Goal: Task Accomplishment & Management: Manage account settings

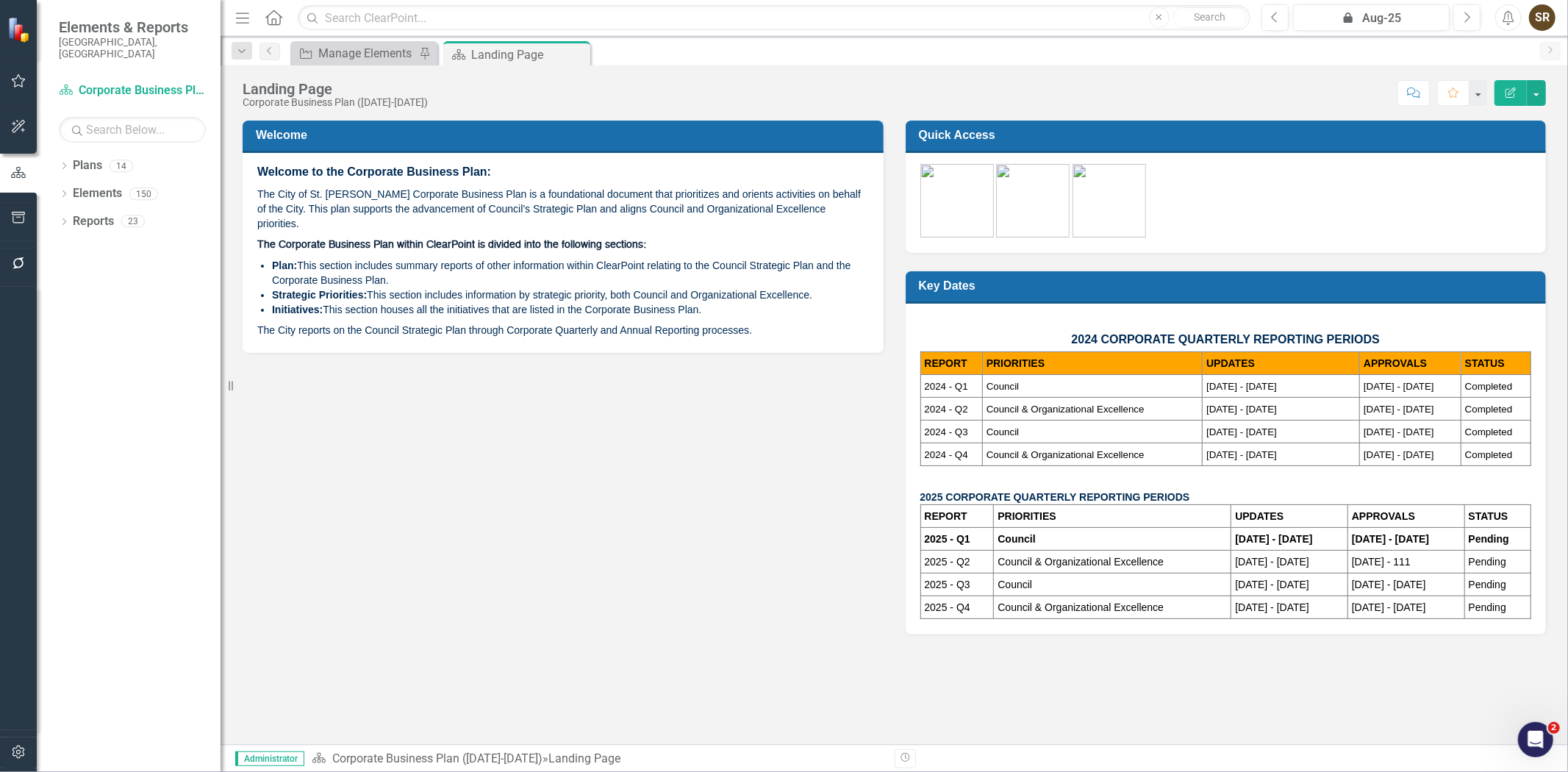
drag, startPoint x: 64, startPoint y: 158, endPoint x: 63, endPoint y: 170, distance: 12.0
click at [63, 163] on icon "Dropdown" at bounding box center [63, 167] width 10 height 8
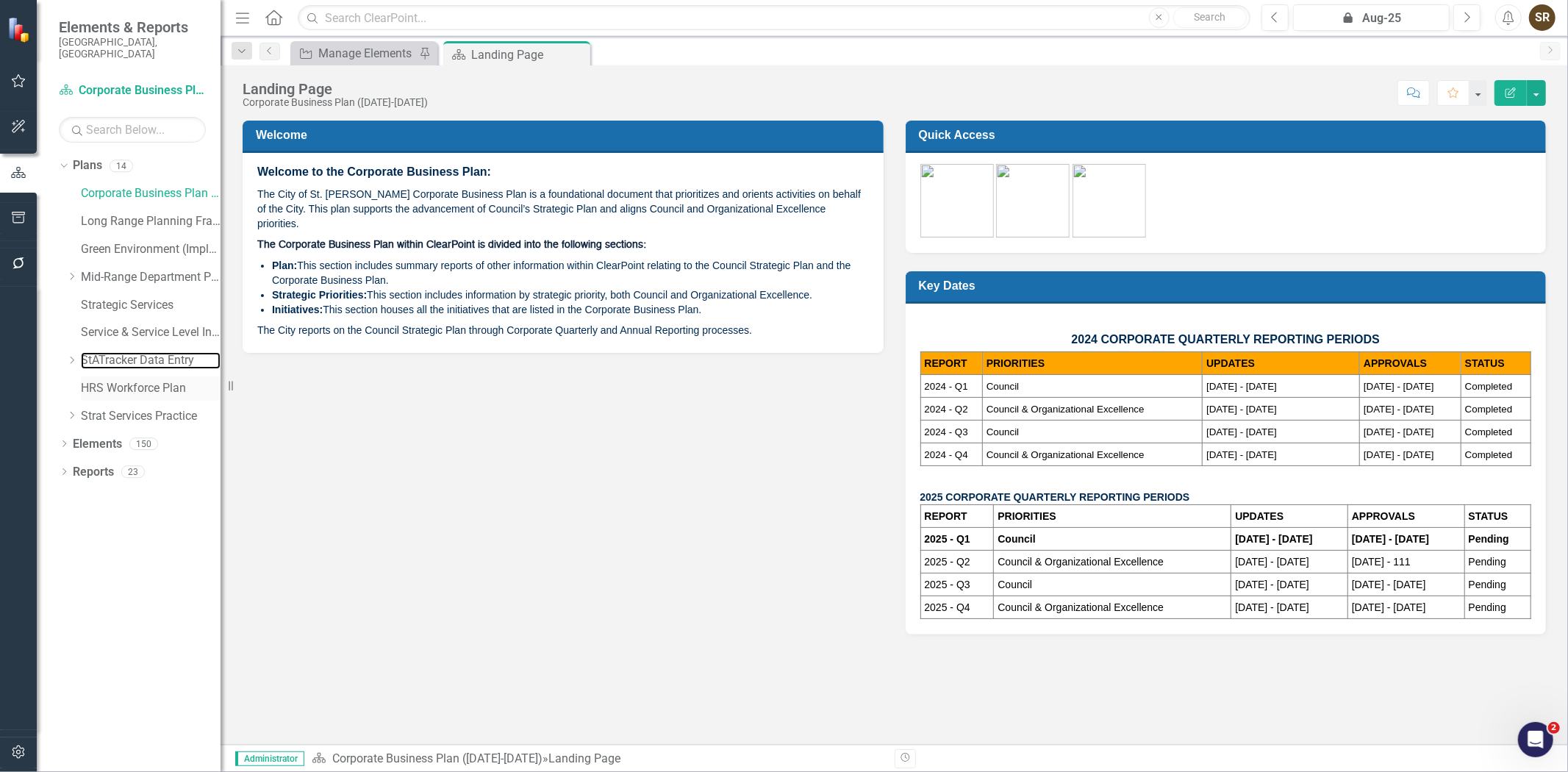
drag, startPoint x: 107, startPoint y: 356, endPoint x: 109, endPoint y: 373, distance: 17.1
click at [107, 356] on link "StATracker Data Entry" at bounding box center [151, 360] width 140 height 17
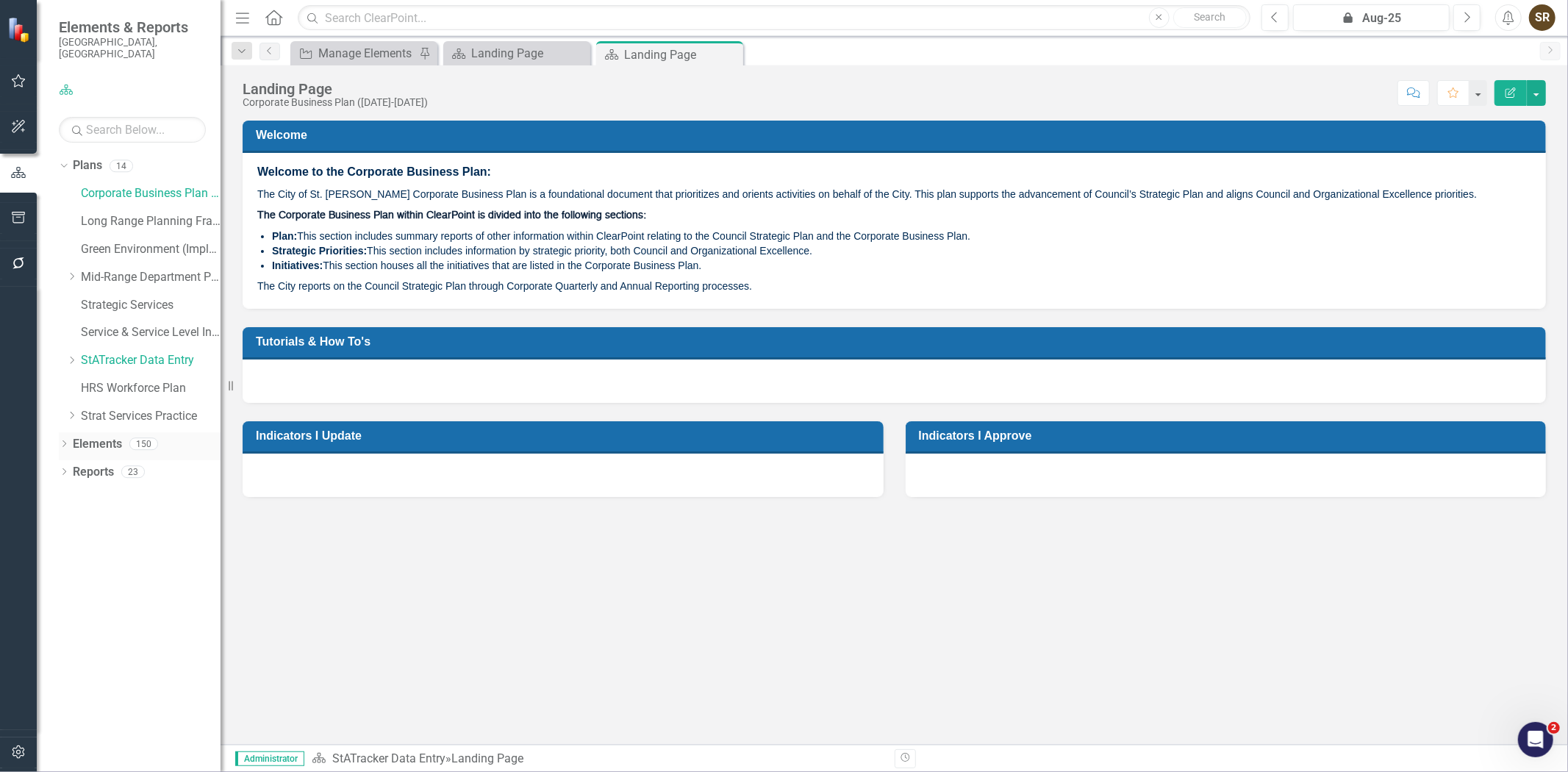
click at [62, 441] on icon "Dropdown" at bounding box center [63, 445] width 10 height 8
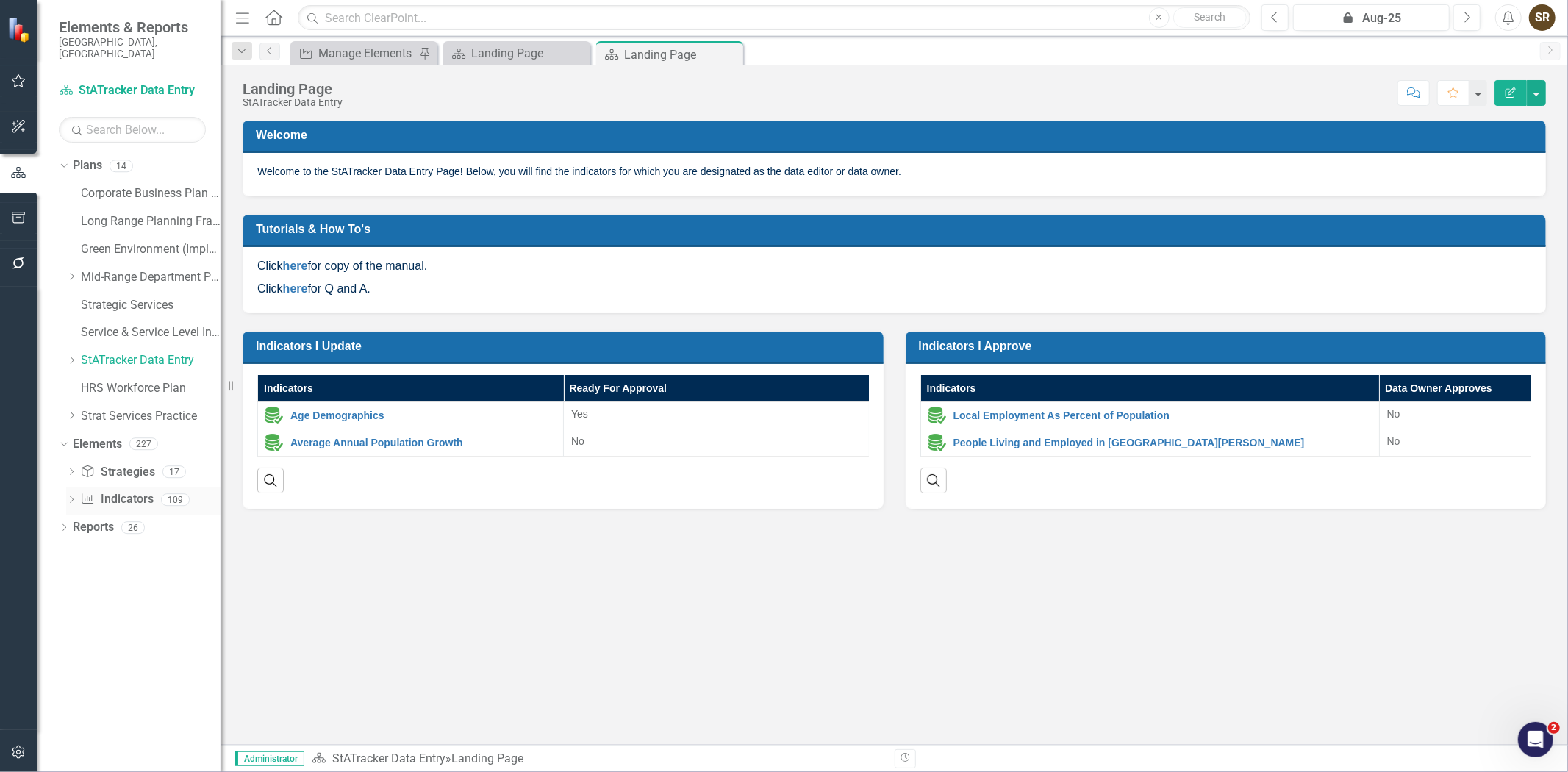
click at [111, 493] on link "Indicator Indicators" at bounding box center [117, 499] width 73 height 17
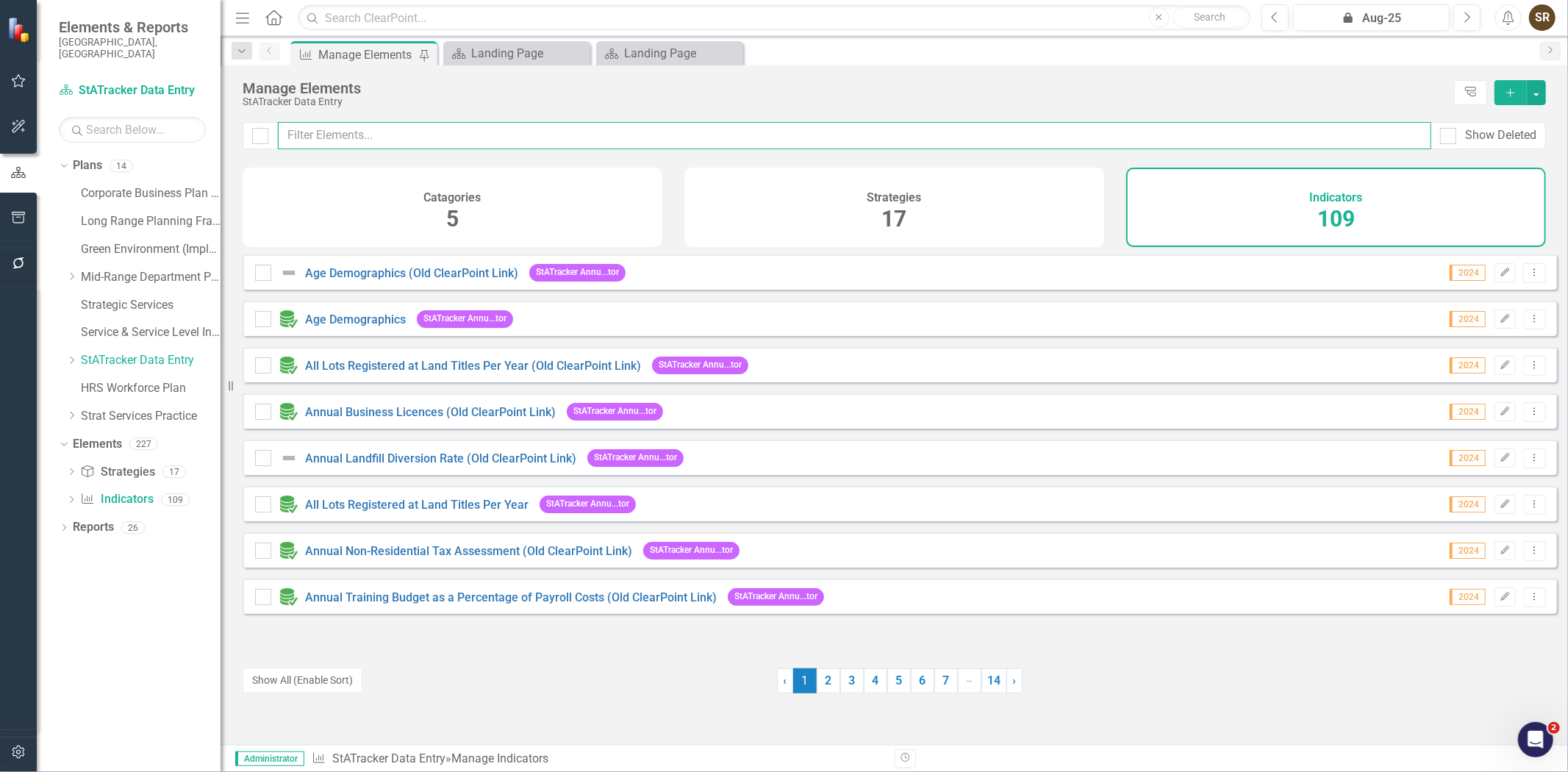
click at [374, 128] on input "text" at bounding box center [854, 136] width 1153 height 27
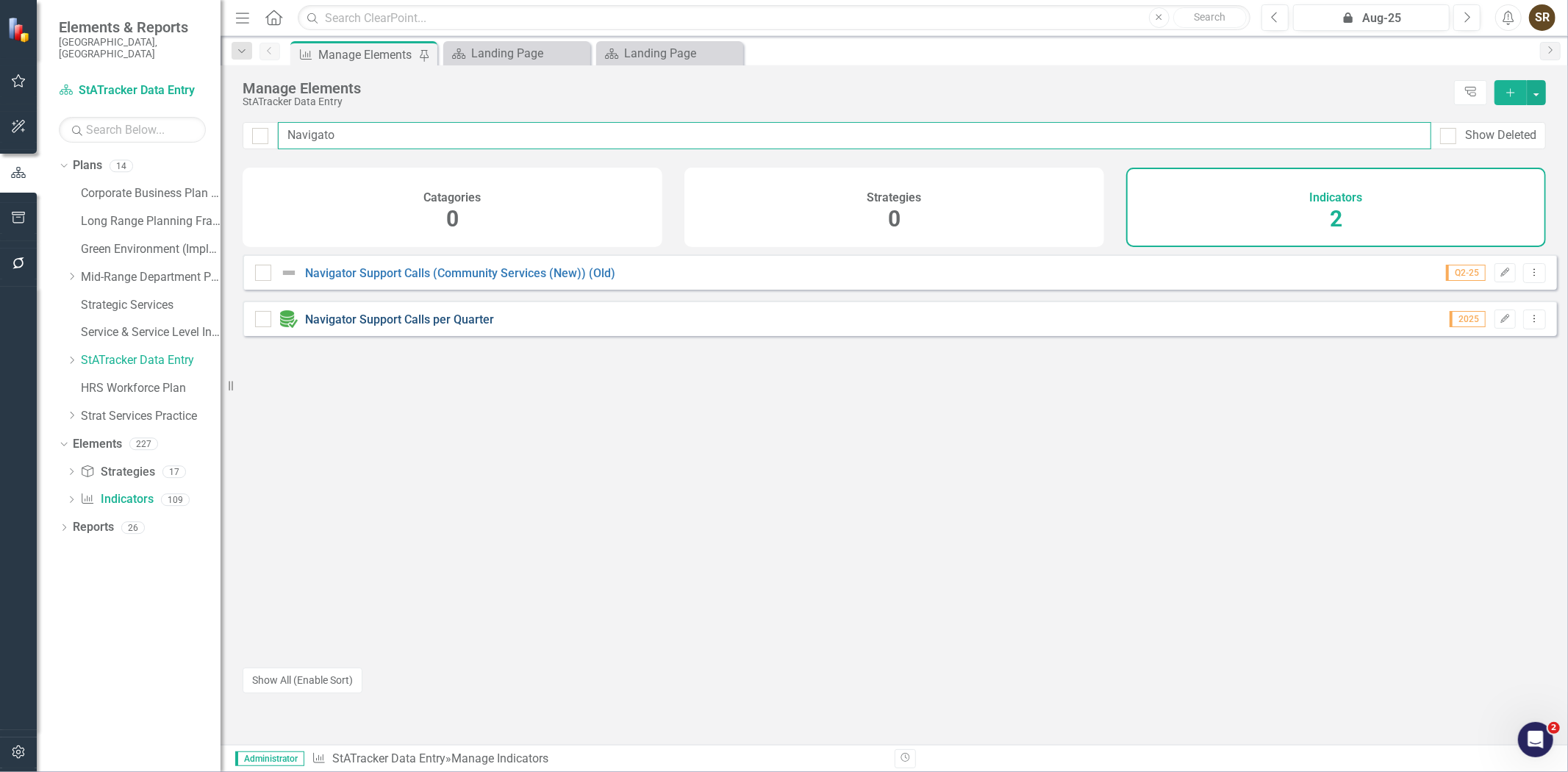
type input "Navigato"
click at [459, 326] on link "Navigator Support Calls per Quarter" at bounding box center [400, 320] width 189 height 14
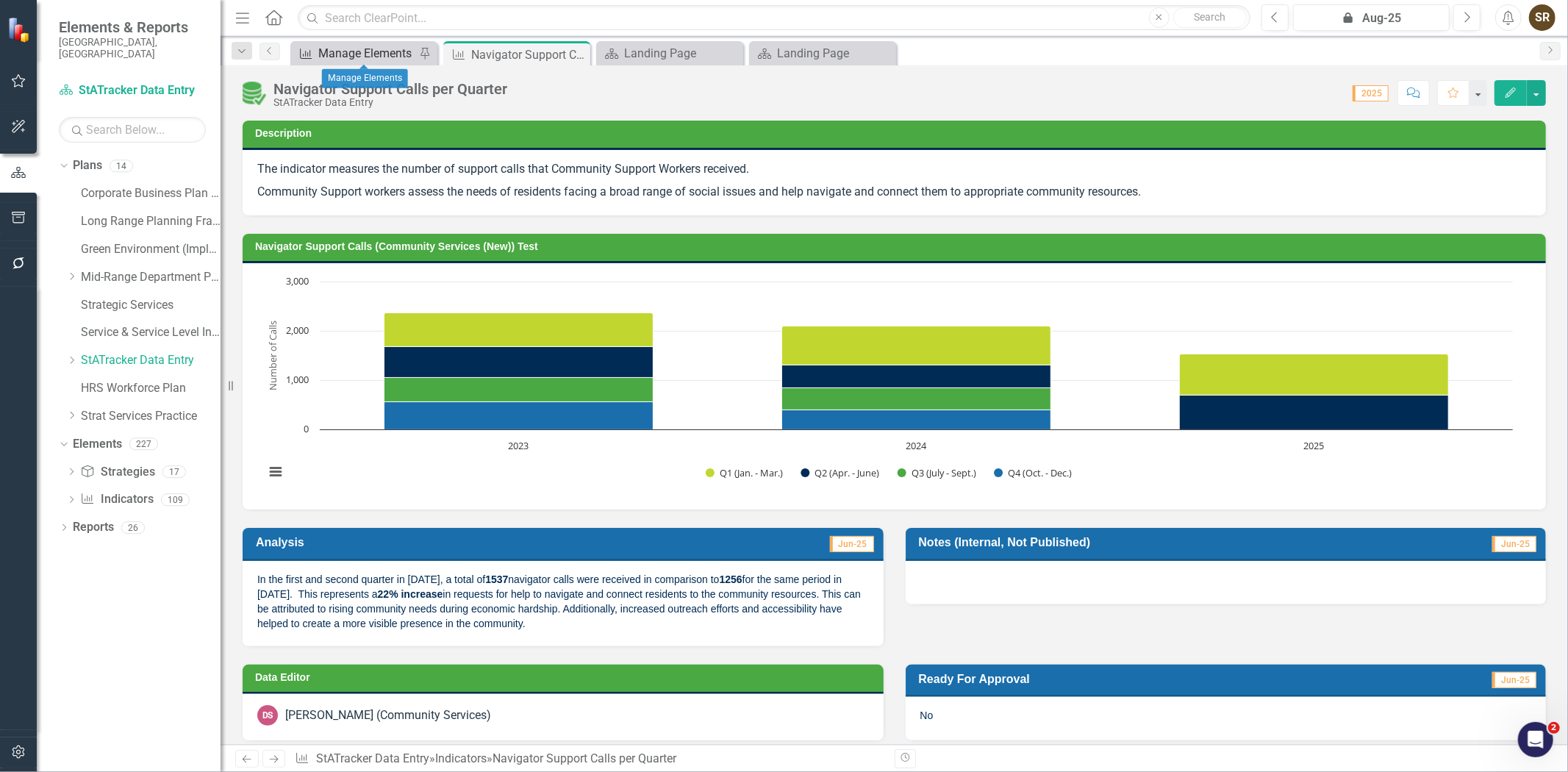
click at [343, 56] on div "Manage Elements" at bounding box center [366, 53] width 97 height 18
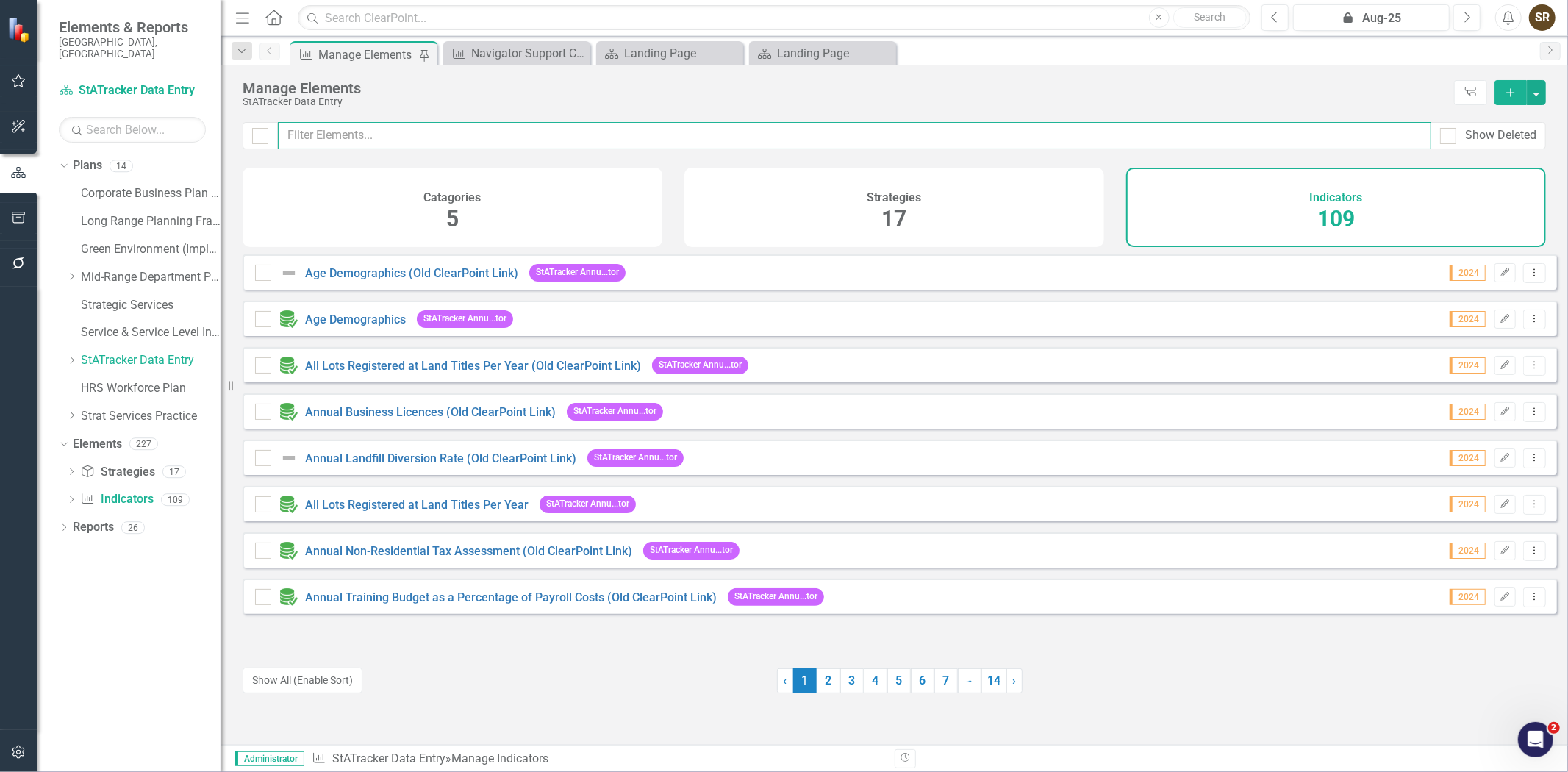
click at [354, 128] on input "text" at bounding box center [854, 136] width 1153 height 27
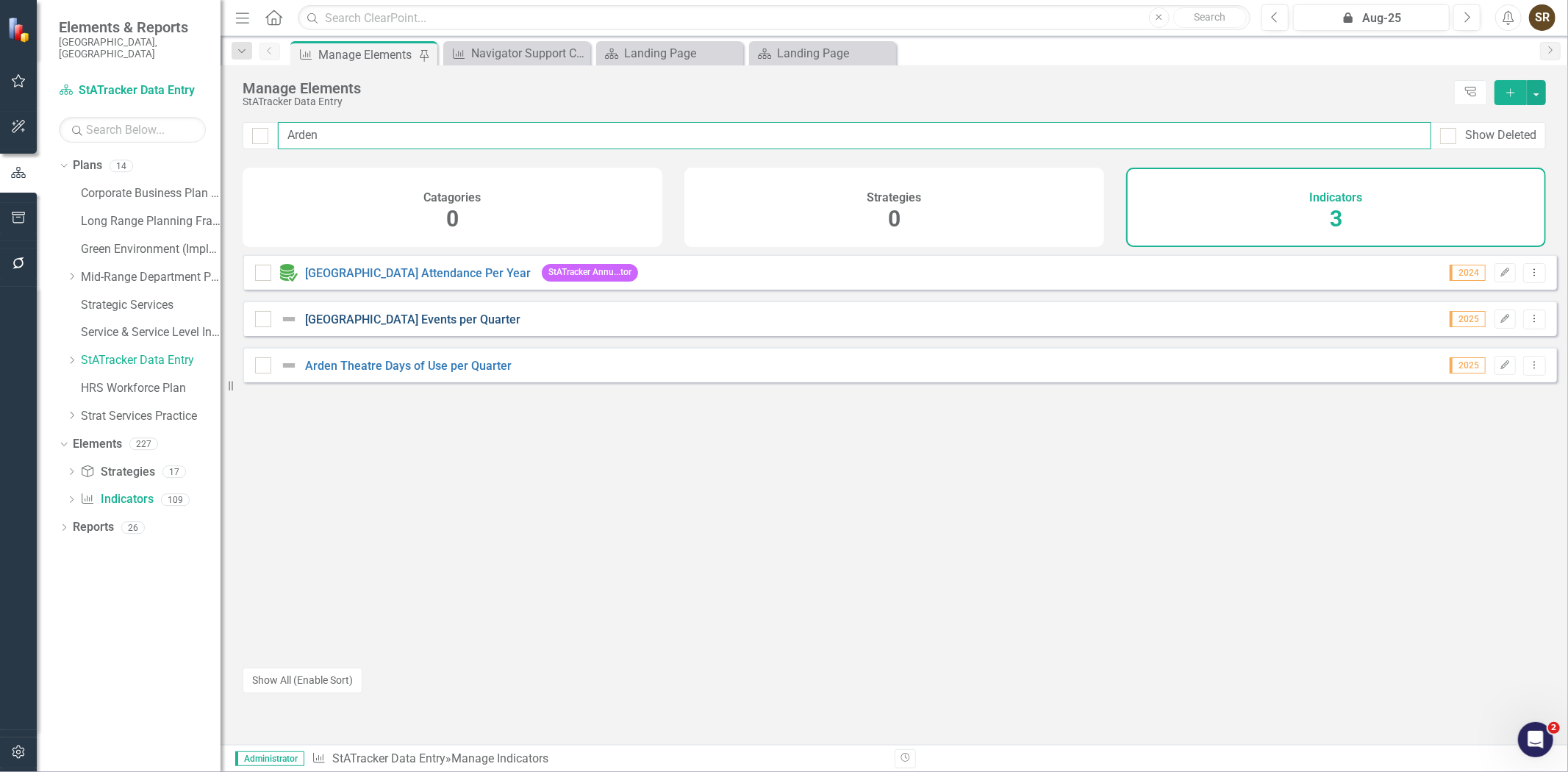
type input "Arden"
click at [402, 326] on link "[GEOGRAPHIC_DATA] Events per Quarter" at bounding box center [413, 320] width 216 height 14
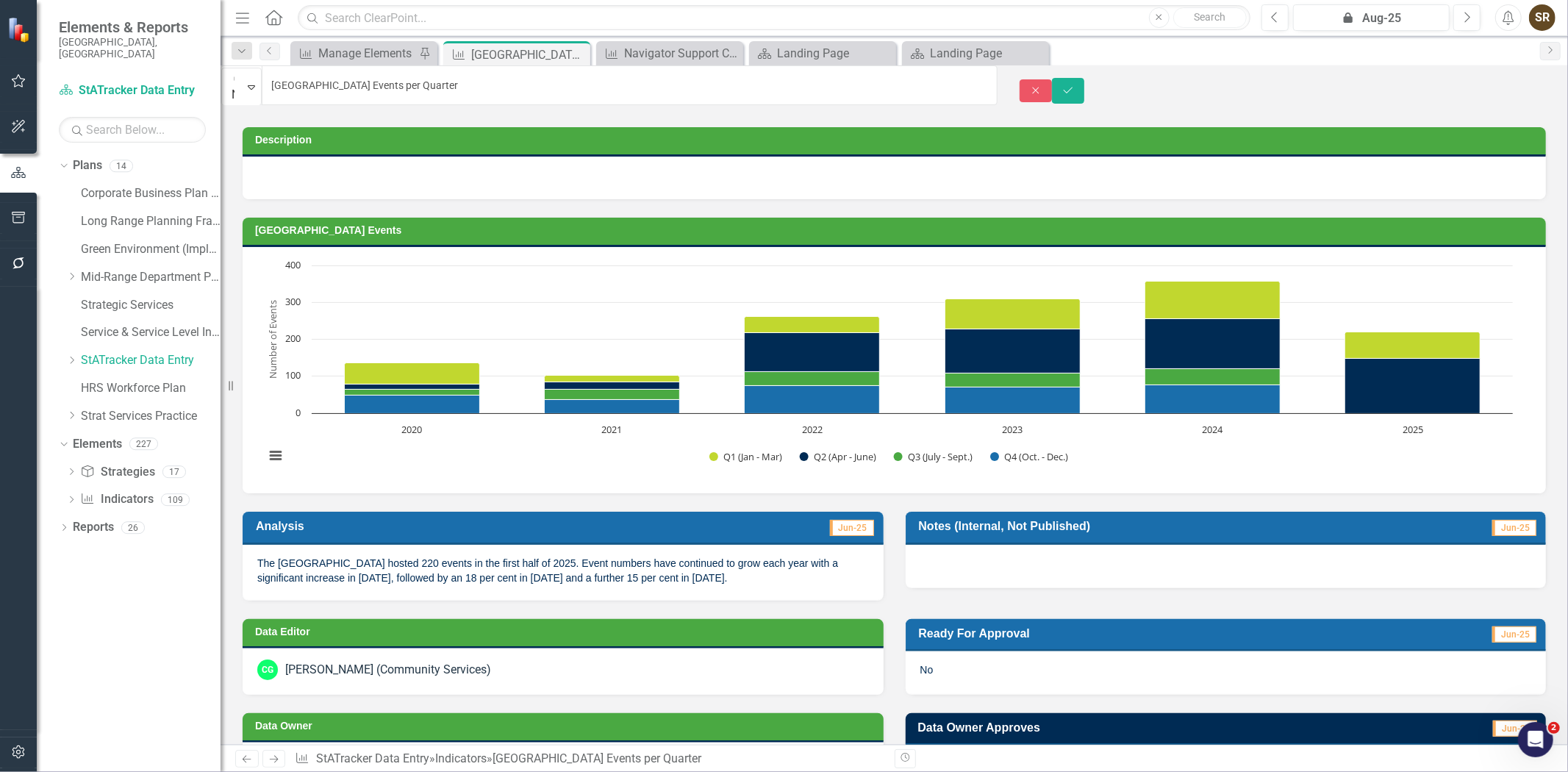
drag, startPoint x: 496, startPoint y: 89, endPoint x: 405, endPoint y: 94, distance: 91.1
click at [1145, 84] on div "Close Save" at bounding box center [1293, 90] width 548 height 25
click at [1361, 88] on div "Close Save" at bounding box center [1293, 90] width 548 height 25
click at [1052, 94] on button "Close" at bounding box center [1035, 90] width 33 height 23
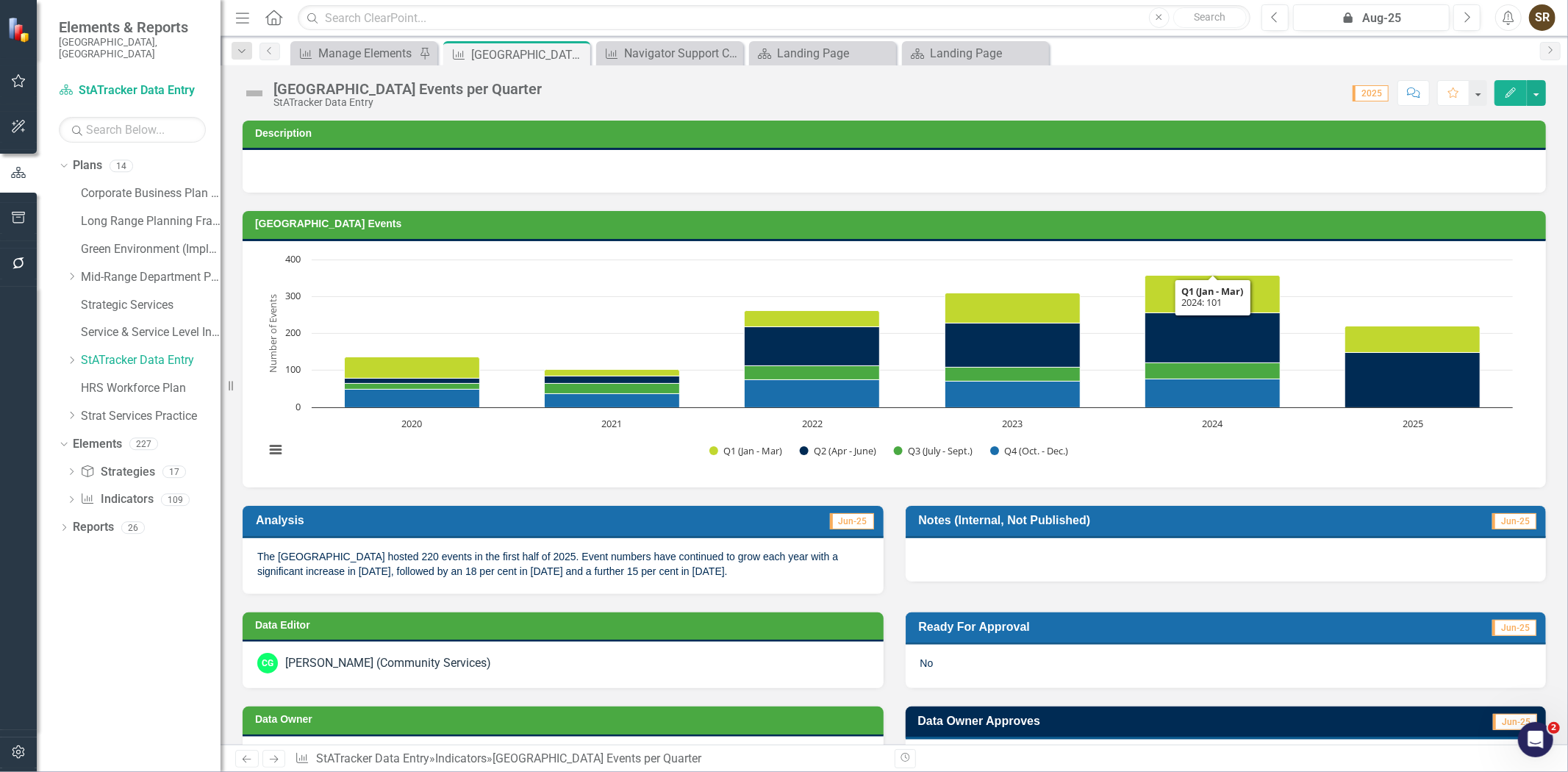
click at [1142, 230] on td "[GEOGRAPHIC_DATA] Events" at bounding box center [897, 226] width 1283 height 22
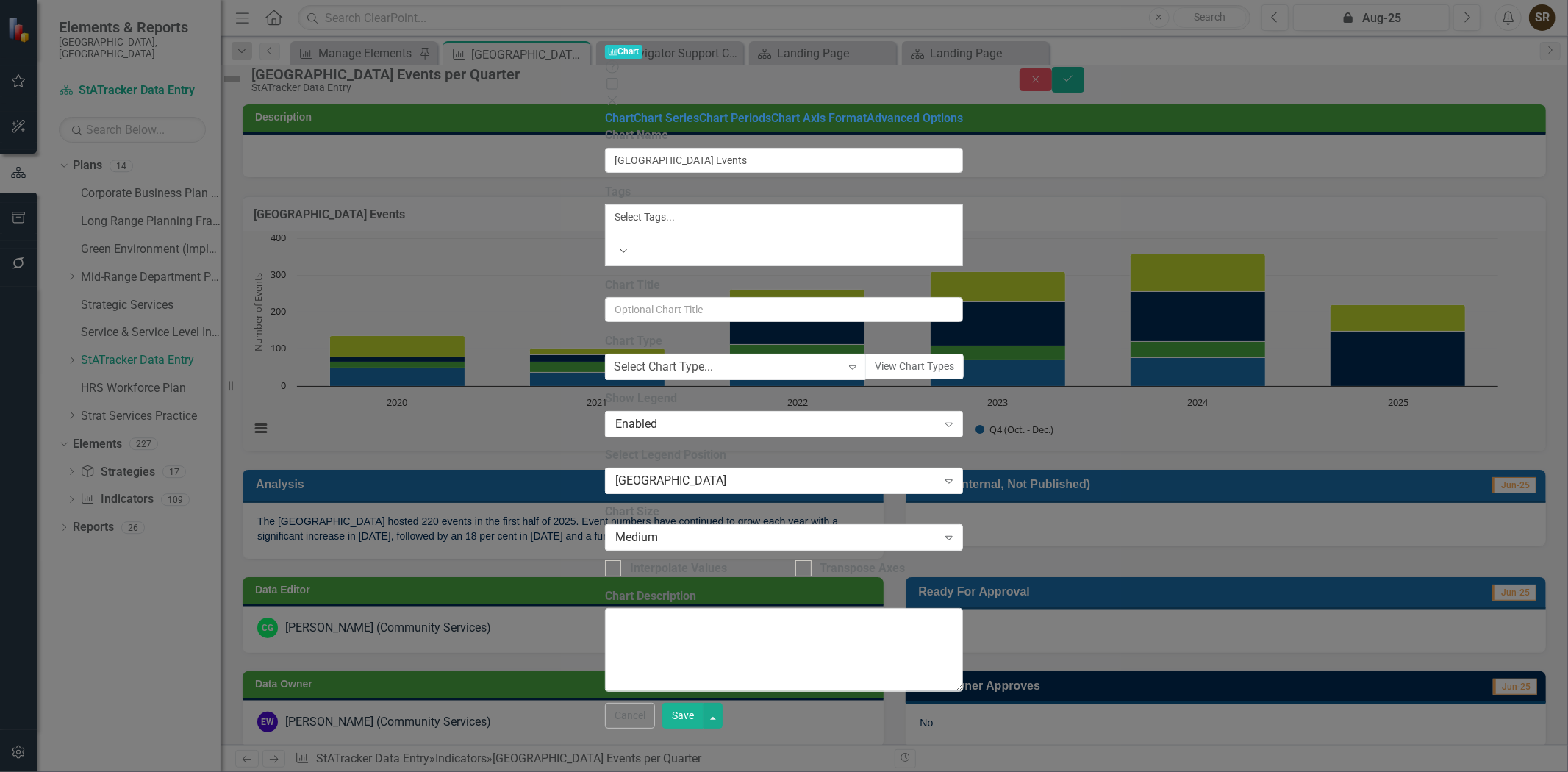
type input "[GEOGRAPHIC_DATA] Events"
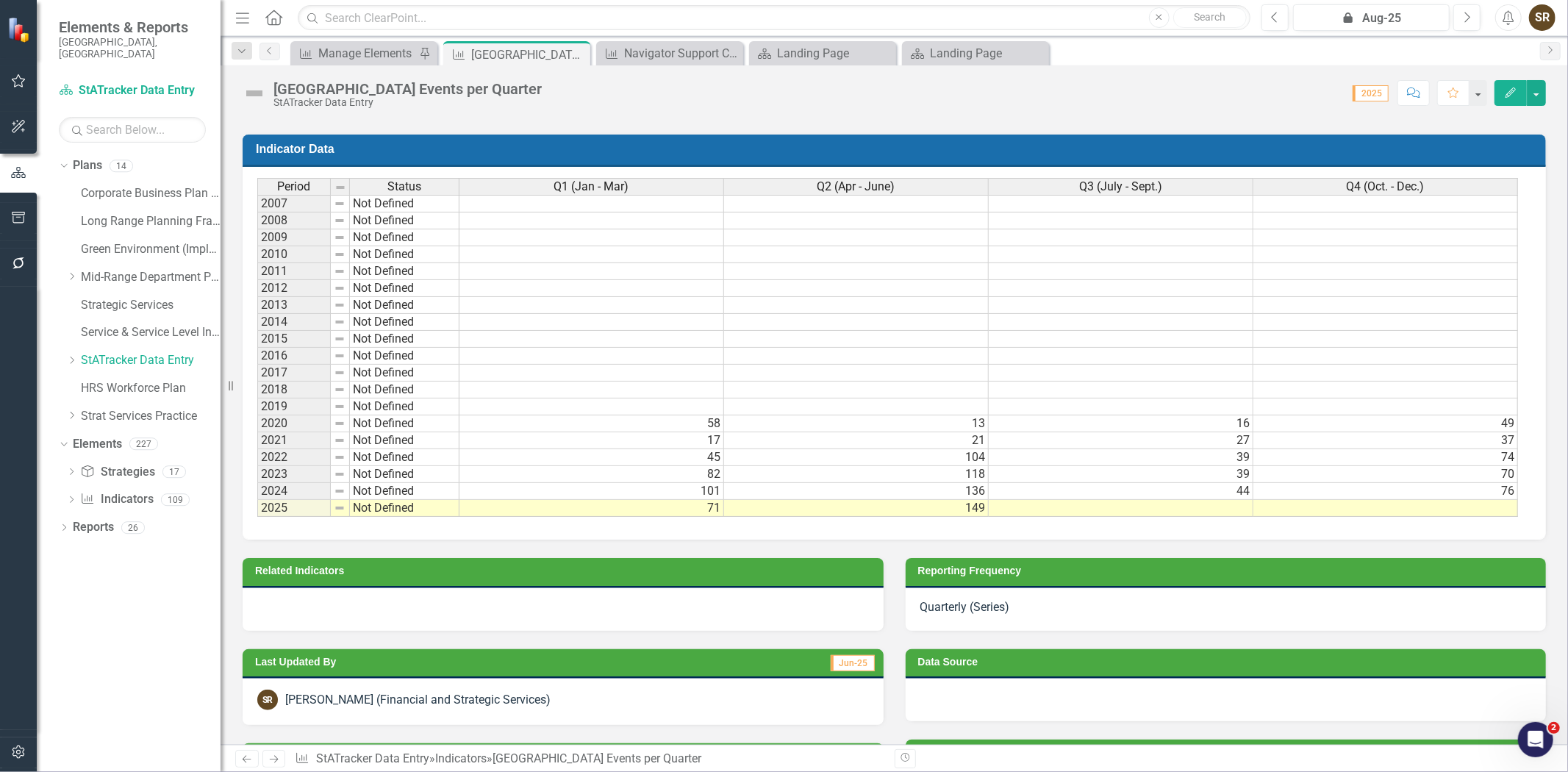
scroll to position [766, 0]
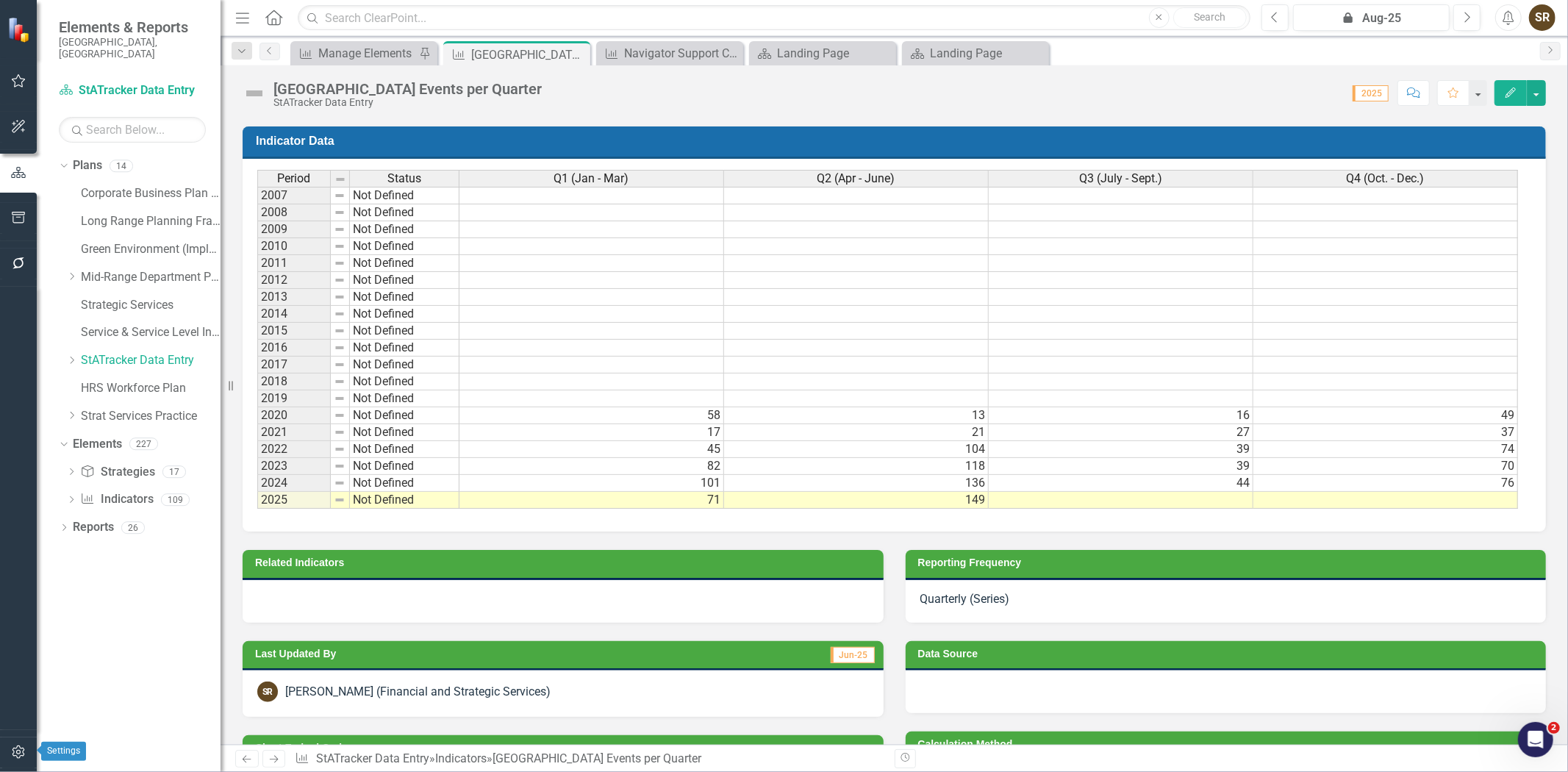
click at [15, 747] on icon "button" at bounding box center [18, 752] width 15 height 12
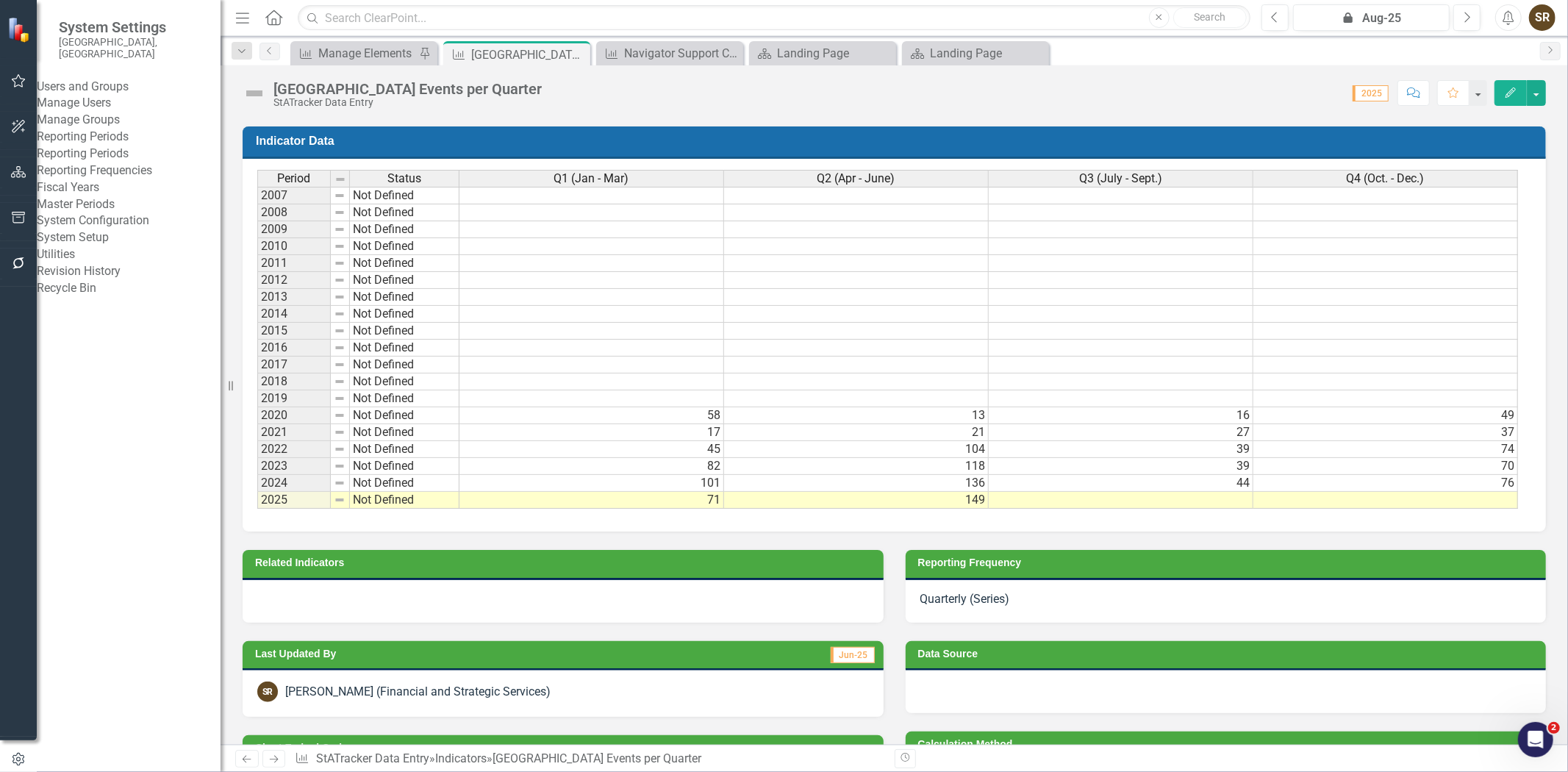
click at [105, 163] on link "Reporting Periods" at bounding box center [128, 153] width 184 height 17
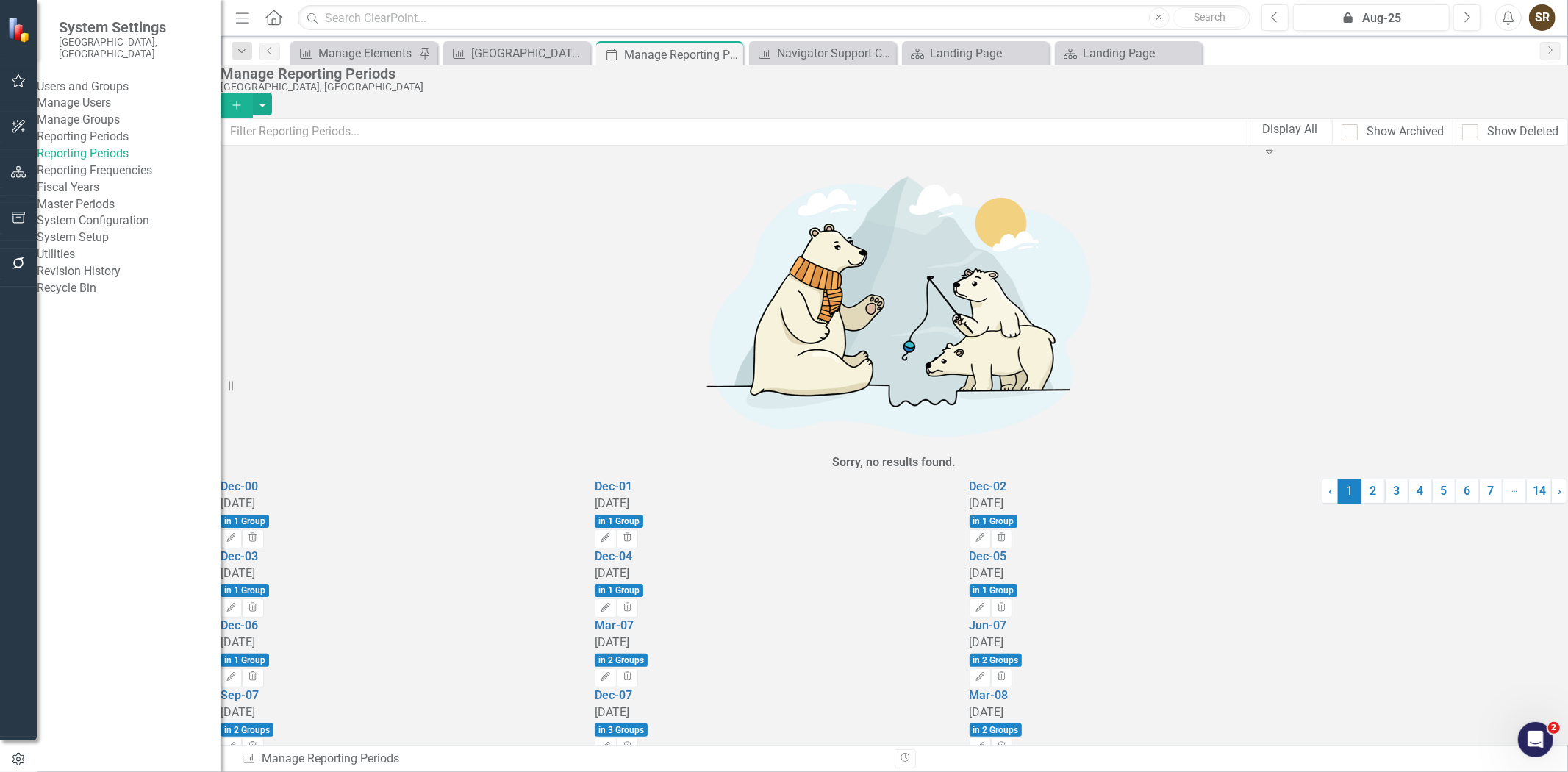
click at [89, 179] on link "Reporting Frequencies" at bounding box center [128, 171] width 184 height 17
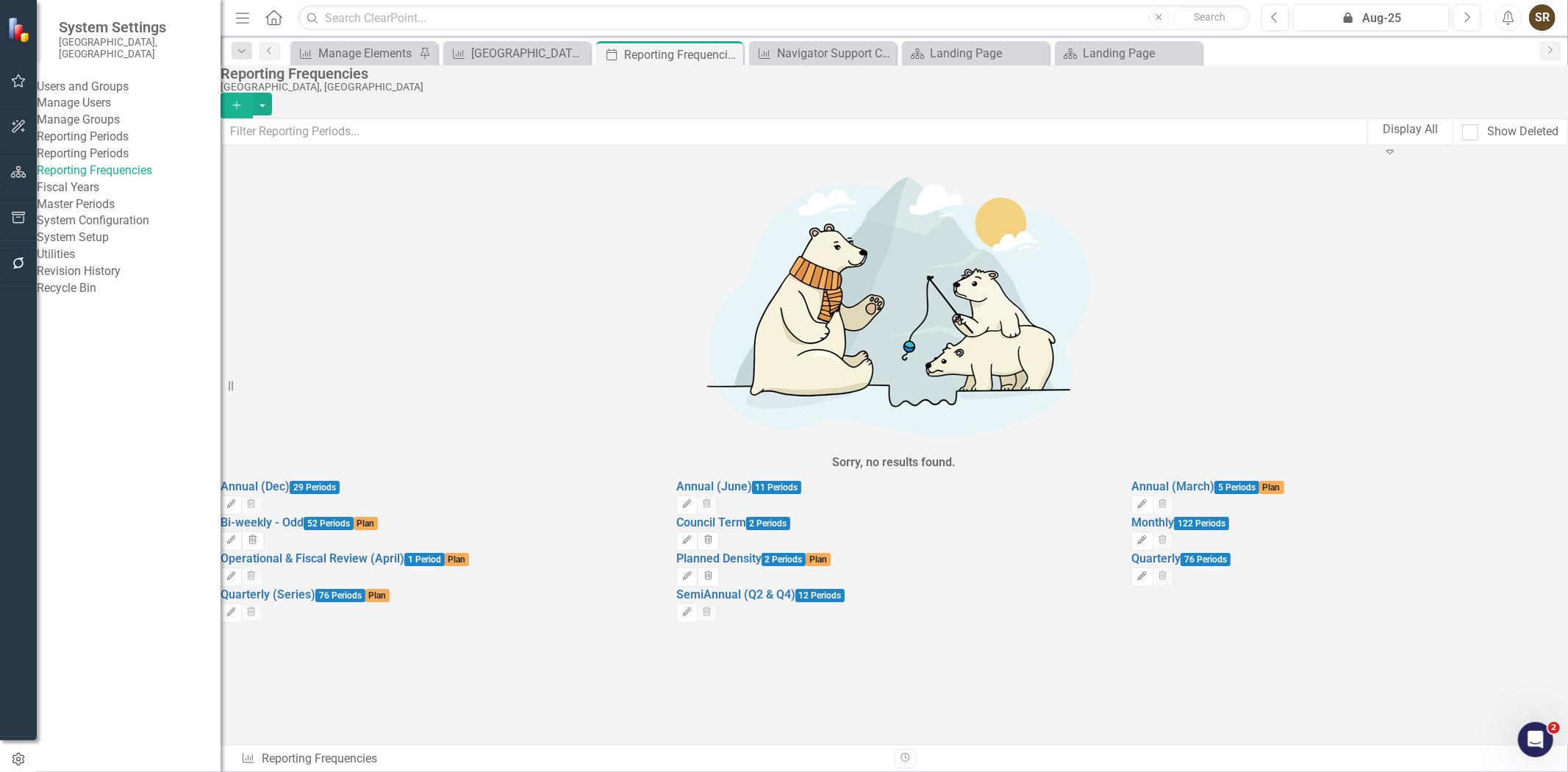
click at [381, 587] on div "76 Periods Plan" at bounding box center [353, 594] width 75 height 14
click at [316, 587] on link "Quarterly (Series)" at bounding box center [268, 594] width 95 height 14
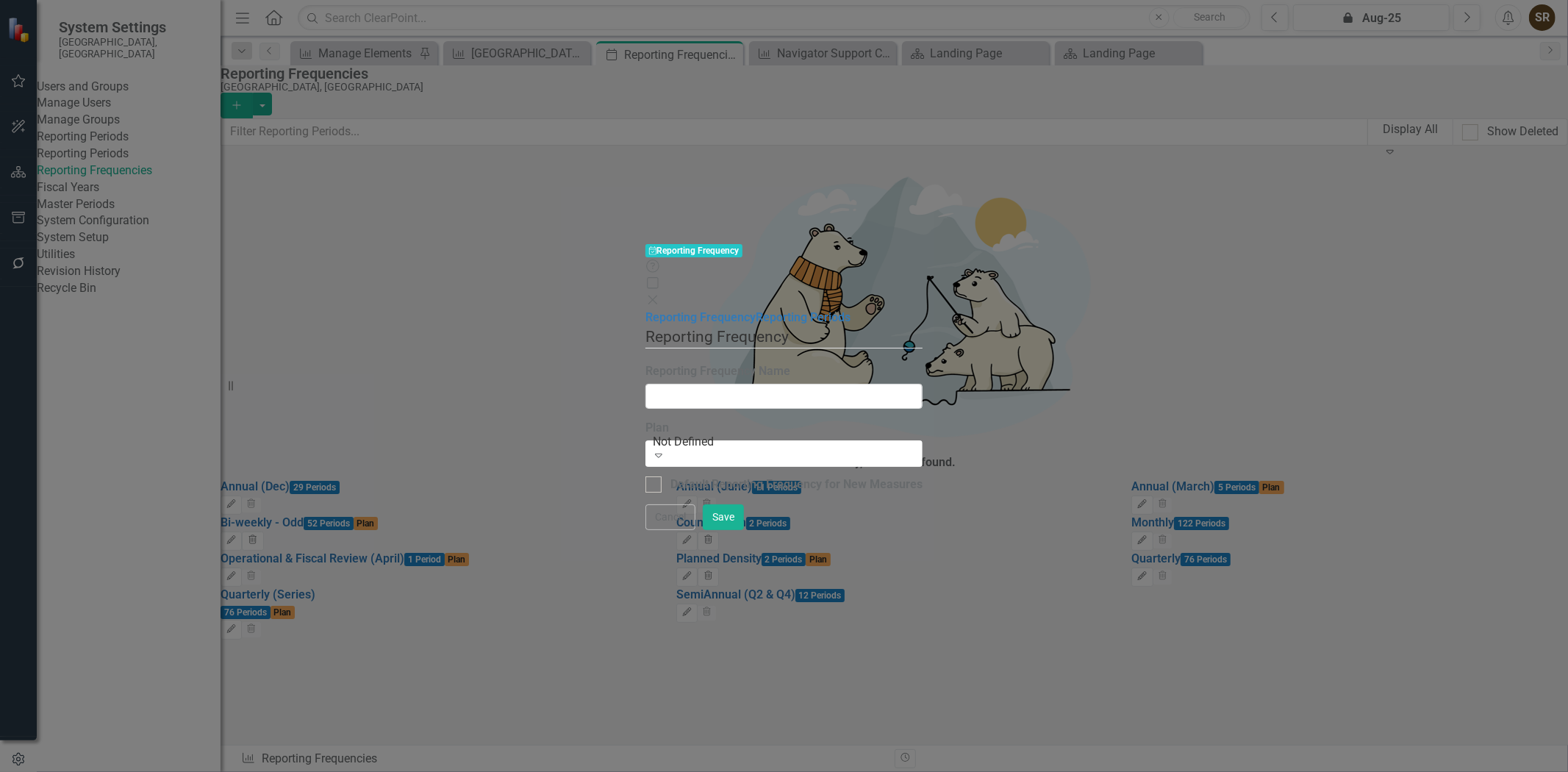
type input "Quarterly (Series)"
click at [756, 310] on link "Reporting Periods" at bounding box center [803, 317] width 95 height 14
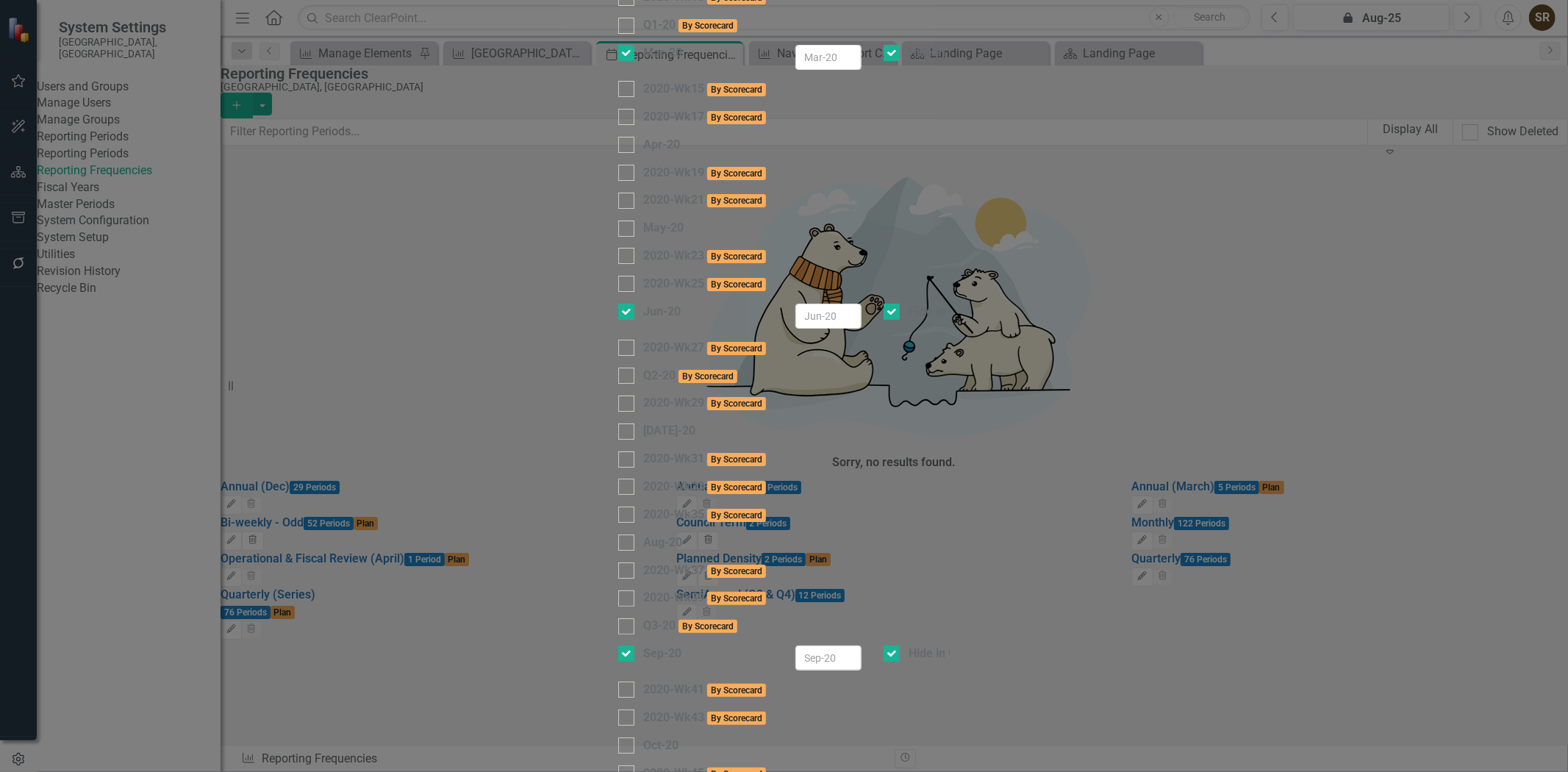
checkbox input "false"
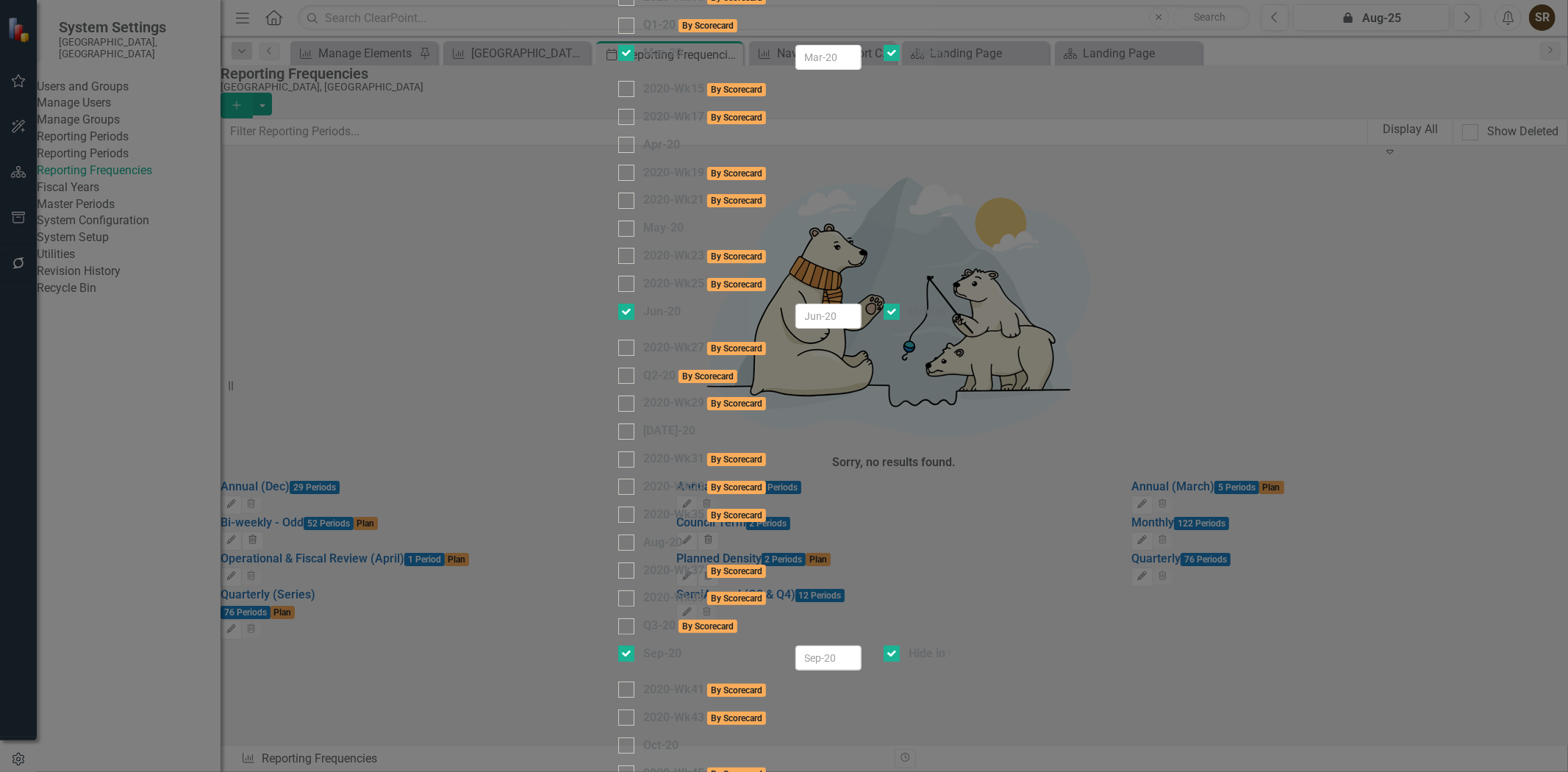
checkbox input "true"
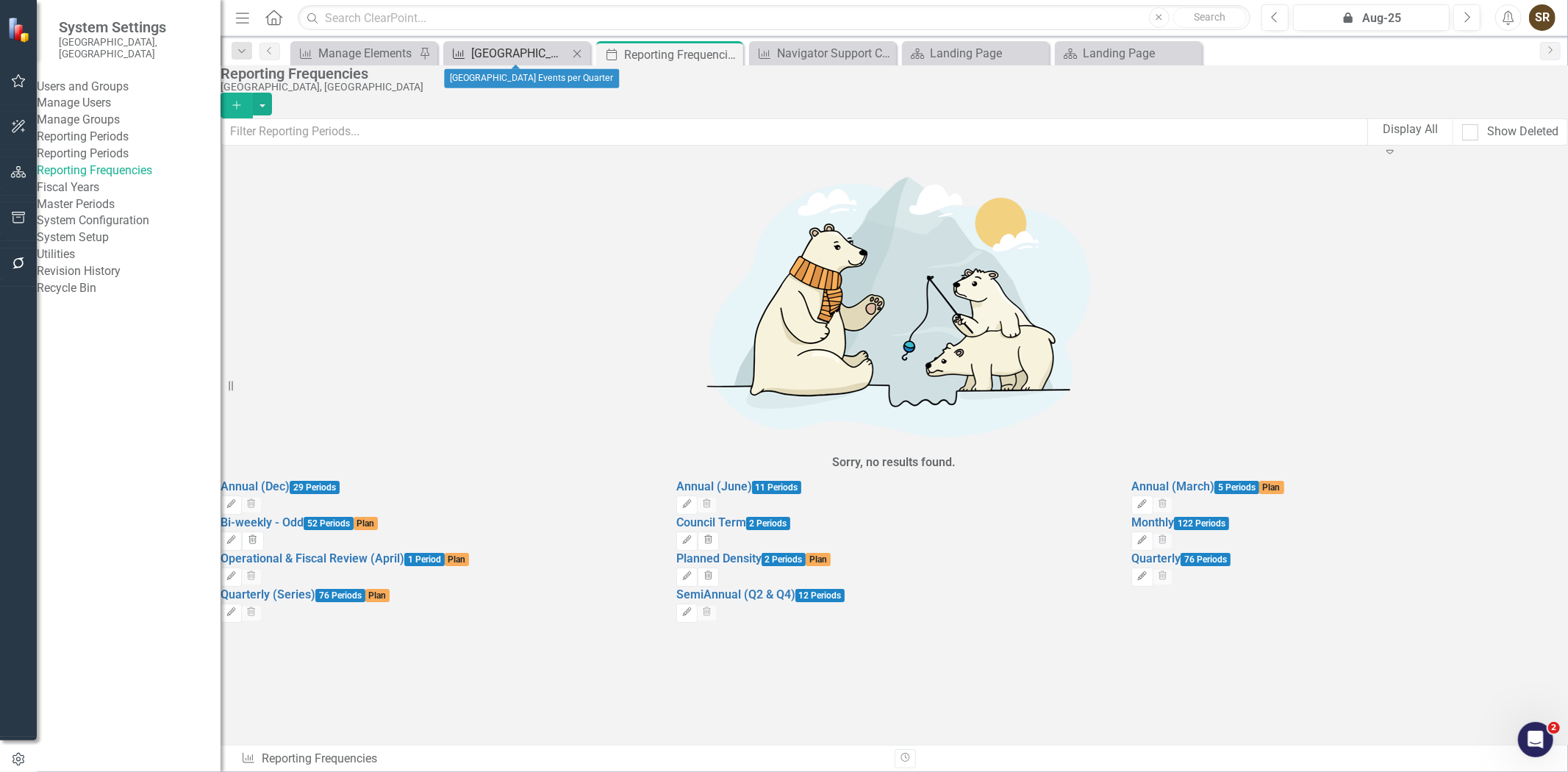
click at [523, 48] on div "[GEOGRAPHIC_DATA] Events per Quarter" at bounding box center [519, 53] width 97 height 18
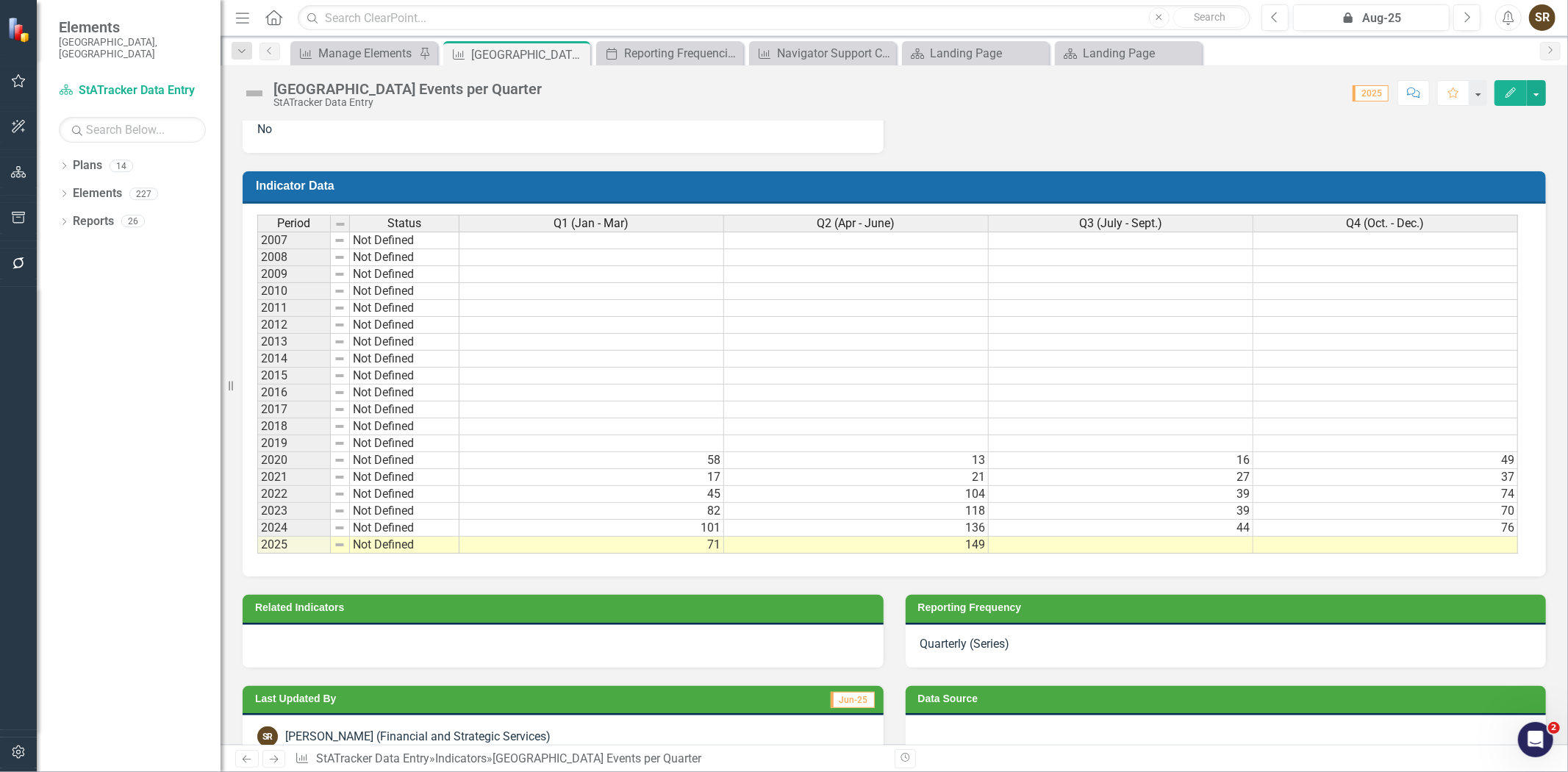
scroll to position [726, 0]
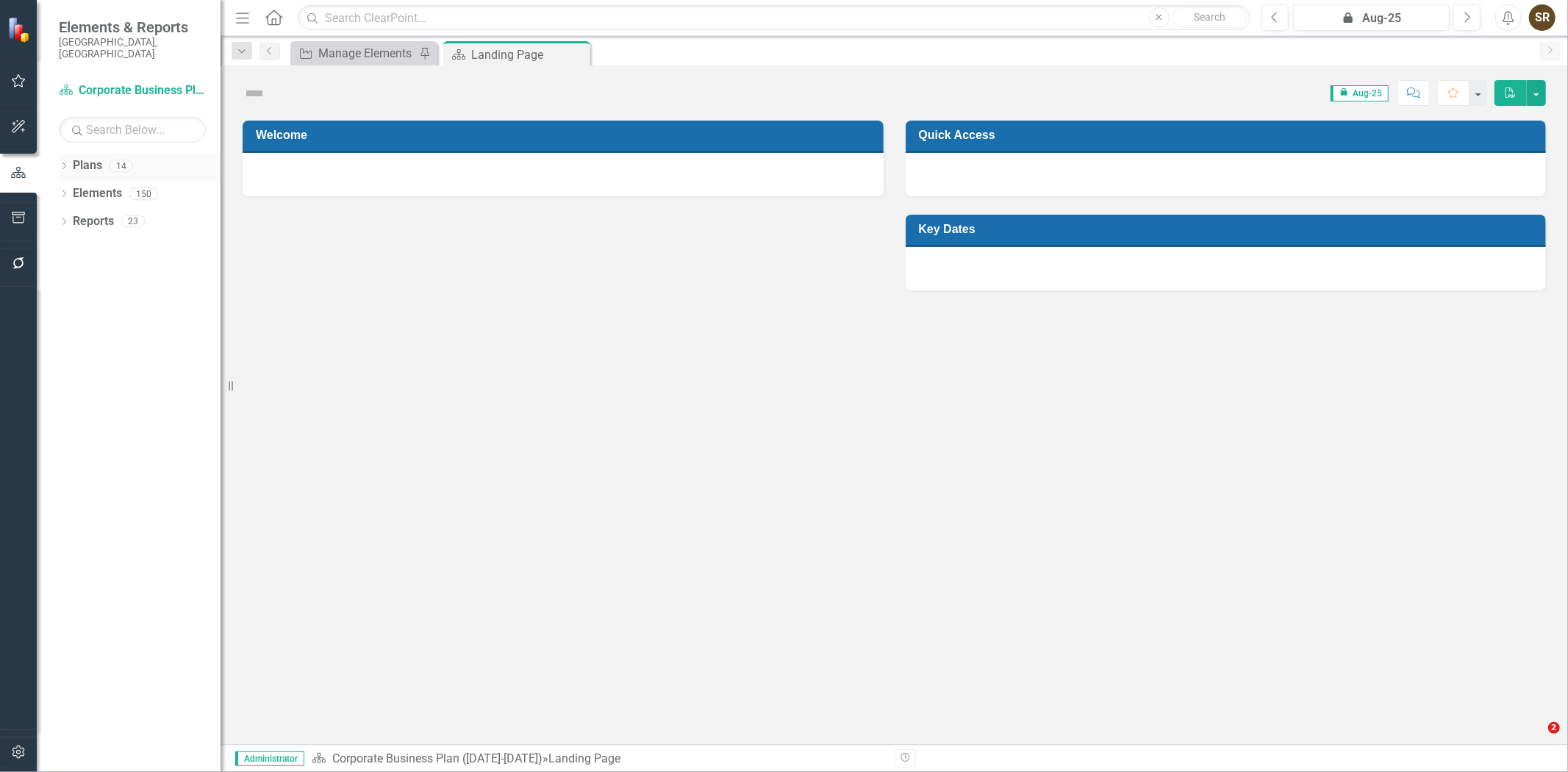
click at [66, 163] on icon "Dropdown" at bounding box center [63, 167] width 10 height 8
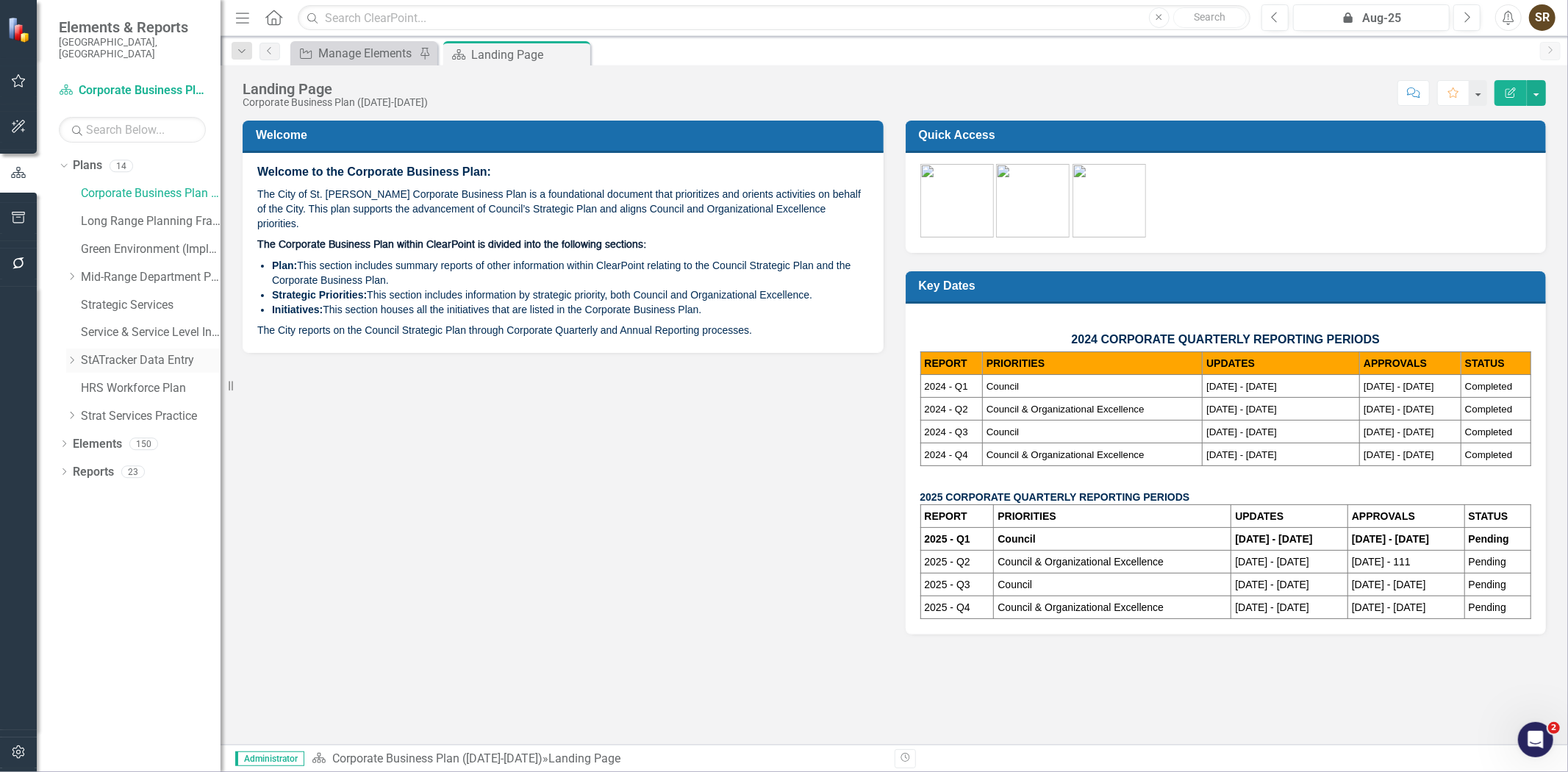
click at [133, 352] on link "StATracker Data Entry" at bounding box center [151, 360] width 140 height 17
click at [63, 441] on icon "Dropdown" at bounding box center [63, 445] width 10 height 8
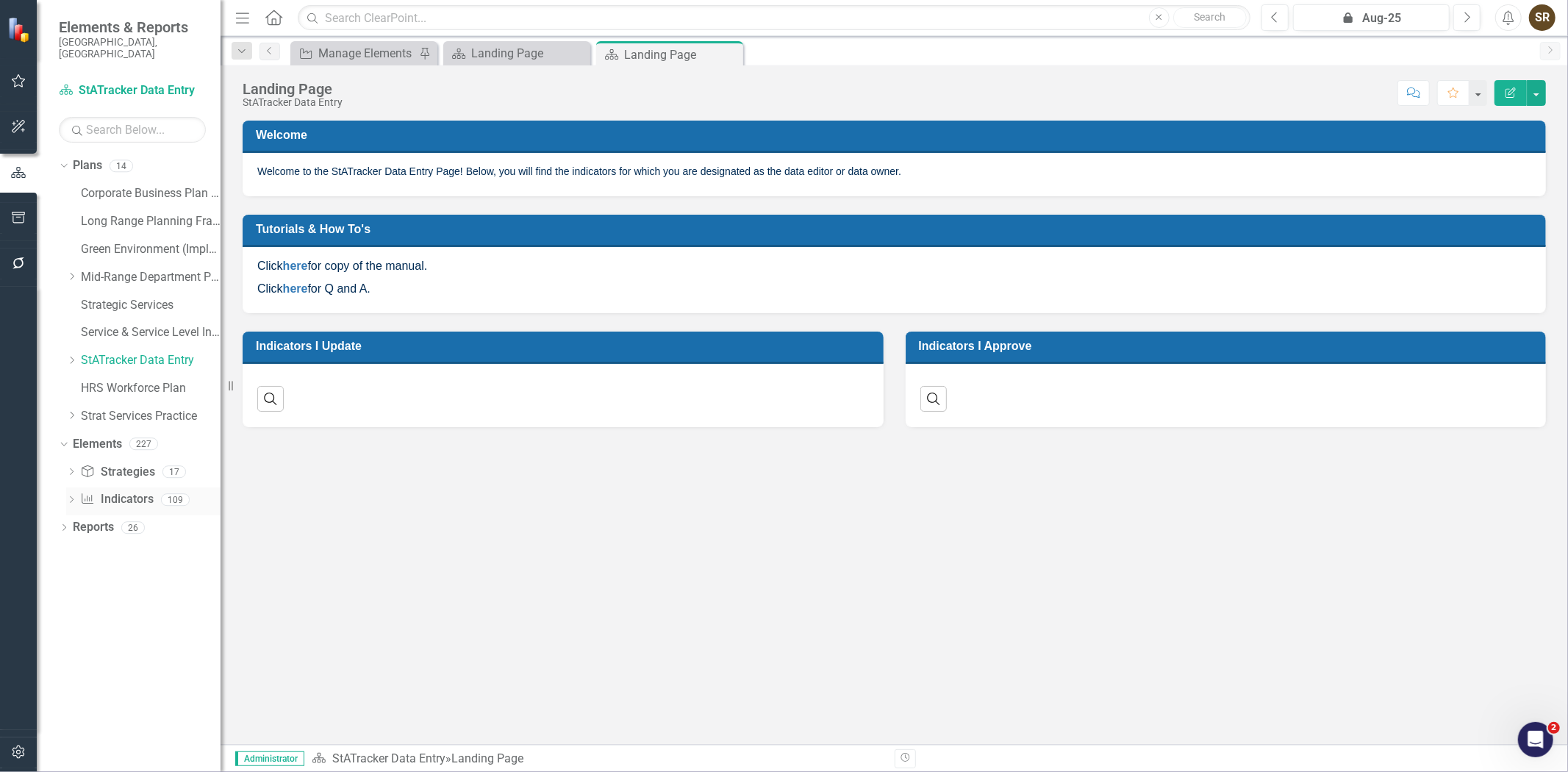
click at [118, 491] on link "Indicator Indicators" at bounding box center [117, 499] width 73 height 17
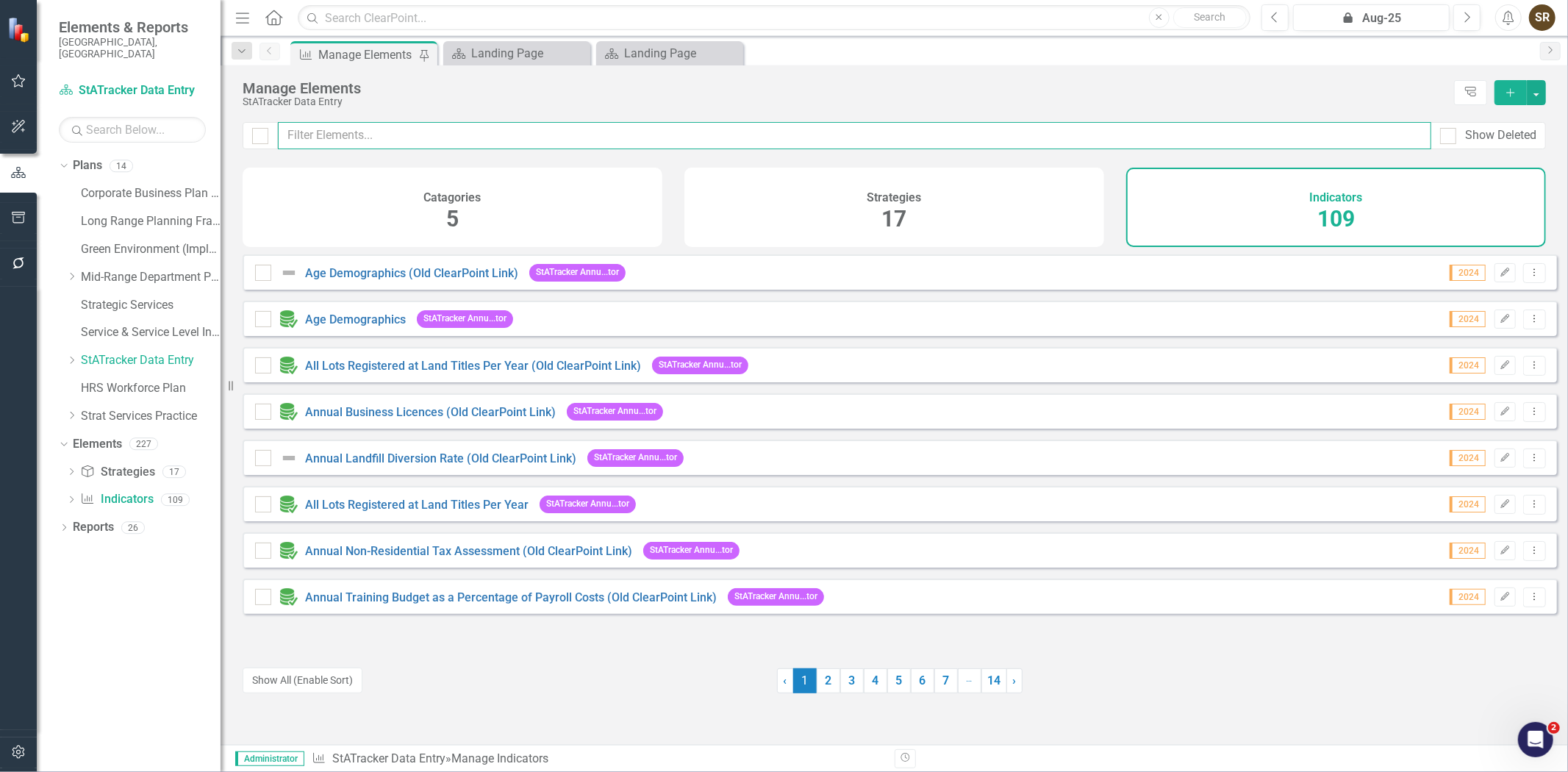
click at [347, 133] on input "text" at bounding box center [854, 136] width 1153 height 27
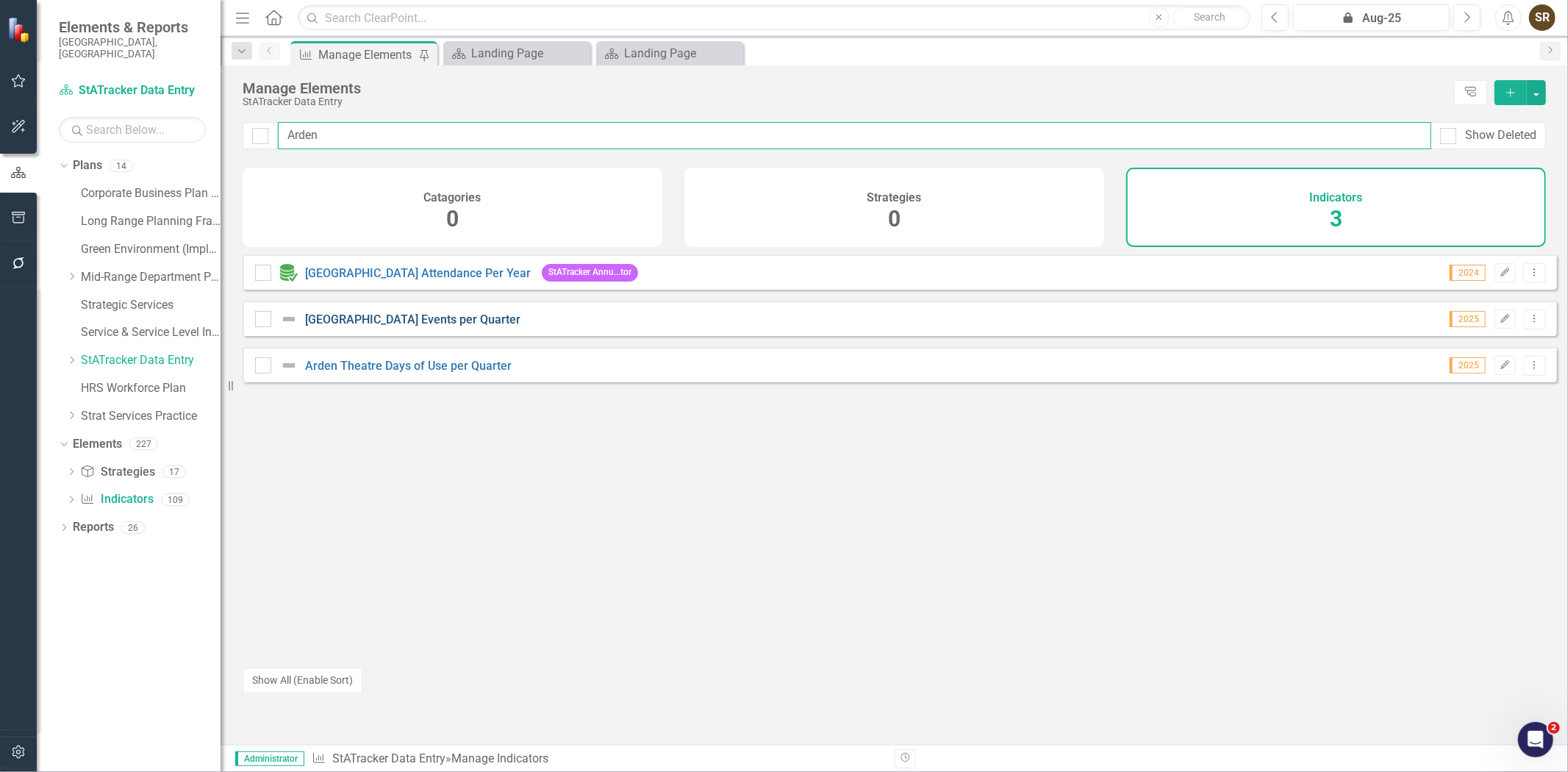
type input "Arden"
click at [379, 325] on link "[GEOGRAPHIC_DATA] Events per Quarter" at bounding box center [413, 320] width 216 height 14
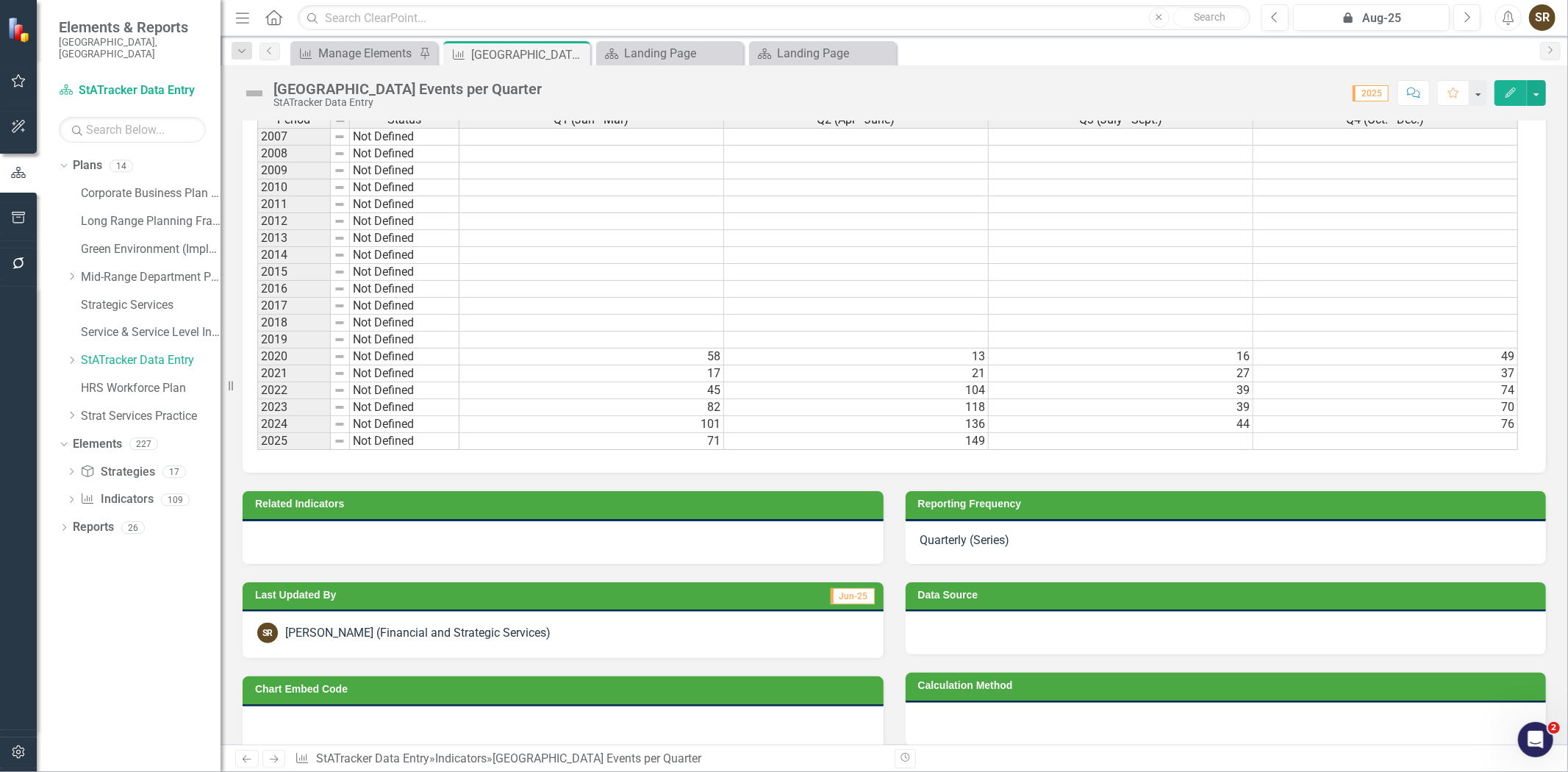
scroll to position [833, 0]
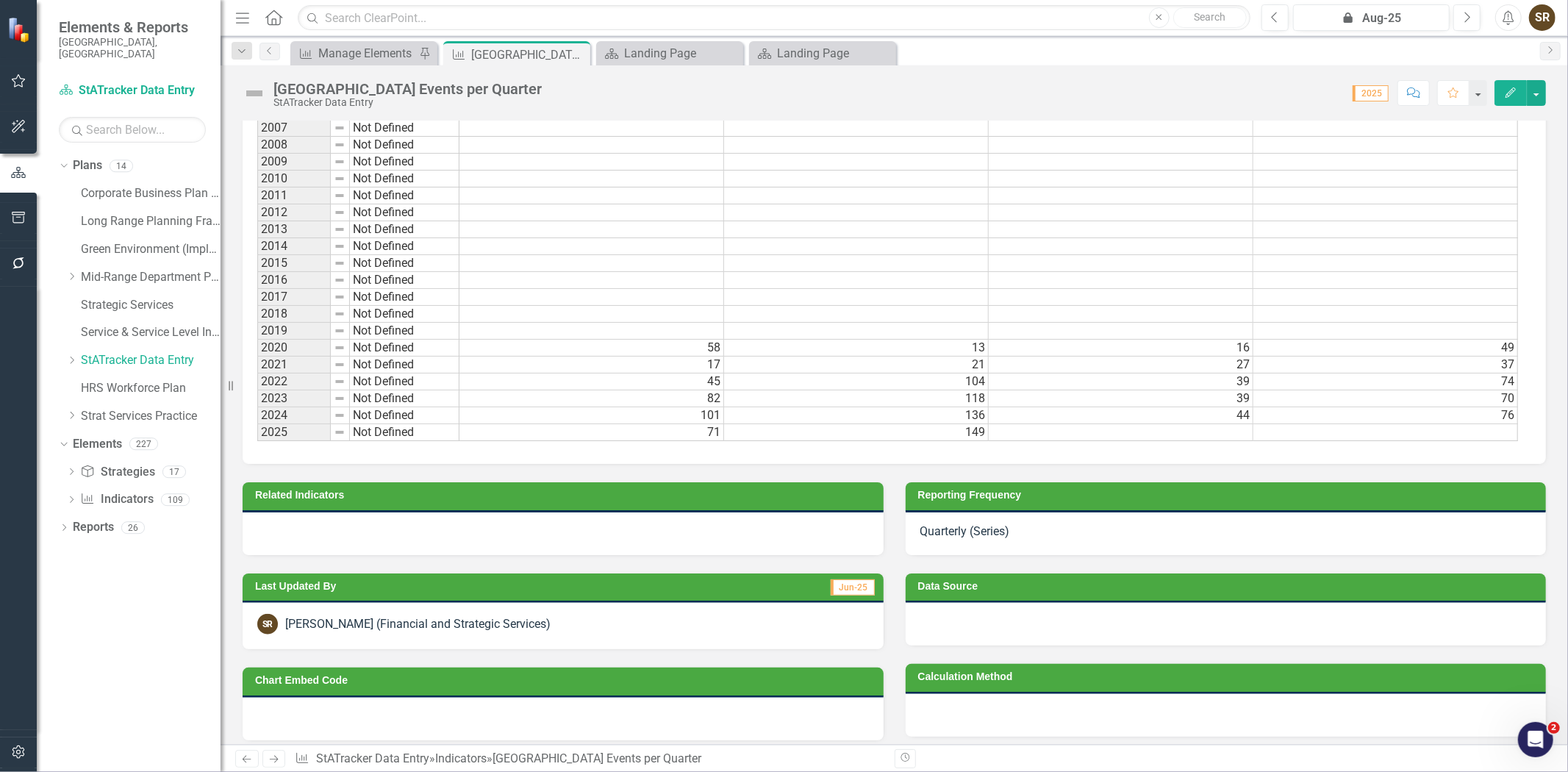
click at [1503, 100] on button "Edit" at bounding box center [1510, 93] width 33 height 25
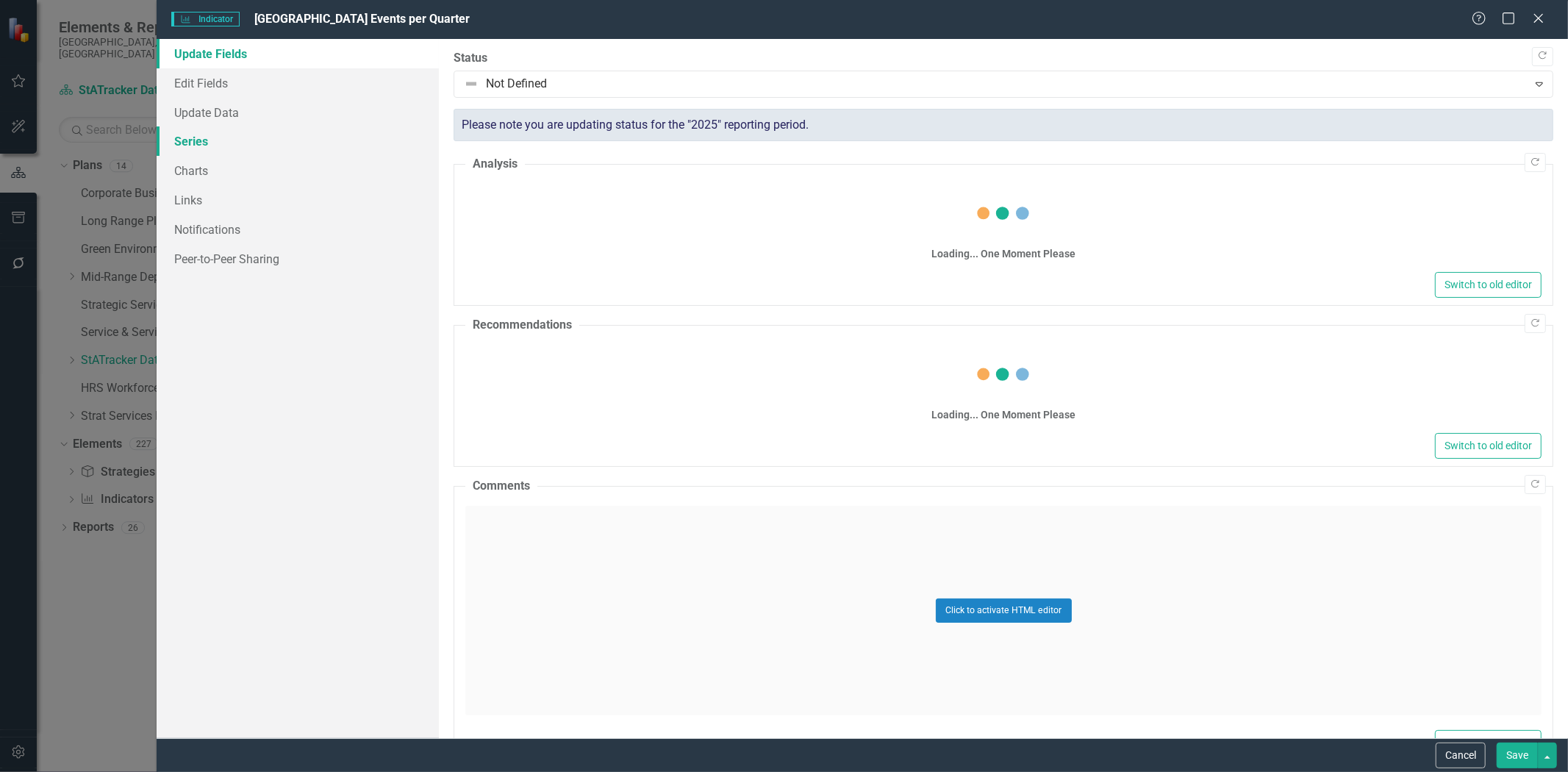
click at [196, 144] on link "Series" at bounding box center [297, 140] width 282 height 29
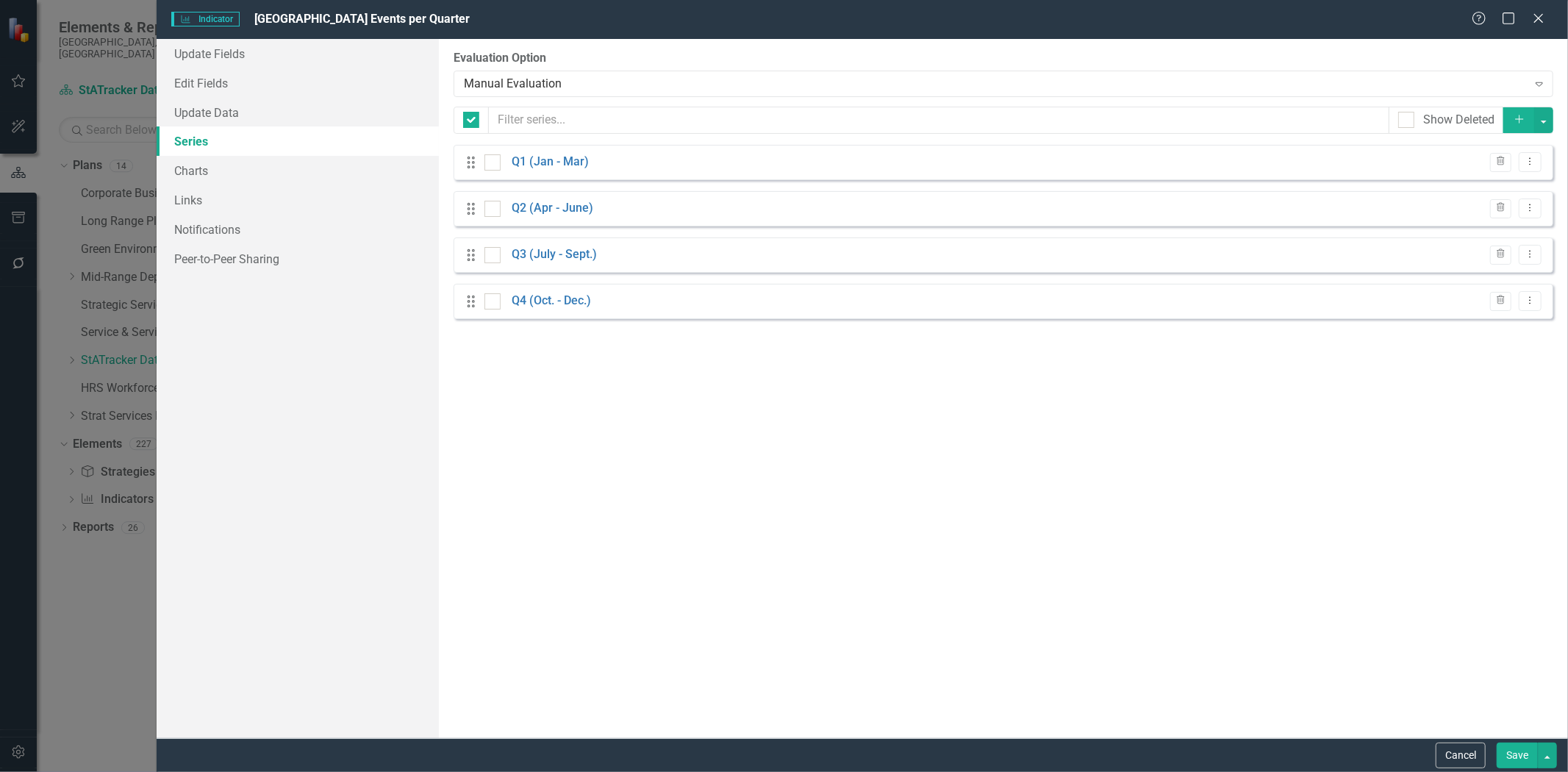
checkbox input "false"
click at [225, 81] on link "Edit Fields" at bounding box center [297, 83] width 282 height 29
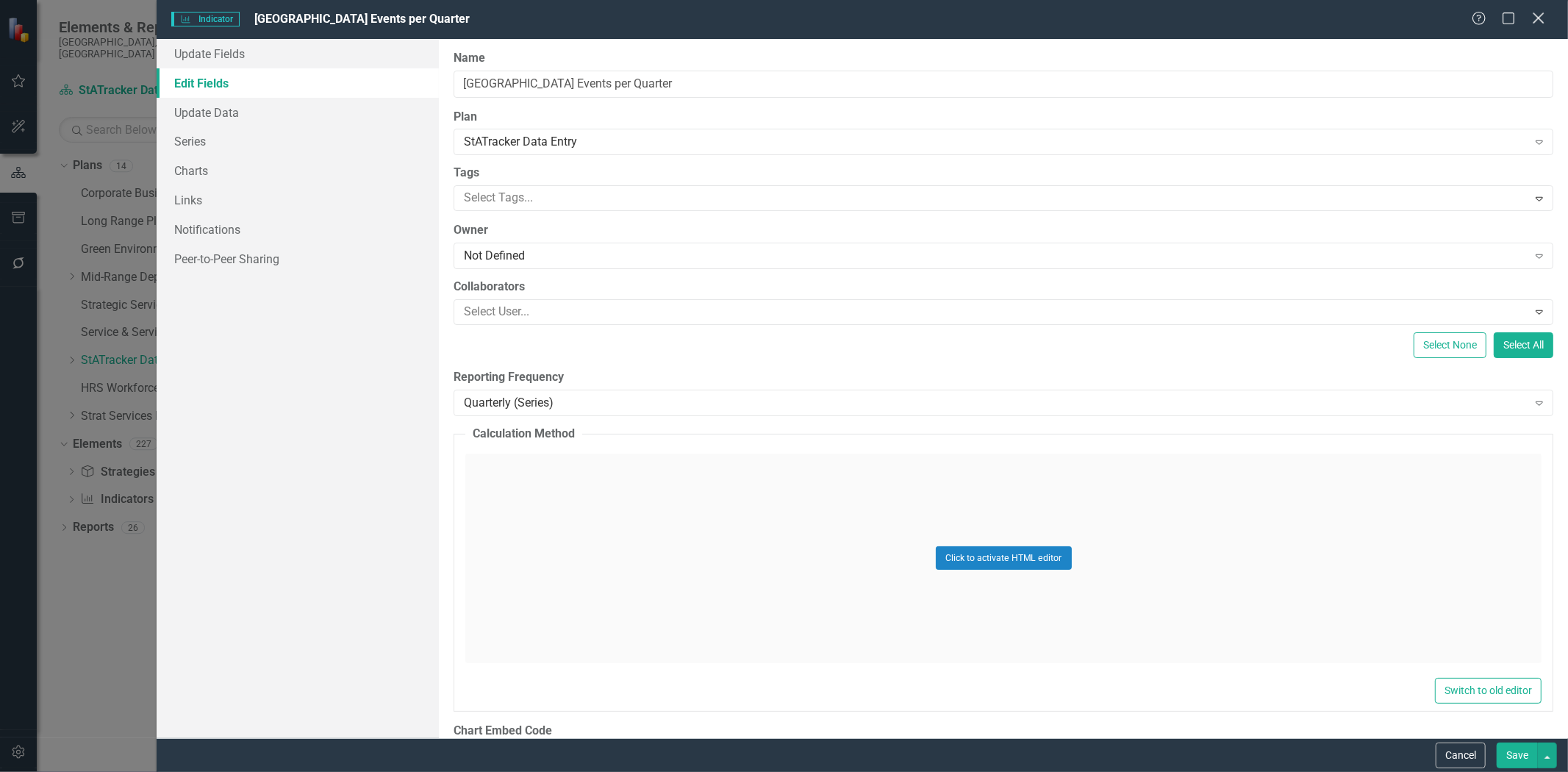
click at [1536, 18] on icon "Close" at bounding box center [1538, 18] width 18 height 14
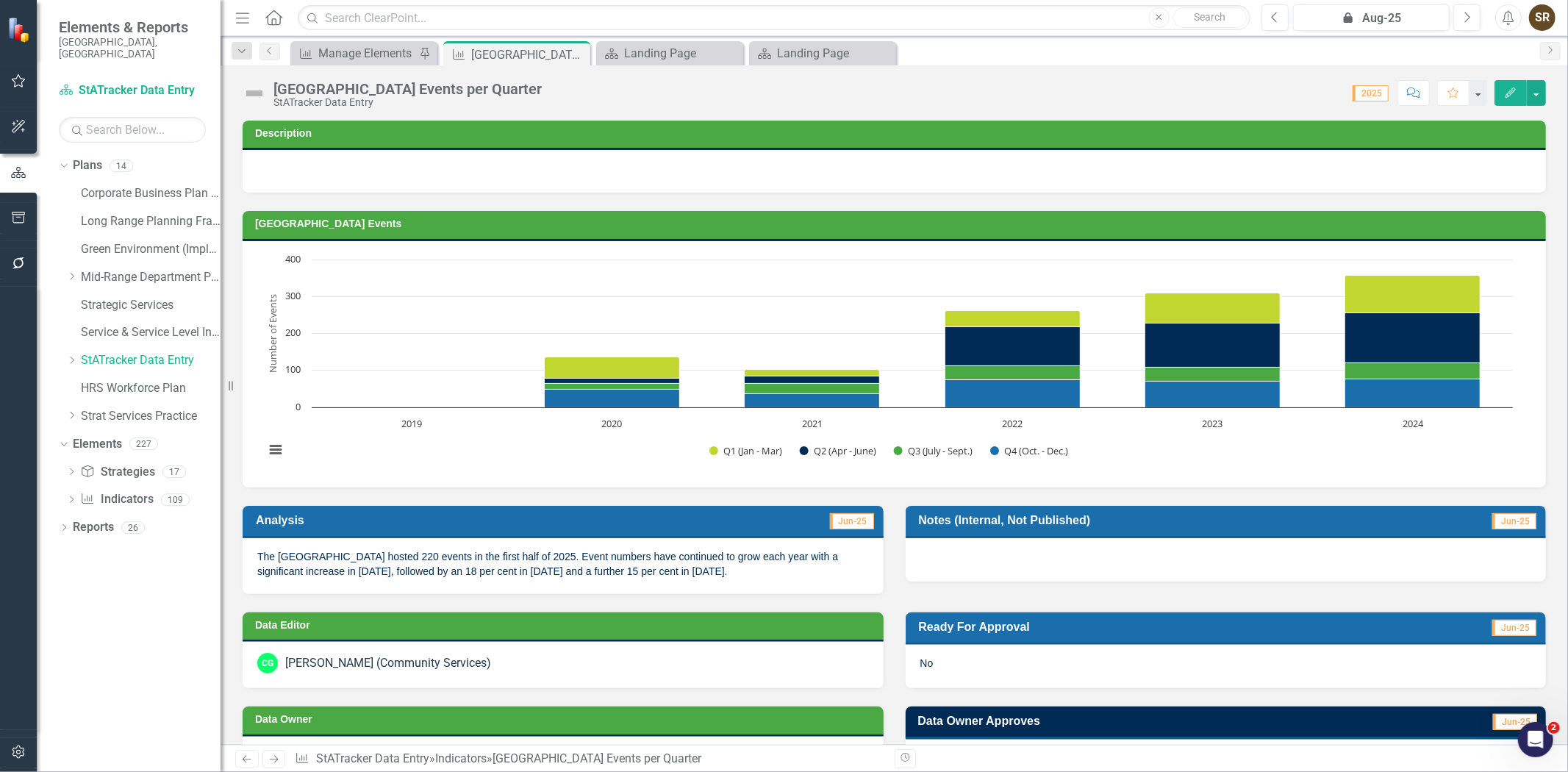
click at [1504, 90] on icon "Edit" at bounding box center [1510, 92] width 13 height 10
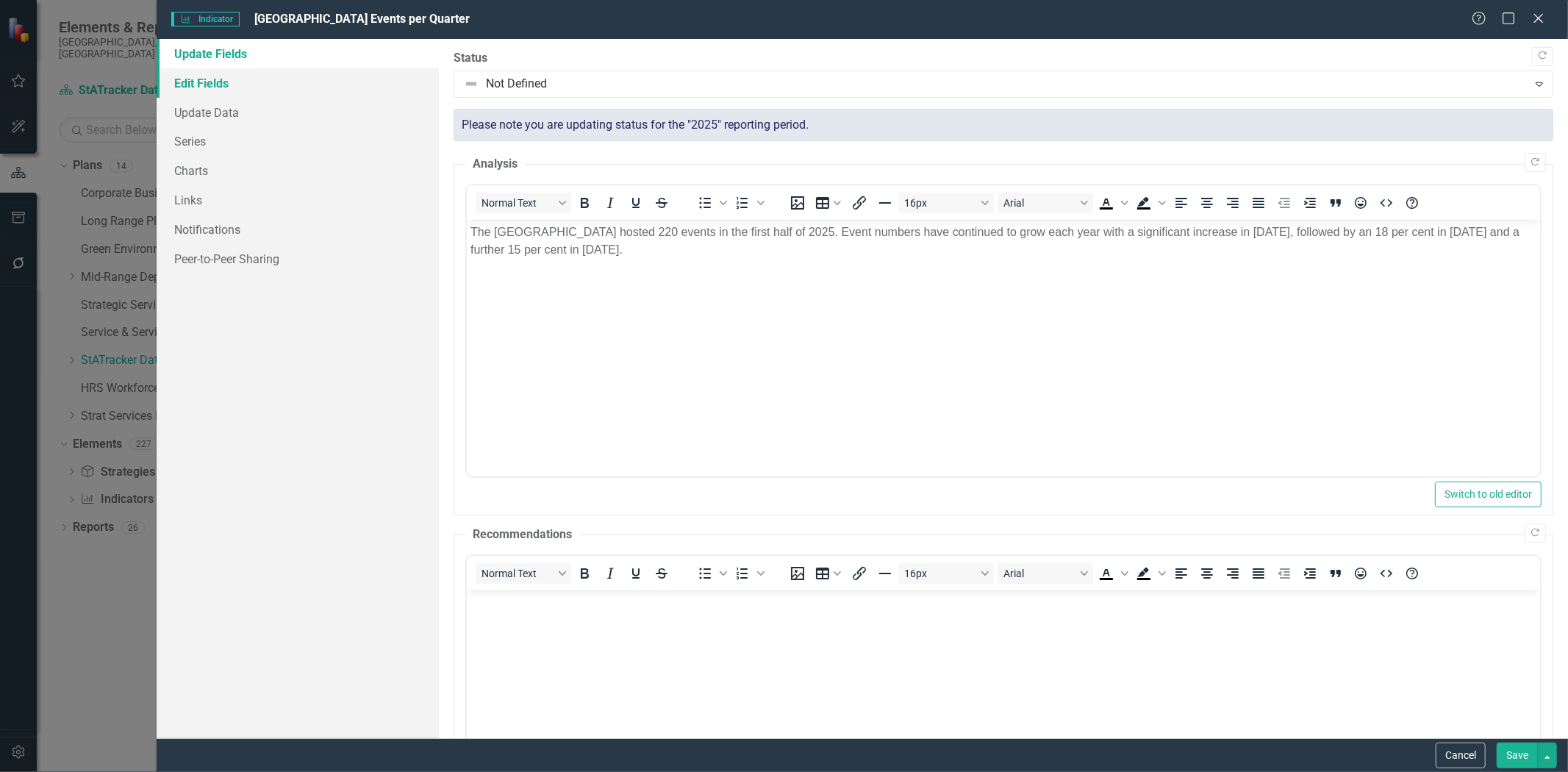
click at [201, 81] on link "Edit Fields" at bounding box center [297, 83] width 282 height 29
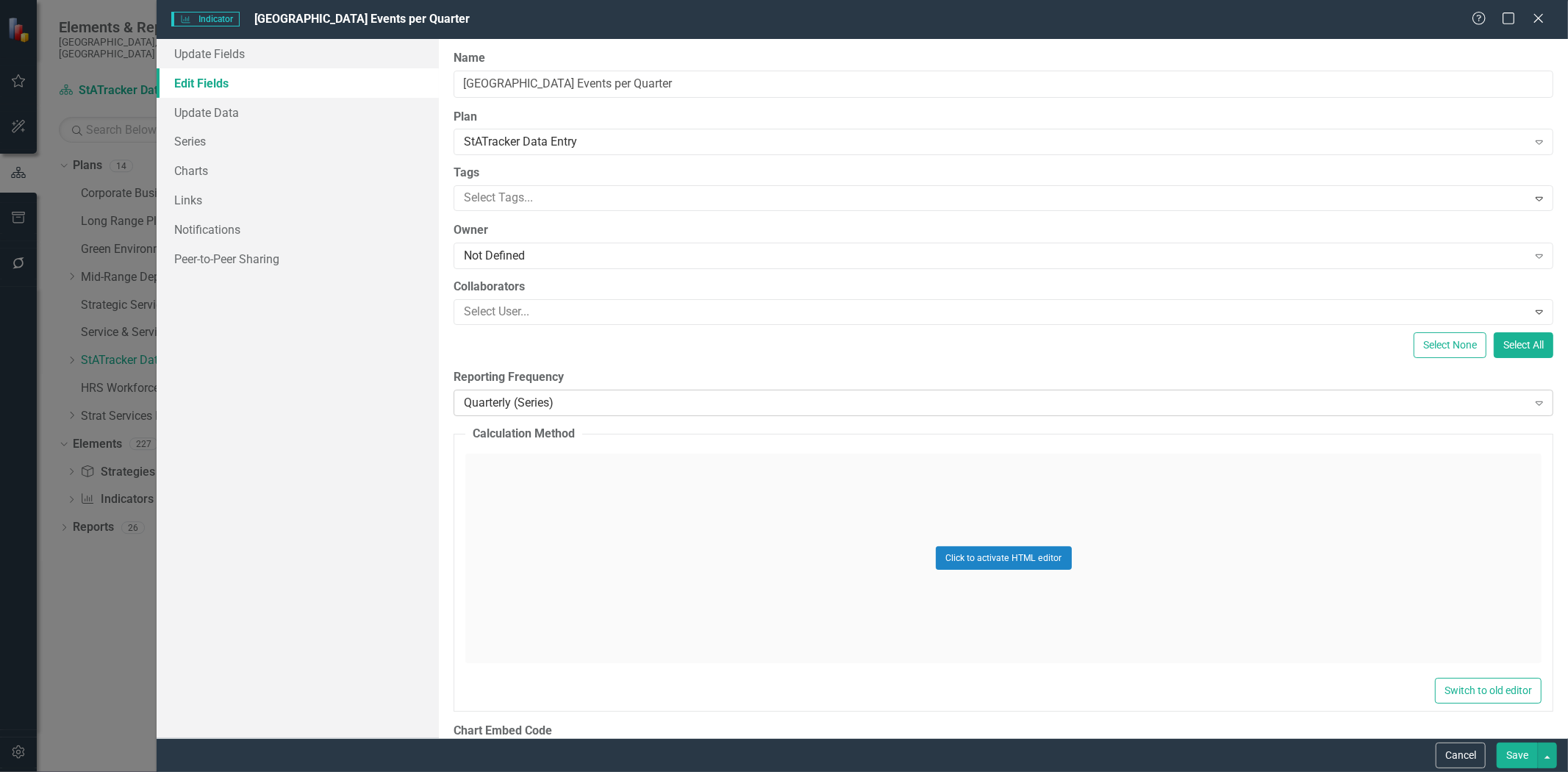
click at [568, 395] on div "Quarterly (Series)" at bounding box center [995, 402] width 1063 height 17
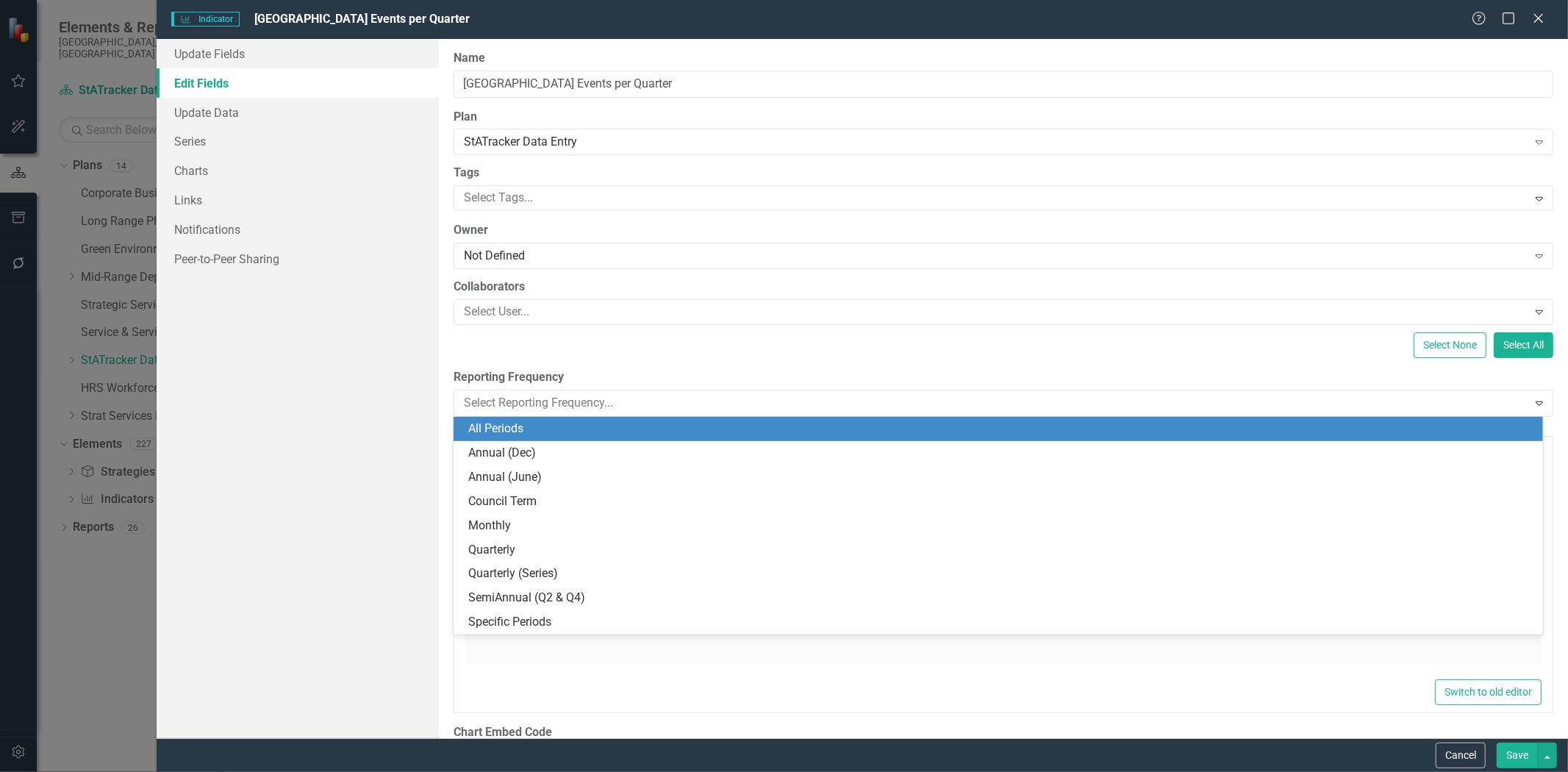
click at [564, 436] on div "All Periods" at bounding box center [1001, 428] width 1066 height 17
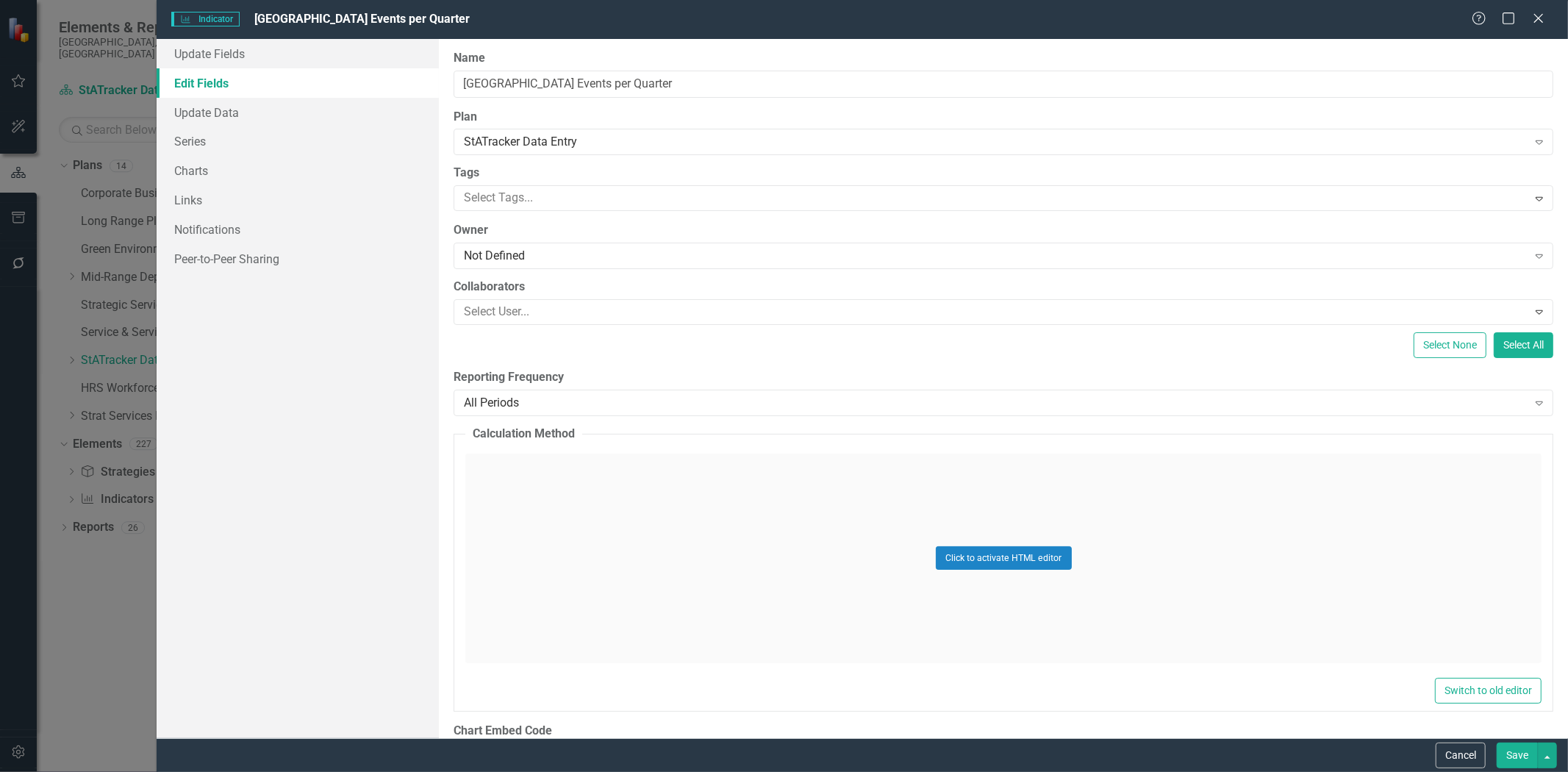
click at [1518, 759] on button "Save" at bounding box center [1517, 755] width 41 height 25
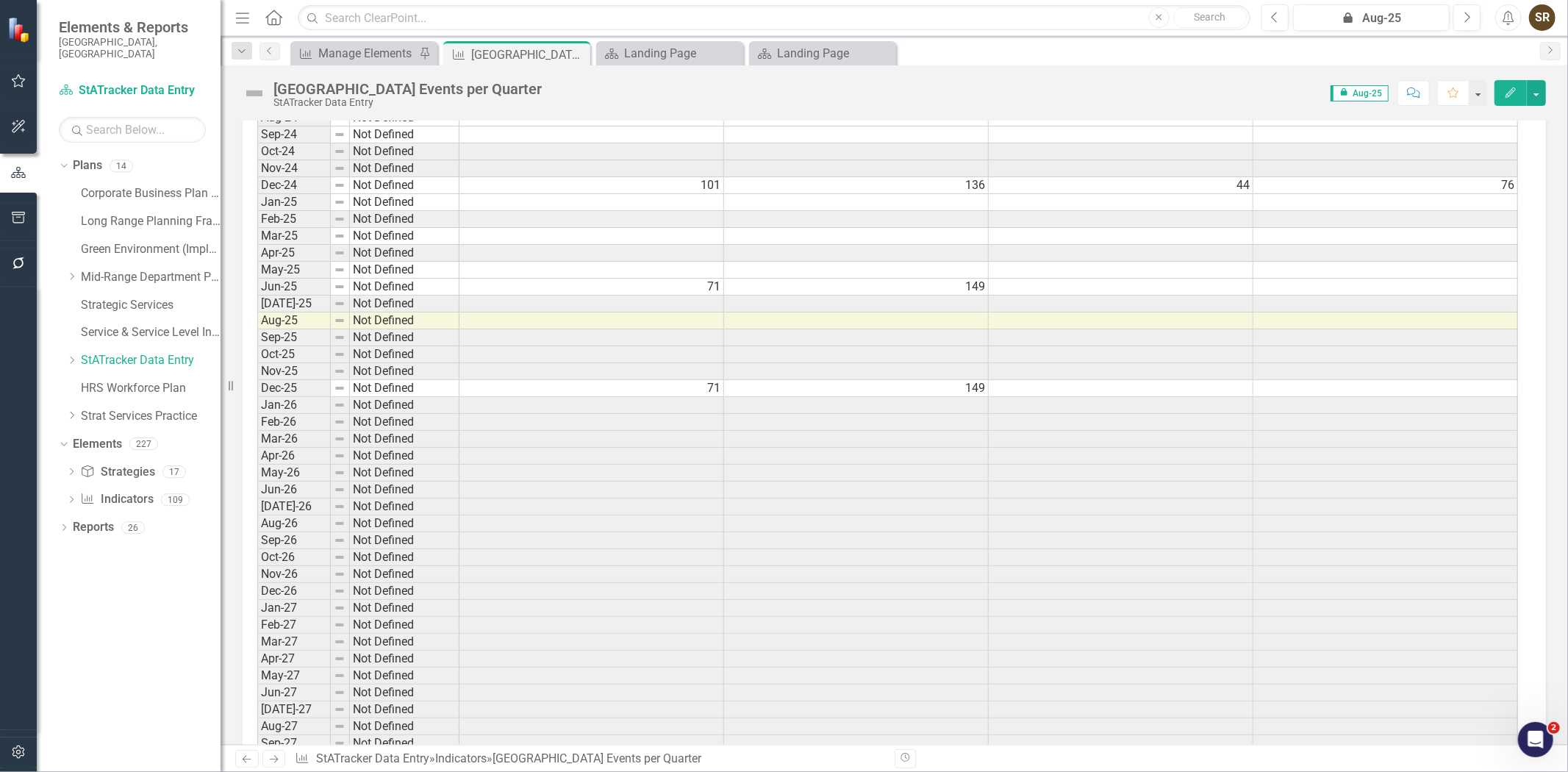
scroll to position [3138, 0]
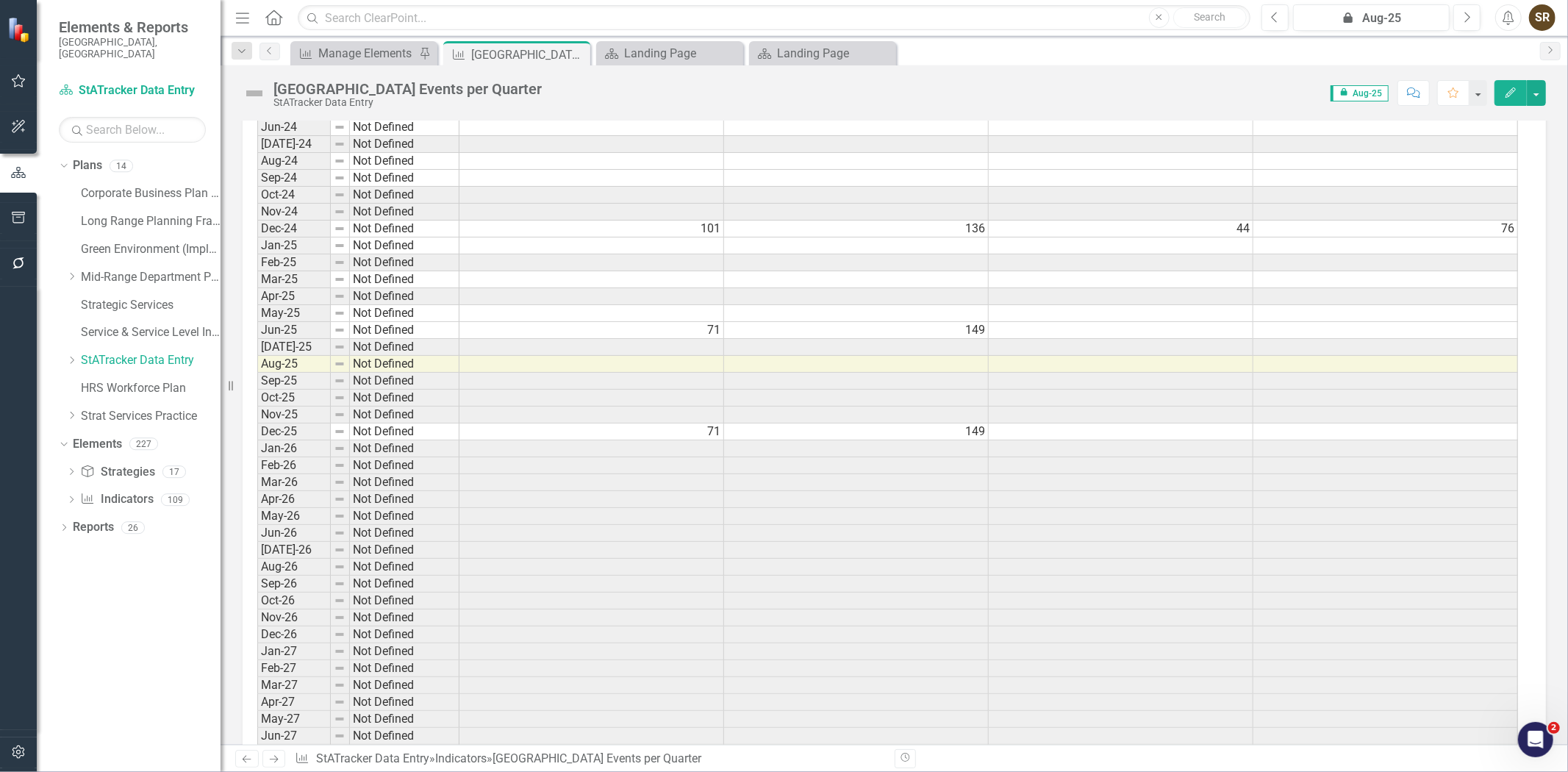
click at [692, 440] on td "71" at bounding box center [592, 432] width 265 height 17
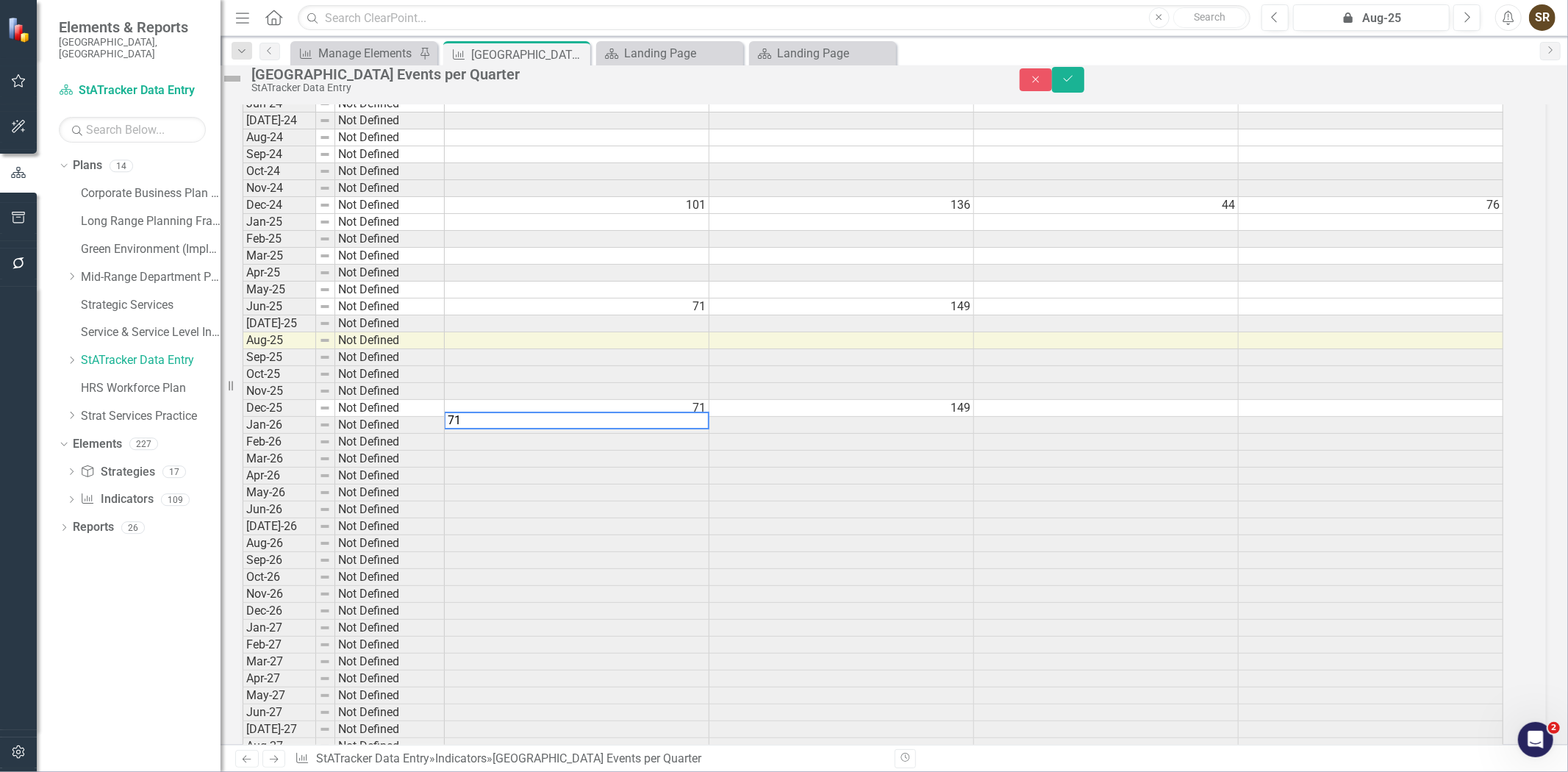
scroll to position [3142, 0]
click at [790, 413] on td "149" at bounding box center [842, 405] width 265 height 17
click at [685, 413] on td "71" at bounding box center [577, 405] width 265 height 17
click at [709, 312] on td "71" at bounding box center [577, 303] width 265 height 17
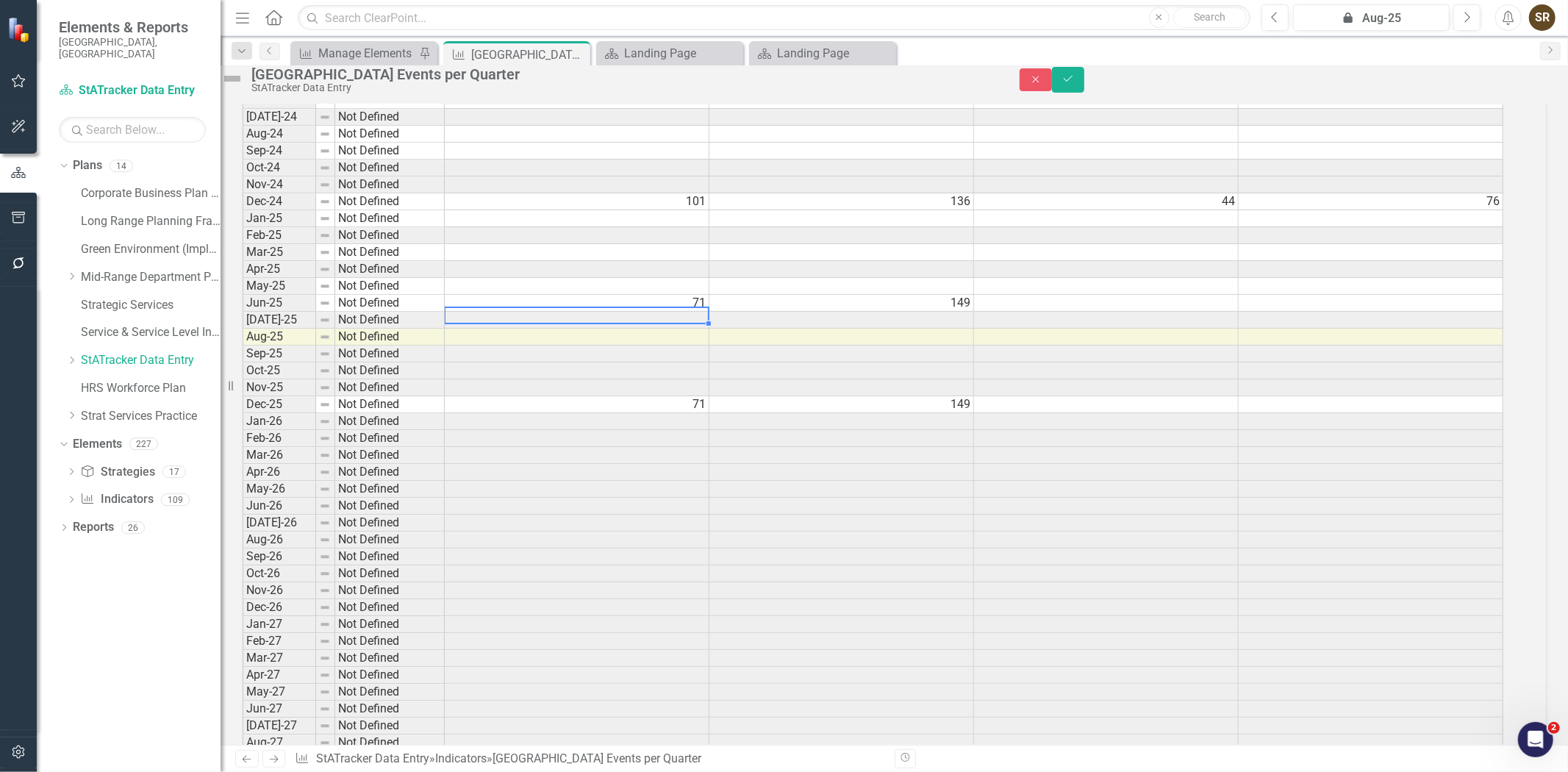
click at [819, 312] on td "149" at bounding box center [842, 303] width 265 height 17
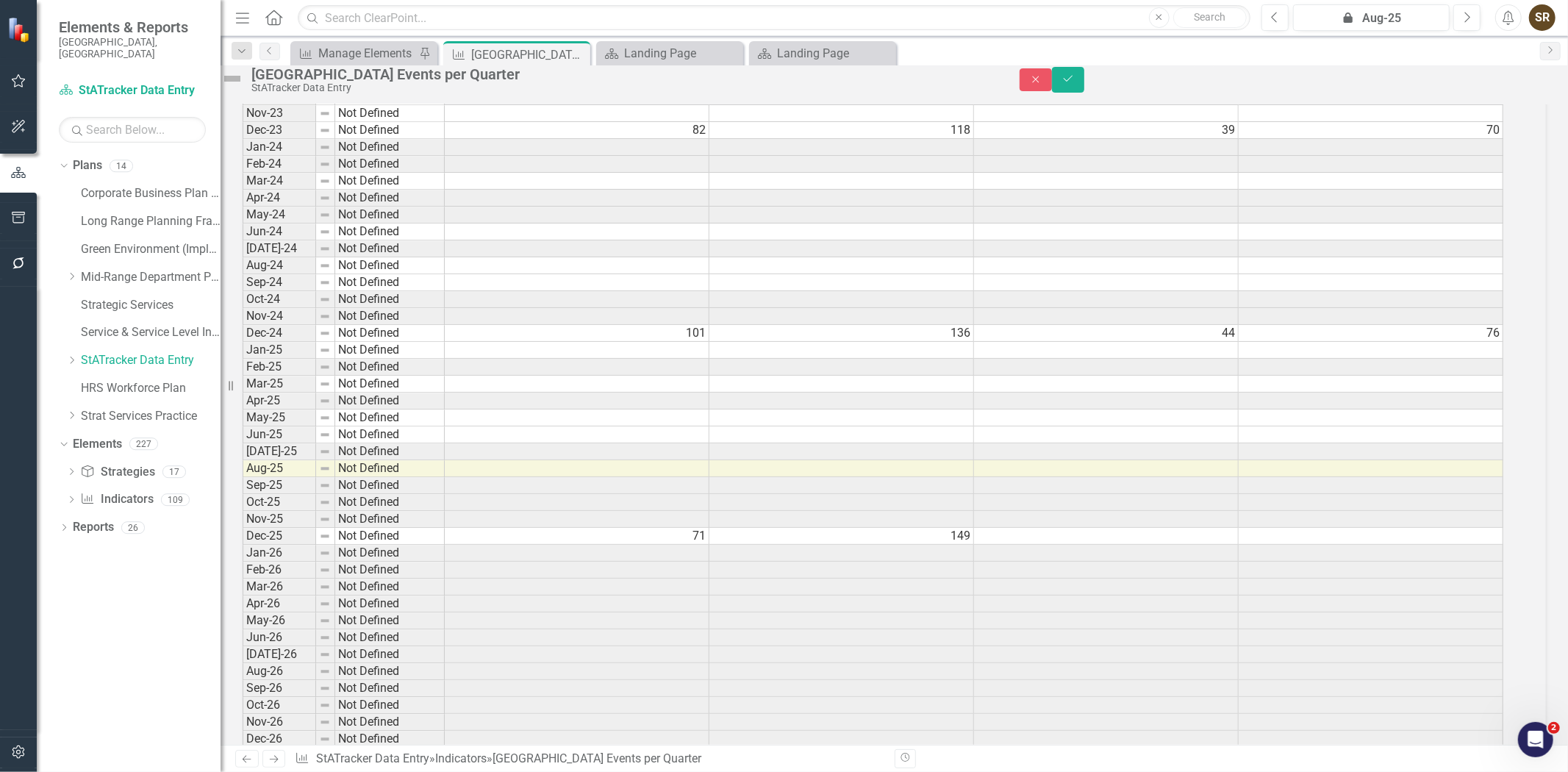
scroll to position [3005, 0]
click at [1075, 84] on icon "Save" at bounding box center [1068, 79] width 13 height 10
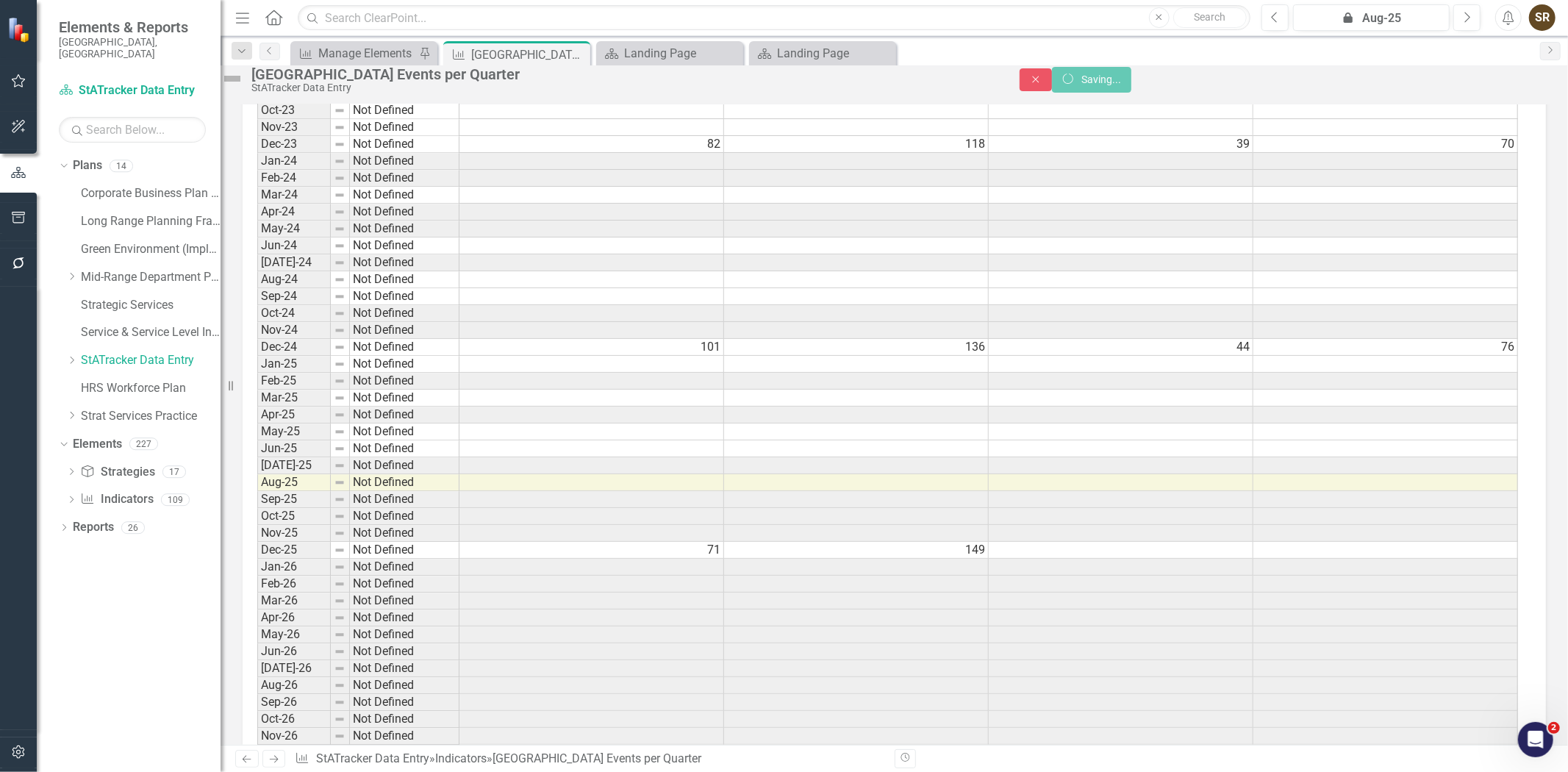
scroll to position [0, 0]
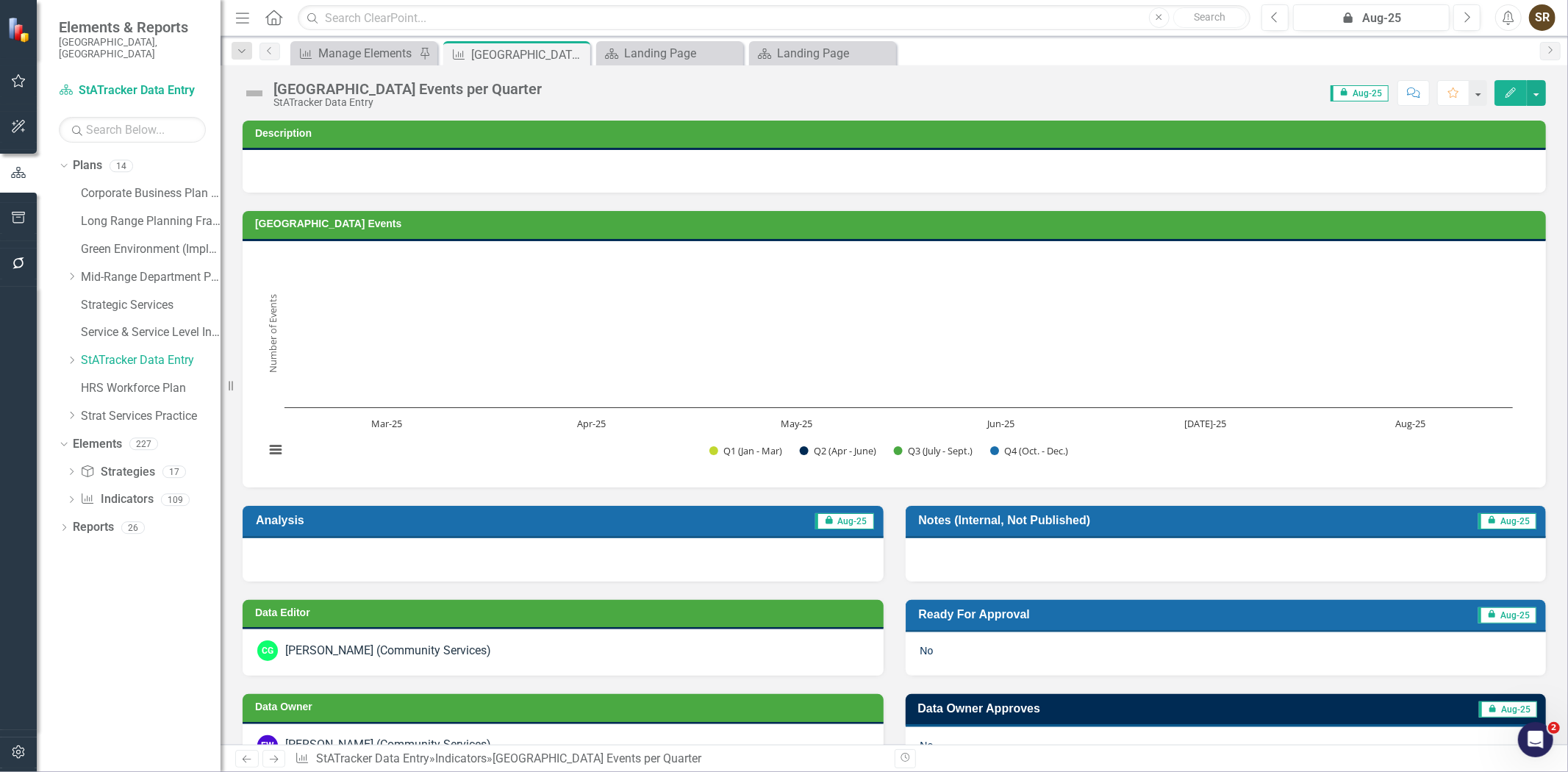
click at [1510, 90] on icon "Edit" at bounding box center [1510, 92] width 13 height 10
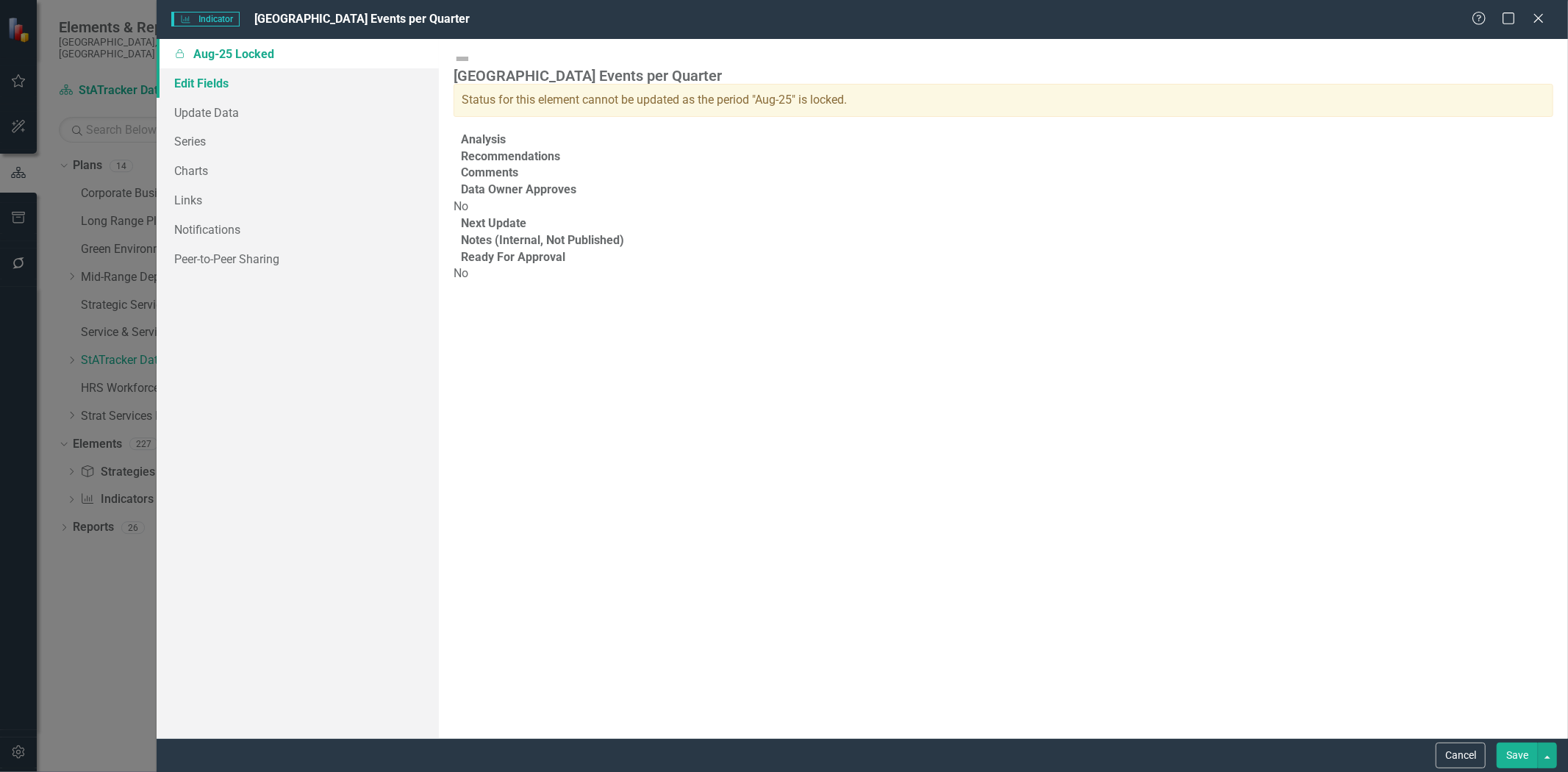
click at [211, 85] on link "Edit Fields" at bounding box center [297, 83] width 282 height 29
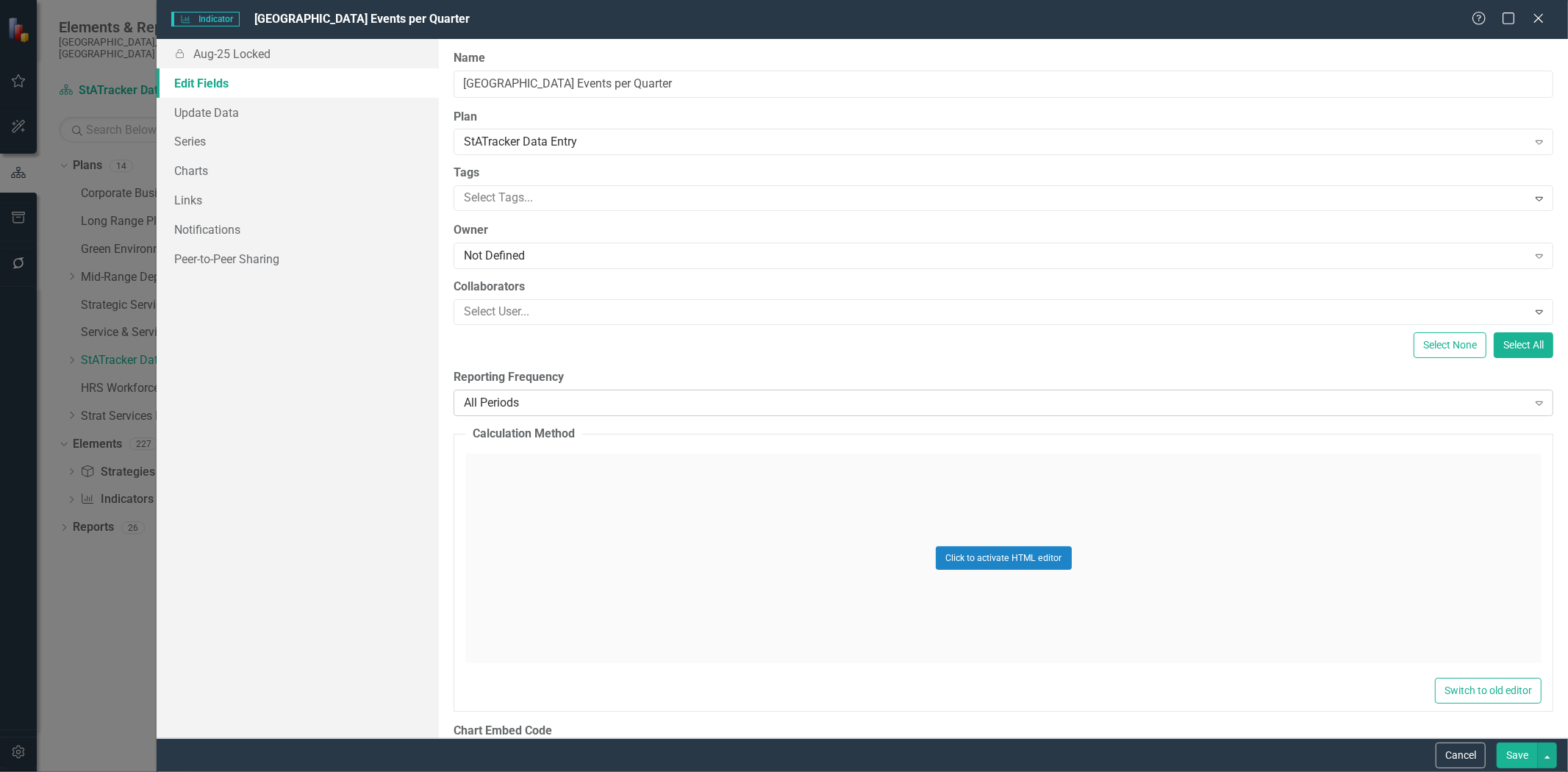
click at [547, 409] on div "All Periods" at bounding box center [995, 402] width 1063 height 17
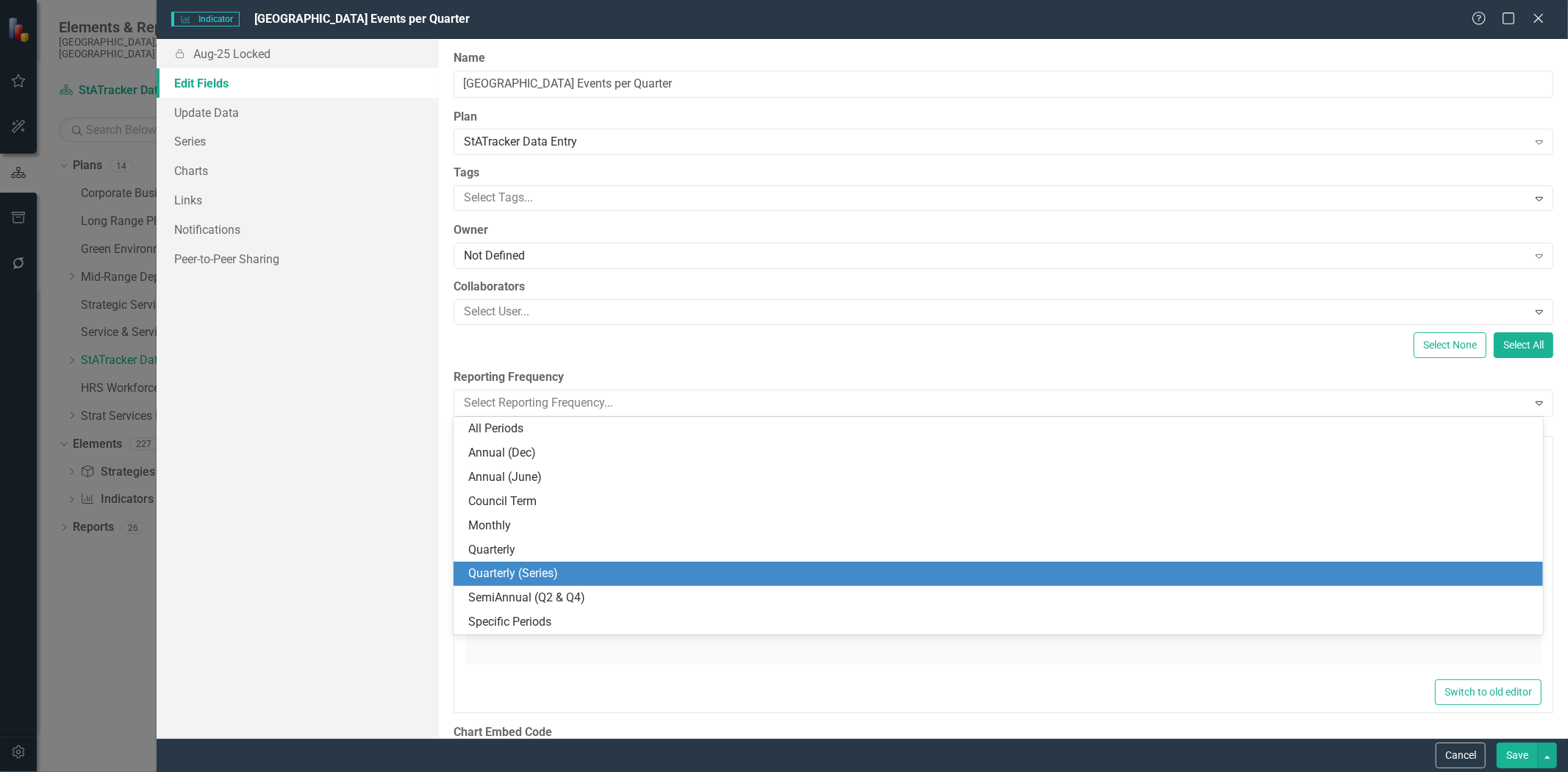
click at [563, 575] on div "Quarterly (Series)" at bounding box center [1001, 574] width 1066 height 17
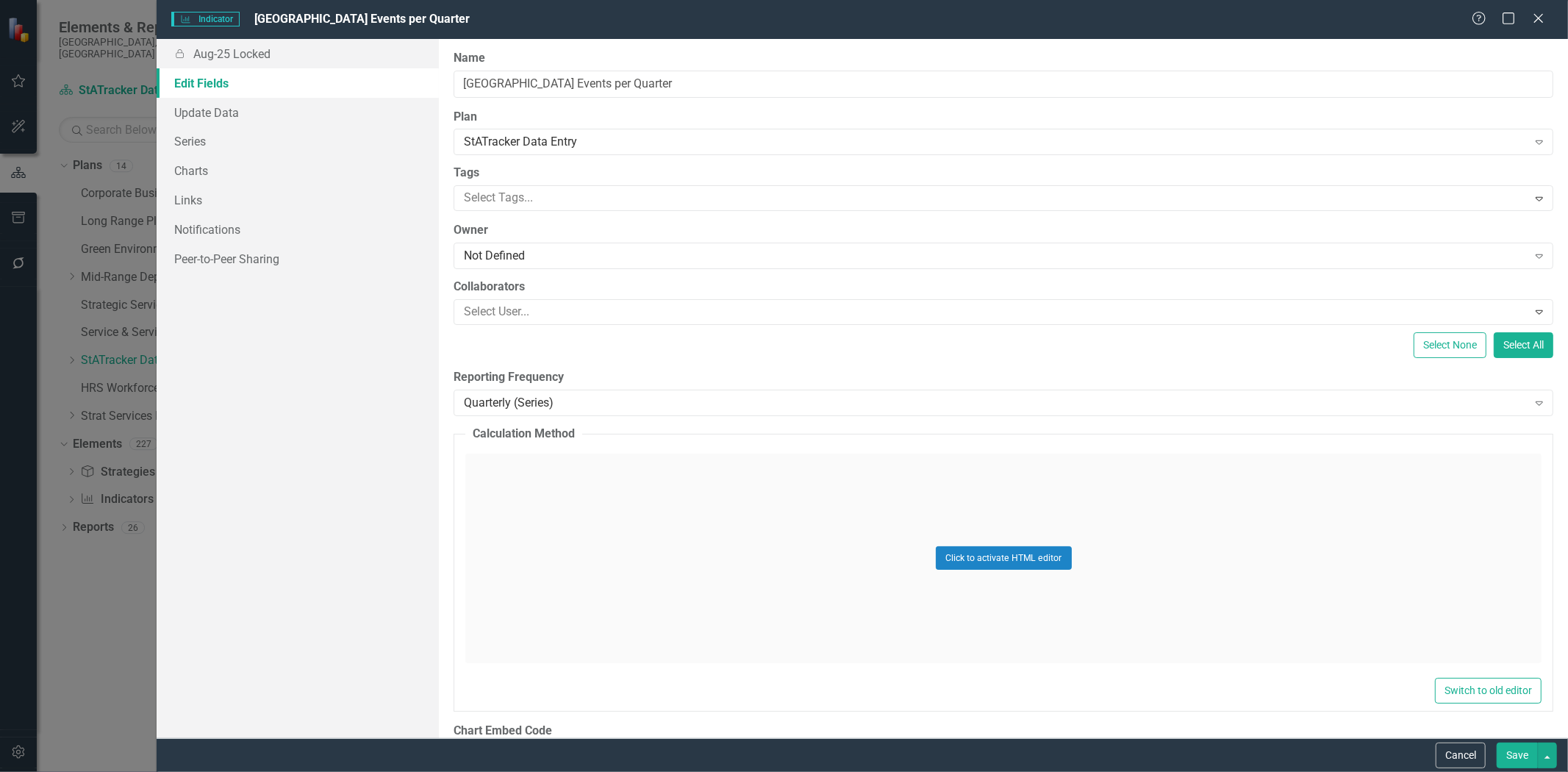
click at [1503, 754] on button "Save" at bounding box center [1517, 755] width 41 height 25
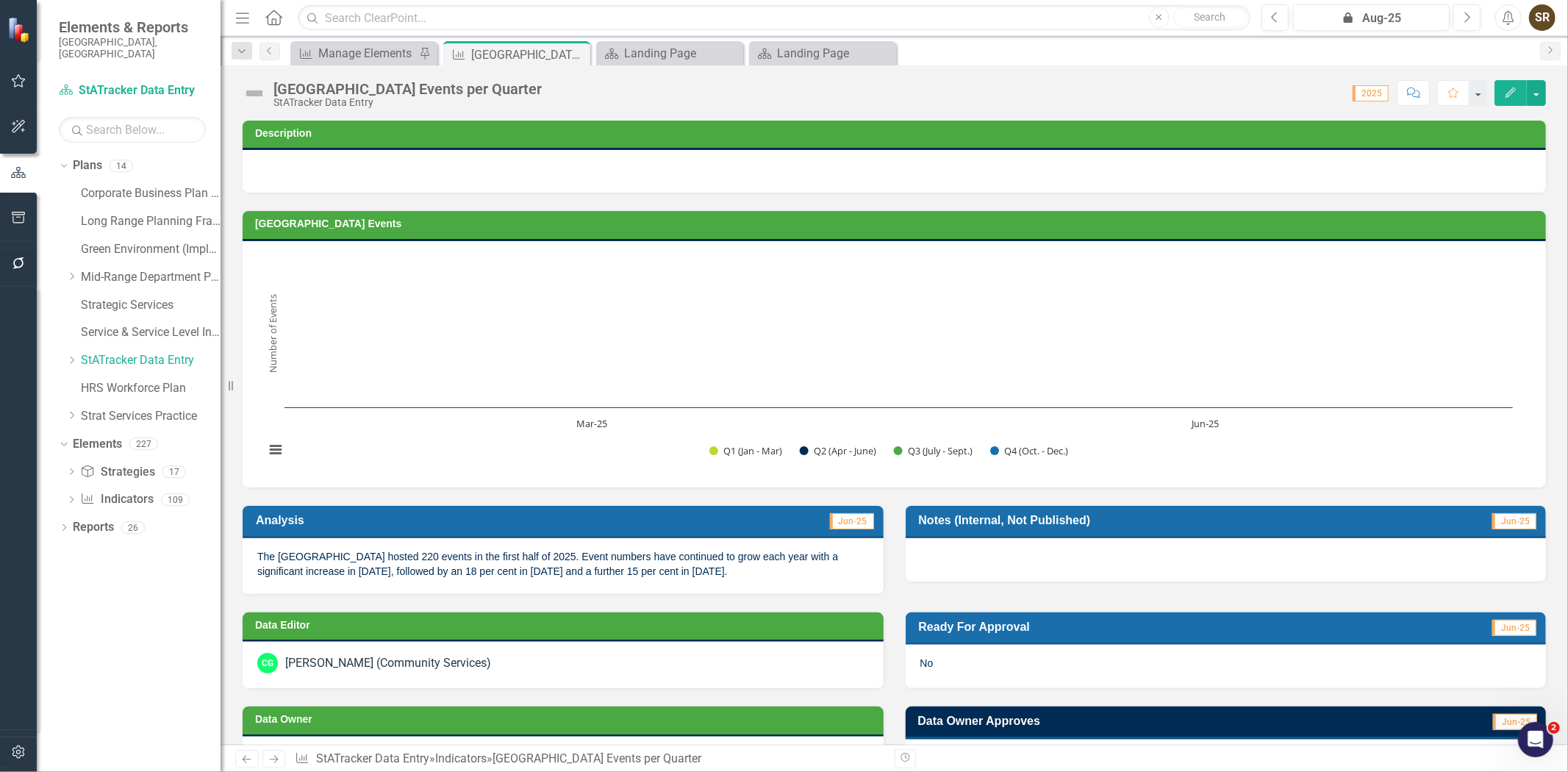
click at [1504, 94] on icon "Edit" at bounding box center [1510, 92] width 13 height 10
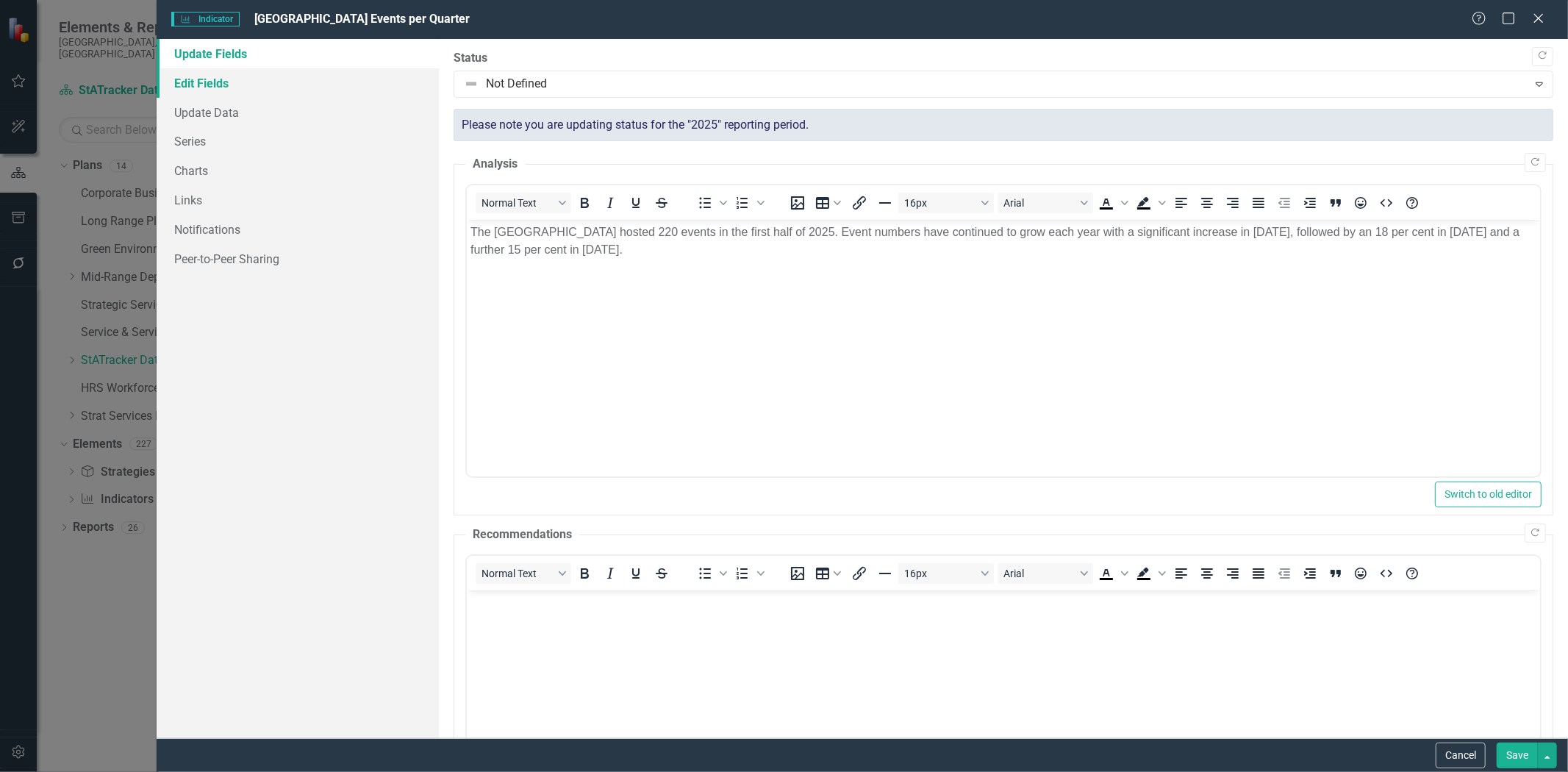
click at [199, 79] on link "Edit Fields" at bounding box center [297, 83] width 282 height 29
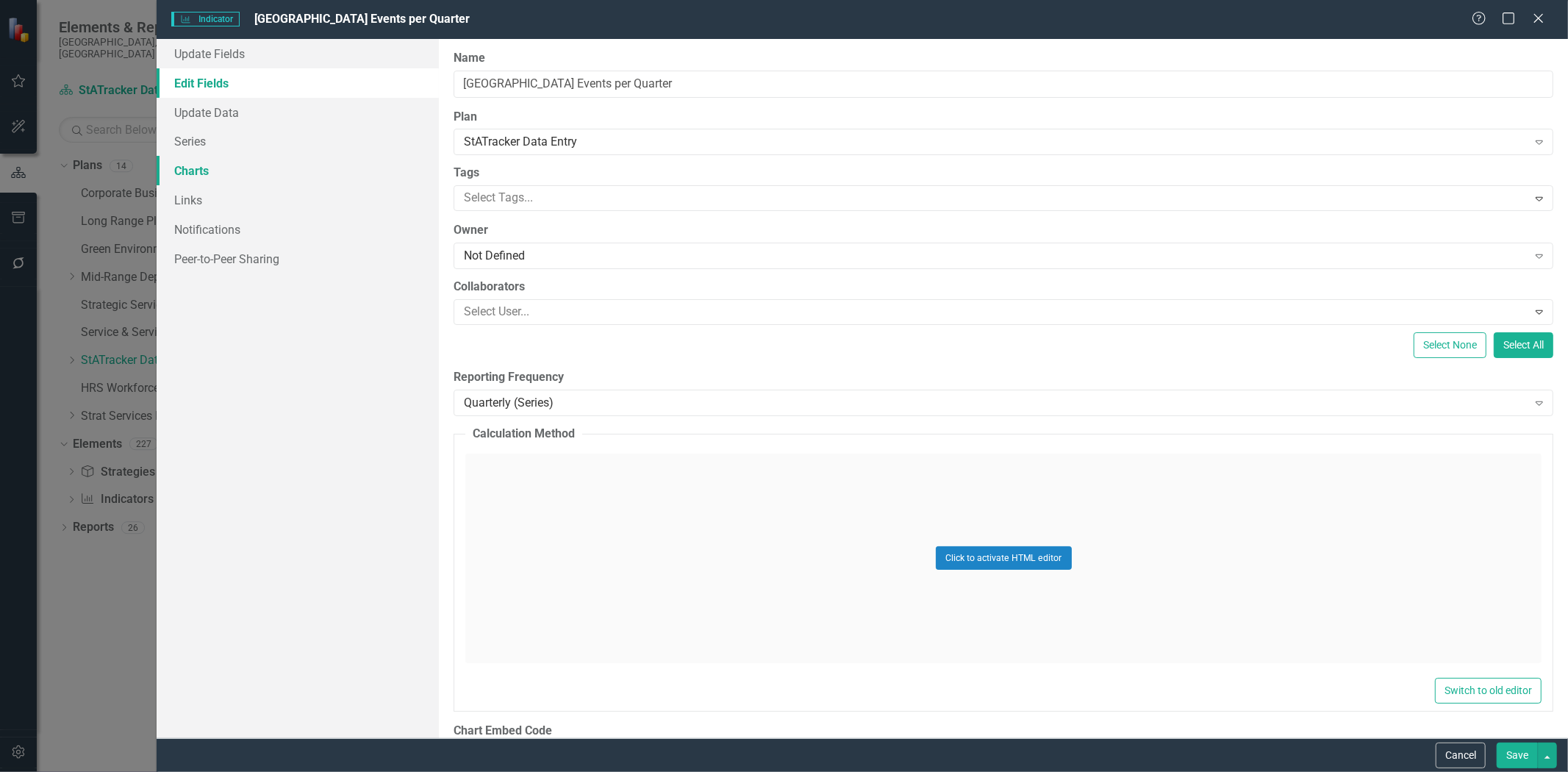
click at [199, 170] on link "Charts" at bounding box center [297, 170] width 282 height 29
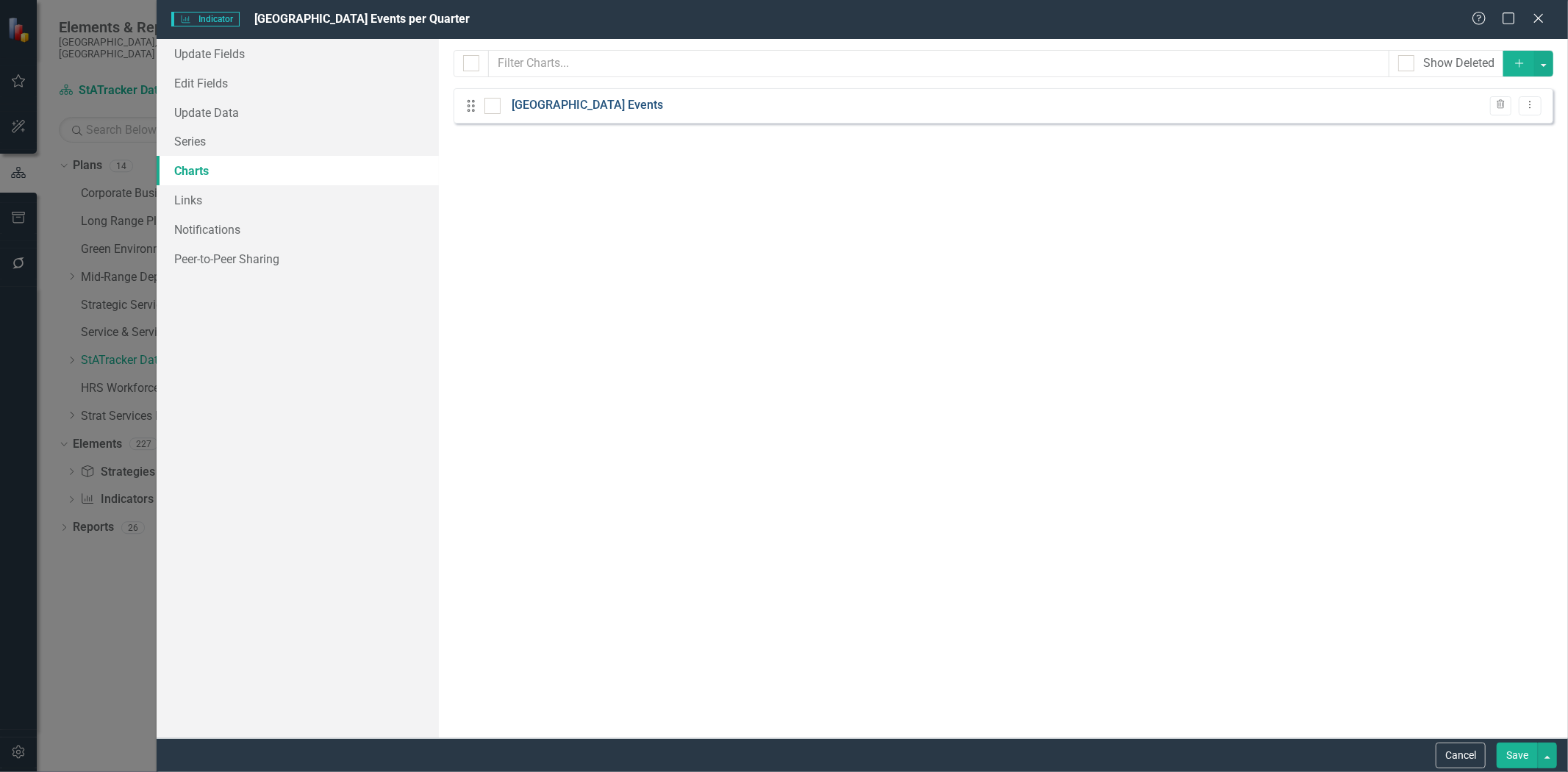
click at [575, 106] on link "[GEOGRAPHIC_DATA] Events" at bounding box center [587, 105] width 151 height 17
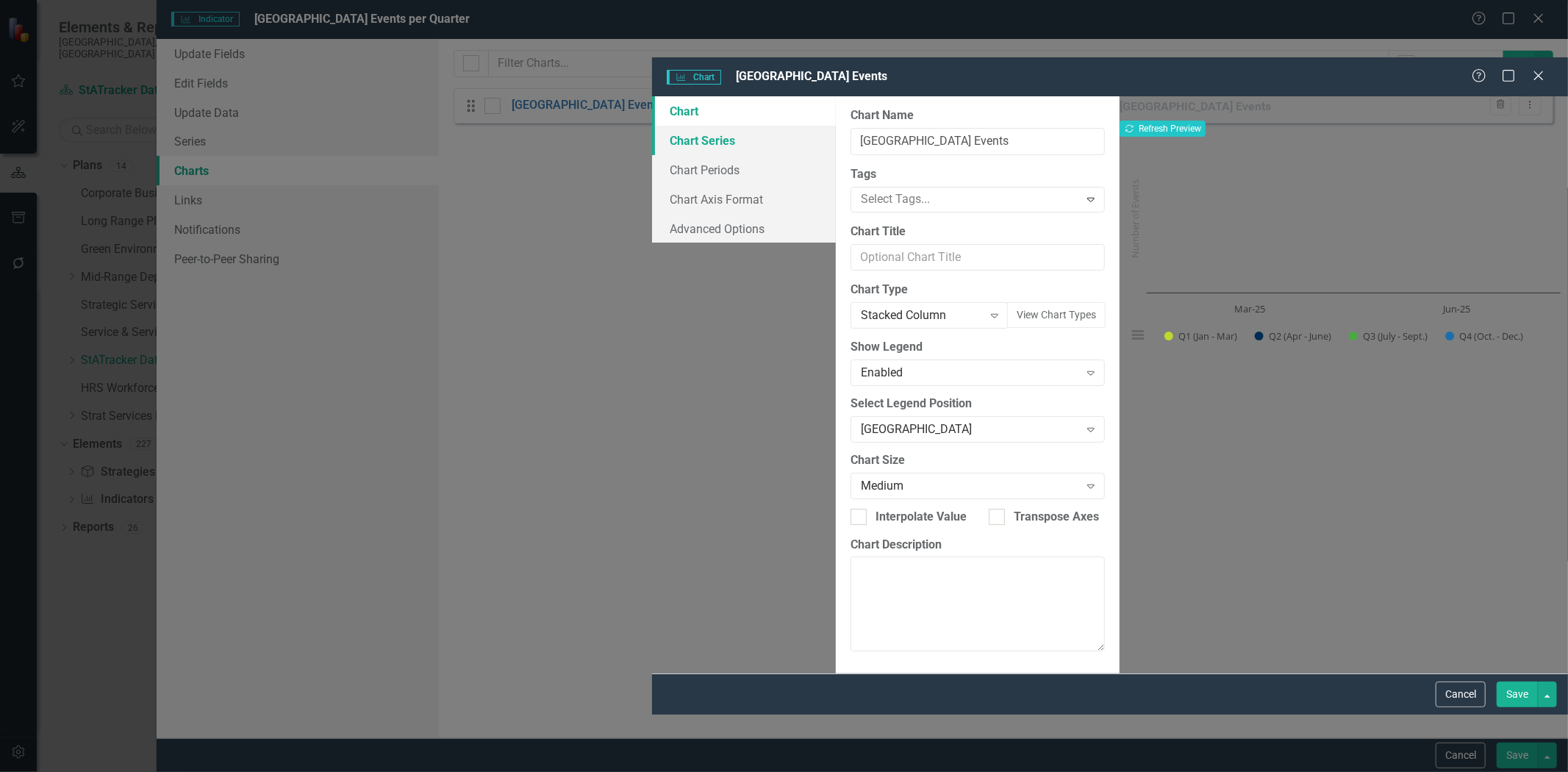
click at [652, 125] on link "Chart Series" at bounding box center [744, 140] width 184 height 29
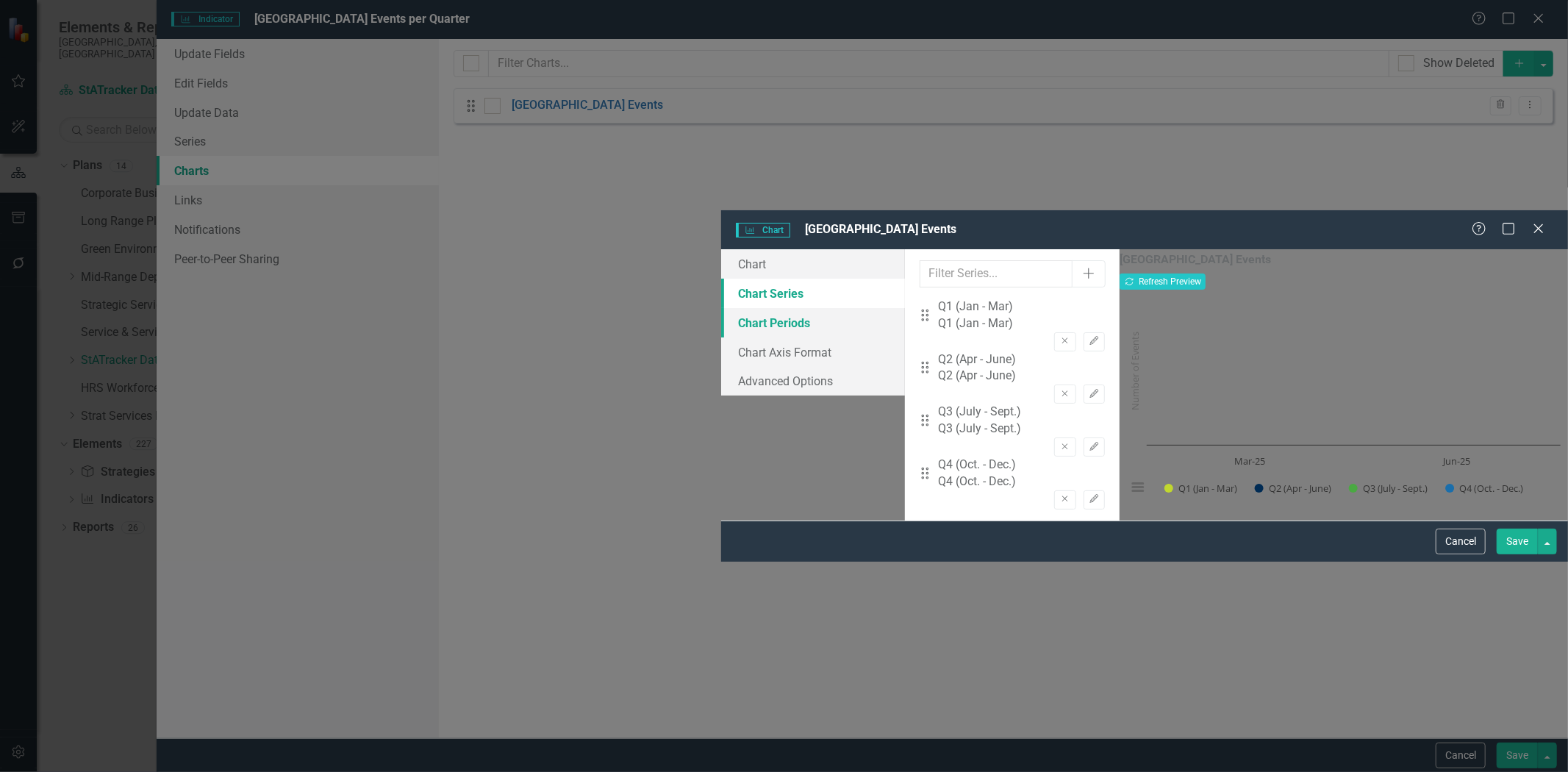
click at [721, 308] on link "Chart Periods" at bounding box center [813, 322] width 184 height 29
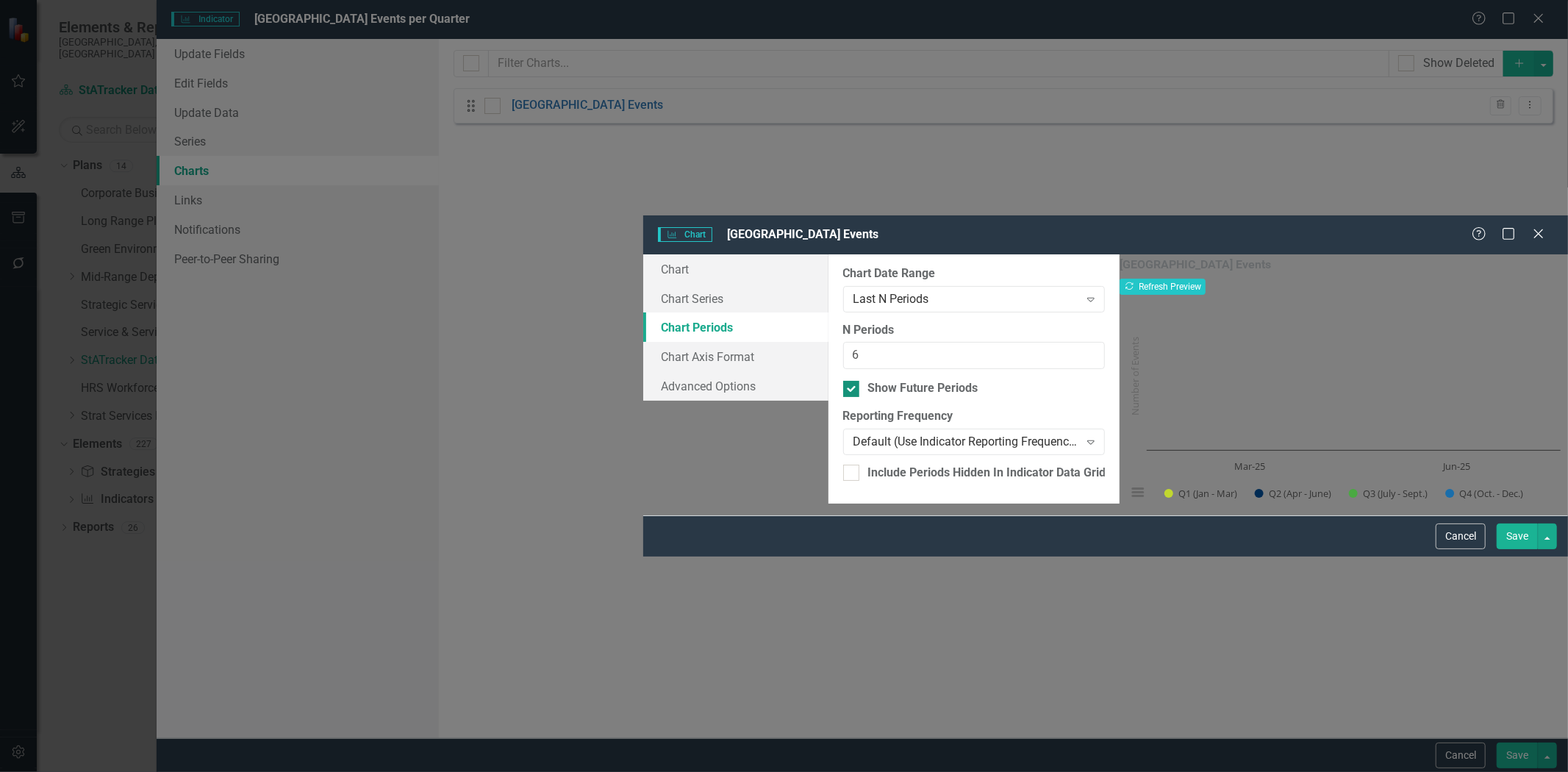
click at [843, 381] on input "Show Future Periods" at bounding box center [848, 386] width 10 height 10
checkbox input "false"
click at [1510, 549] on button "Save" at bounding box center [1517, 536] width 41 height 25
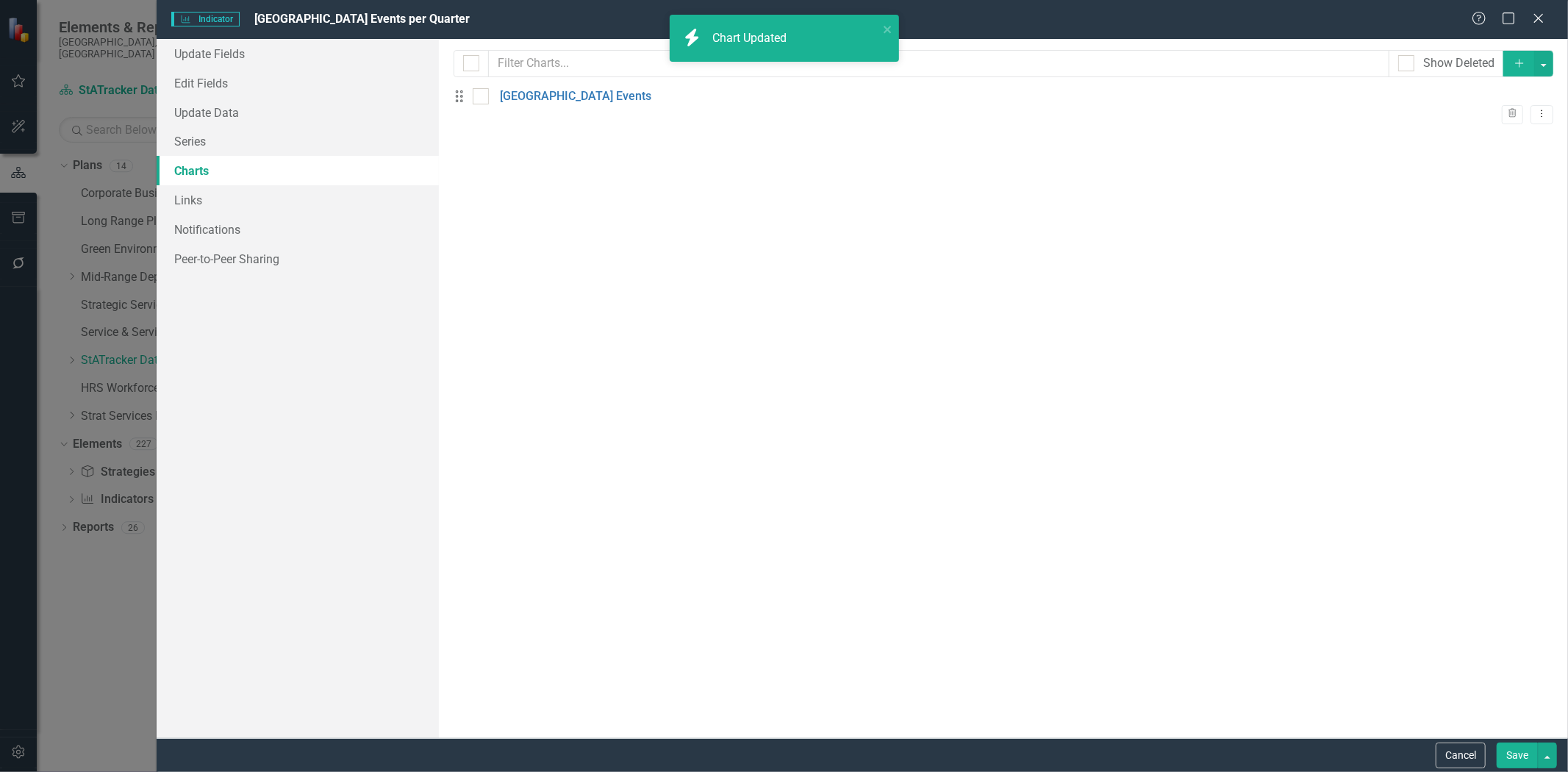
click at [1524, 759] on button "Save" at bounding box center [1517, 755] width 41 height 25
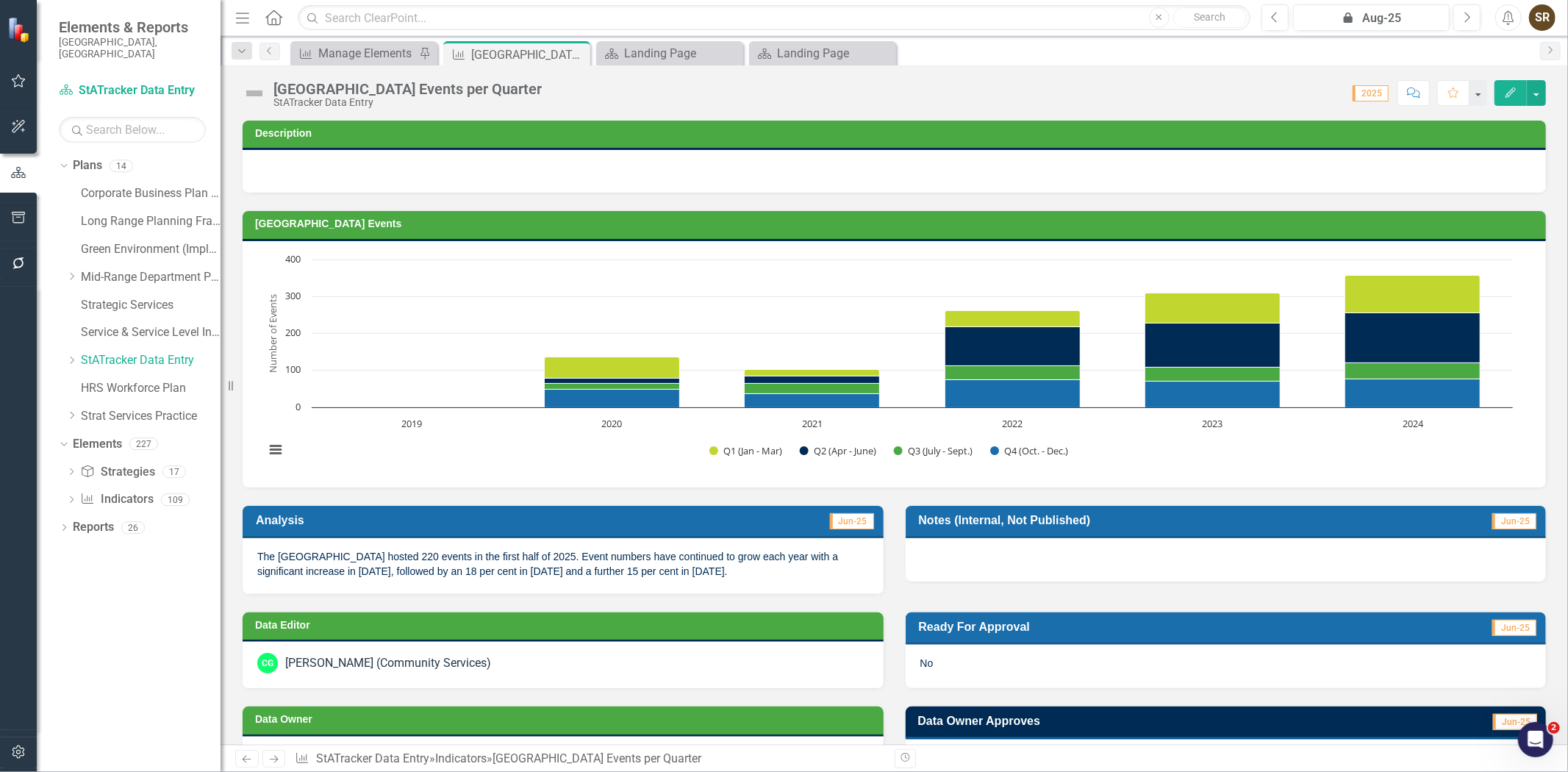
click at [1372, 219] on h3 "[GEOGRAPHIC_DATA] Events" at bounding box center [897, 224] width 1283 height 11
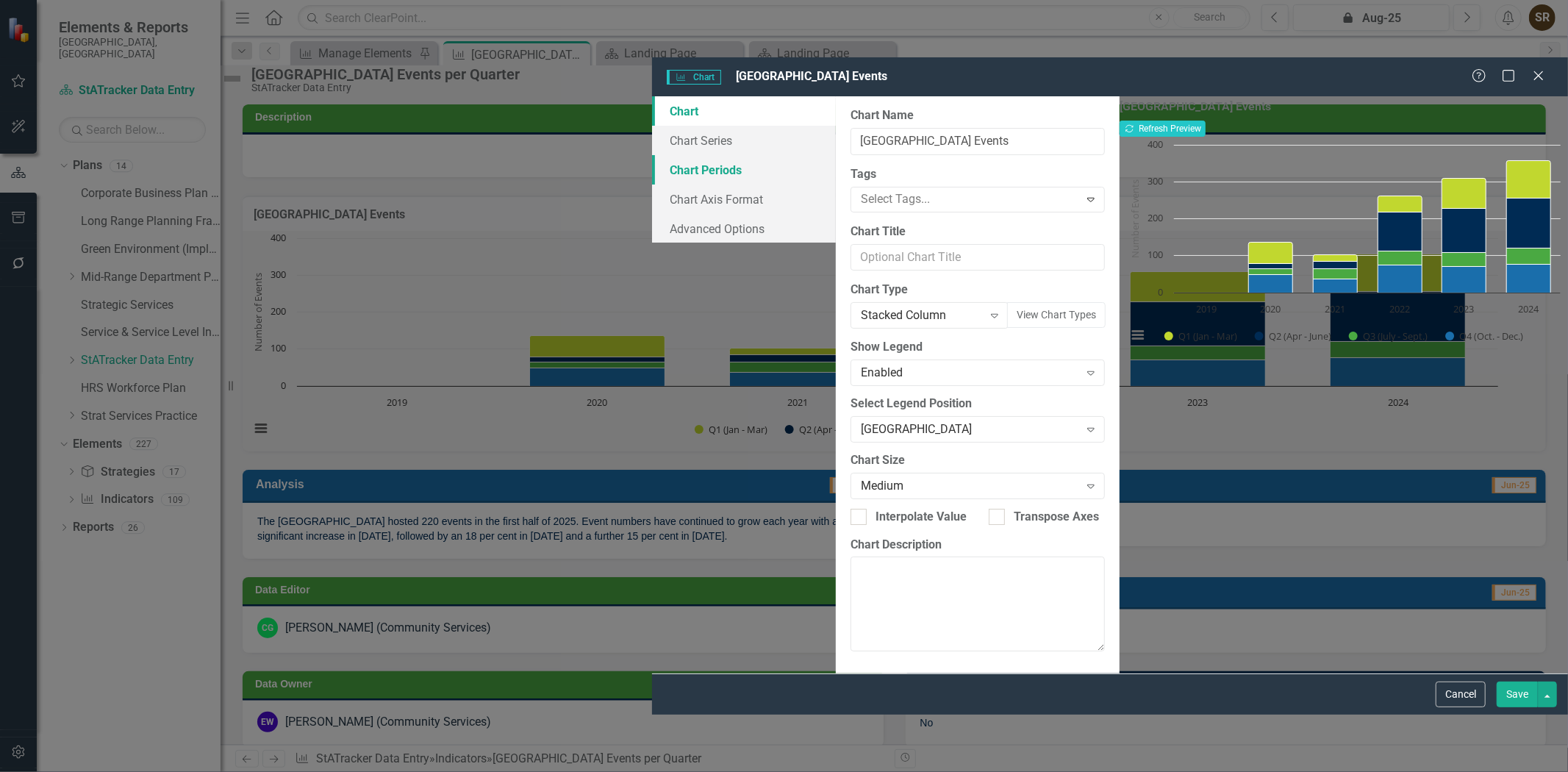
click at [652, 156] on link "Chart Periods" at bounding box center [744, 170] width 184 height 29
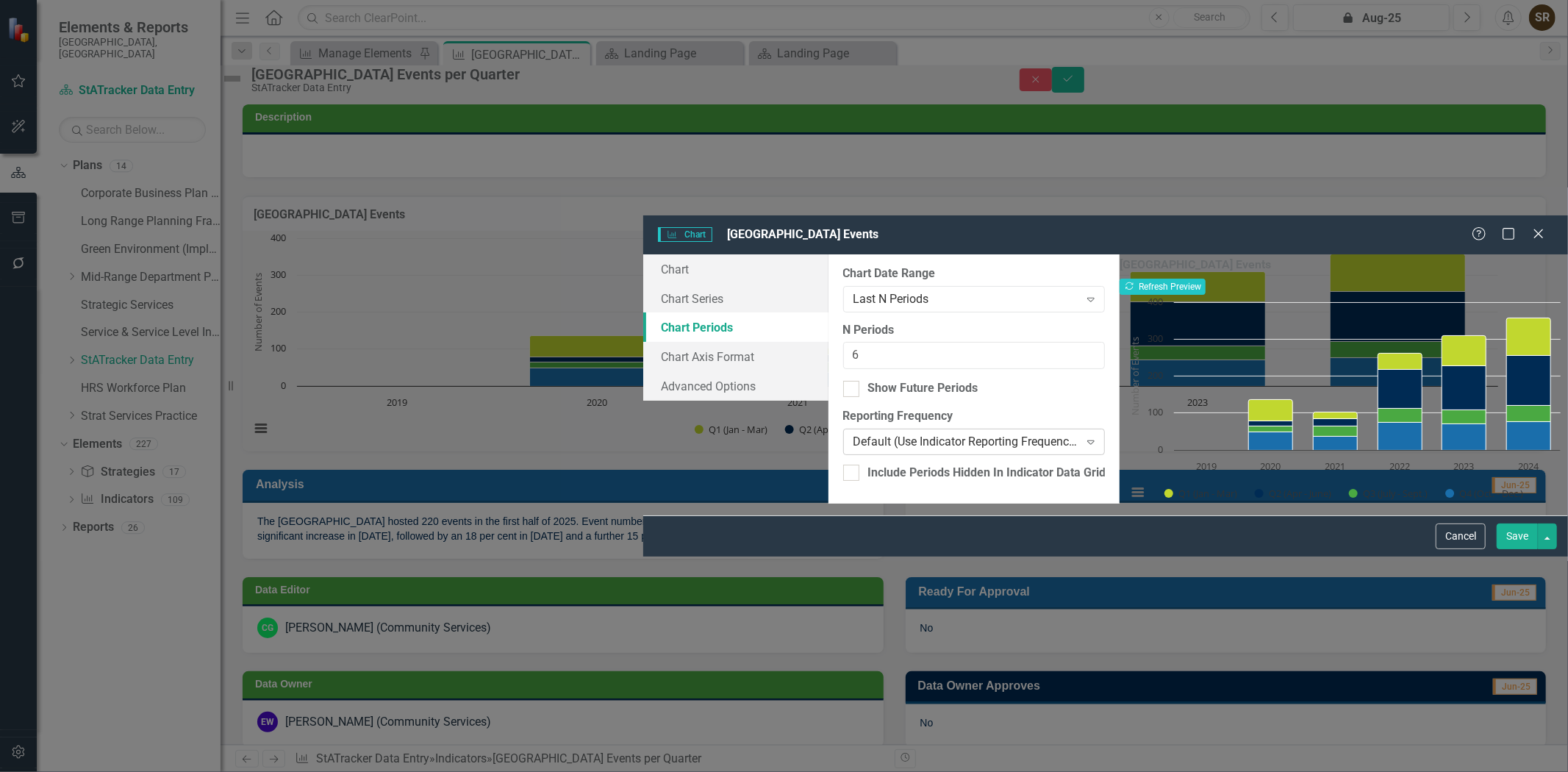
click at [1008, 434] on div "Default (Use Indicator Reporting Frequency)" at bounding box center [966, 442] width 226 height 17
click at [1509, 549] on button "Save" at bounding box center [1517, 536] width 41 height 25
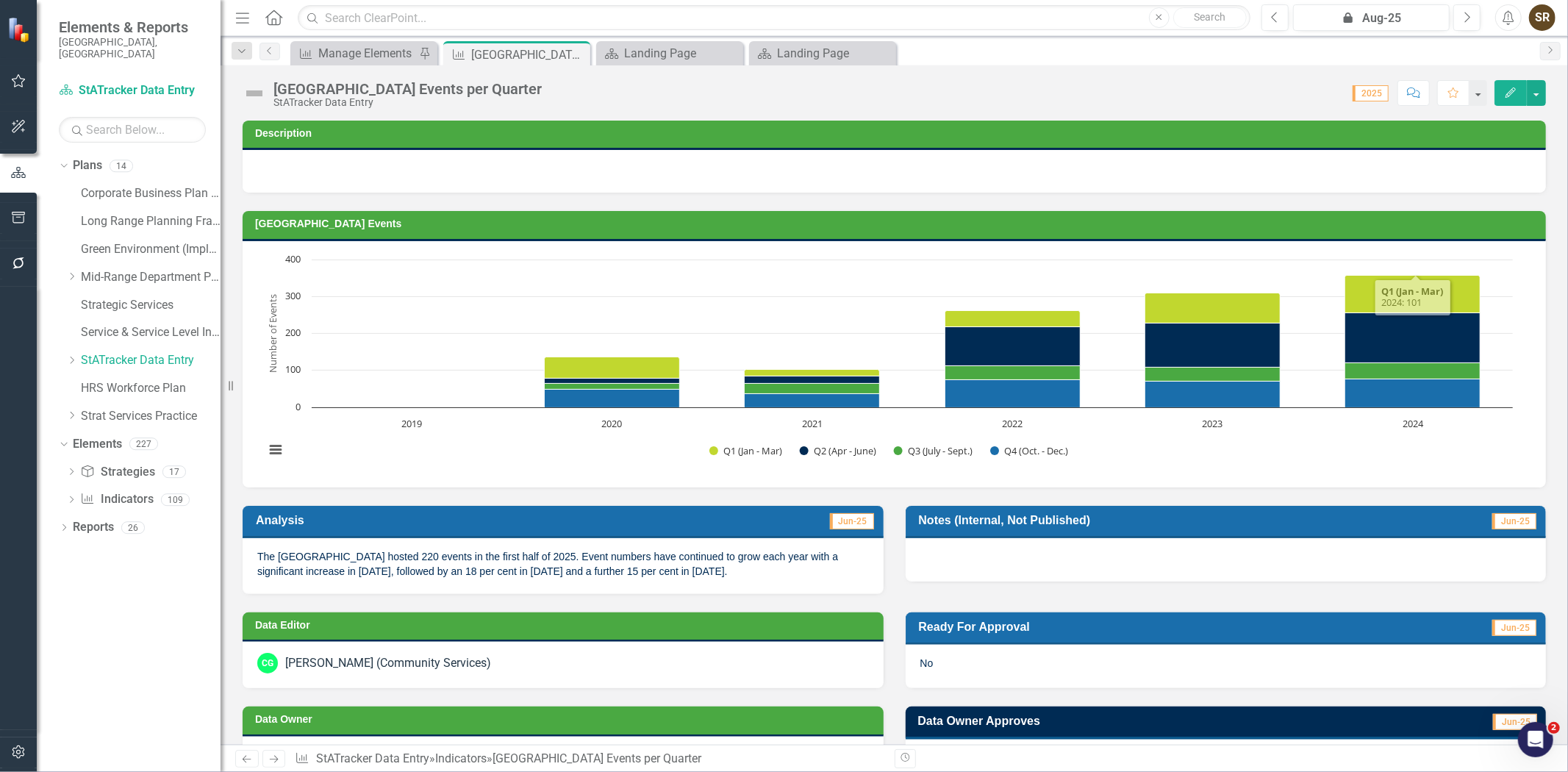
click at [1501, 103] on button "Edit" at bounding box center [1510, 93] width 33 height 25
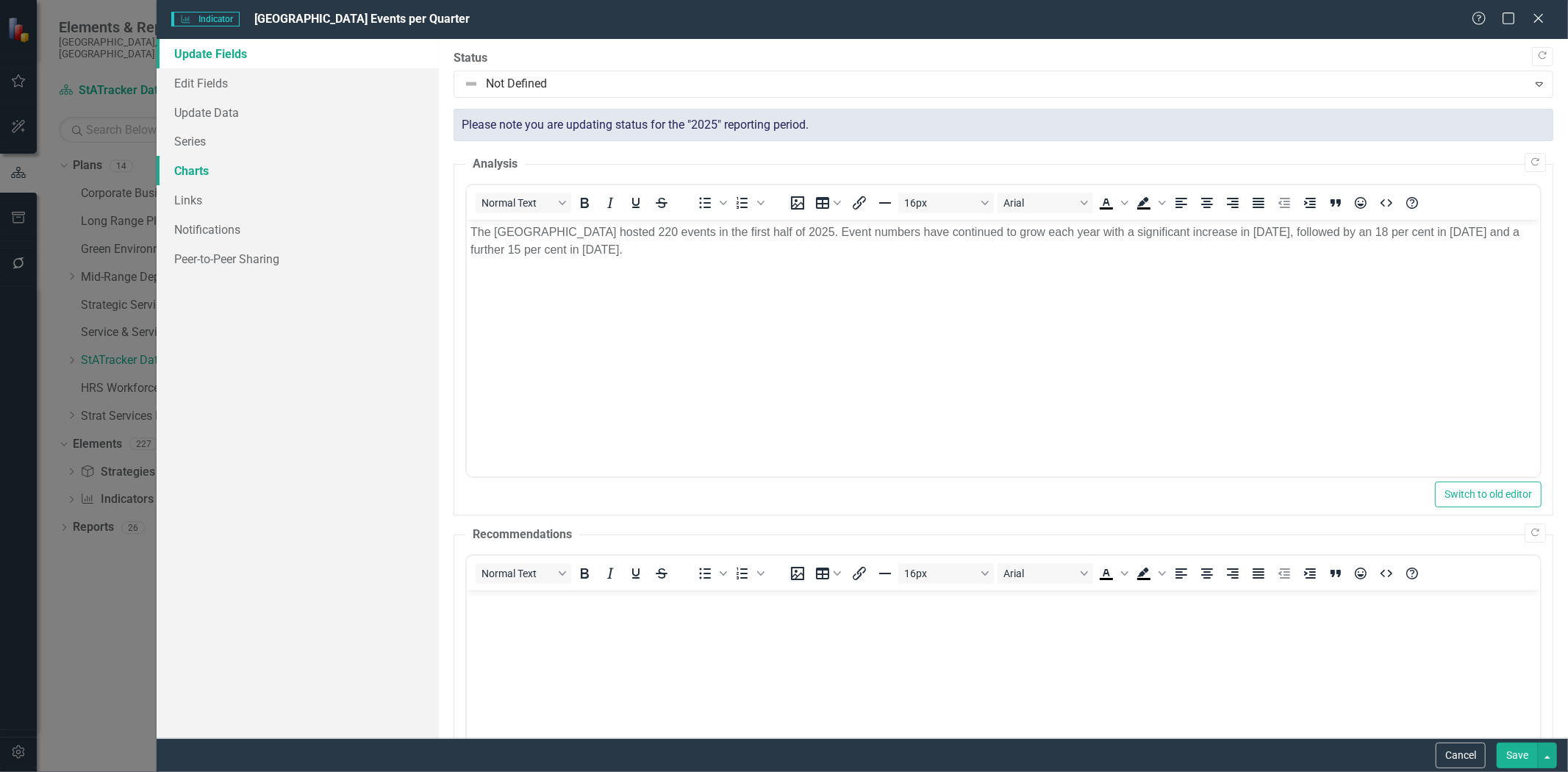
click at [200, 171] on link "Charts" at bounding box center [297, 170] width 282 height 29
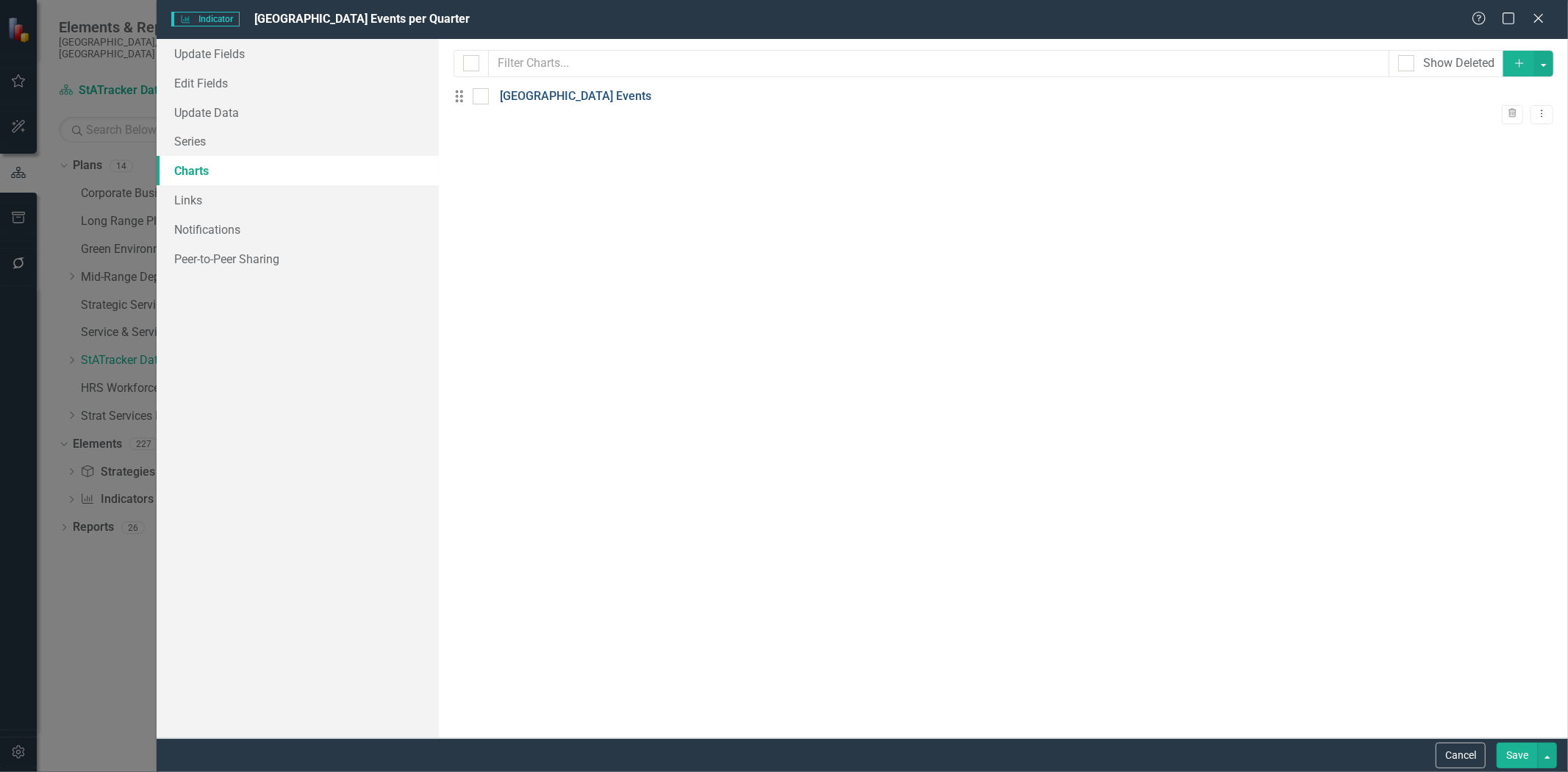
click at [578, 103] on link "[GEOGRAPHIC_DATA] Events" at bounding box center [575, 96] width 151 height 17
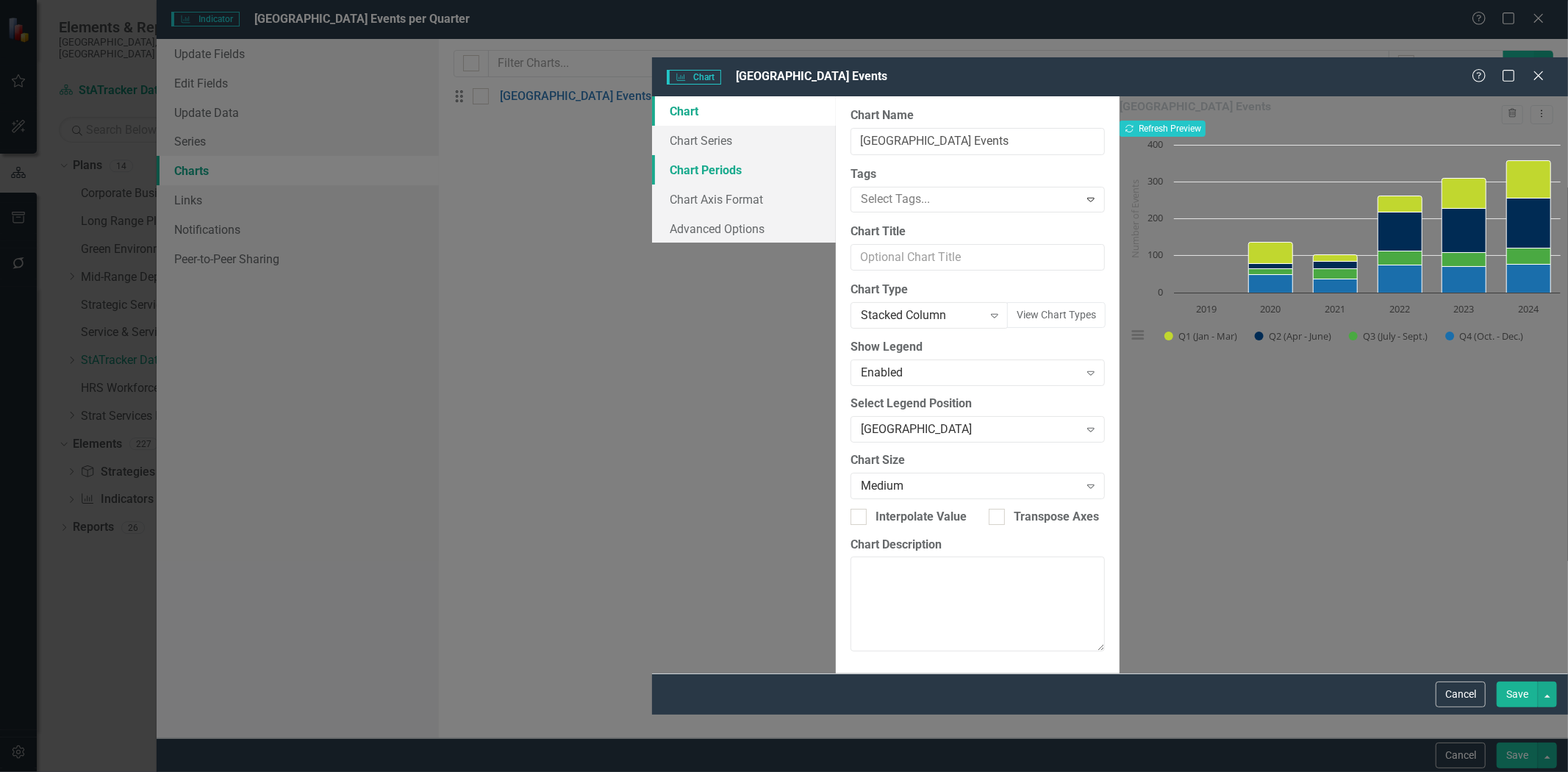
click at [652, 156] on link "Chart Periods" at bounding box center [744, 170] width 184 height 29
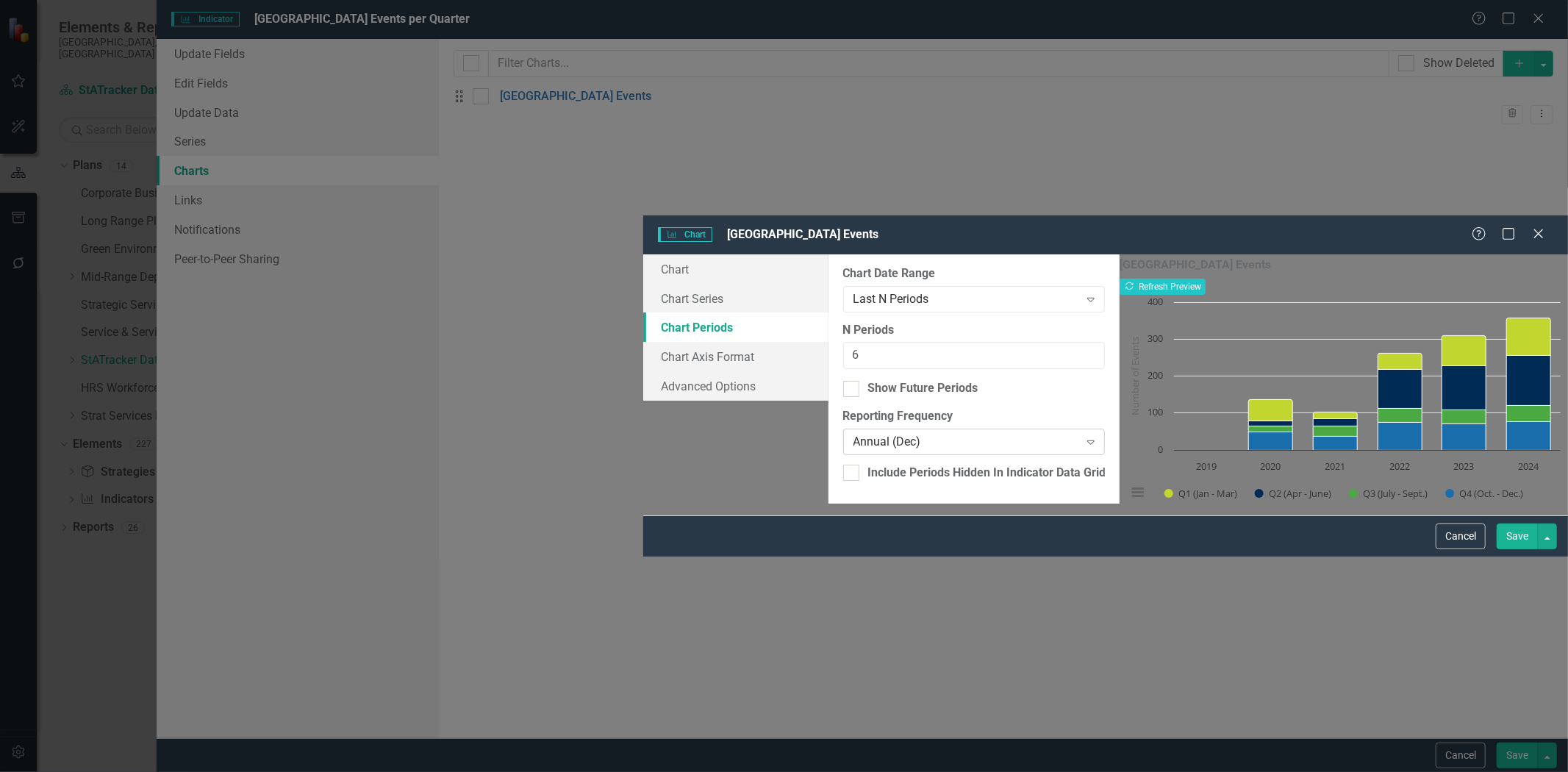
click at [853, 434] on div "Annual (Dec)" at bounding box center [966, 442] width 226 height 17
click at [790, 771] on div "Default (Use Indicator Reporting Frequency)" at bounding box center [787, 784] width 1544 height 17
click at [1510, 549] on button "Save" at bounding box center [1517, 536] width 41 height 25
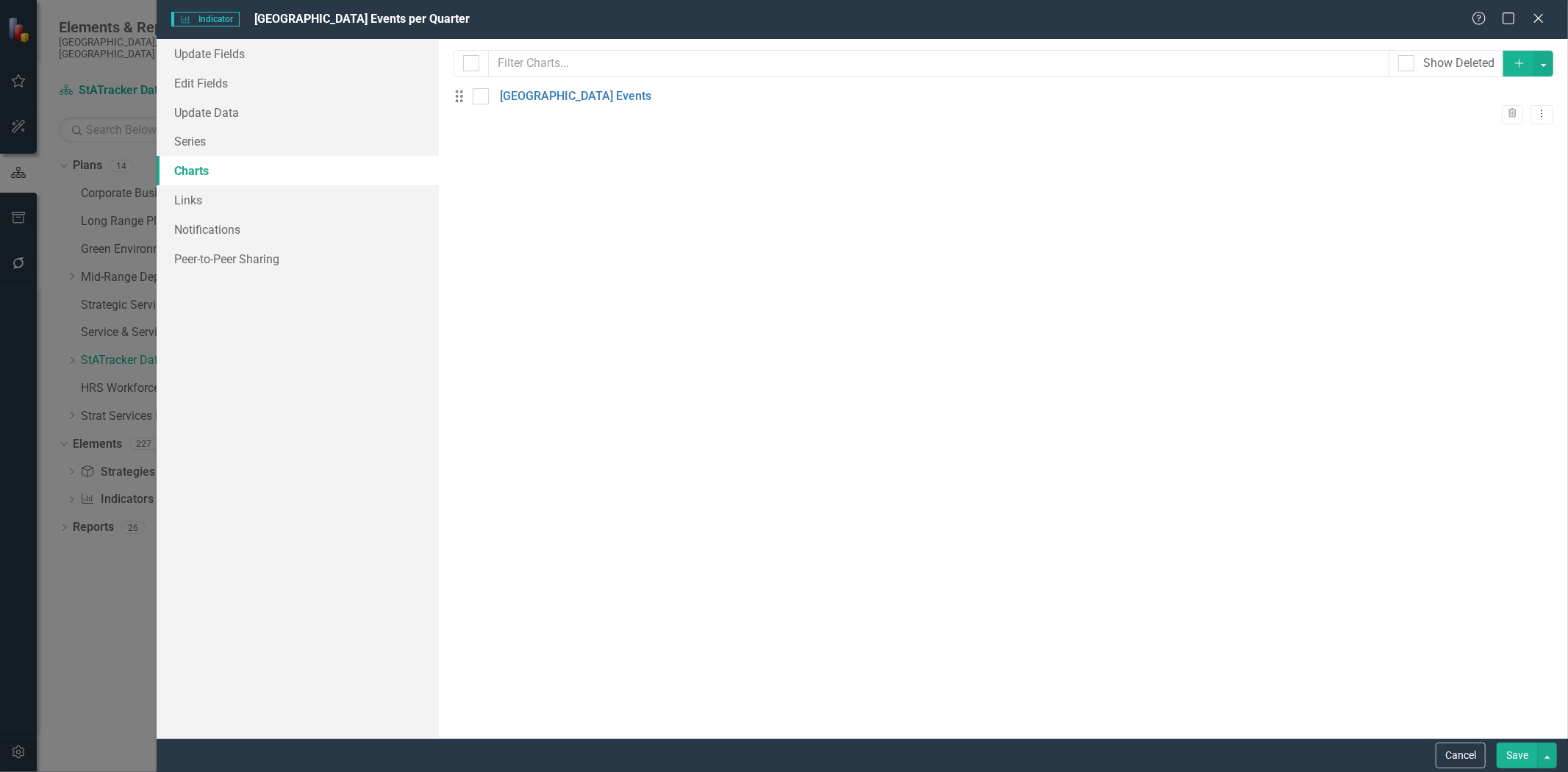
click at [1514, 756] on button "Save" at bounding box center [1517, 755] width 41 height 25
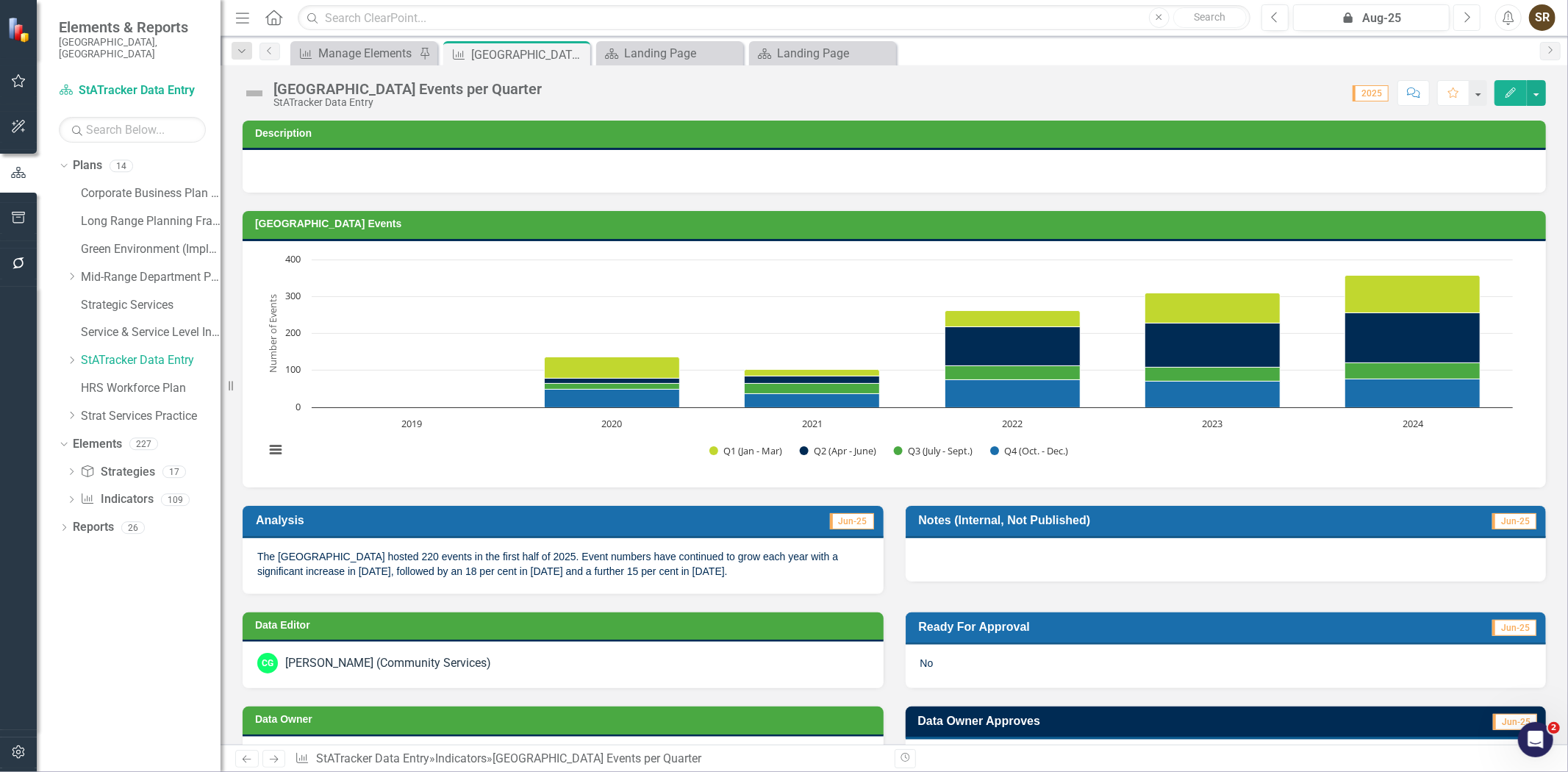
click at [1464, 23] on icon "Next" at bounding box center [1466, 17] width 8 height 13
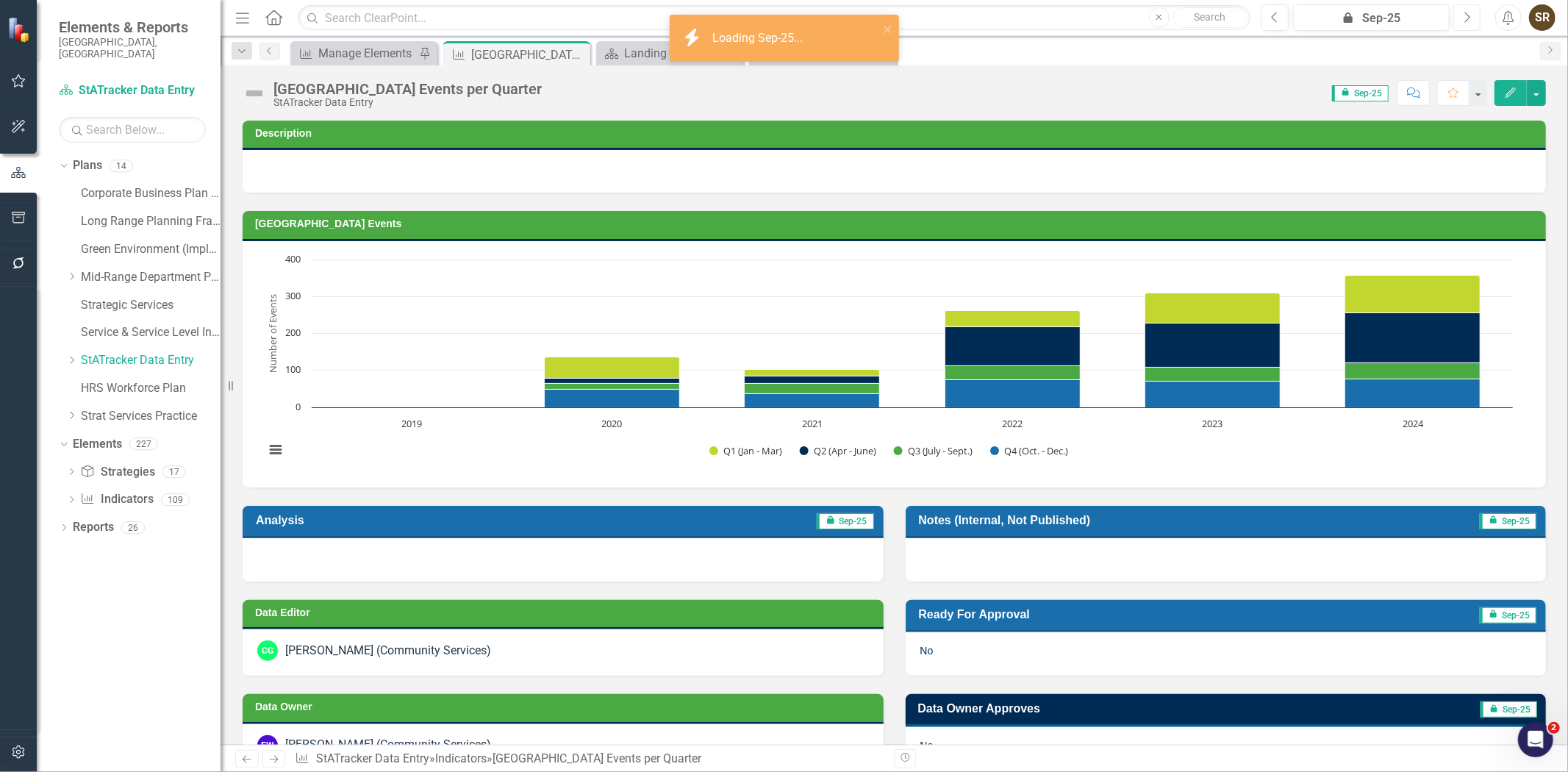
click at [1464, 23] on icon "Next" at bounding box center [1466, 17] width 8 height 13
click at [1468, 15] on icon "Next" at bounding box center [1466, 17] width 8 height 13
click at [1464, 20] on icon "Next" at bounding box center [1466, 17] width 8 height 13
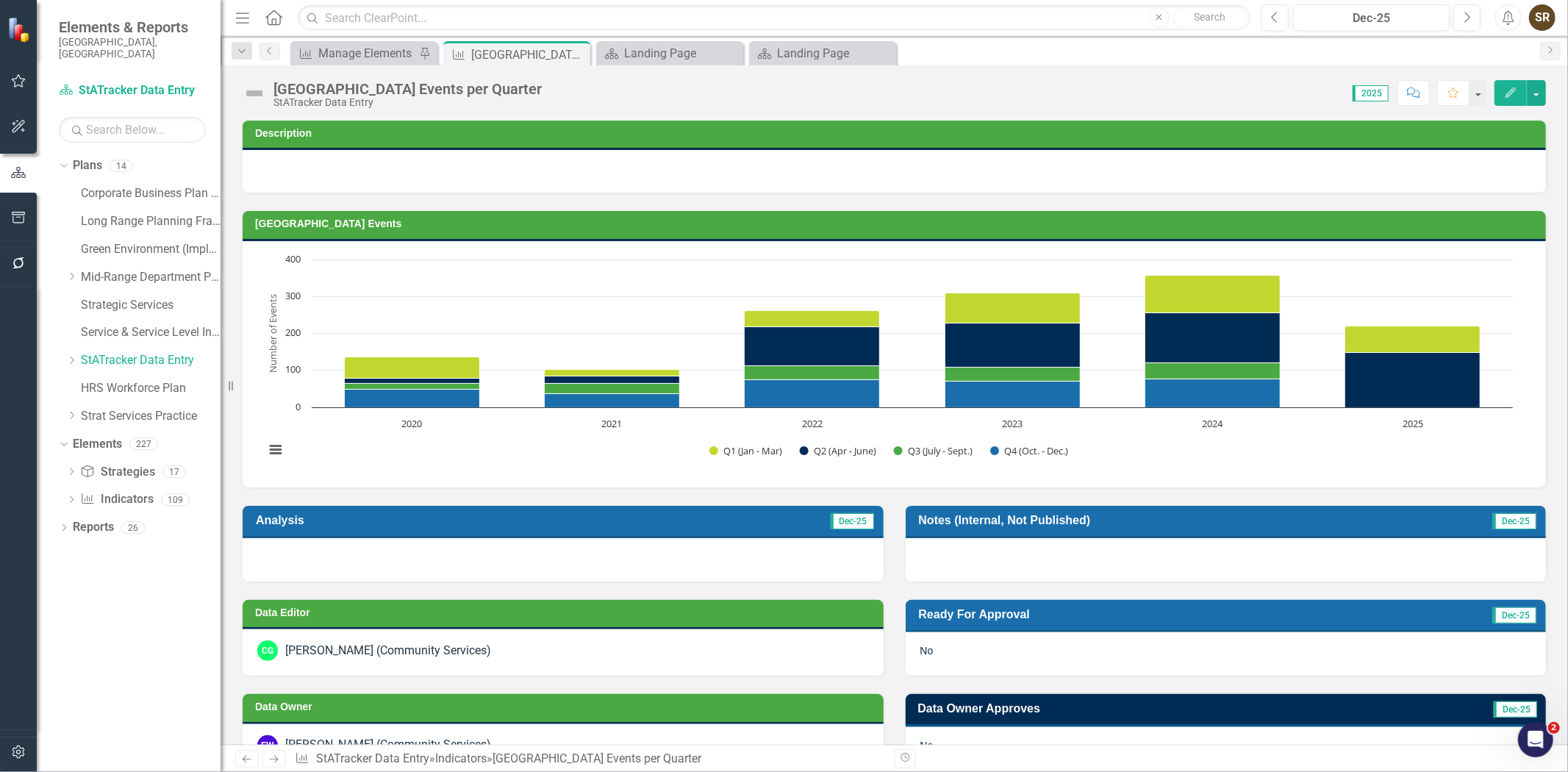
click at [1345, 233] on td "[GEOGRAPHIC_DATA] Events" at bounding box center [897, 226] width 1283 height 22
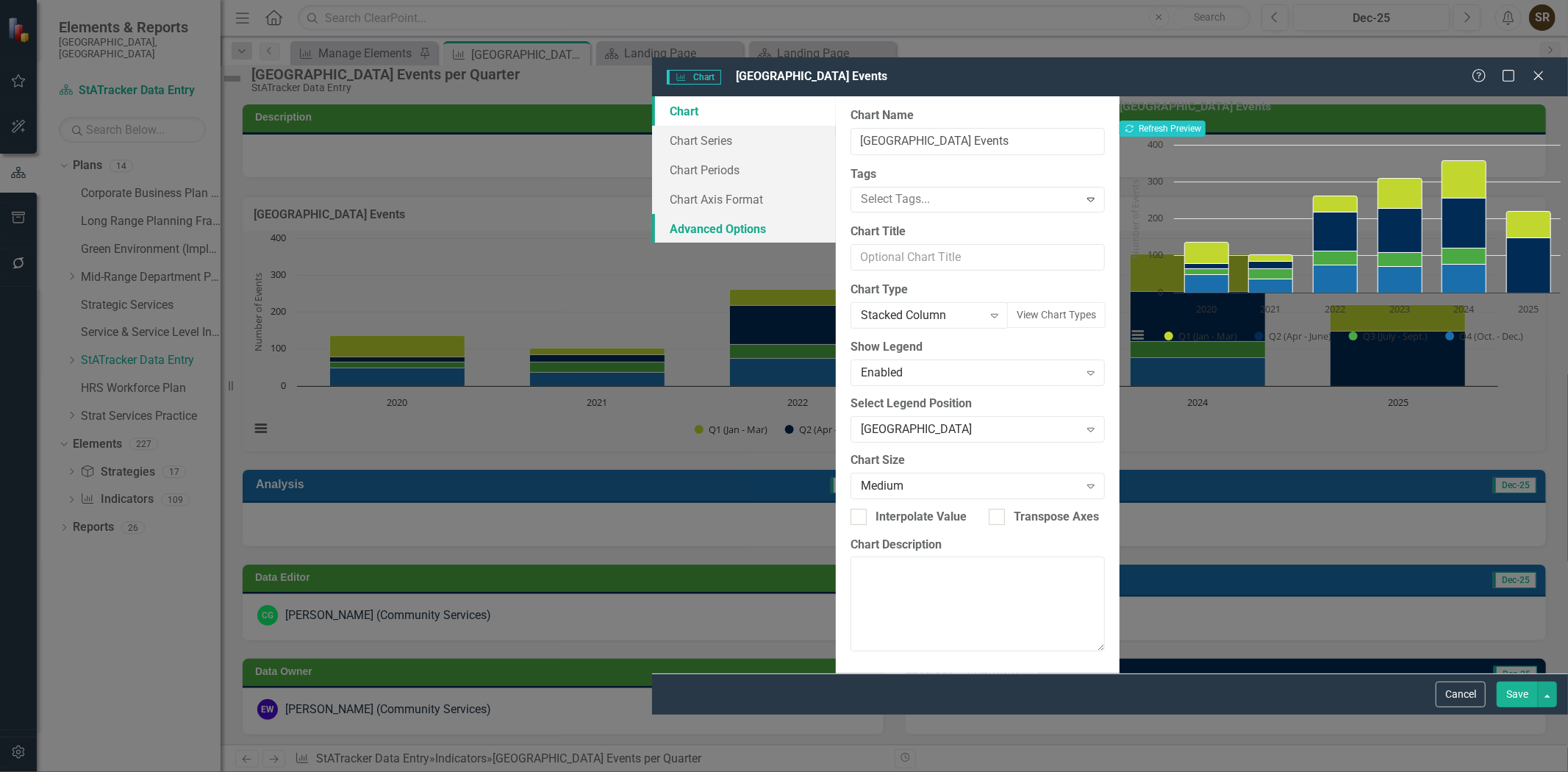
drag, startPoint x: 357, startPoint y: 171, endPoint x: 397, endPoint y: 181, distance: 41.2
click at [652, 214] on link "Advanced Options" at bounding box center [744, 229] width 184 height 29
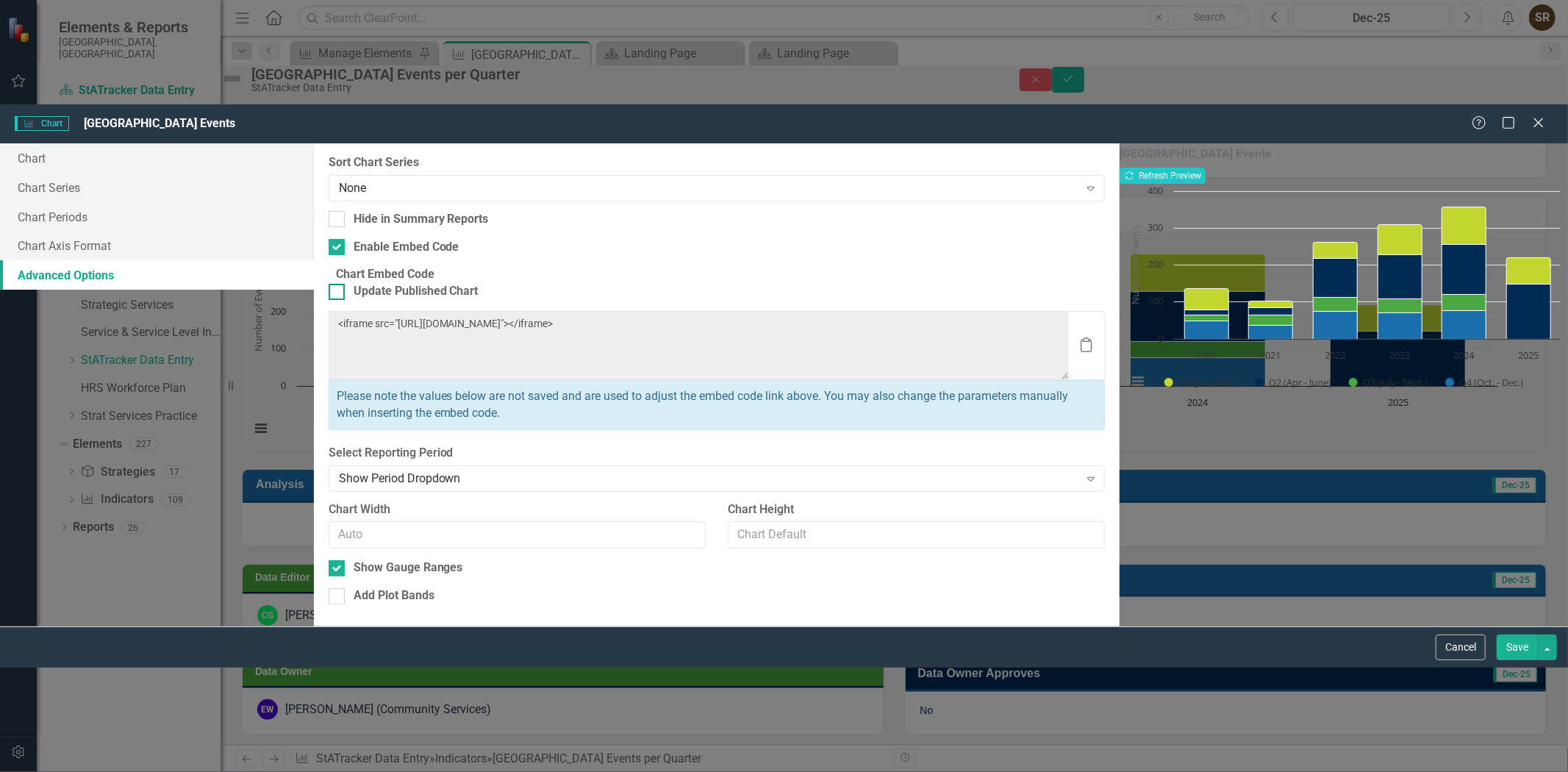
click at [345, 284] on div at bounding box center [336, 292] width 16 height 16
click at [338, 284] on input "Update Published Chart" at bounding box center [333, 289] width 10 height 10
checkbox input "true"
click at [1510, 660] on button "Save" at bounding box center [1517, 647] width 41 height 25
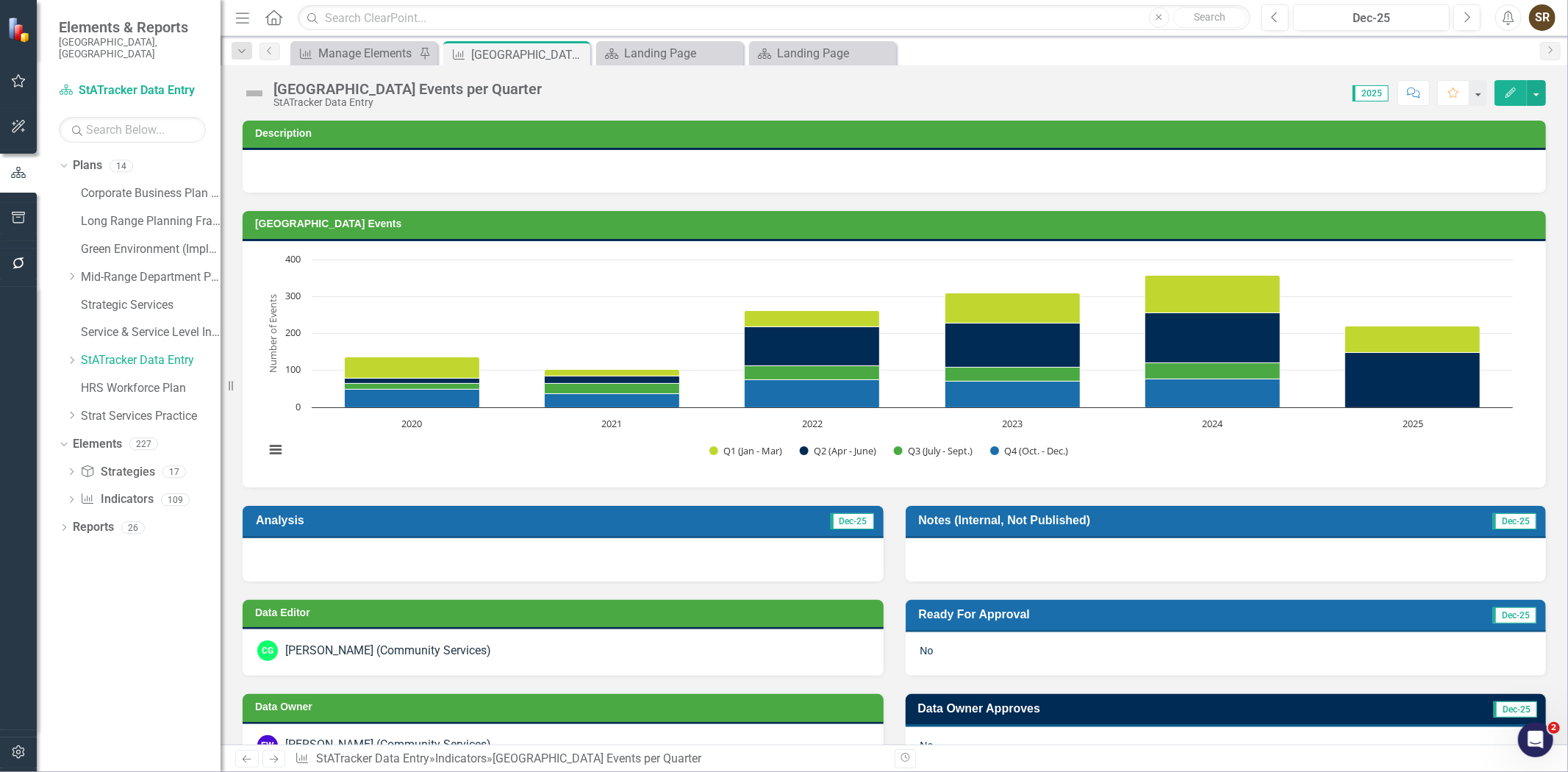
click at [1502, 98] on button "Edit" at bounding box center [1510, 93] width 33 height 25
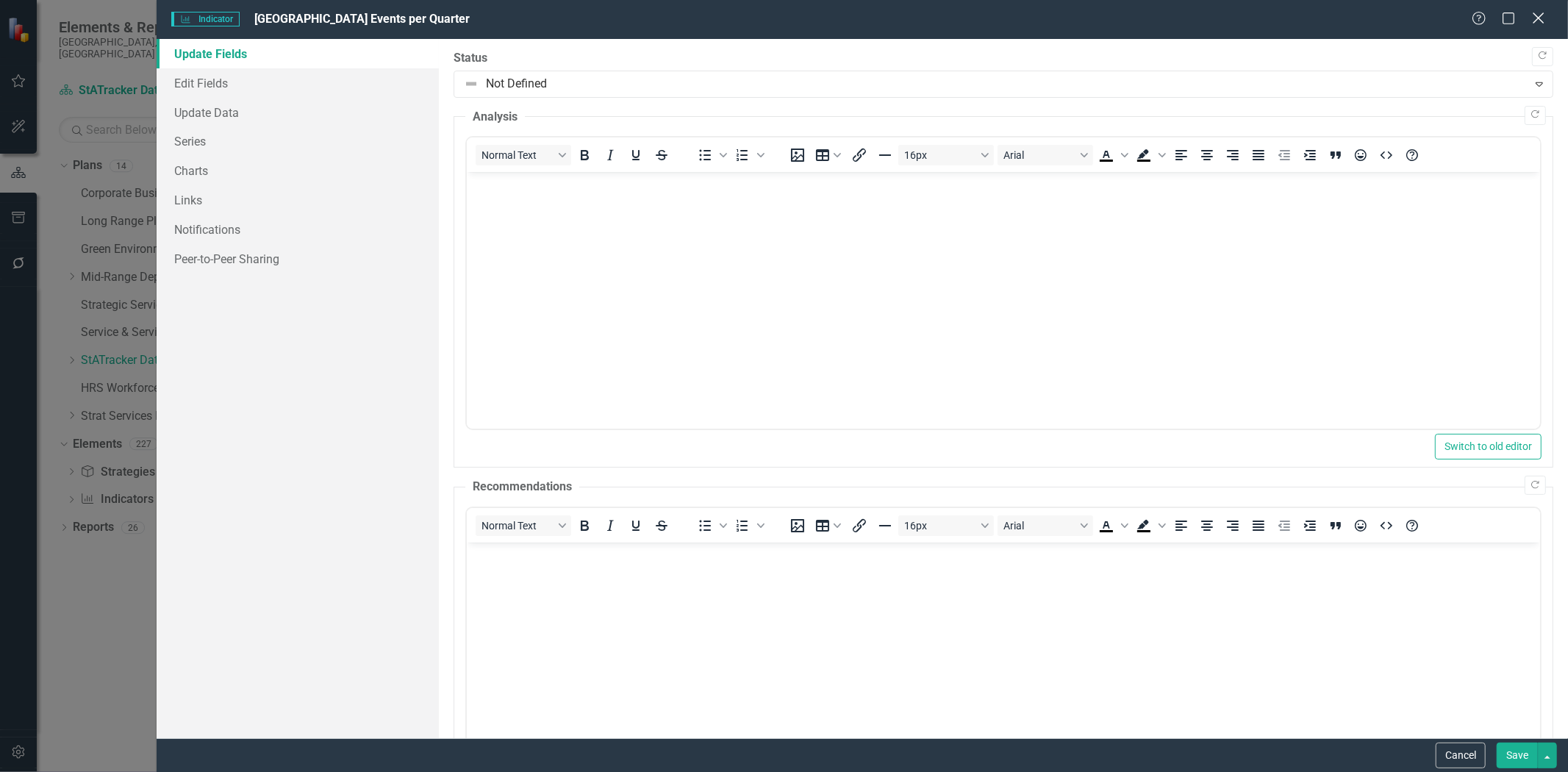
click at [1531, 17] on icon "Close" at bounding box center [1538, 18] width 18 height 14
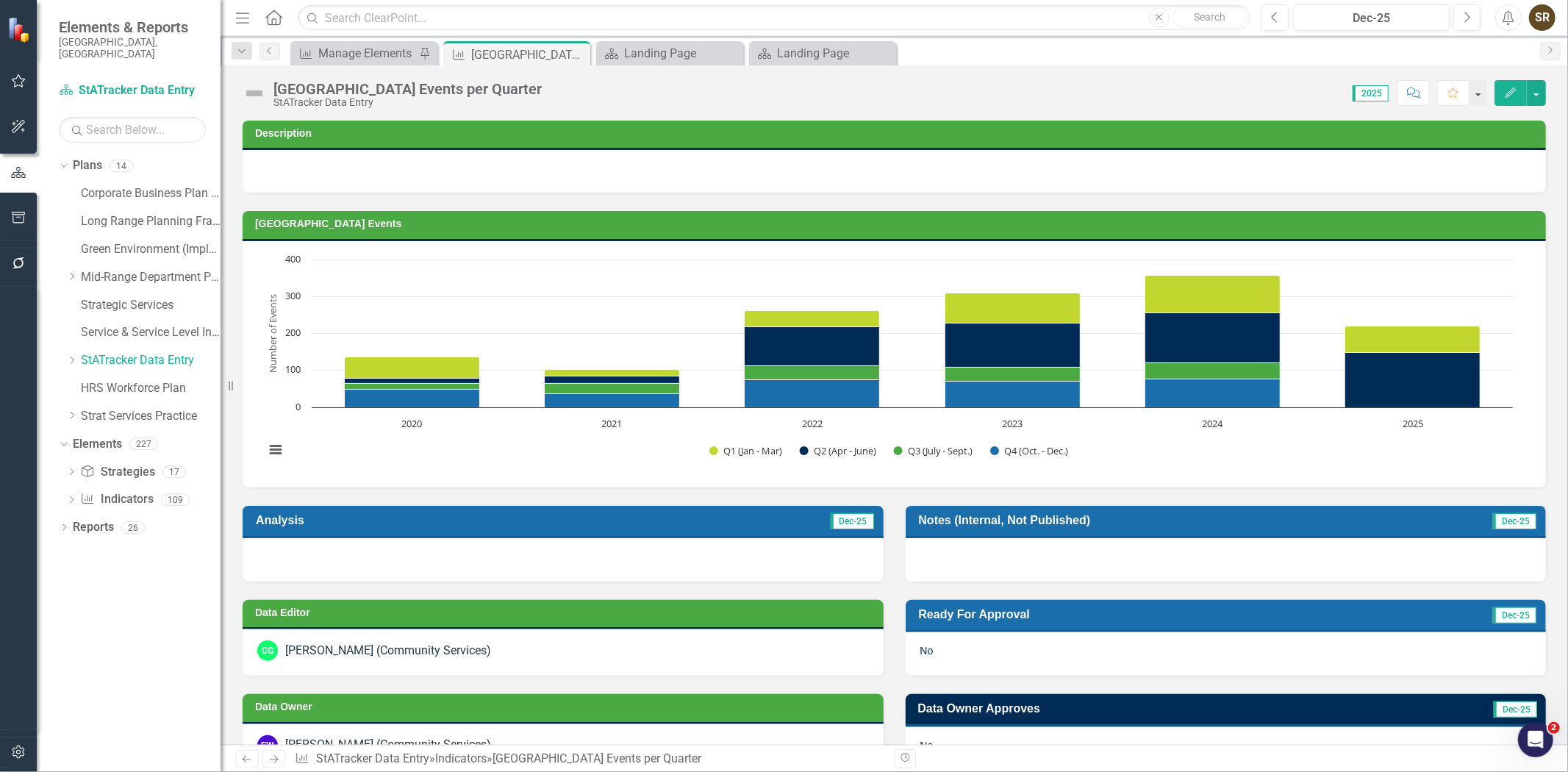
click at [1510, 97] on icon "Edit" at bounding box center [1510, 92] width 13 height 10
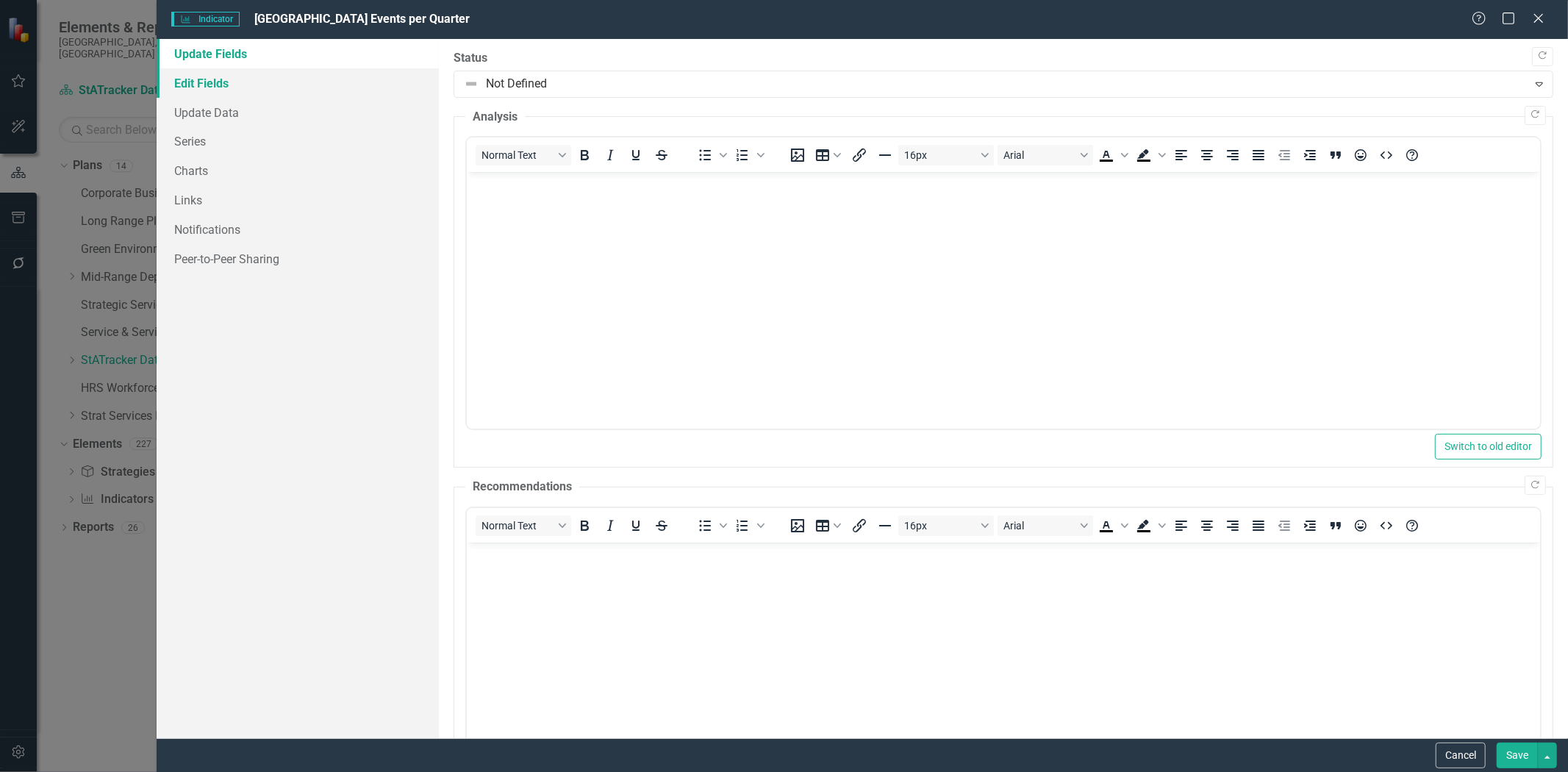
click at [209, 86] on link "Edit Fields" at bounding box center [297, 83] width 282 height 29
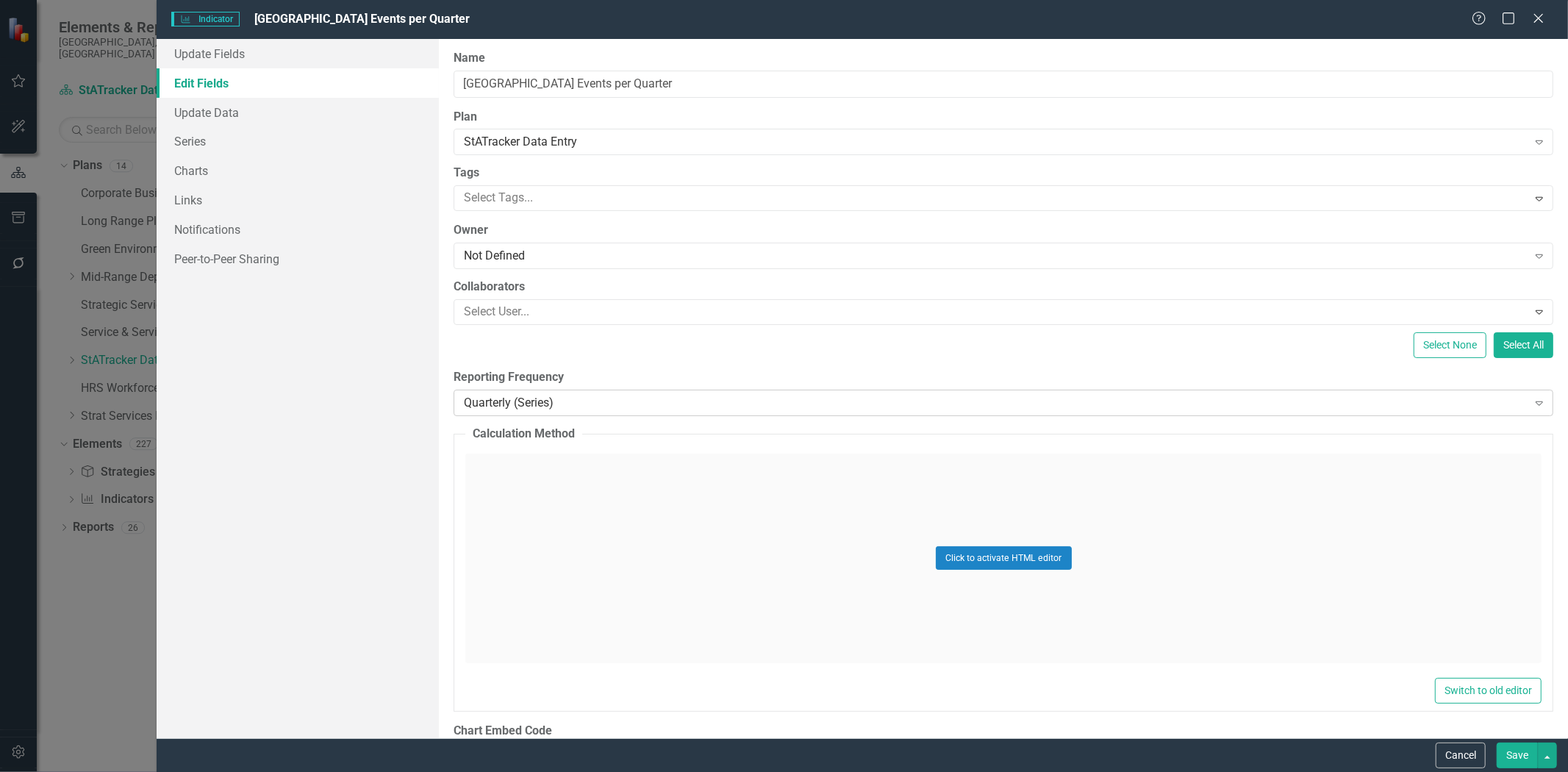
click at [552, 397] on div "Quarterly (Series)" at bounding box center [995, 402] width 1063 height 17
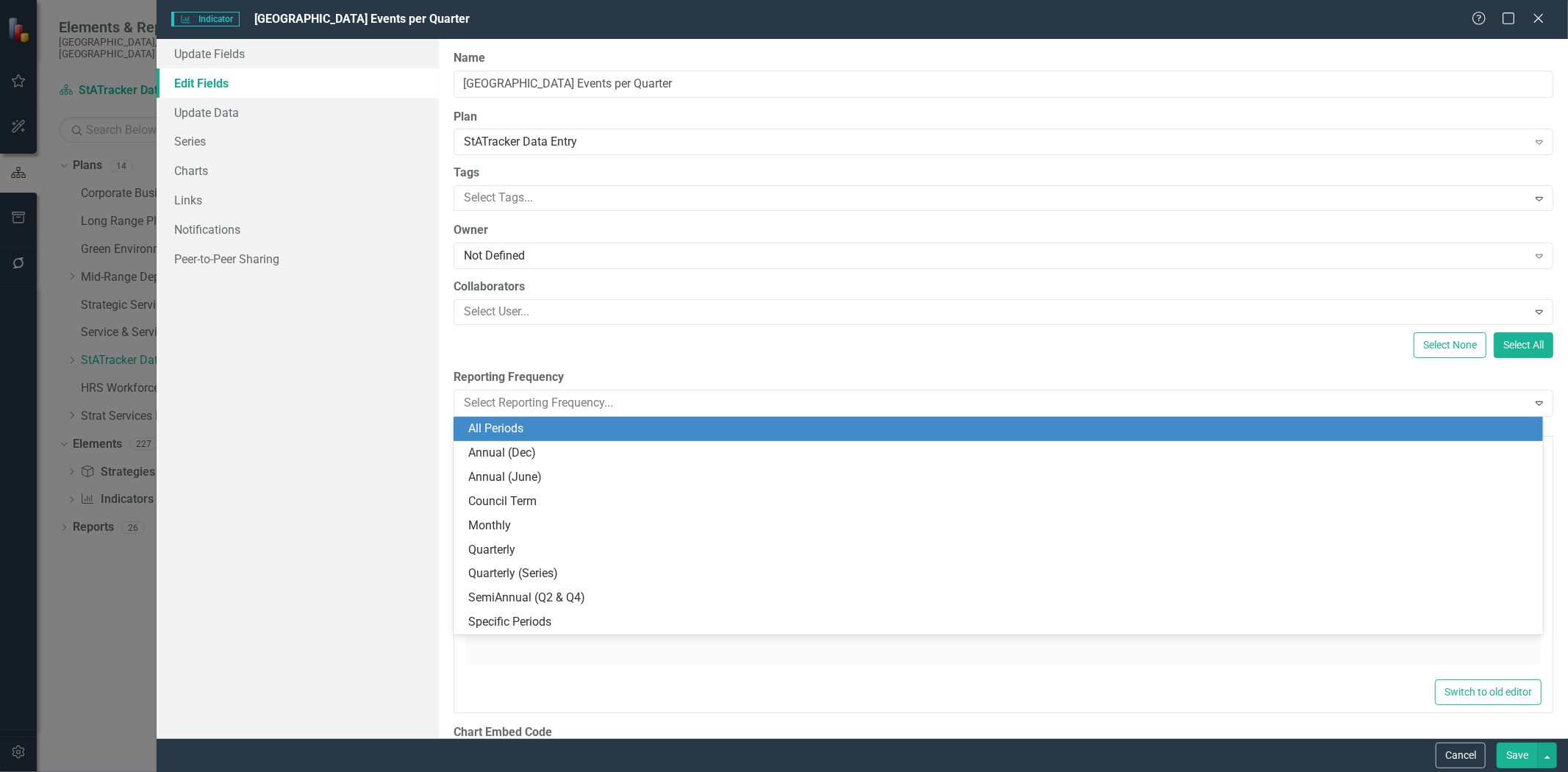
click at [548, 428] on div "All Periods" at bounding box center [1001, 428] width 1066 height 17
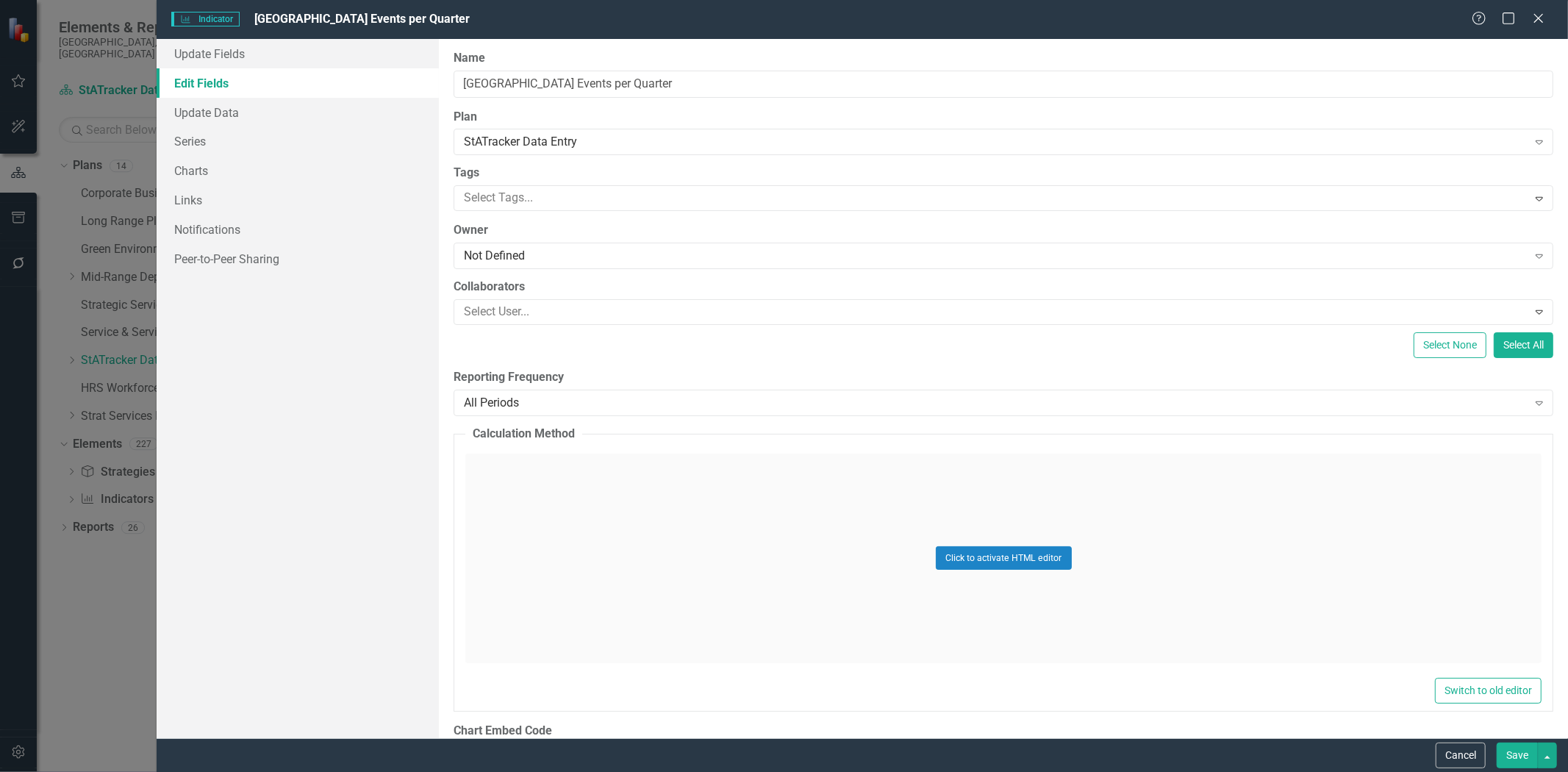
click at [1508, 756] on button "Save" at bounding box center [1517, 755] width 41 height 25
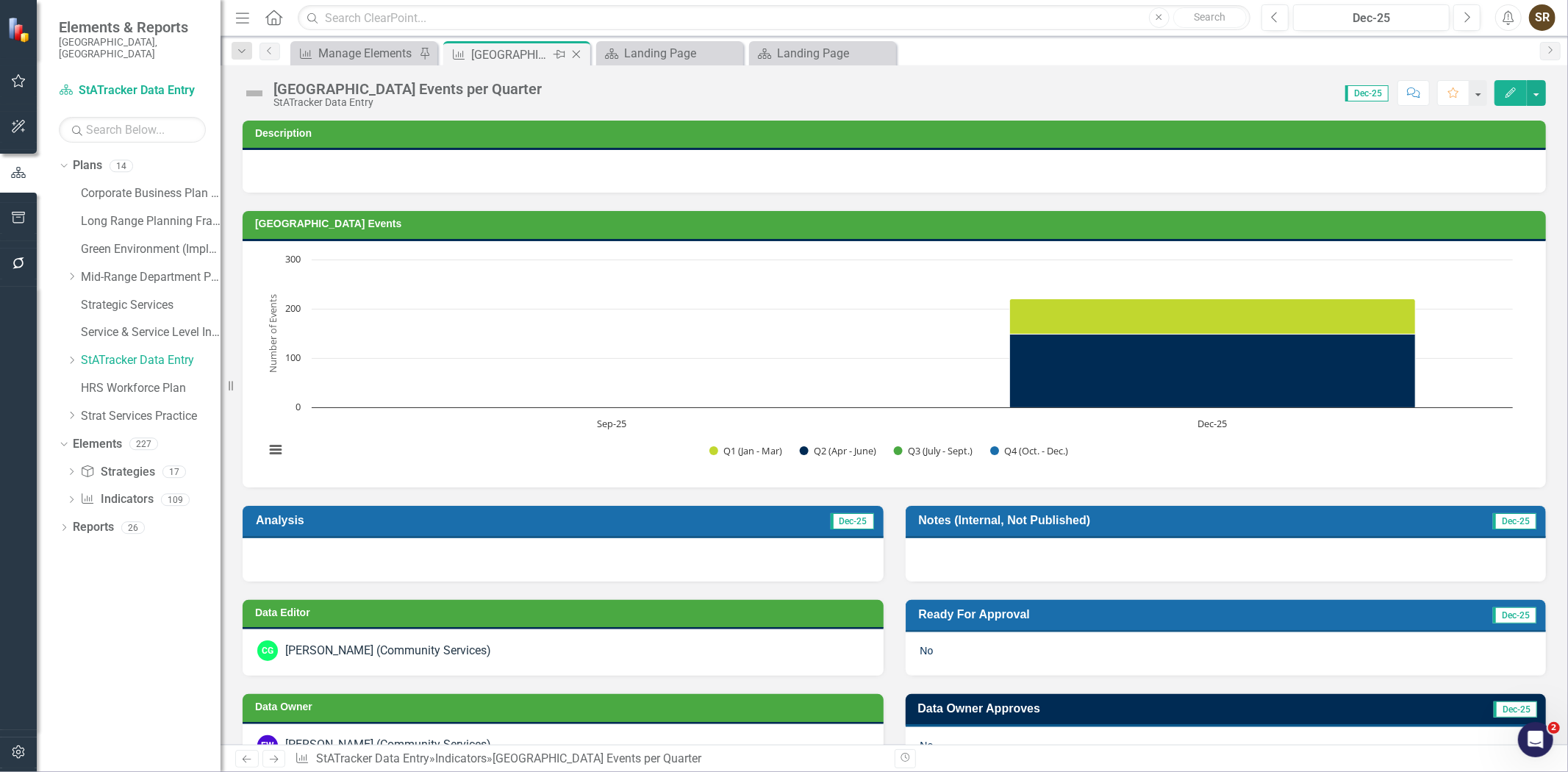
click at [574, 52] on icon at bounding box center [577, 55] width 8 height 8
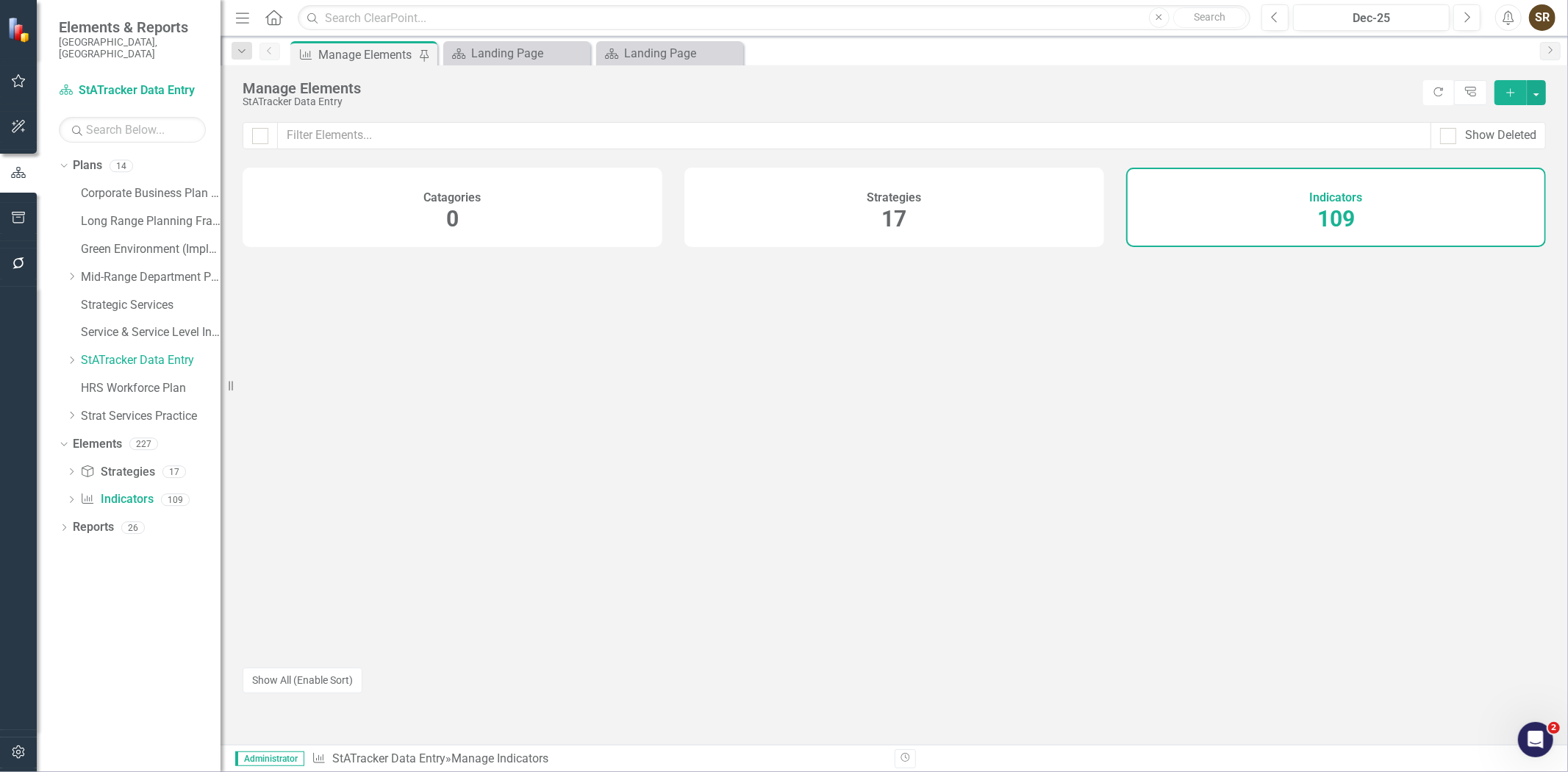
click at [339, 55] on div "Manage Elements" at bounding box center [366, 54] width 97 height 18
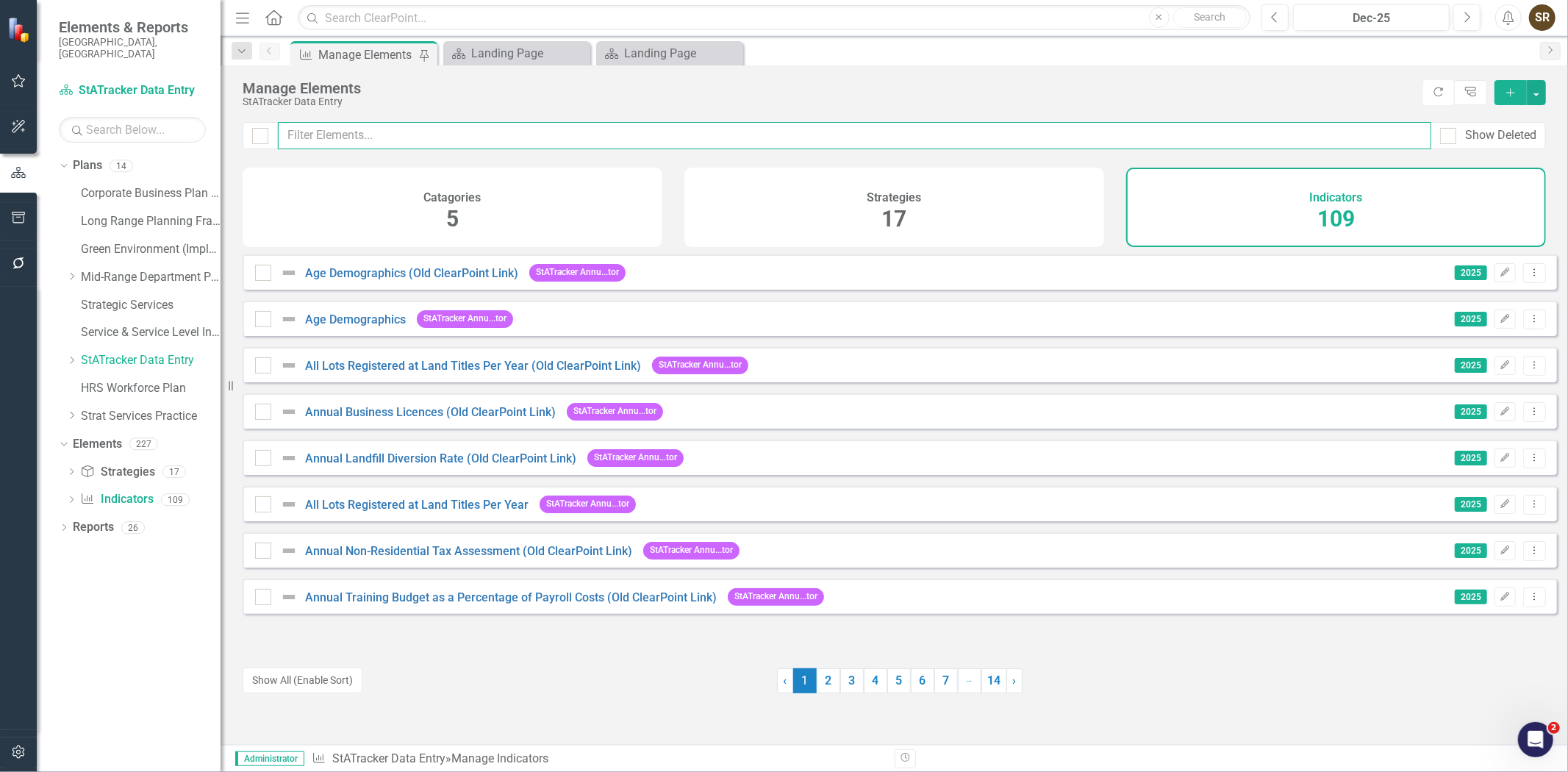
click at [346, 136] on input "text" at bounding box center [854, 136] width 1153 height 27
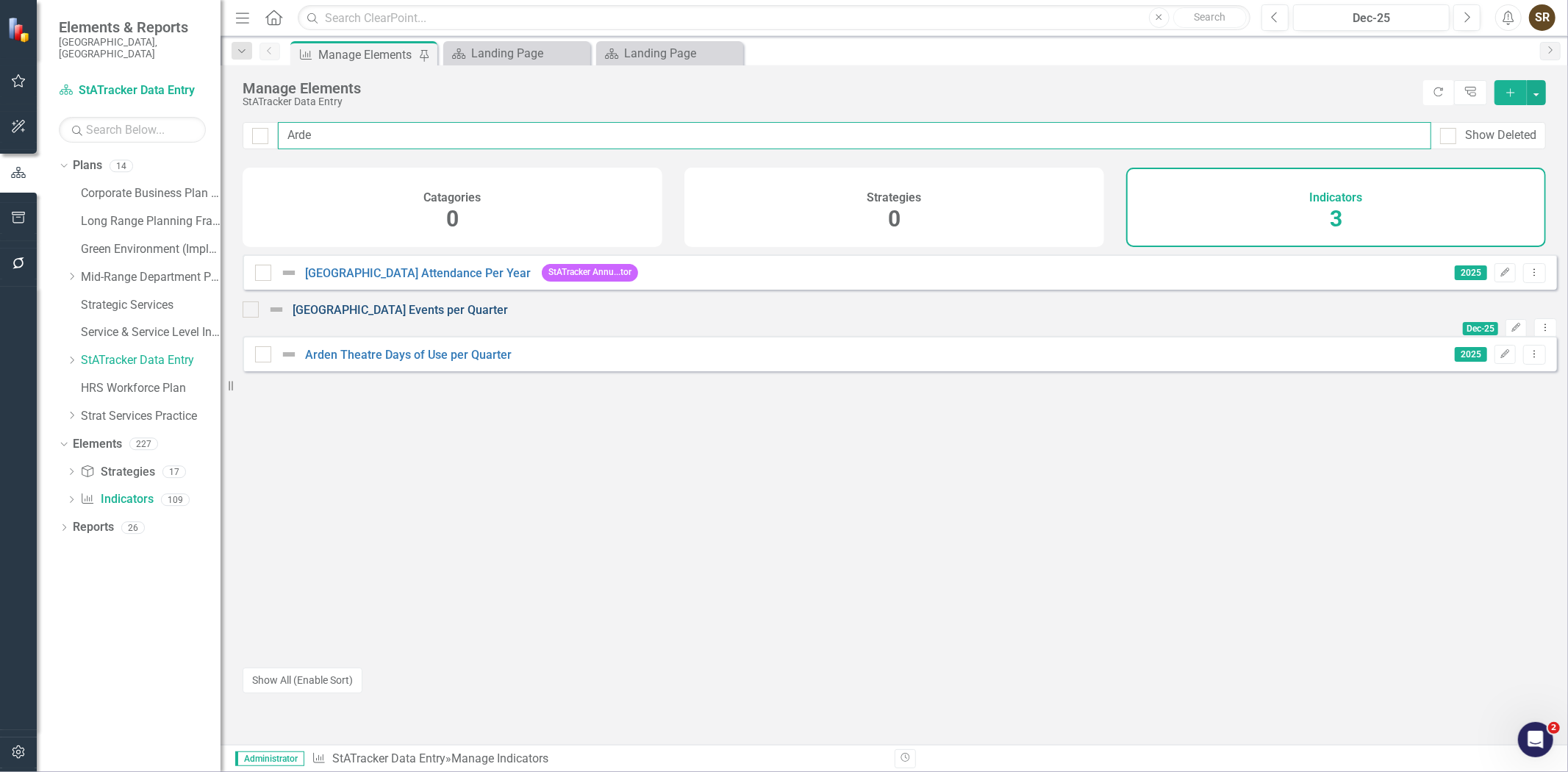
type input "Arde"
click at [379, 317] on link "[GEOGRAPHIC_DATA] Events per Quarter" at bounding box center [401, 310] width 216 height 14
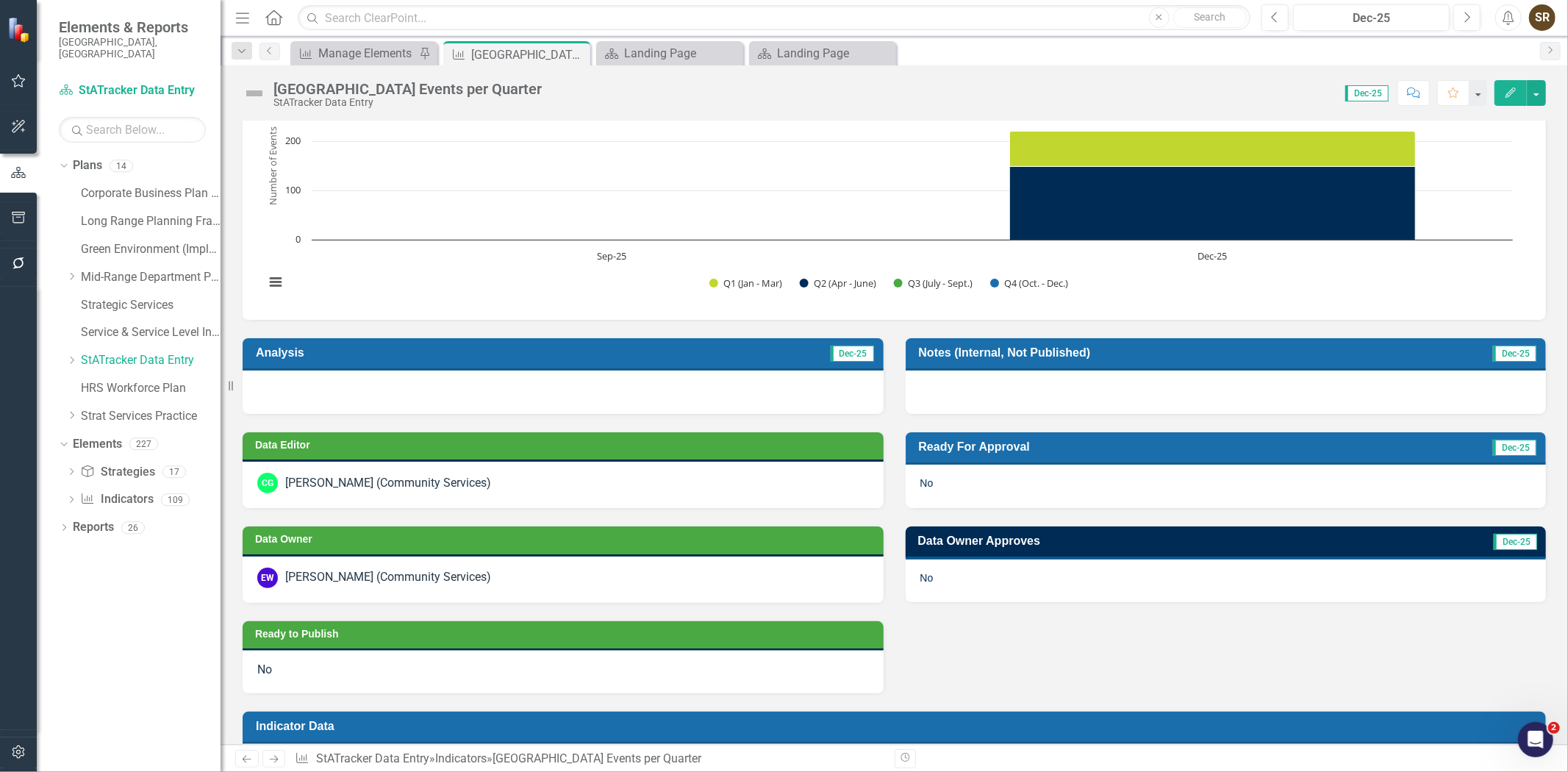
scroll to position [124, 0]
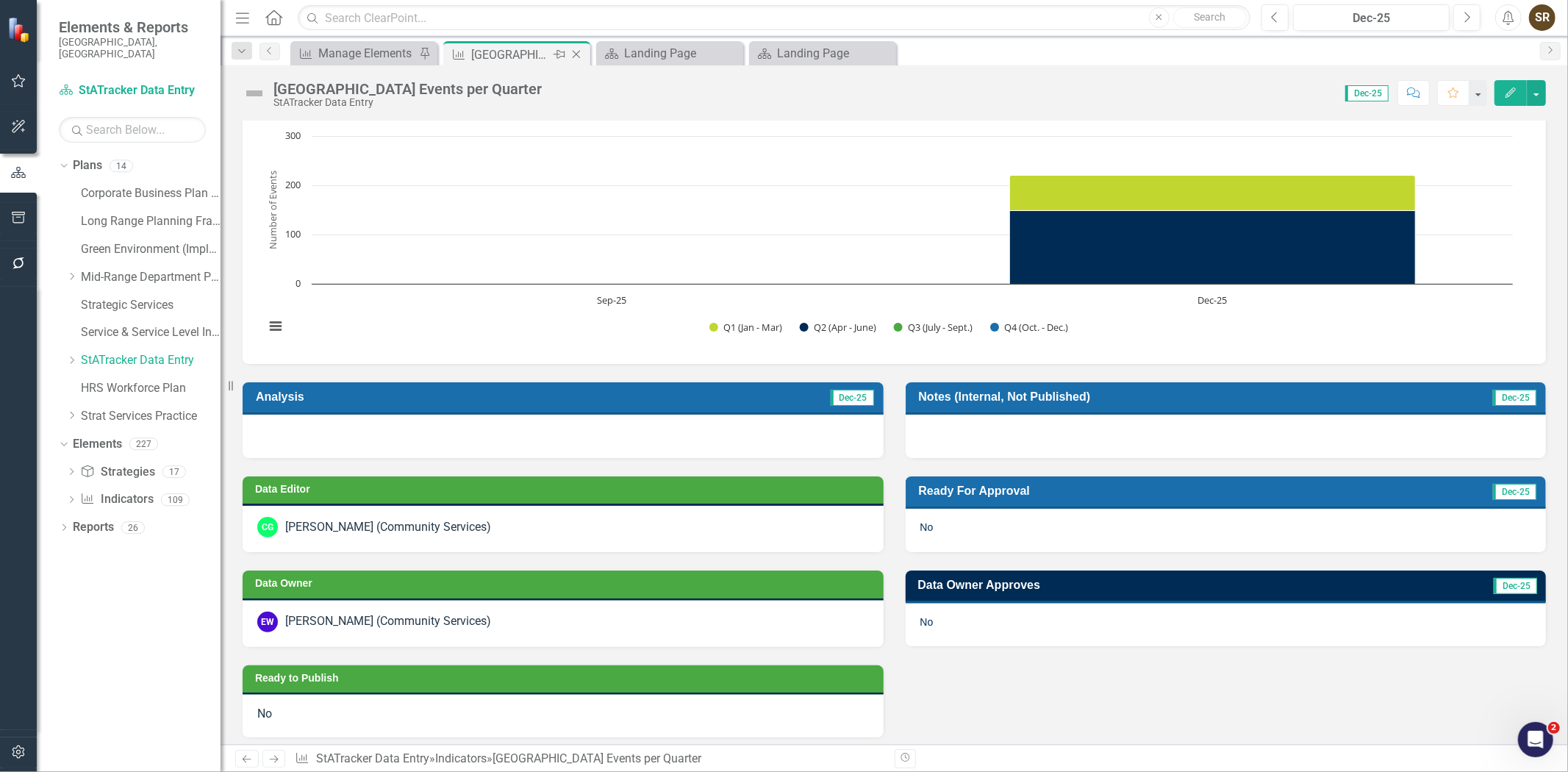
click at [579, 53] on icon "Close" at bounding box center [576, 54] width 15 height 12
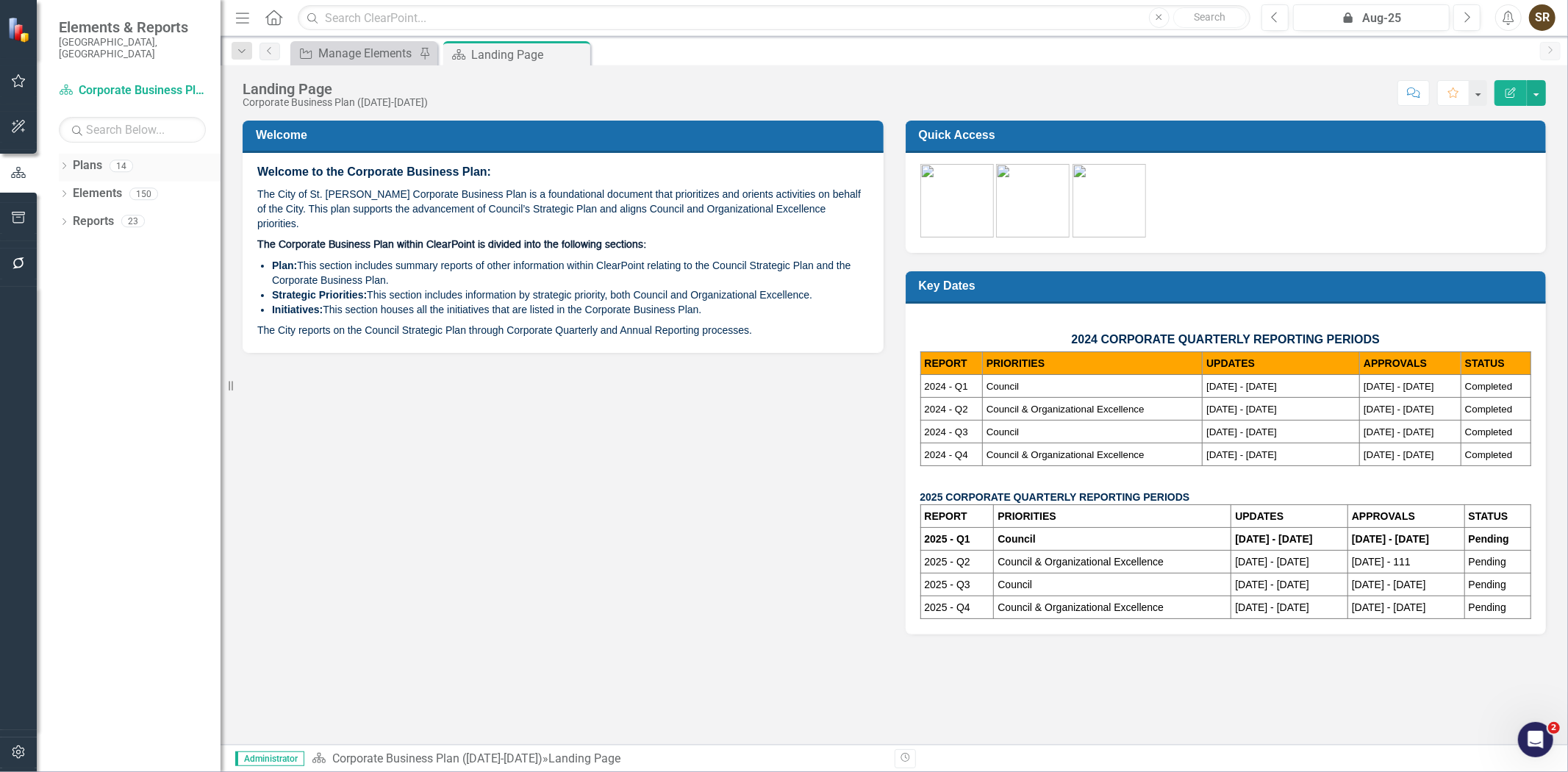
click at [64, 163] on icon "Dropdown" at bounding box center [63, 167] width 10 height 8
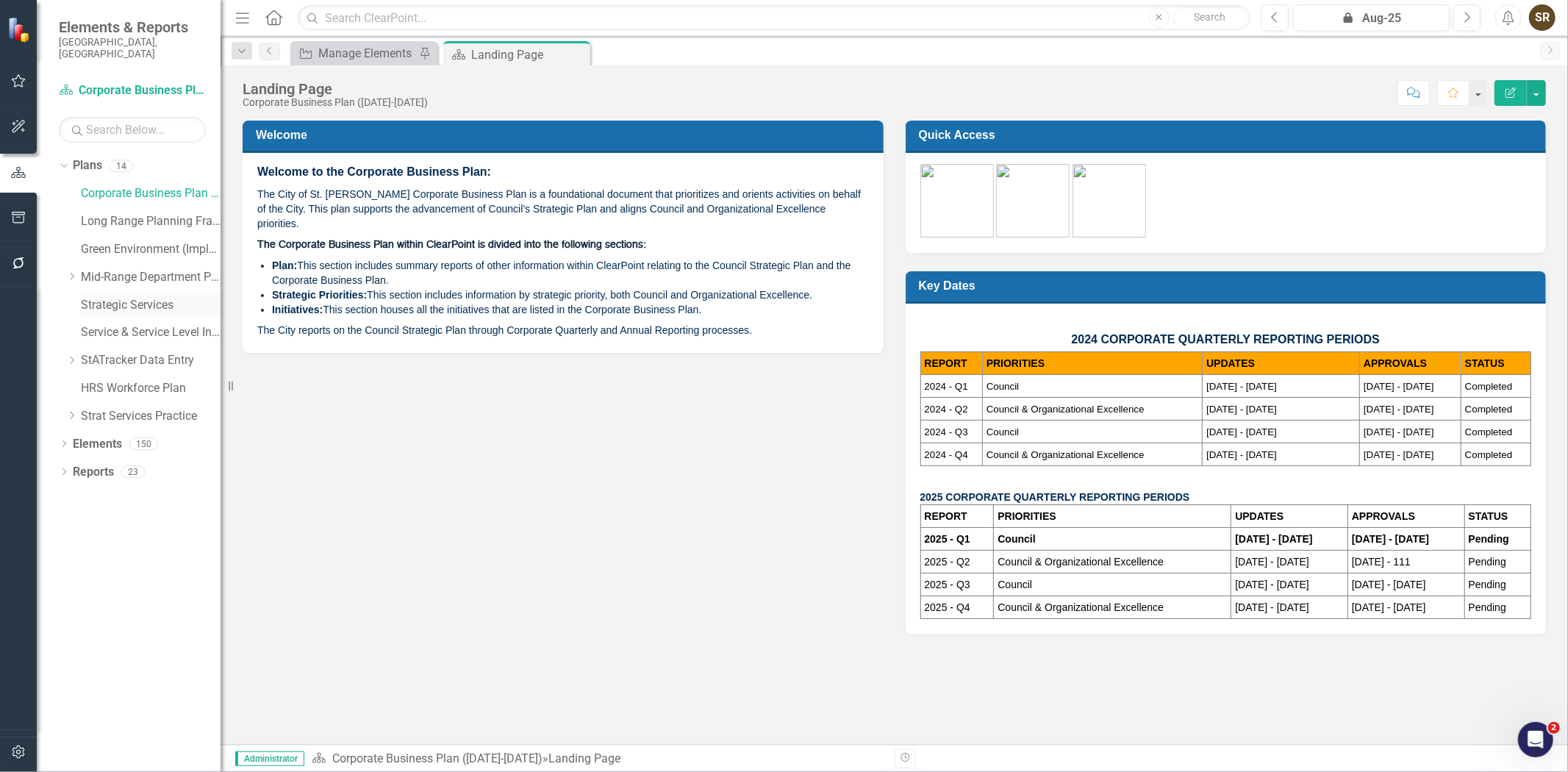
click at [105, 297] on link "Strategic Services" at bounding box center [151, 305] width 140 height 17
click at [105, 325] on link "Service & Service Level Inventory" at bounding box center [151, 332] width 140 height 17
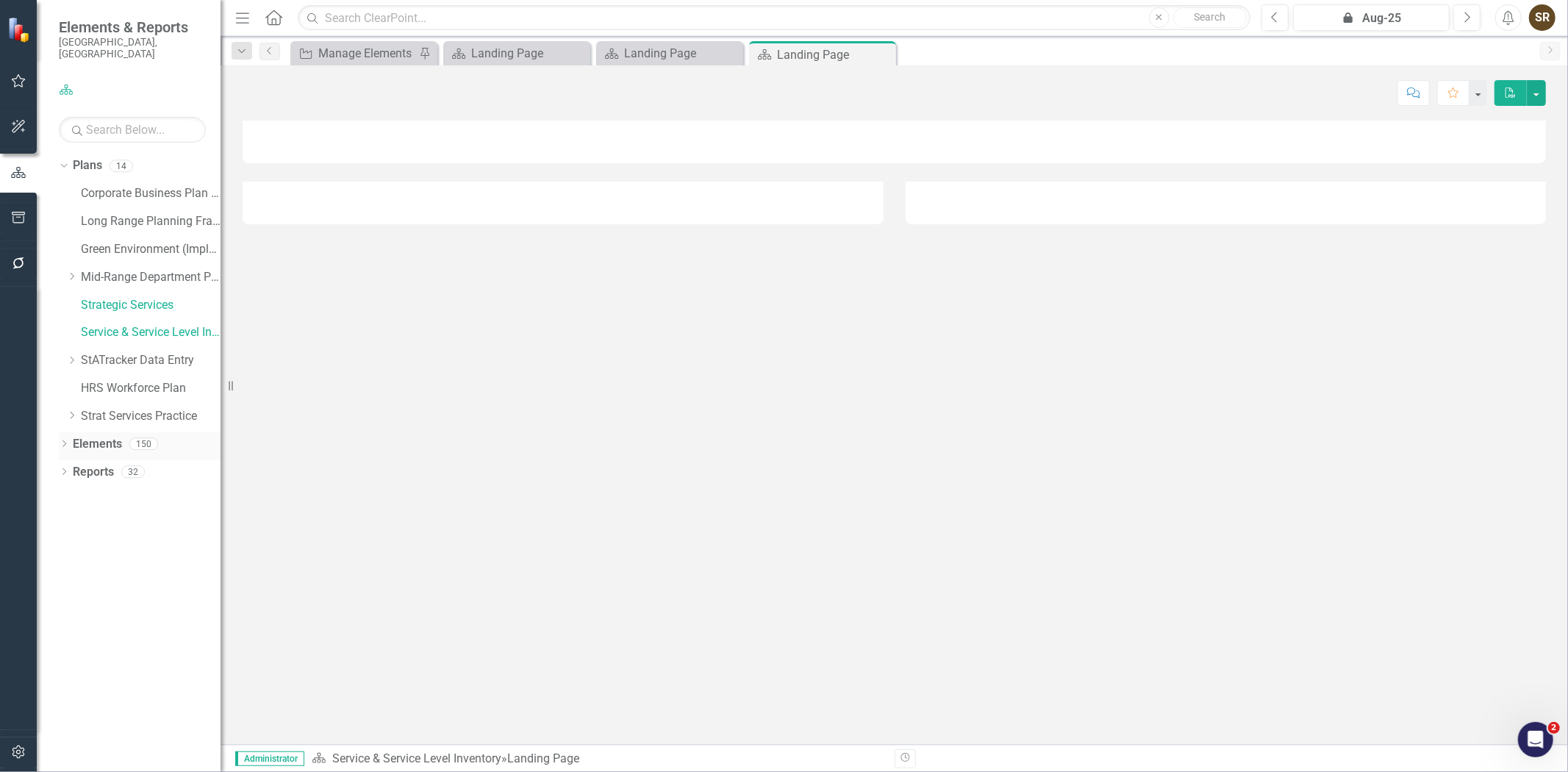
click at [64, 440] on icon at bounding box center [64, 444] width 4 height 6
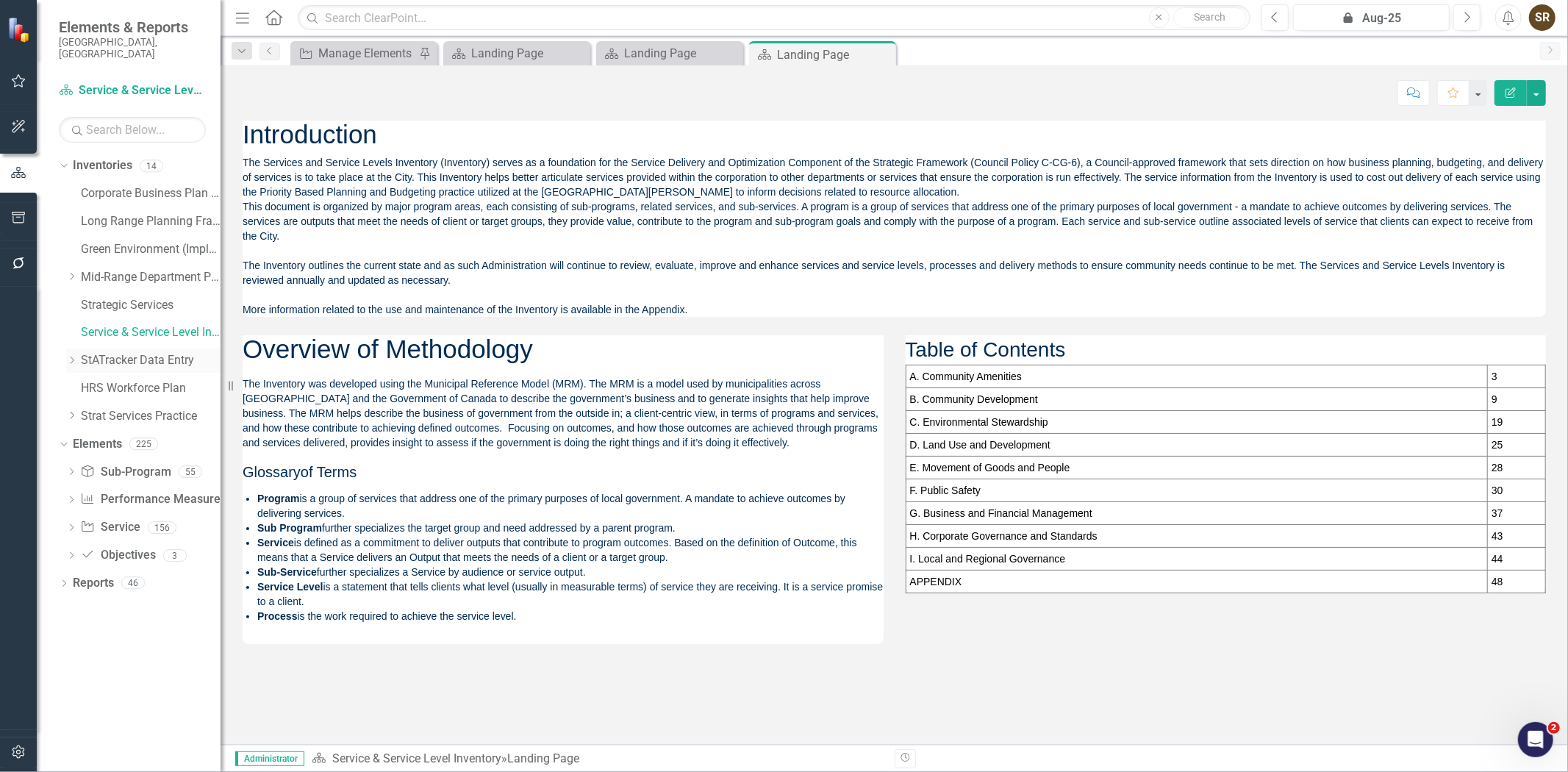
click at [108, 352] on link "StATracker Data Entry" at bounding box center [151, 360] width 140 height 17
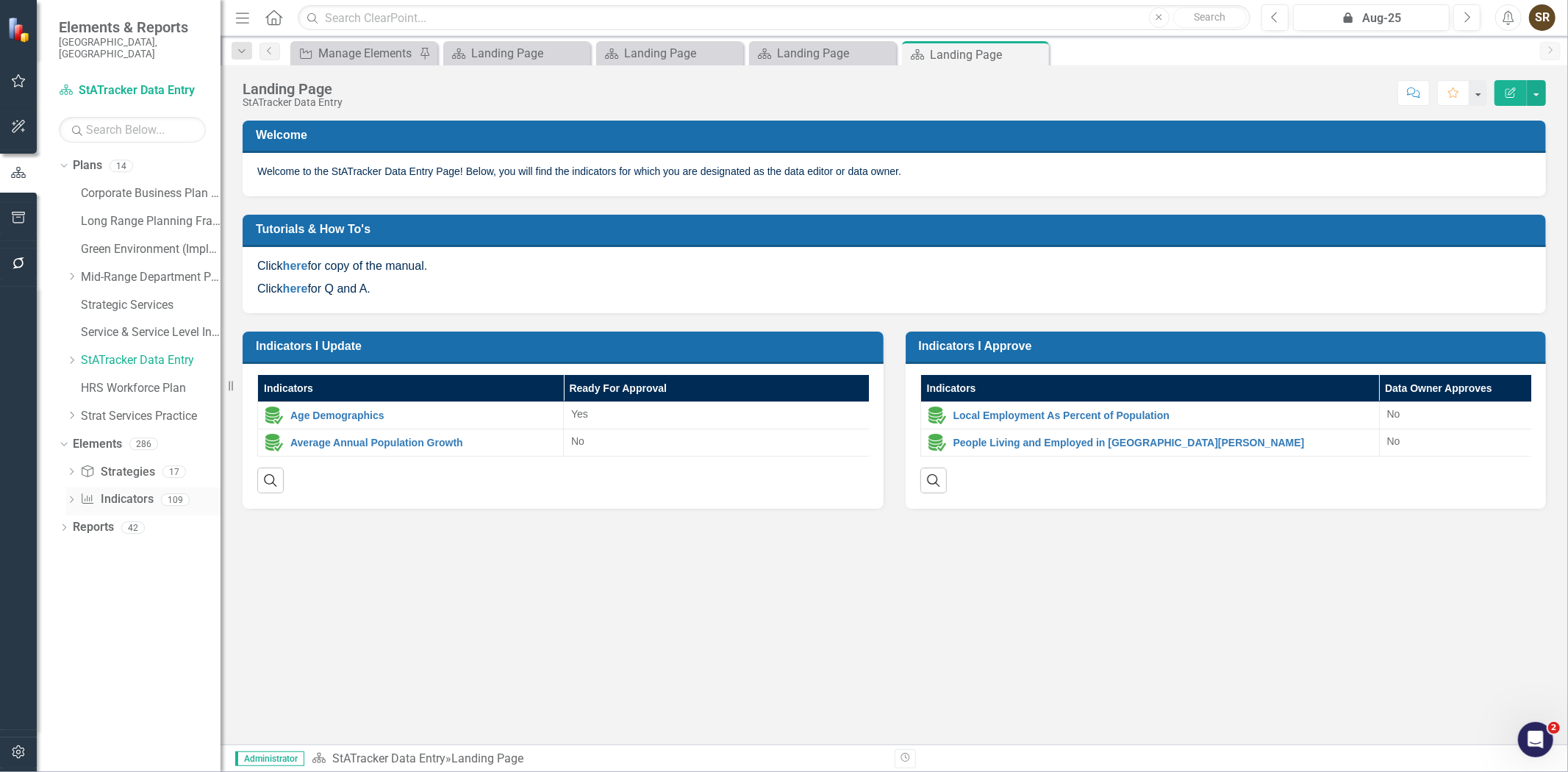
click at [115, 491] on link "Indicator Indicators" at bounding box center [117, 499] width 73 height 17
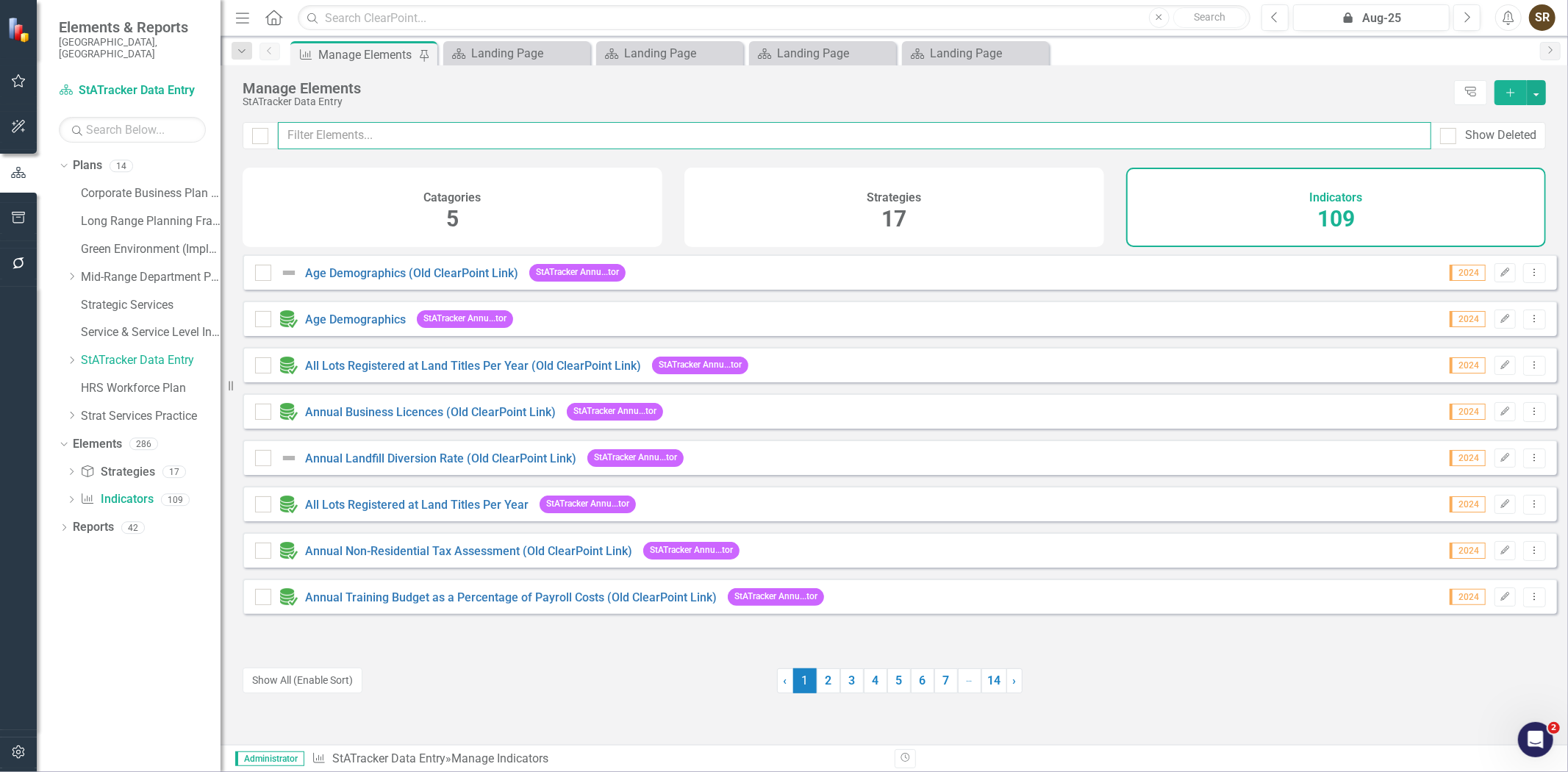
click at [325, 142] on input "text" at bounding box center [854, 136] width 1153 height 27
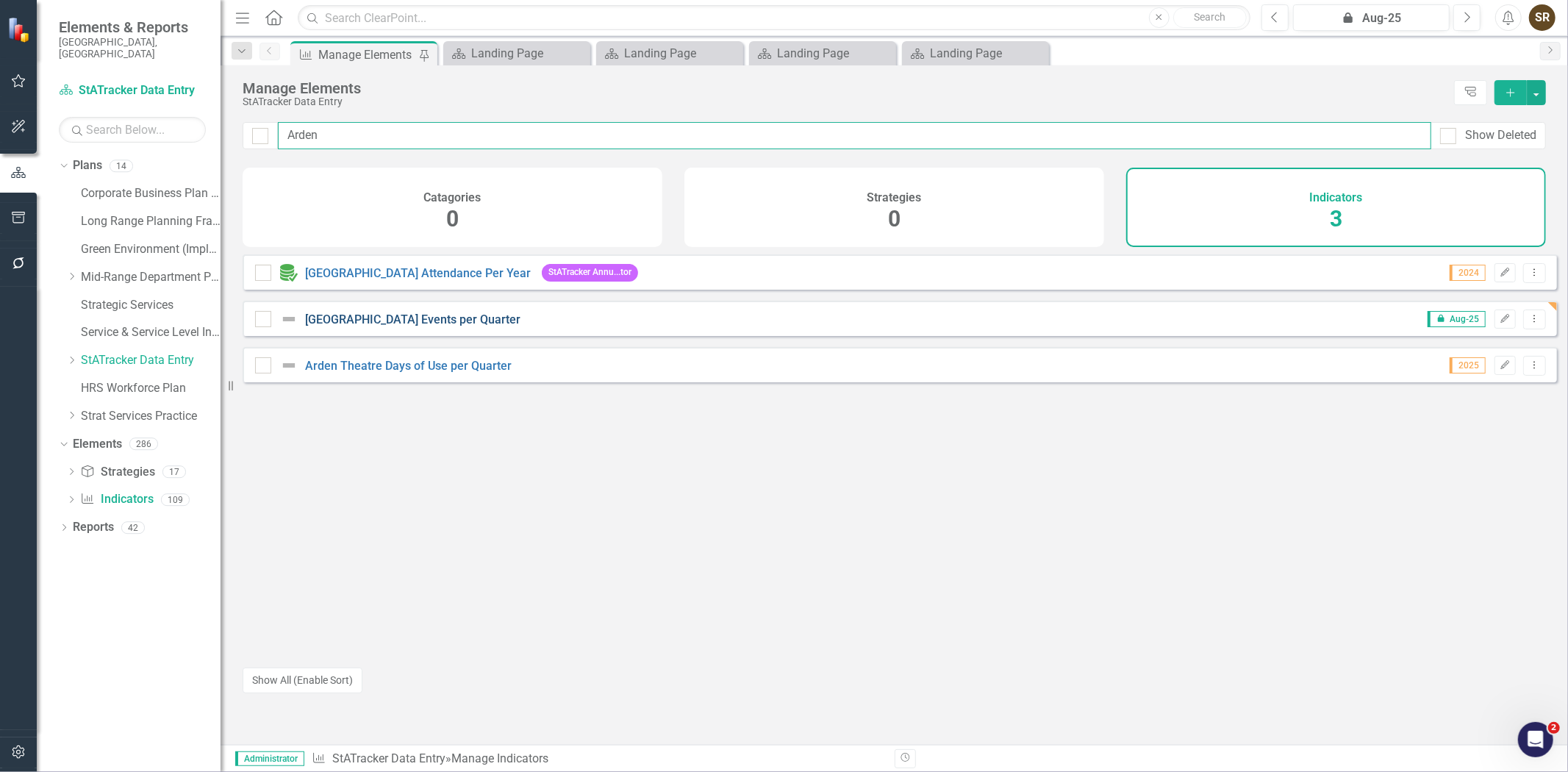
type input "Arden"
click at [453, 326] on link "[GEOGRAPHIC_DATA] Events per Quarter" at bounding box center [413, 320] width 216 height 14
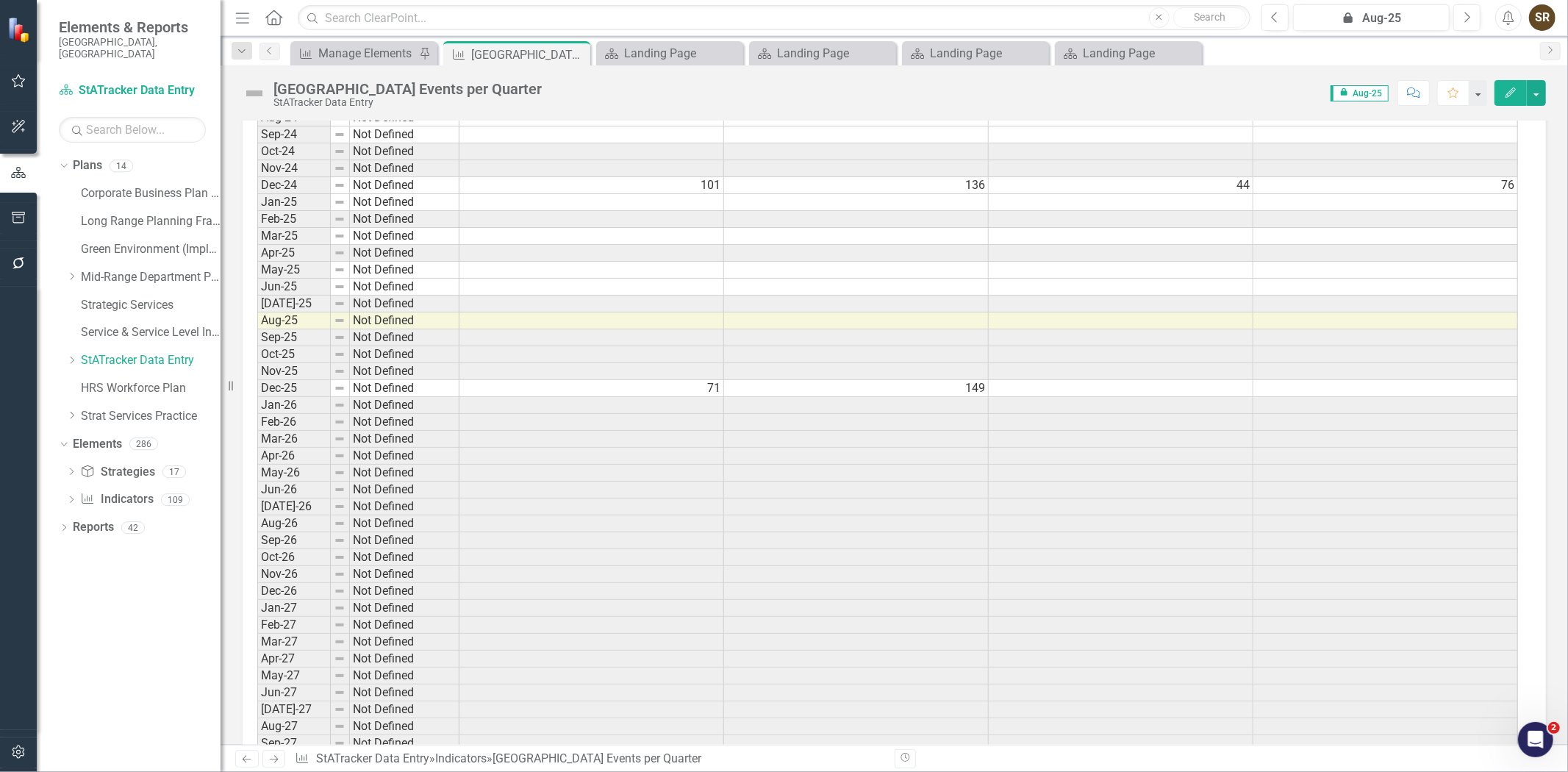
scroll to position [3171, 0]
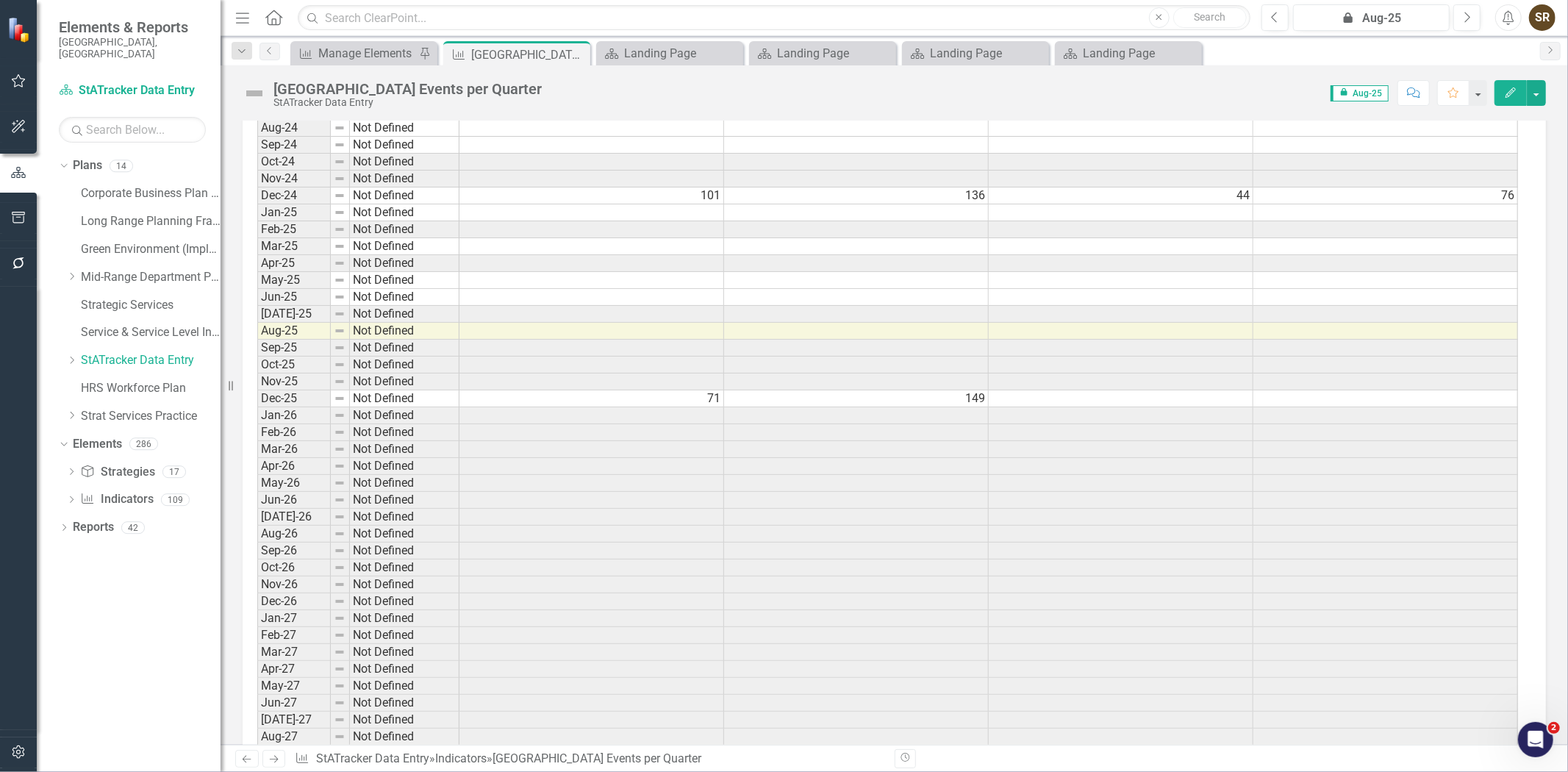
click at [709, 405] on td "71" at bounding box center [592, 398] width 265 height 17
click at [826, 405] on td "149" at bounding box center [857, 398] width 265 height 17
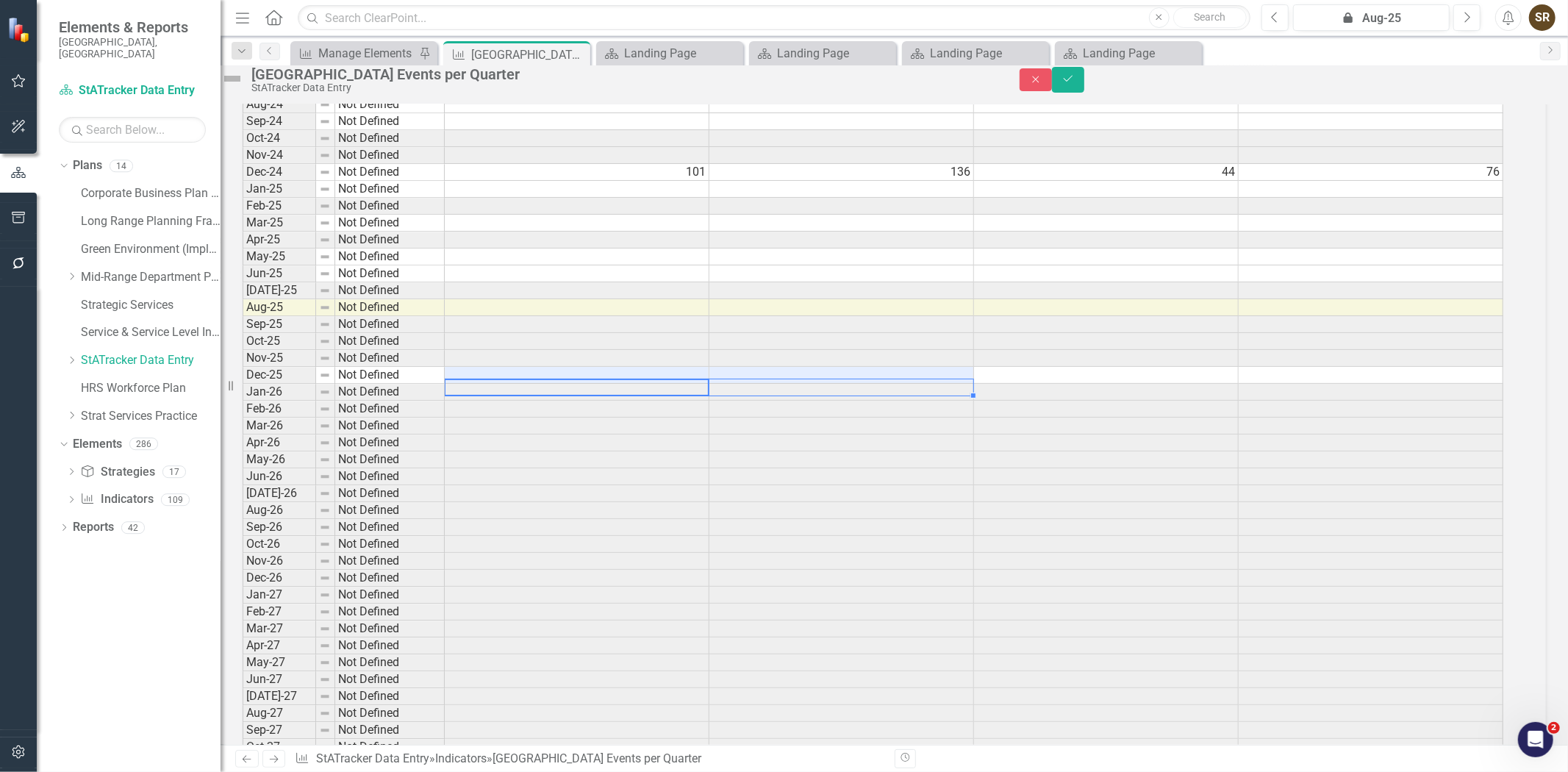
scroll to position [3174, 0]
click at [542, 296] on td at bounding box center [577, 287] width 265 height 17
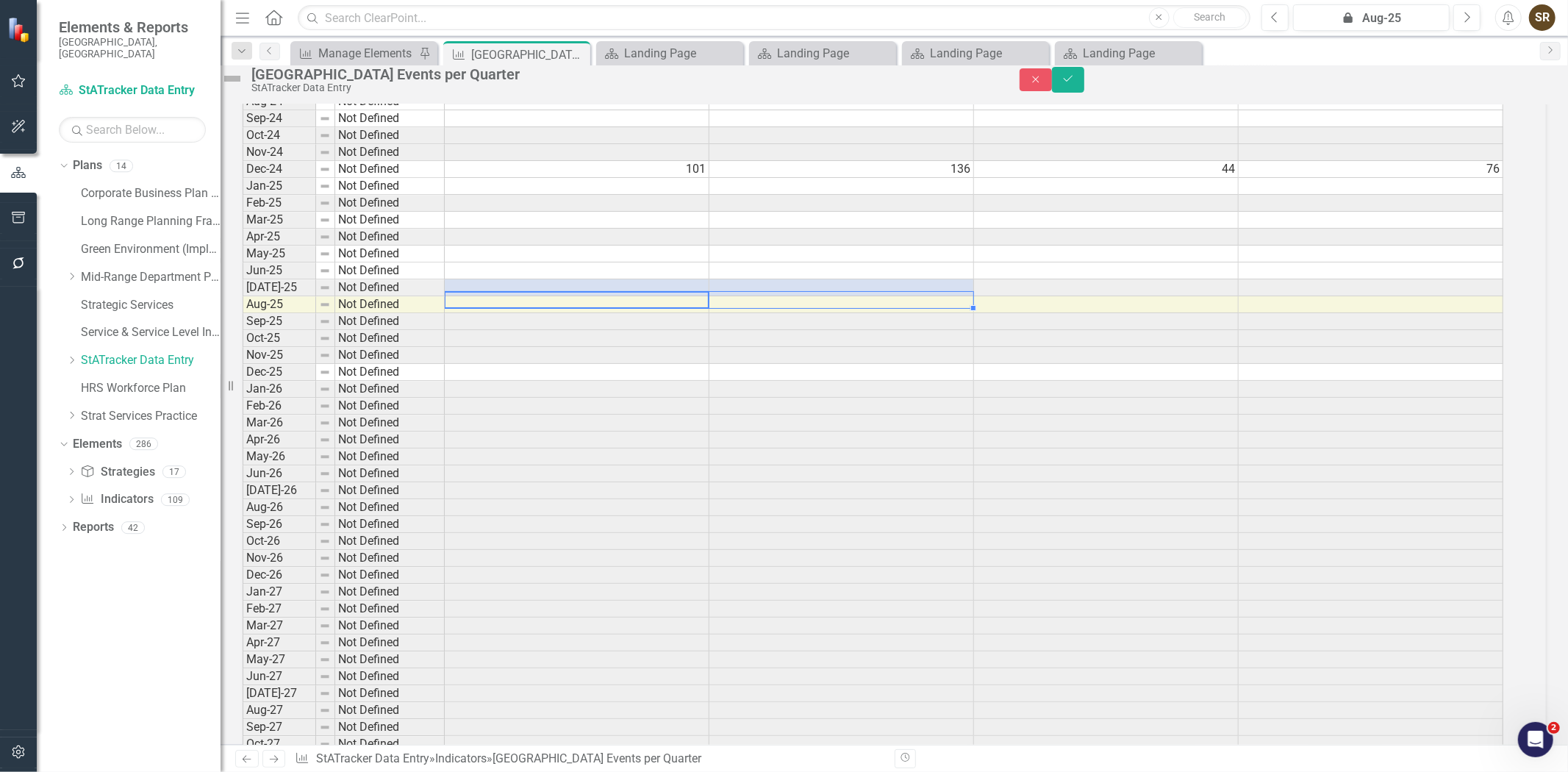
click at [633, 279] on td at bounding box center [577, 271] width 265 height 17
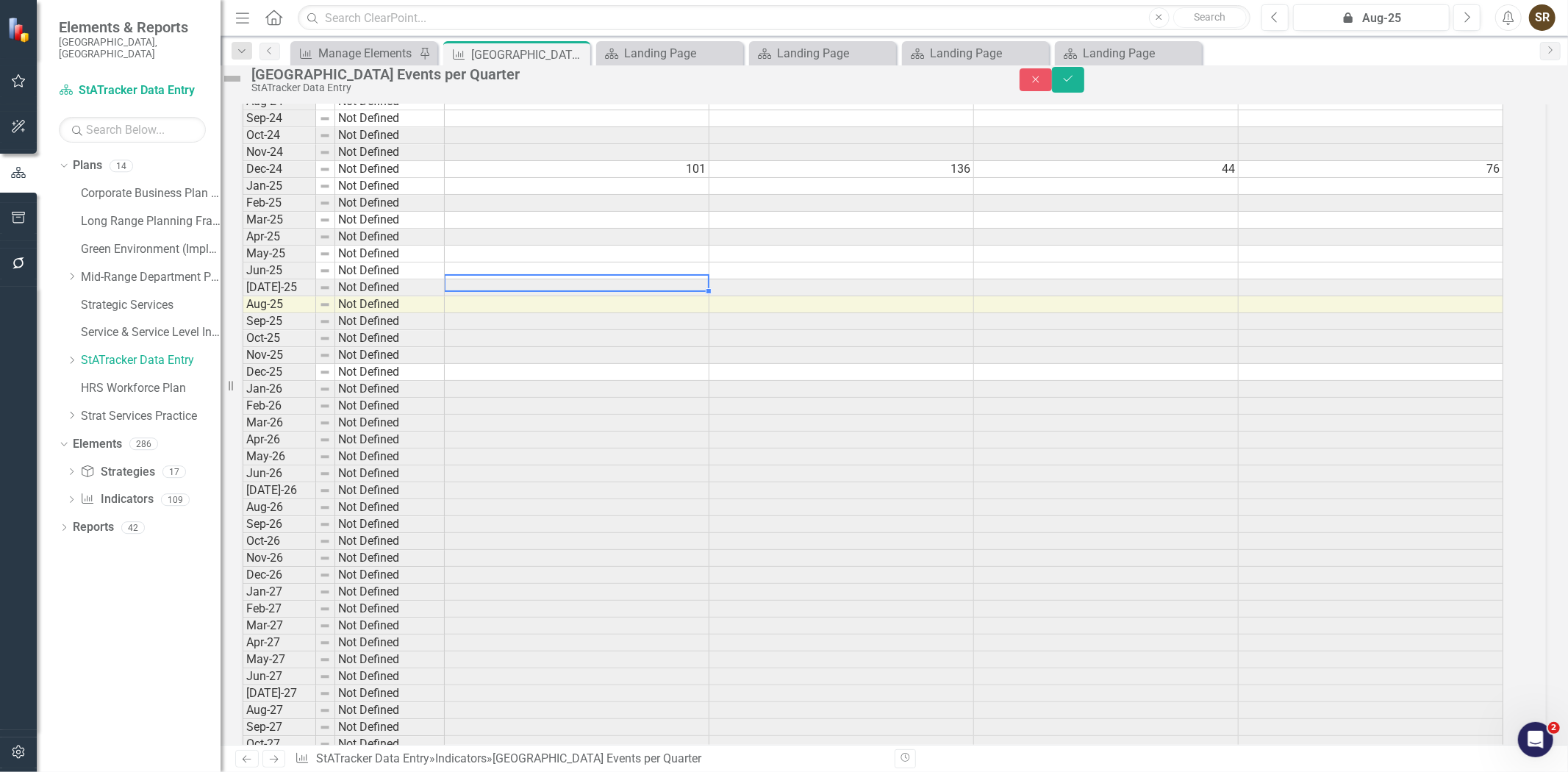
click at [765, 279] on td at bounding box center [842, 271] width 265 height 17
click at [737, 364] on td at bounding box center [842, 355] width 265 height 17
click at [1075, 84] on icon "Save" at bounding box center [1068, 79] width 13 height 10
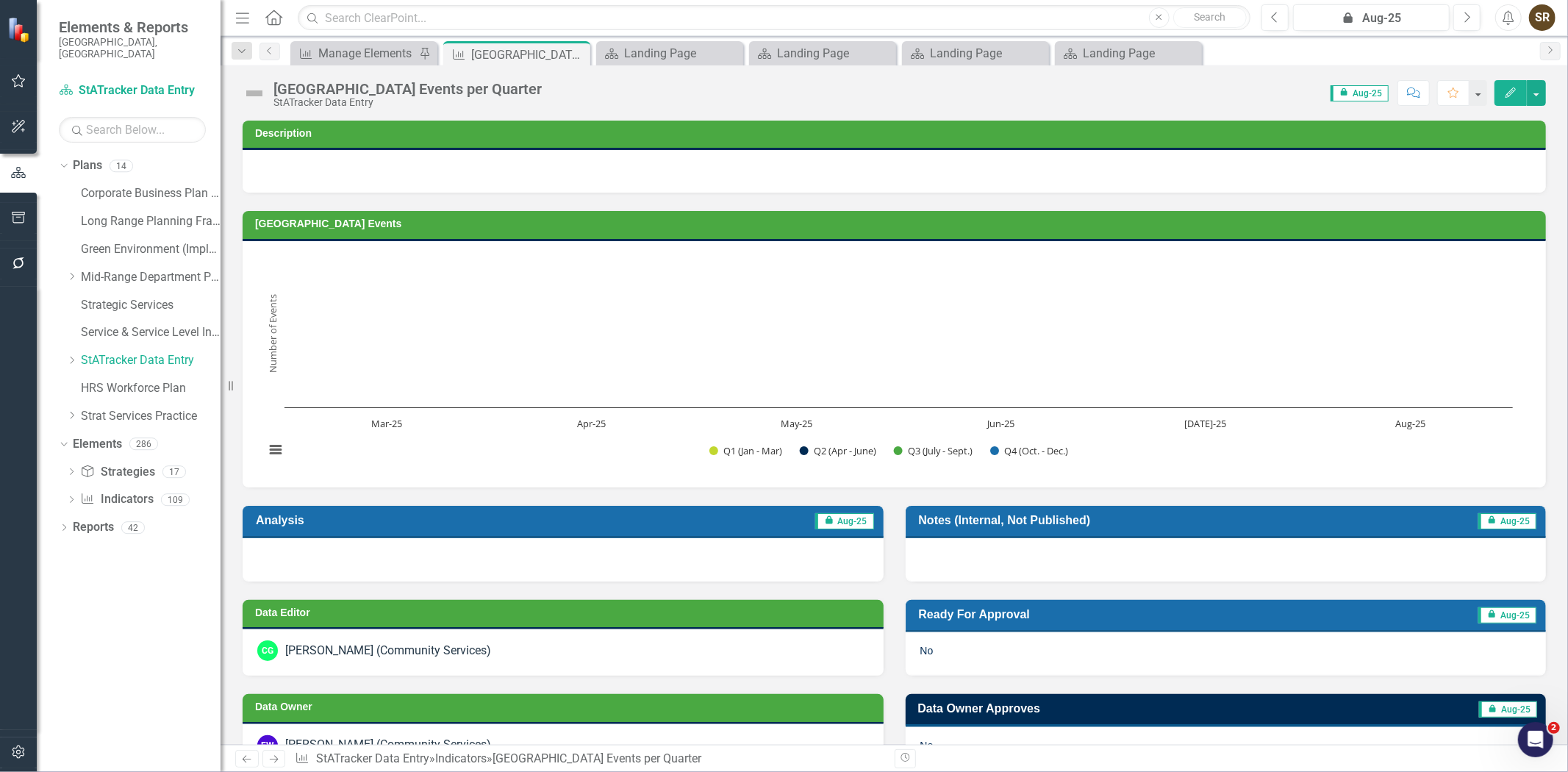
click at [17, 756] on icon "button" at bounding box center [18, 752] width 15 height 12
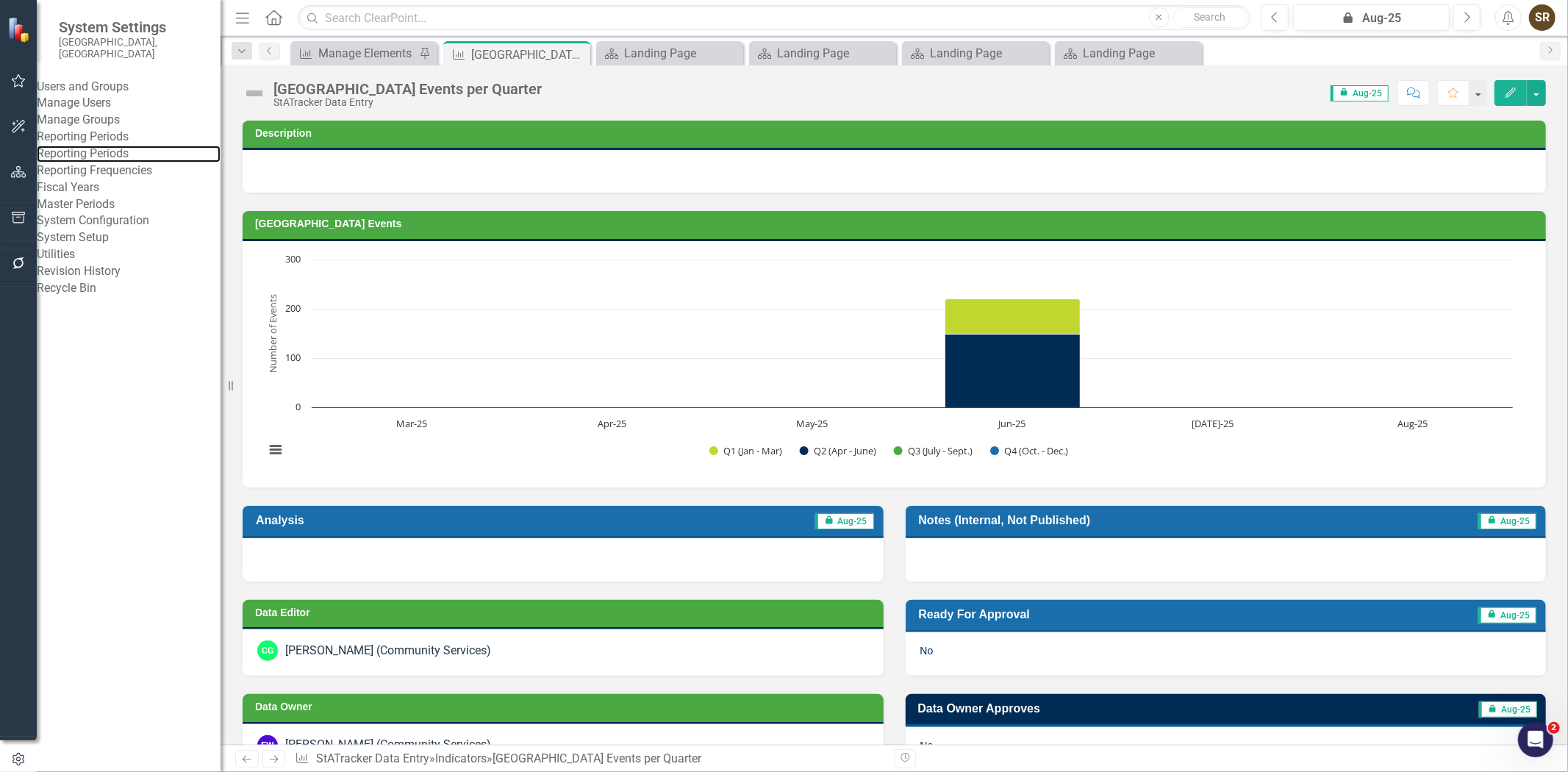
drag, startPoint x: 91, startPoint y: 194, endPoint x: 200, endPoint y: 225, distance: 113.3
click at [91, 163] on link "Reporting Periods" at bounding box center [128, 153] width 184 height 17
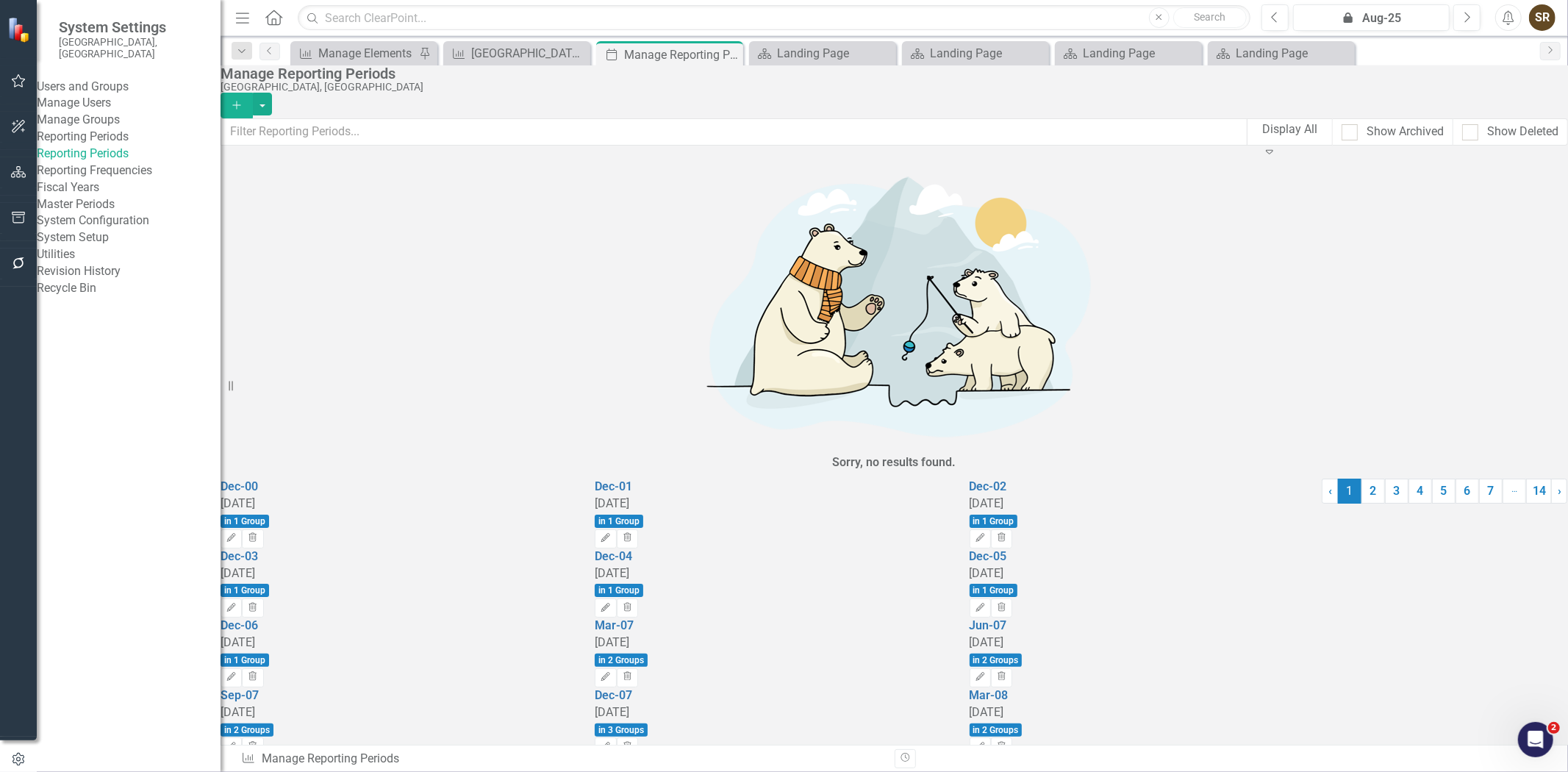
click at [105, 179] on link "Reporting Frequencies" at bounding box center [128, 171] width 184 height 17
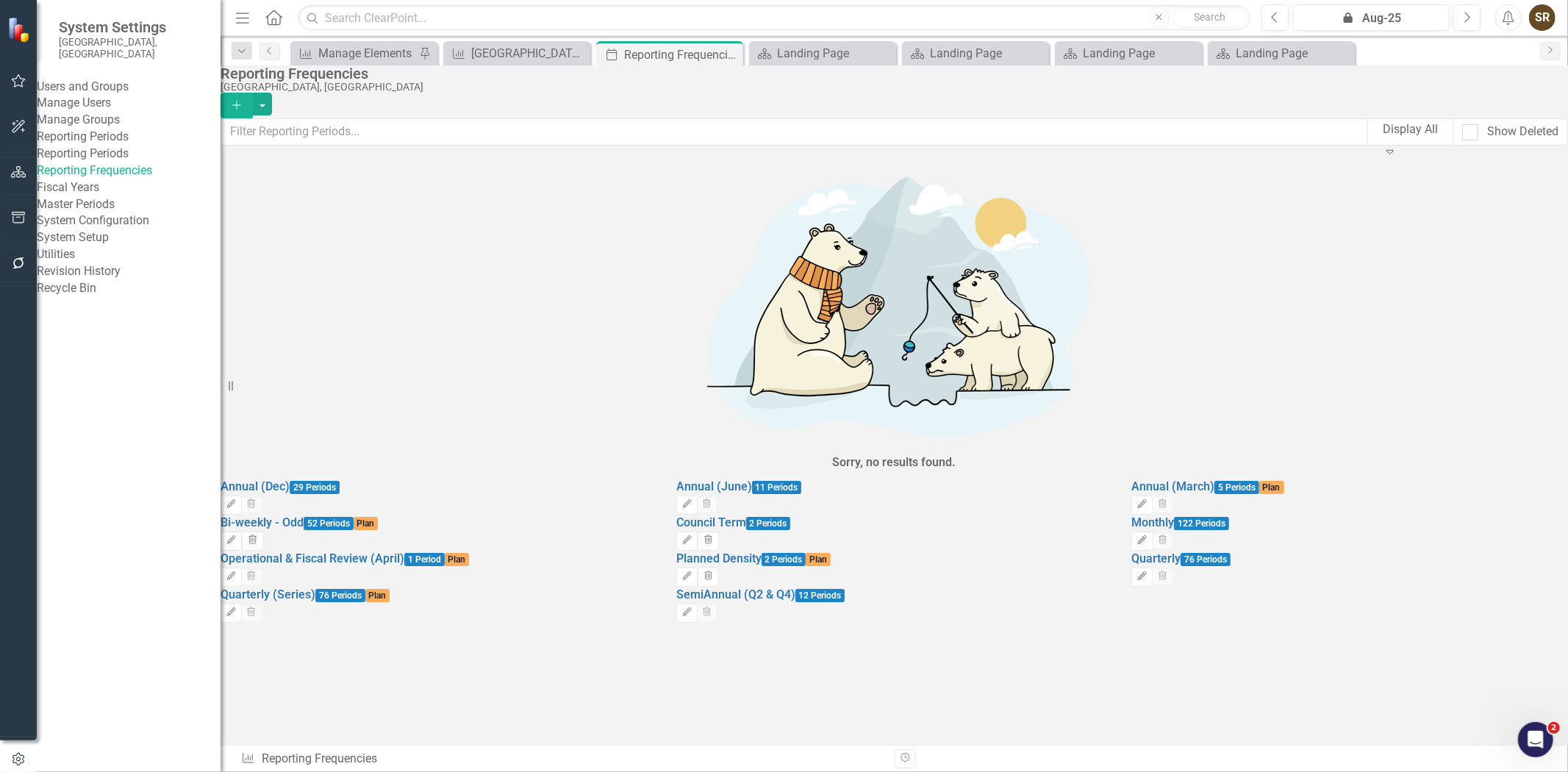
click at [381, 587] on div "76 Periods Plan" at bounding box center [353, 594] width 75 height 14
click at [236, 608] on icon "Edit" at bounding box center [232, 612] width 11 height 9
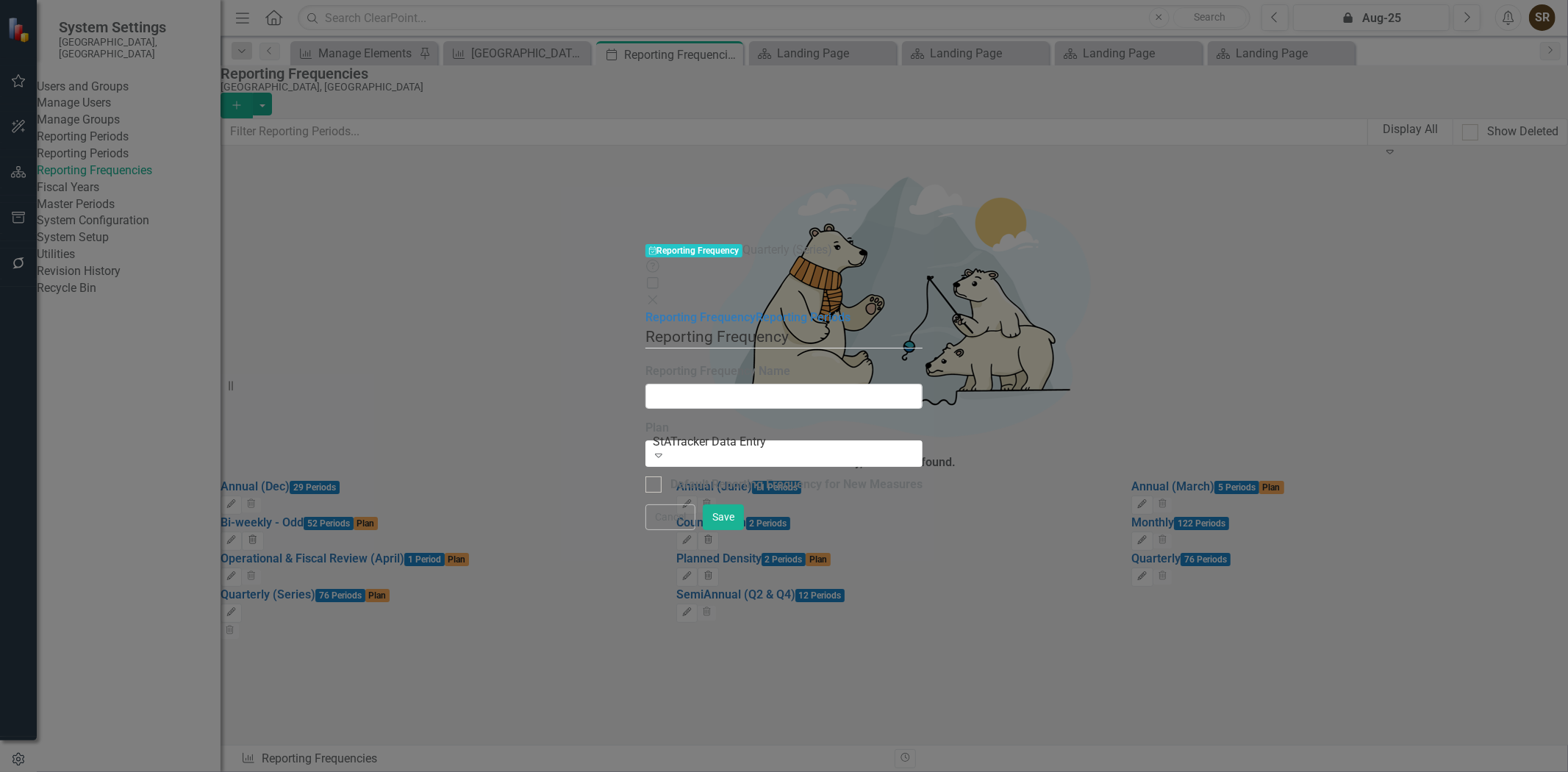
type input "Quarterly (Series)"
click at [756, 310] on link "Reporting Periods" at bounding box center [803, 317] width 95 height 14
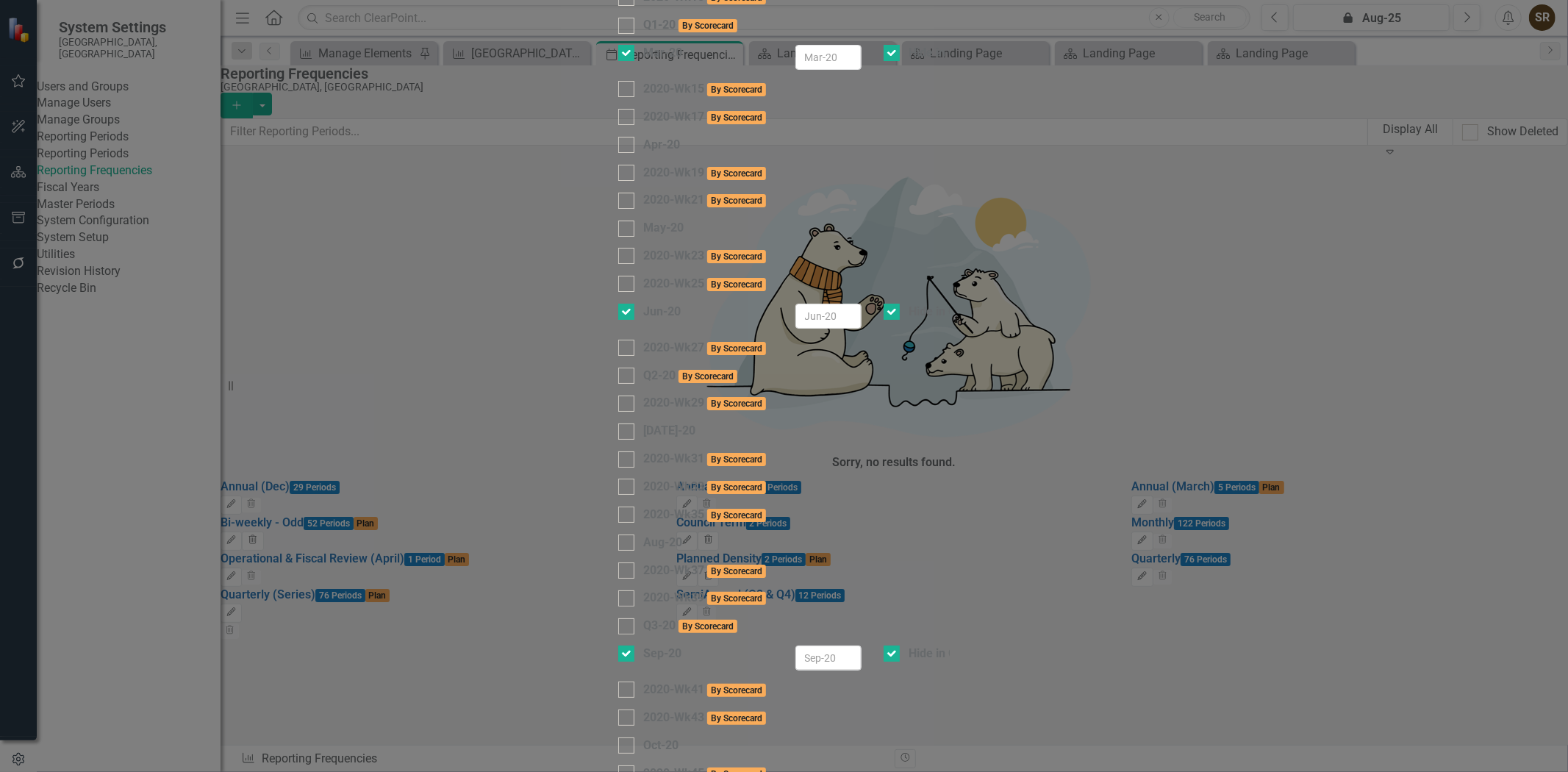
checkbox input "false"
checkbox input "true"
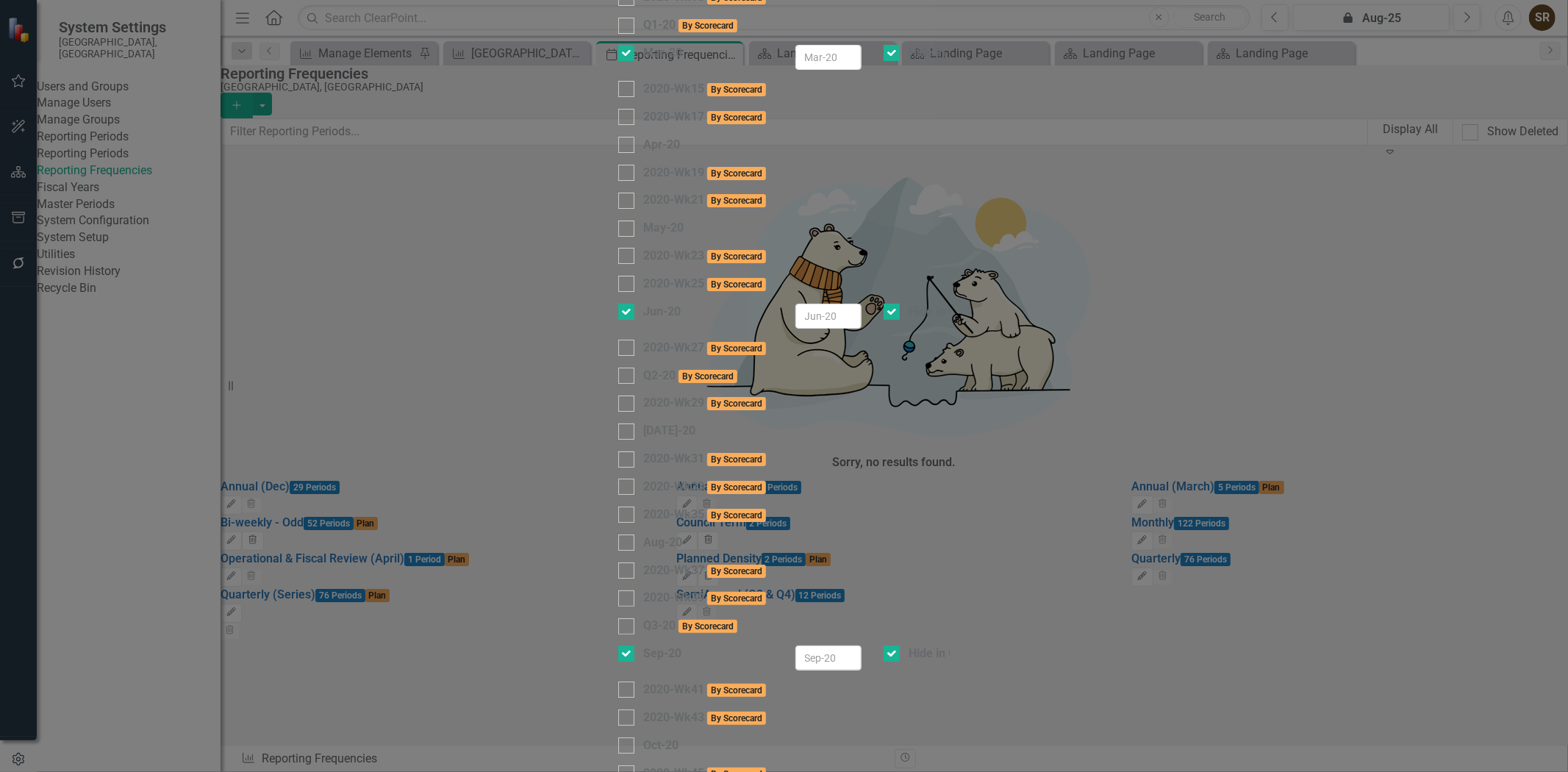
checkbox input "false"
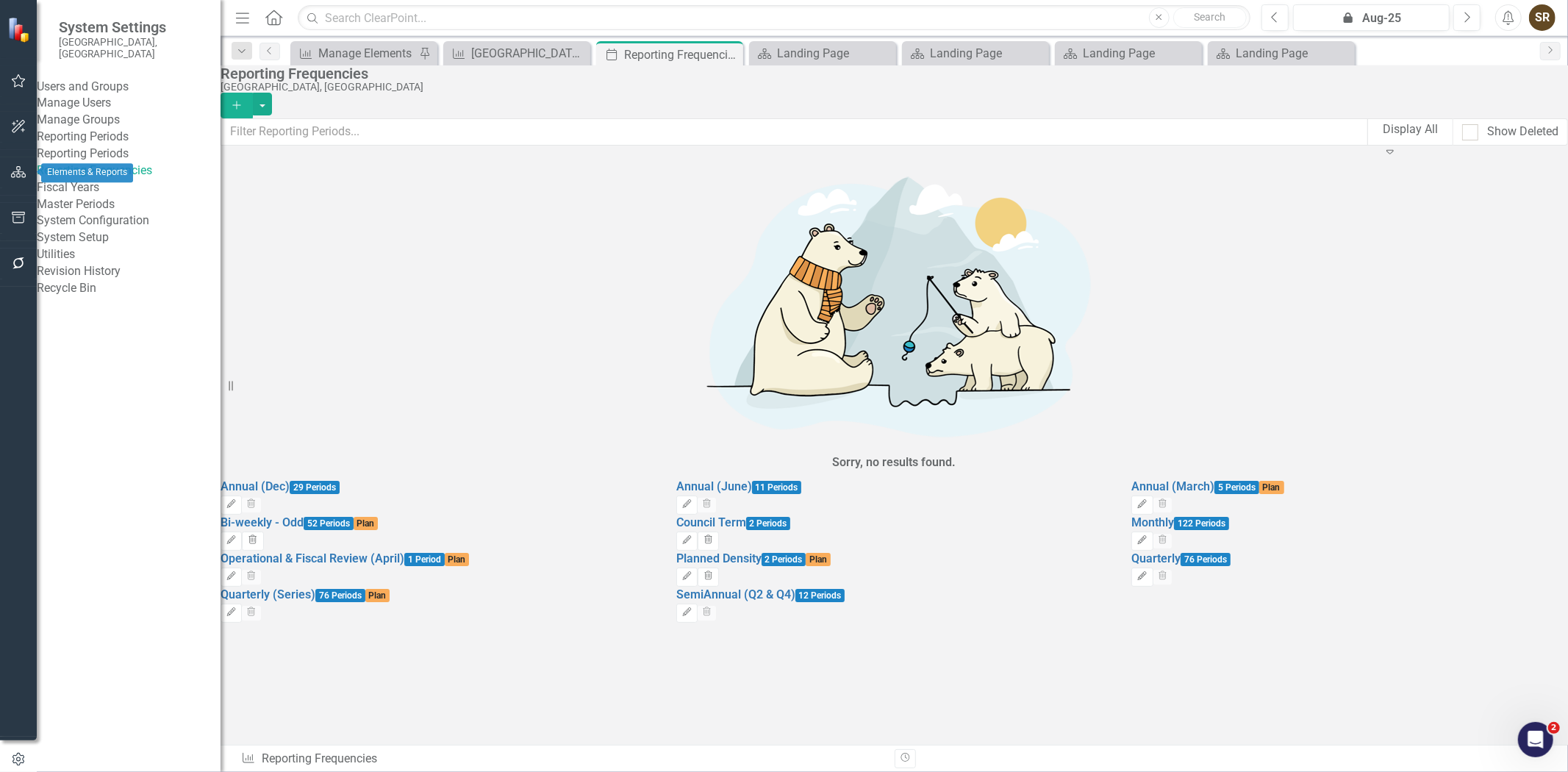
click at [13, 172] on icon "button" at bounding box center [18, 171] width 15 height 12
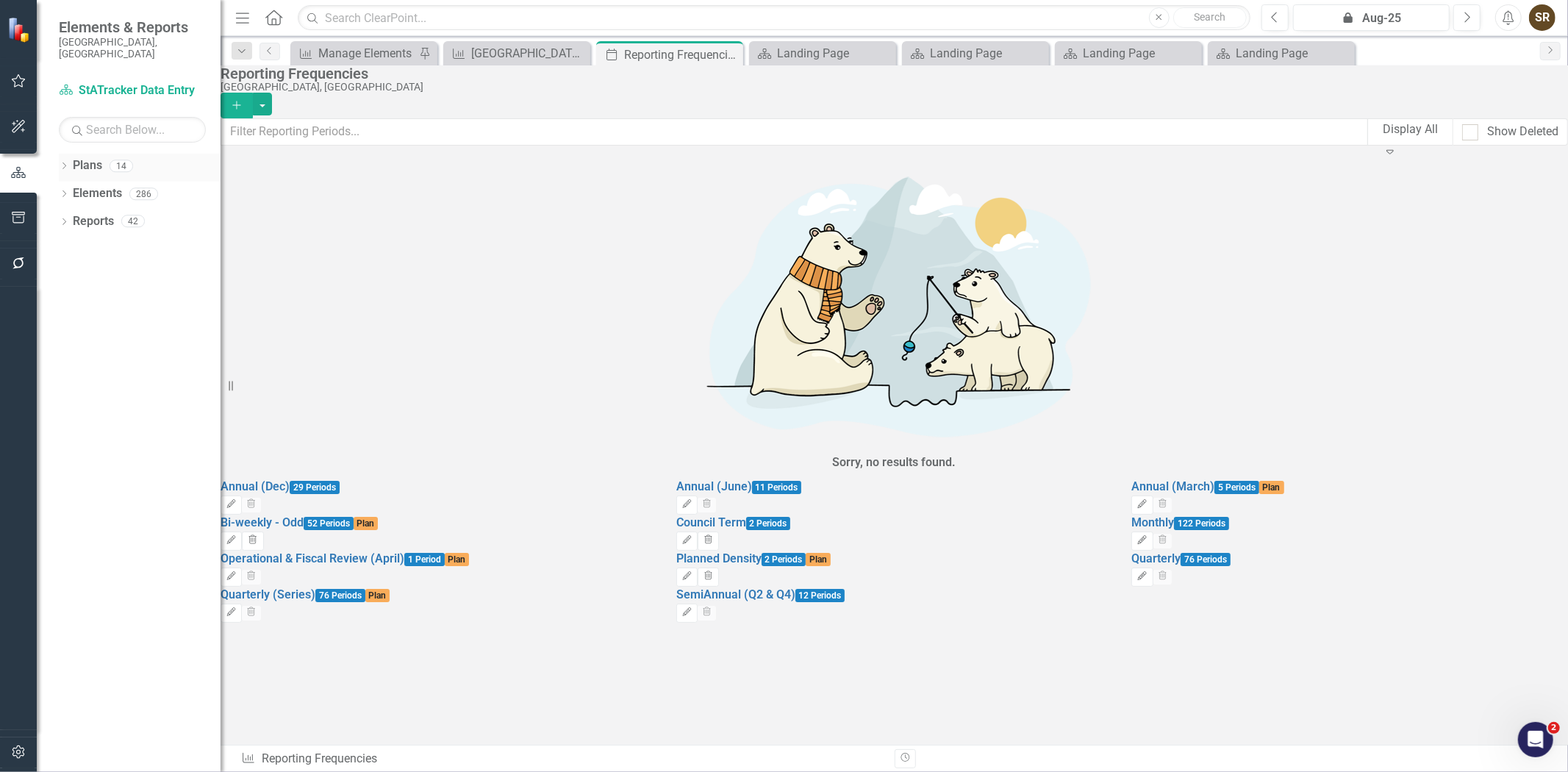
drag, startPoint x: 62, startPoint y: 156, endPoint x: 68, endPoint y: 167, distance: 12.5
click at [63, 163] on icon "Dropdown" at bounding box center [63, 167] width 10 height 8
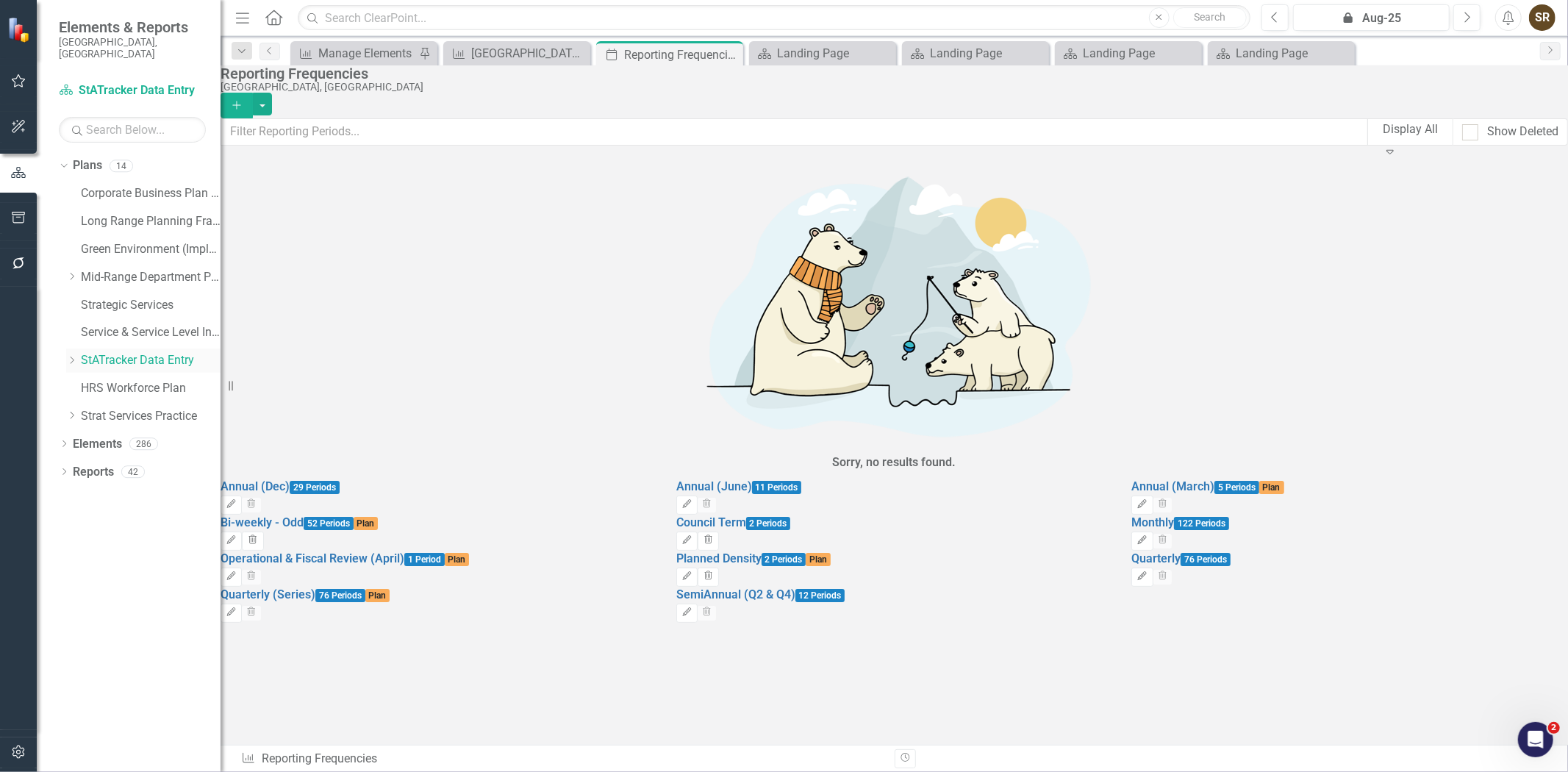
click at [109, 352] on link "StATracker Data Entry" at bounding box center [151, 360] width 140 height 17
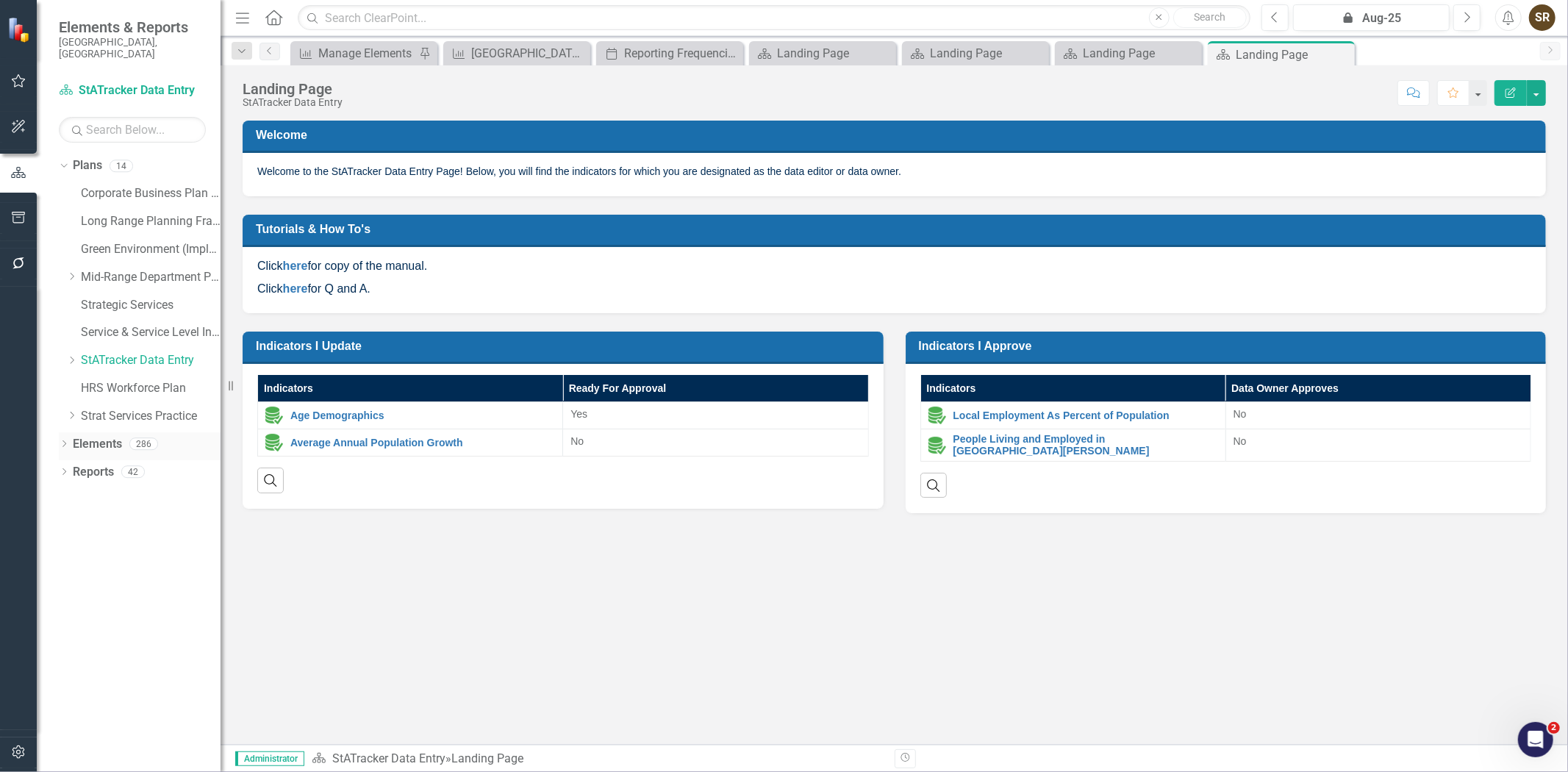
click at [61, 441] on icon "Dropdown" at bounding box center [63, 445] width 10 height 8
click at [103, 491] on link "Indicator Indicators" at bounding box center [117, 499] width 73 height 17
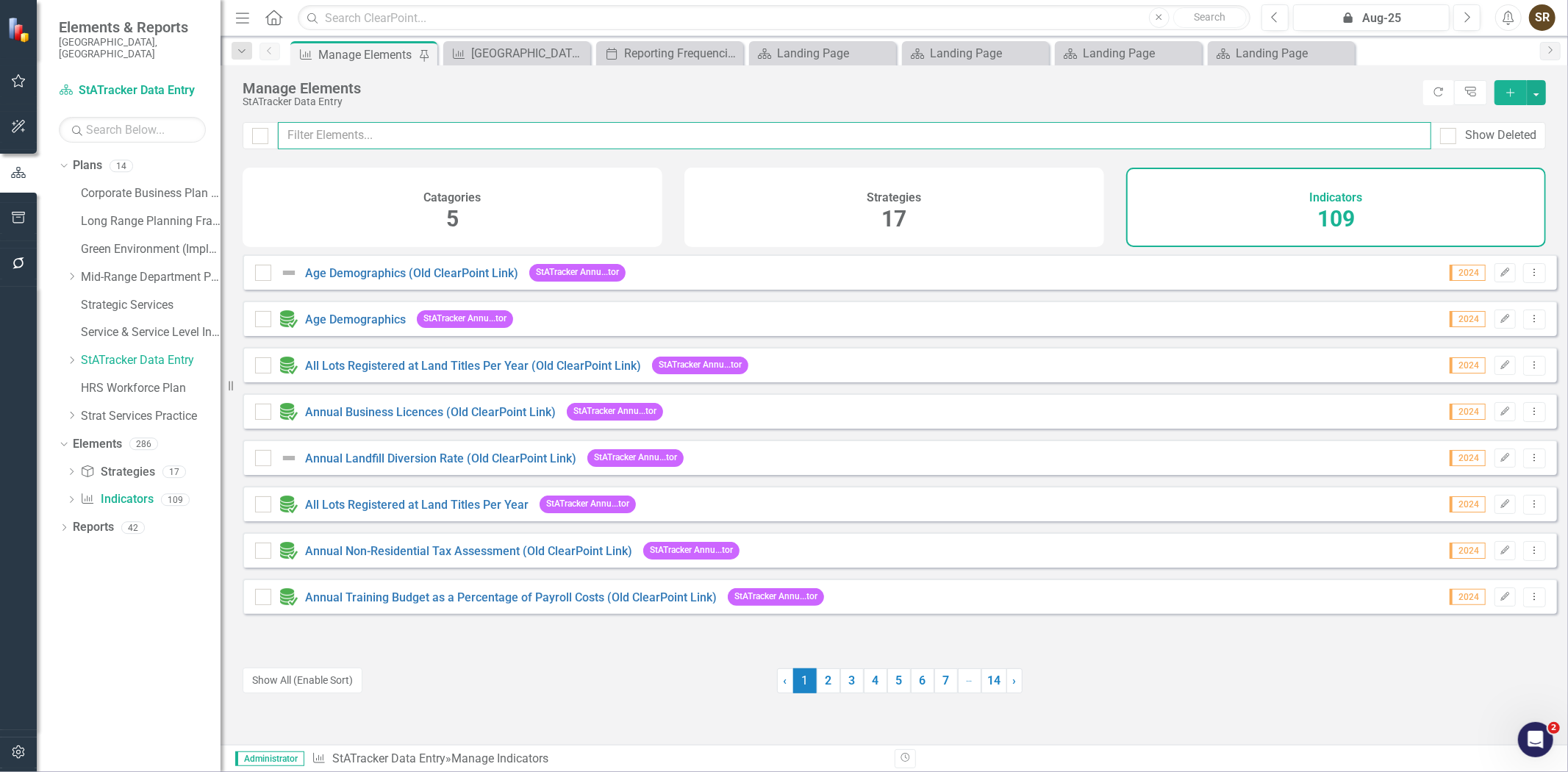
click at [336, 136] on input "text" at bounding box center [854, 136] width 1153 height 27
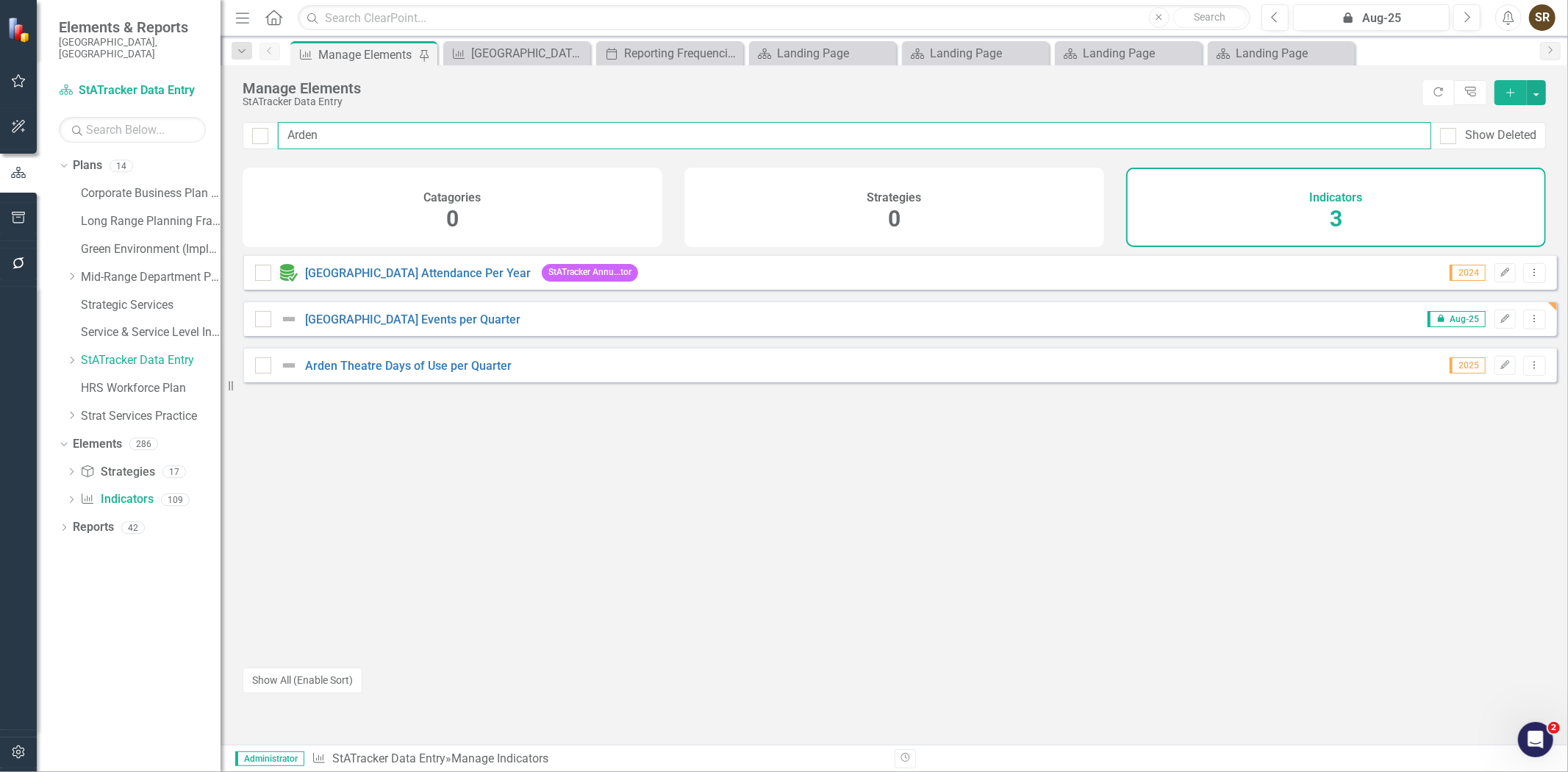
type input "Arden"
click at [435, 328] on div "[GEOGRAPHIC_DATA] Events per Quarter" at bounding box center [389, 319] width 269 height 17
click at [443, 326] on link "[GEOGRAPHIC_DATA] Events per Quarter" at bounding box center [413, 320] width 216 height 14
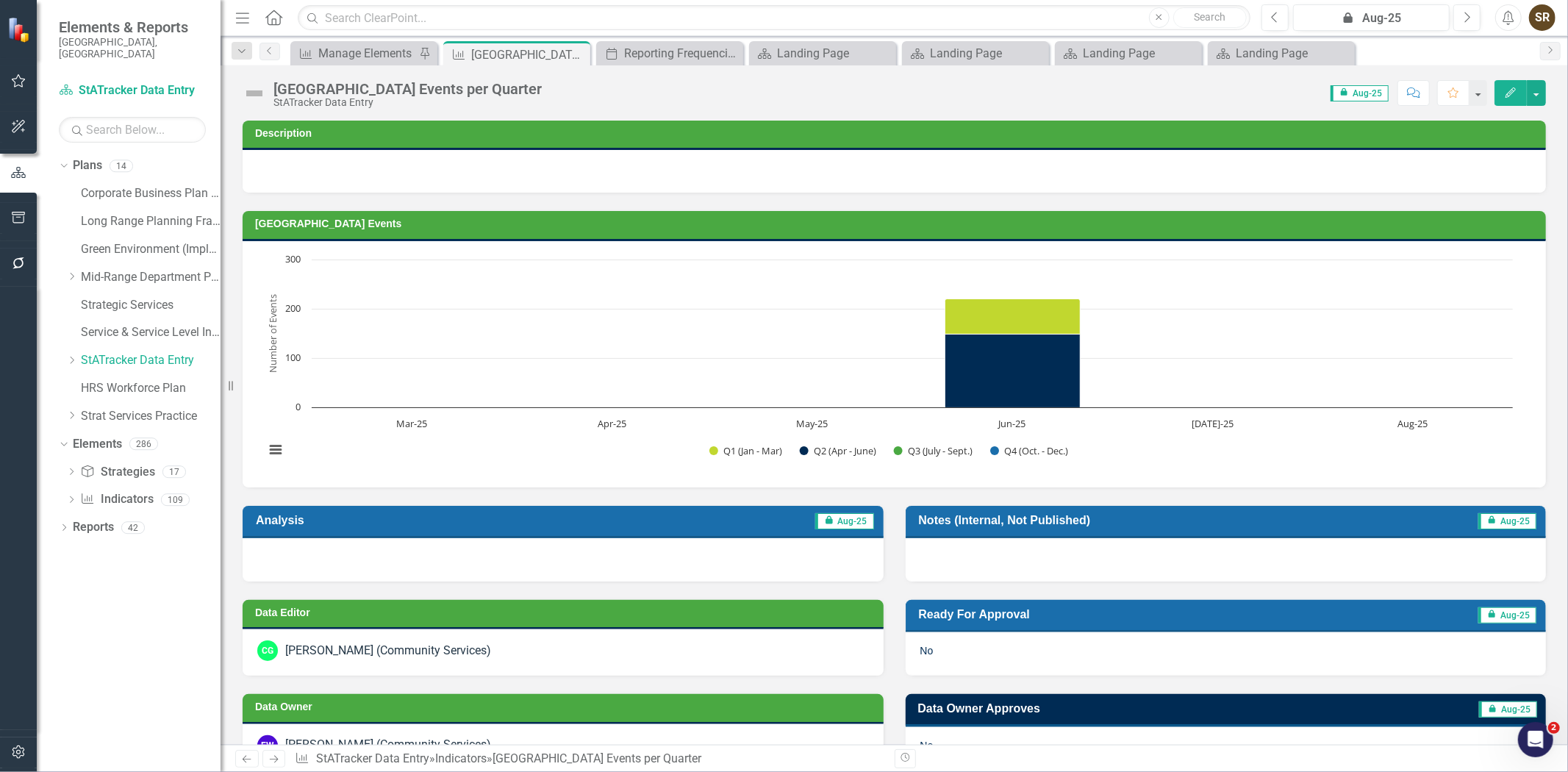
click at [1509, 91] on icon "Edit" at bounding box center [1510, 92] width 13 height 10
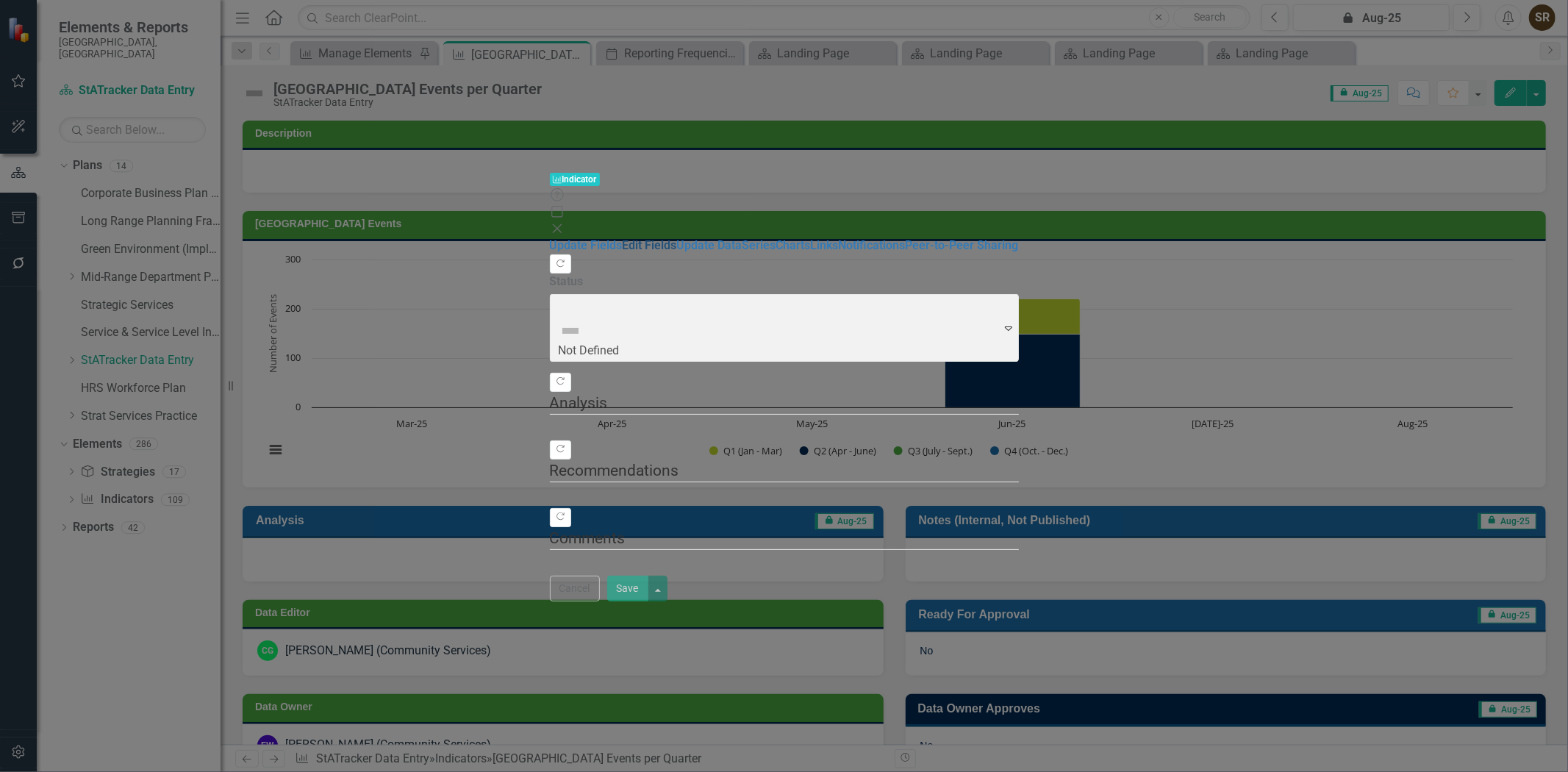
click at [623, 238] on link "Edit Fields" at bounding box center [650, 245] width 55 height 14
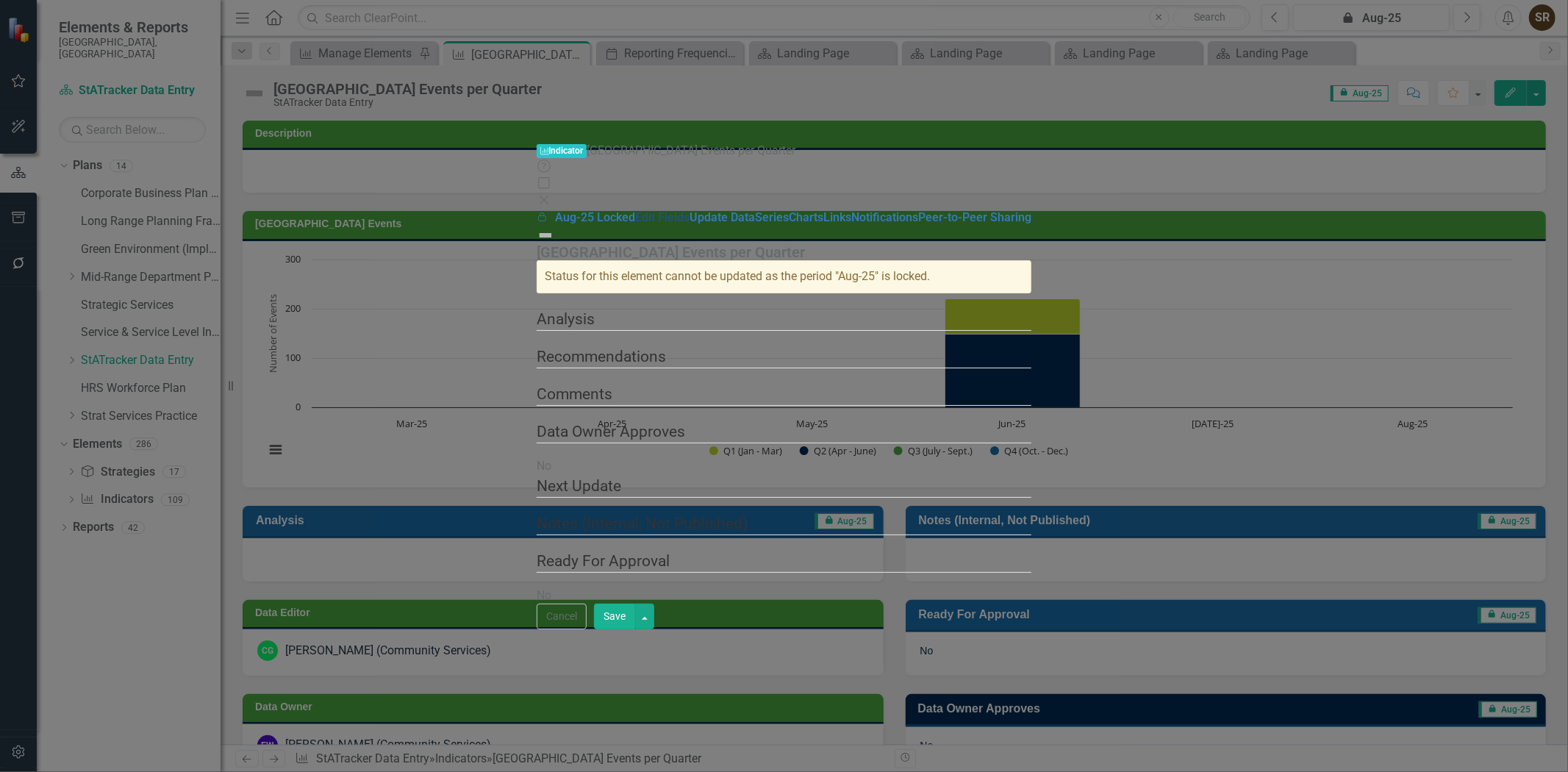
click at [635, 210] on link "Edit Fields" at bounding box center [662, 217] width 55 height 14
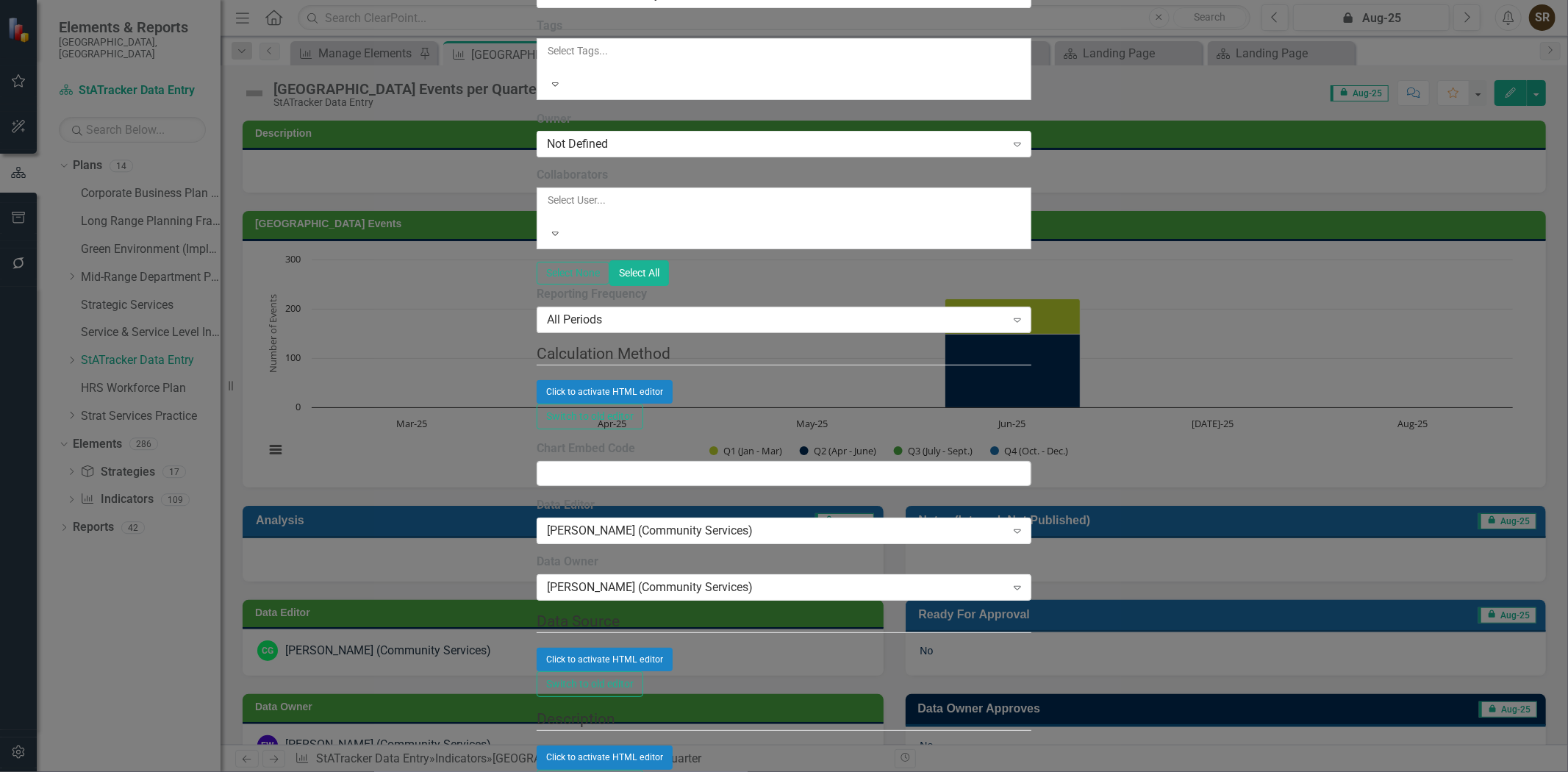
click at [546, 328] on div "All Periods" at bounding box center [776, 320] width 458 height 17
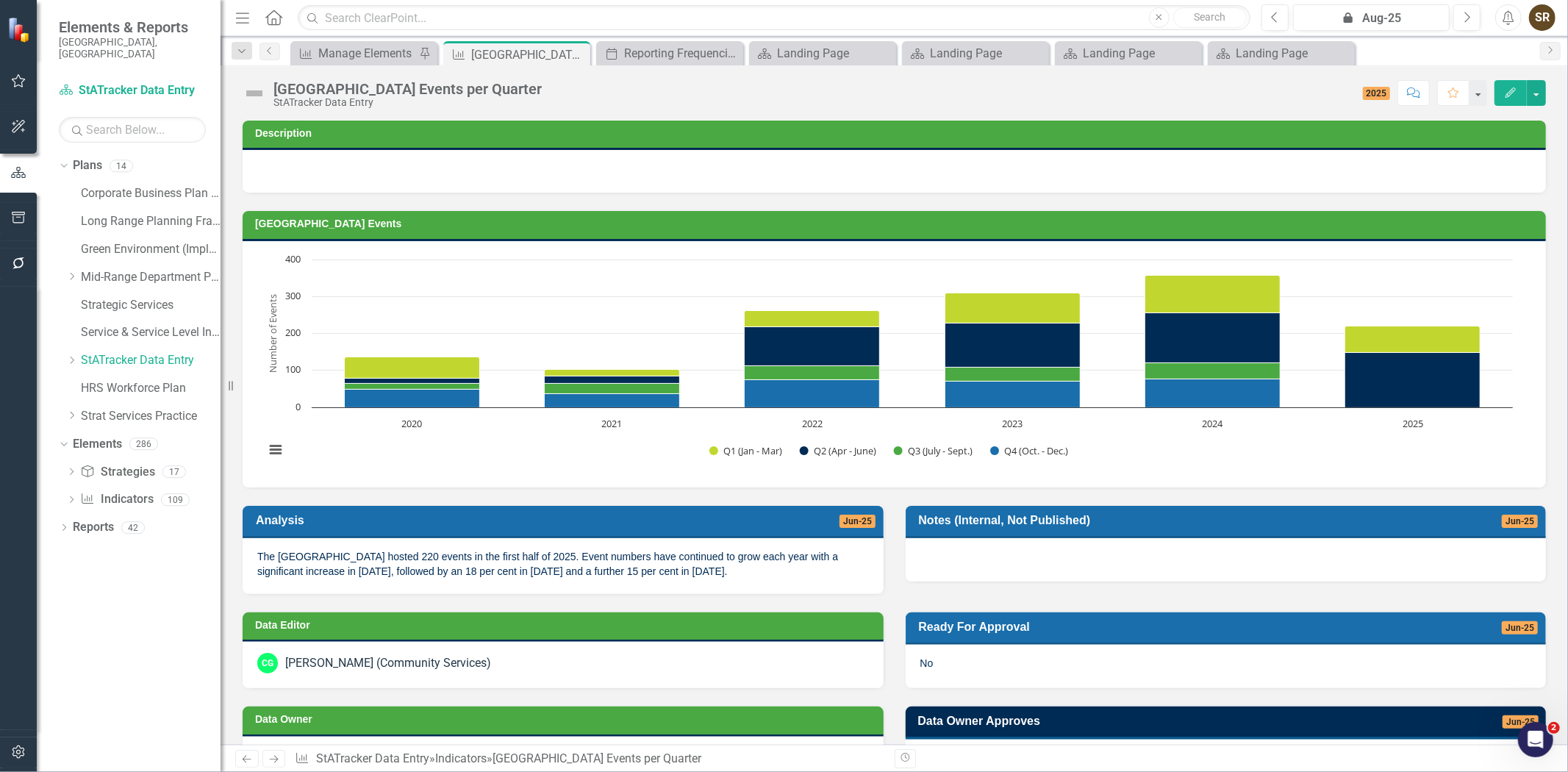
click at [1352, 229] on h3 "[GEOGRAPHIC_DATA] Events" at bounding box center [897, 224] width 1283 height 11
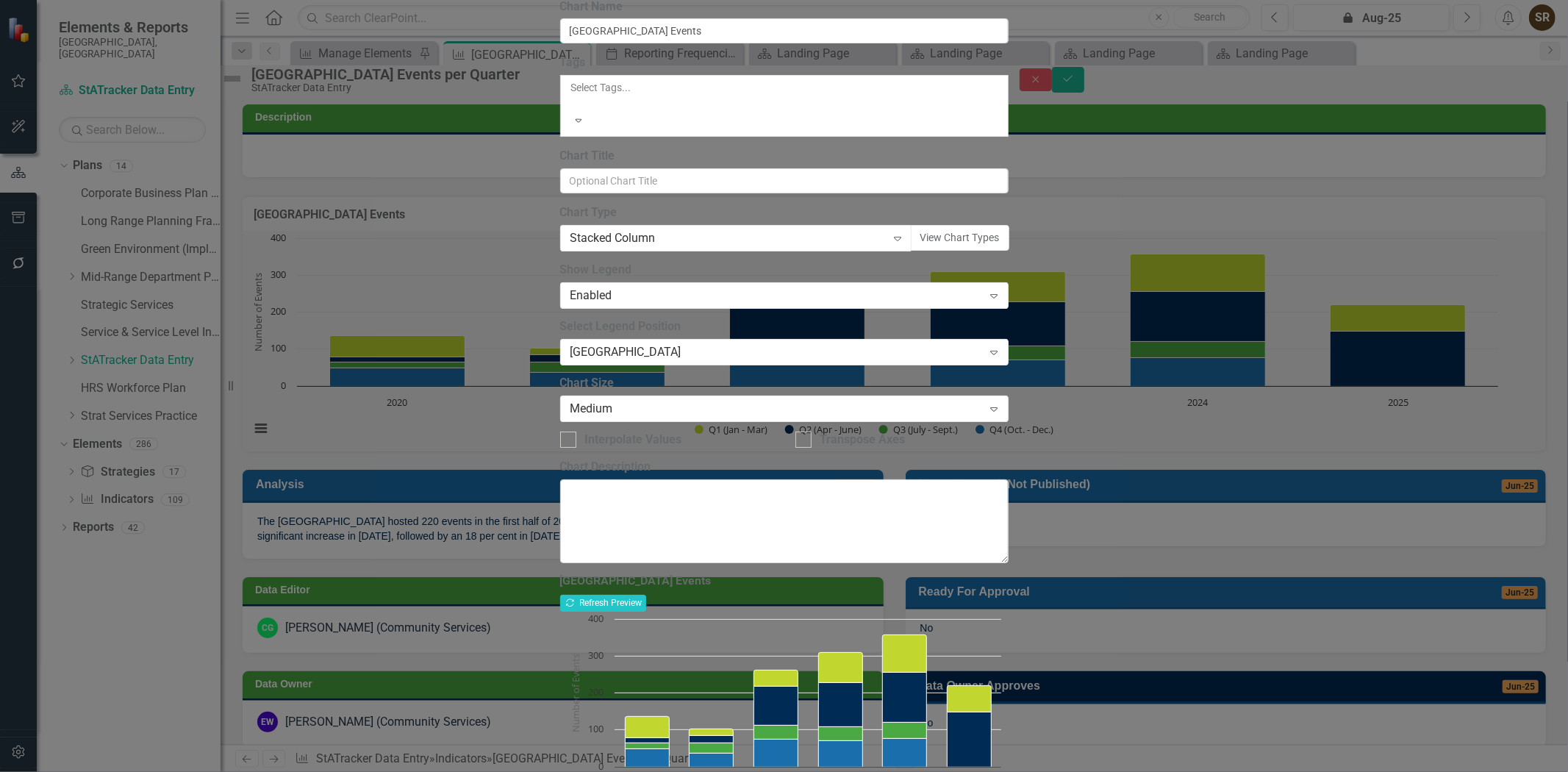
drag, startPoint x: 356, startPoint y: 170, endPoint x: 369, endPoint y: 174, distance: 13.6
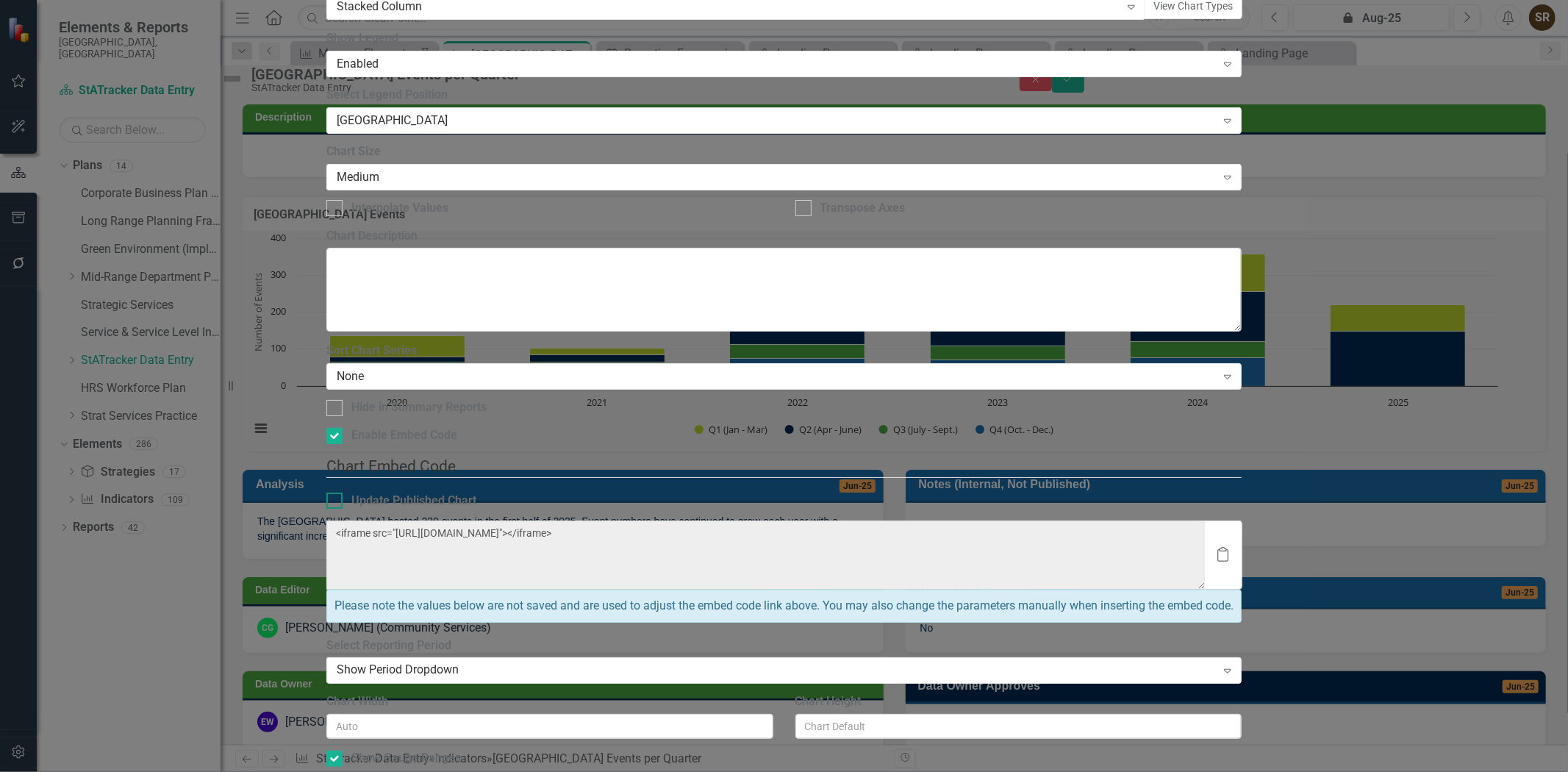
click at [343, 493] on div at bounding box center [334, 501] width 16 height 16
click at [336, 493] on input "Update Published Chart" at bounding box center [331, 497] width 10 height 10
checkbox input "true"
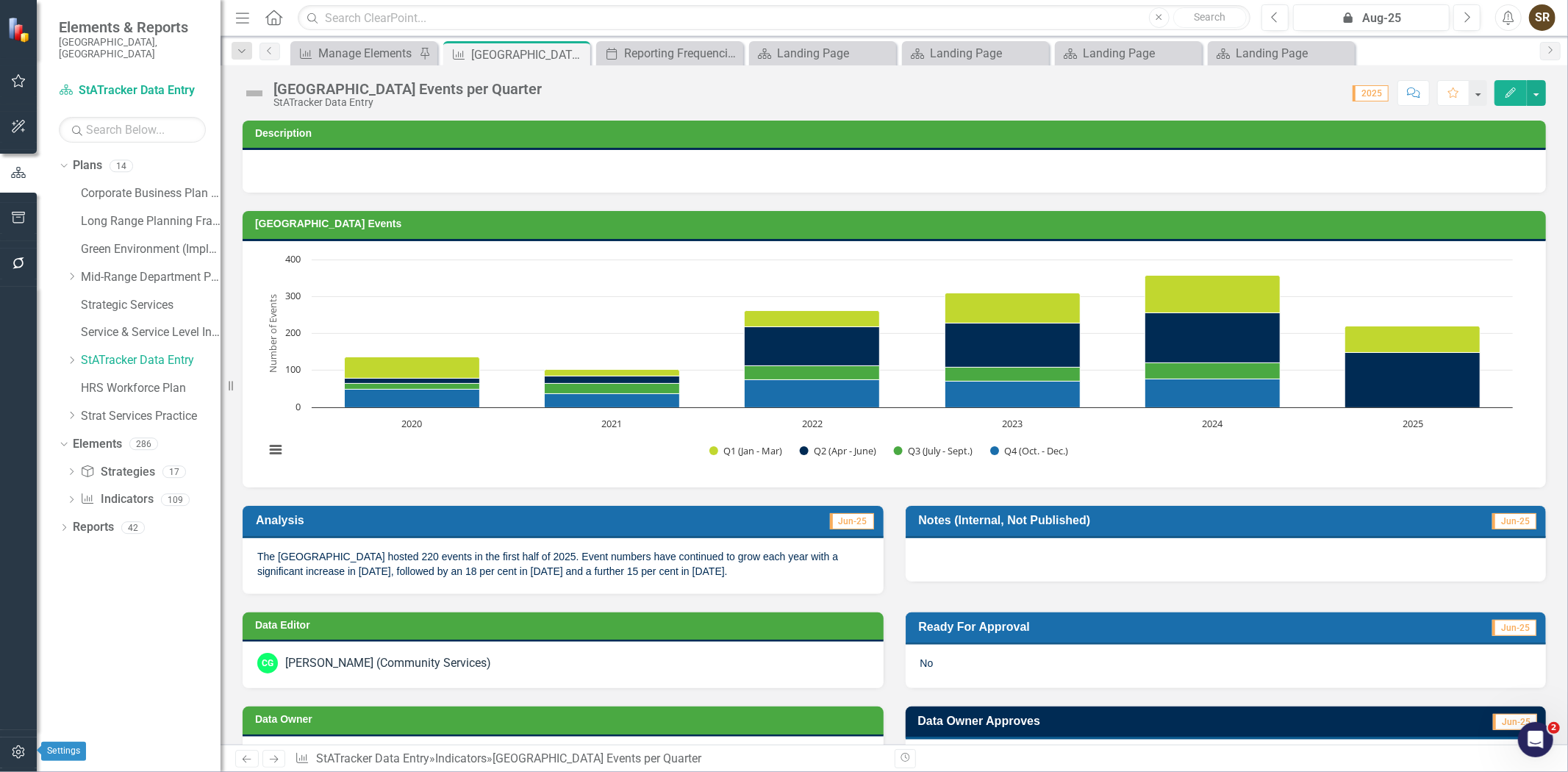
click at [10, 752] on button "button" at bounding box center [19, 753] width 33 height 31
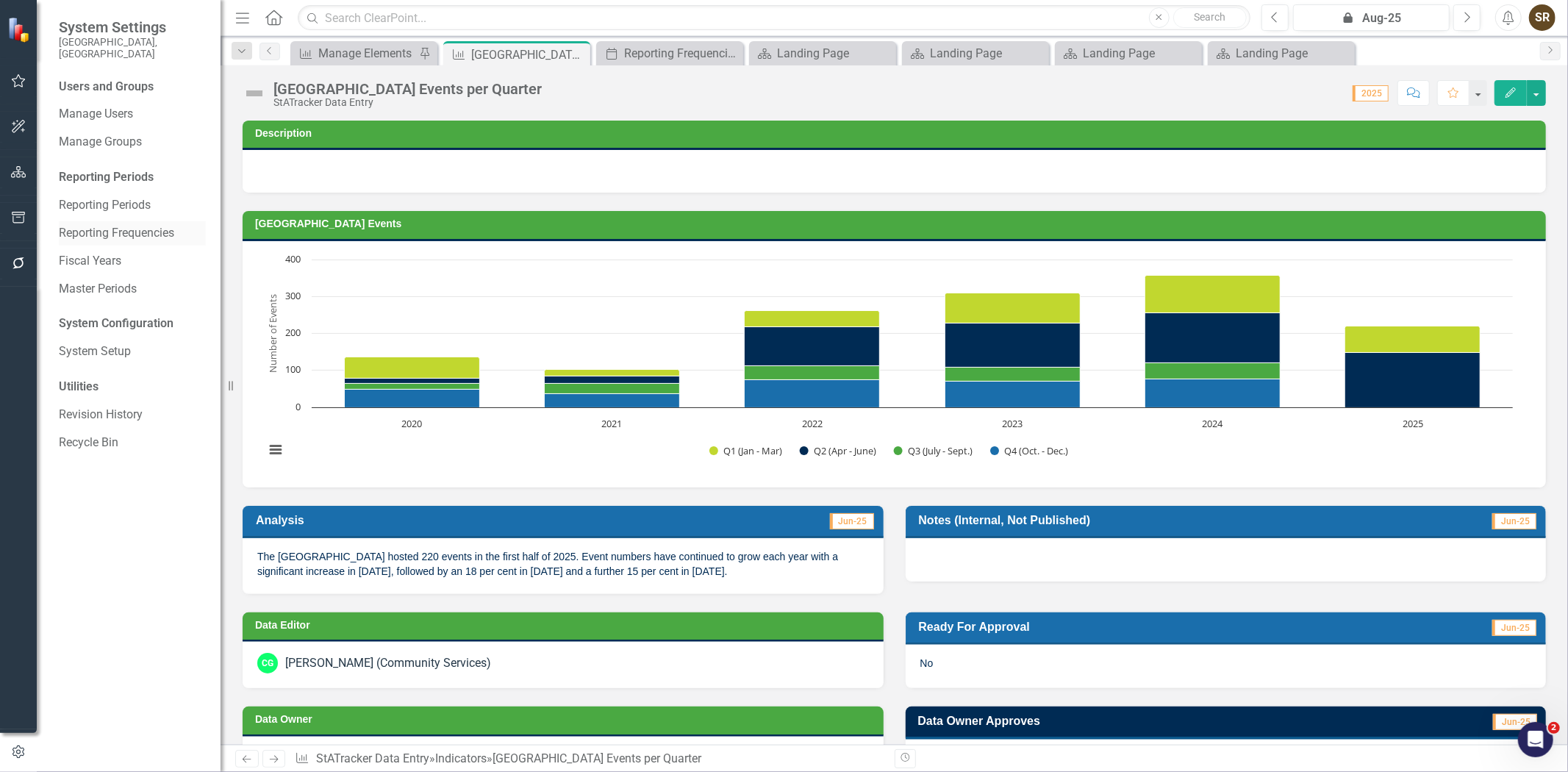
click at [88, 225] on link "Reporting Frequencies" at bounding box center [132, 233] width 147 height 17
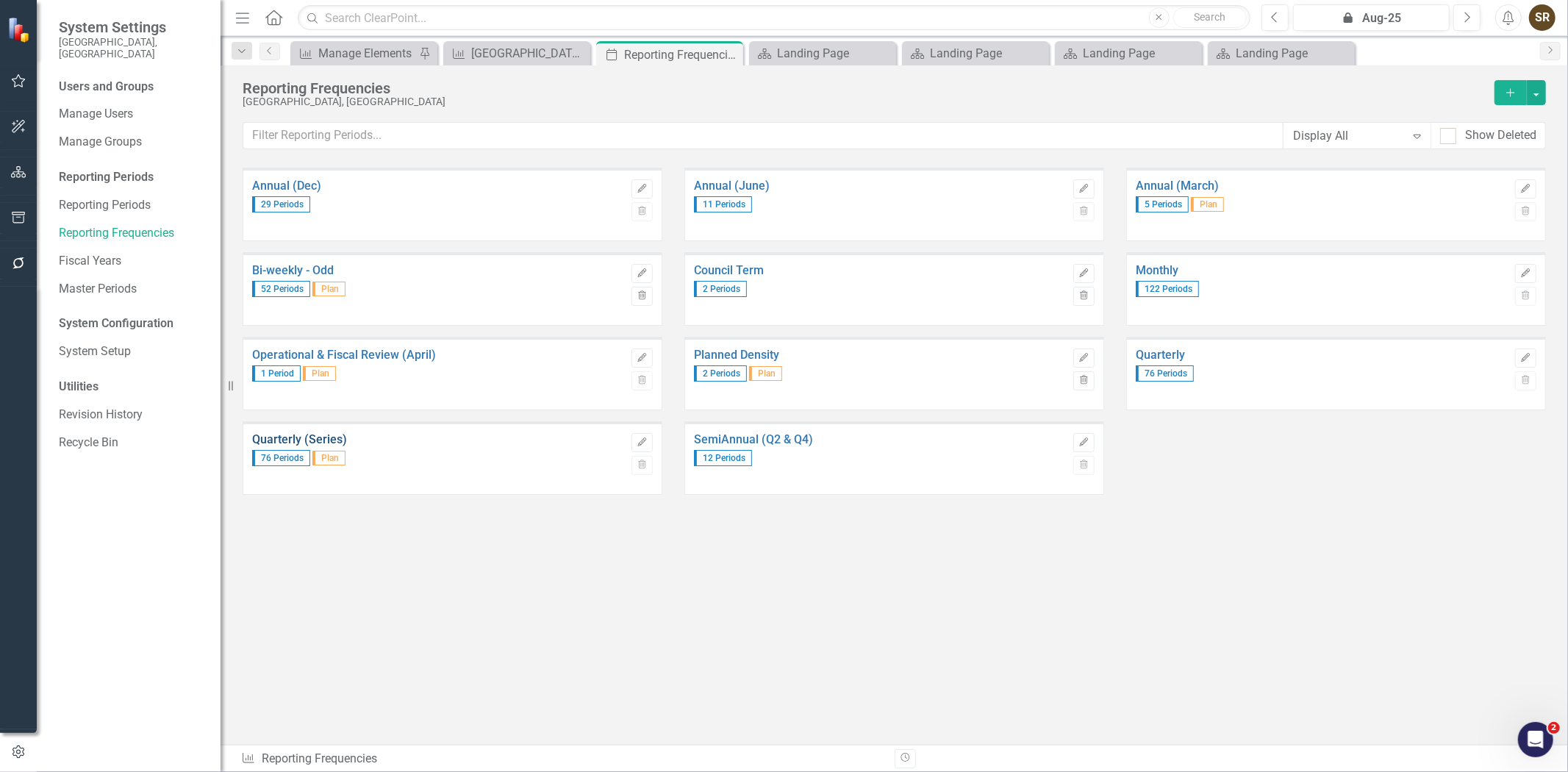
click at [390, 444] on link "Quarterly (Series)" at bounding box center [438, 440] width 372 height 13
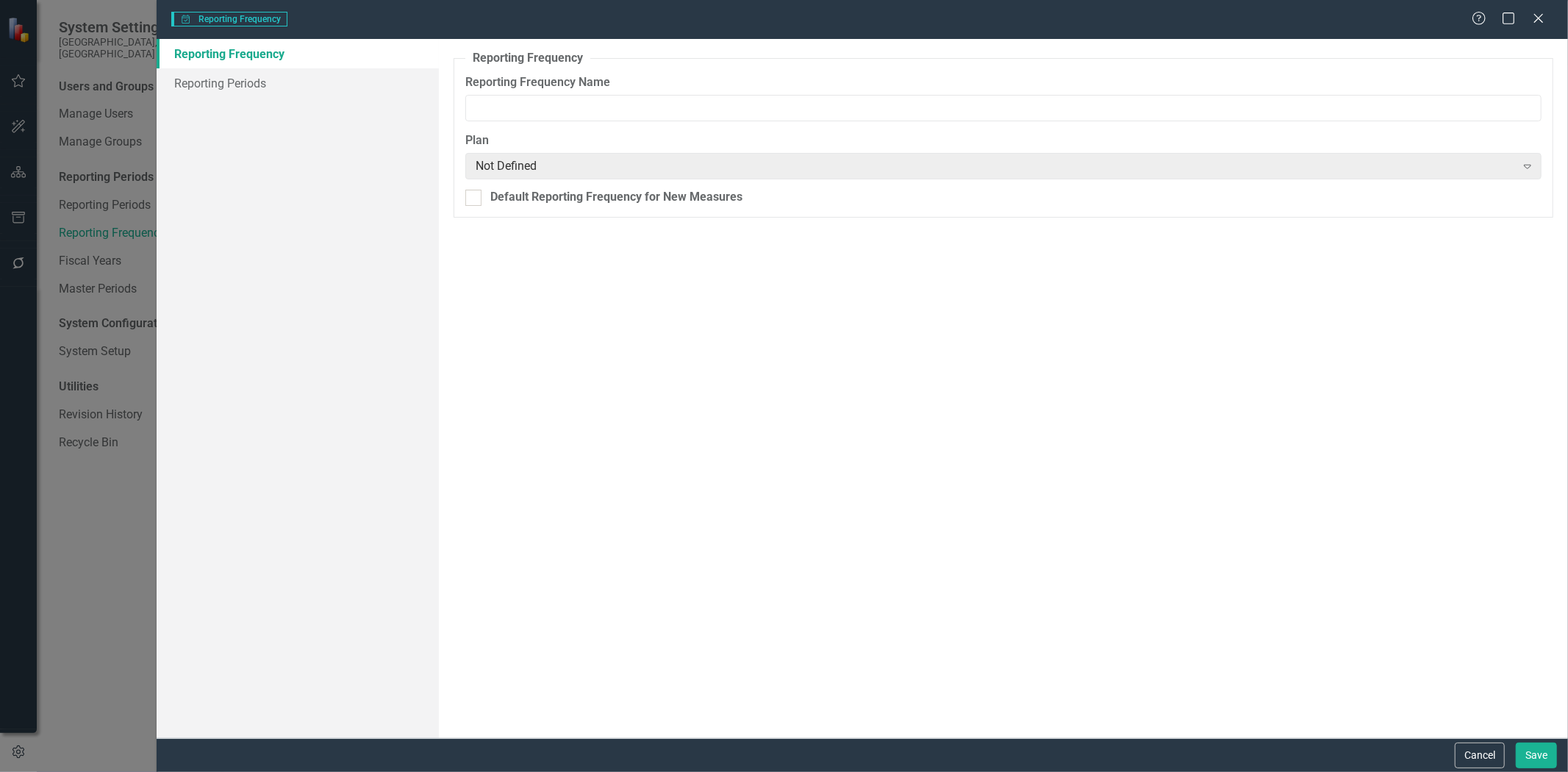
type input "Quarterly (Series)"
click at [260, 88] on link "Reporting Periods" at bounding box center [297, 83] width 282 height 29
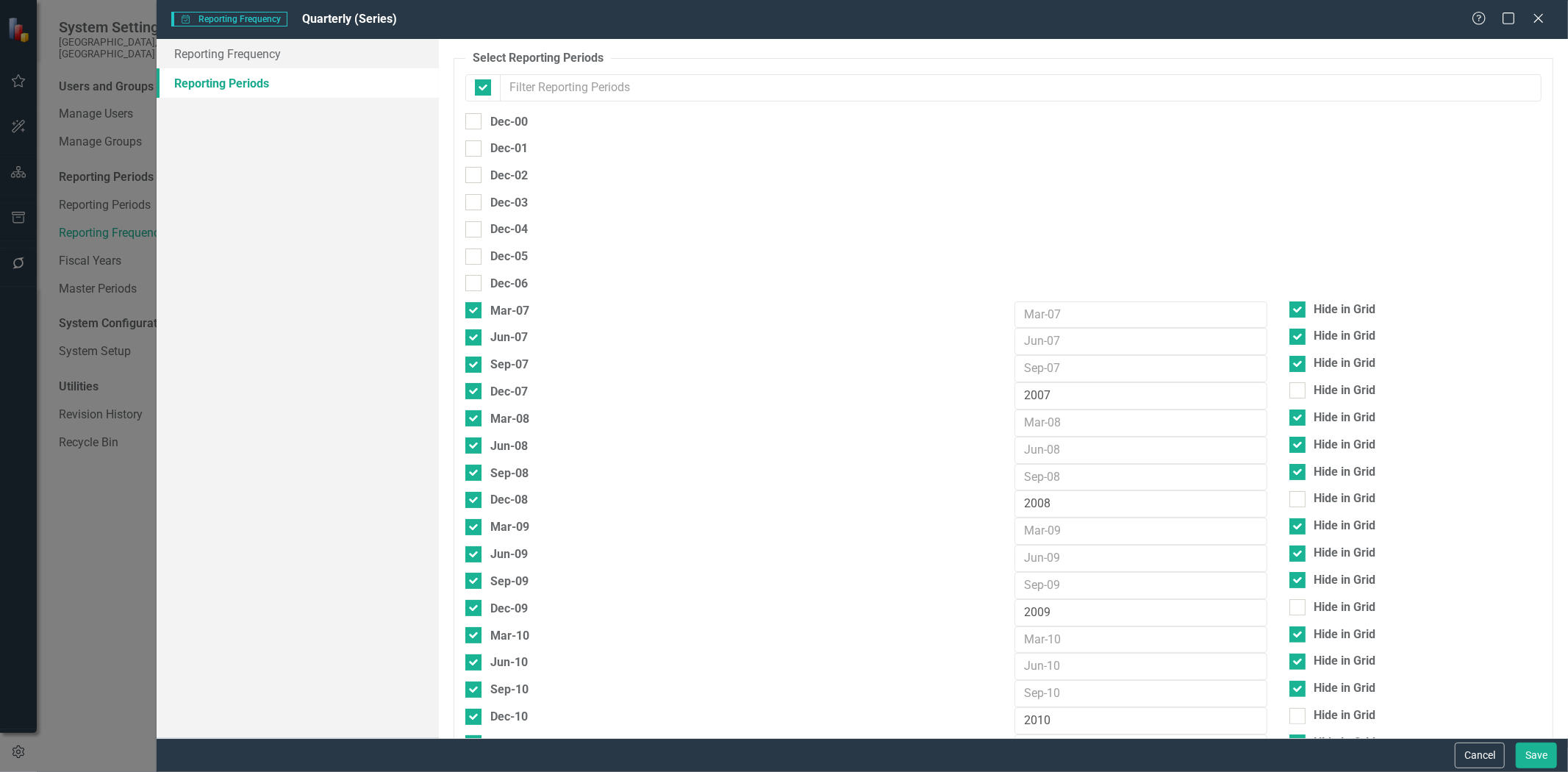
checkbox input "false"
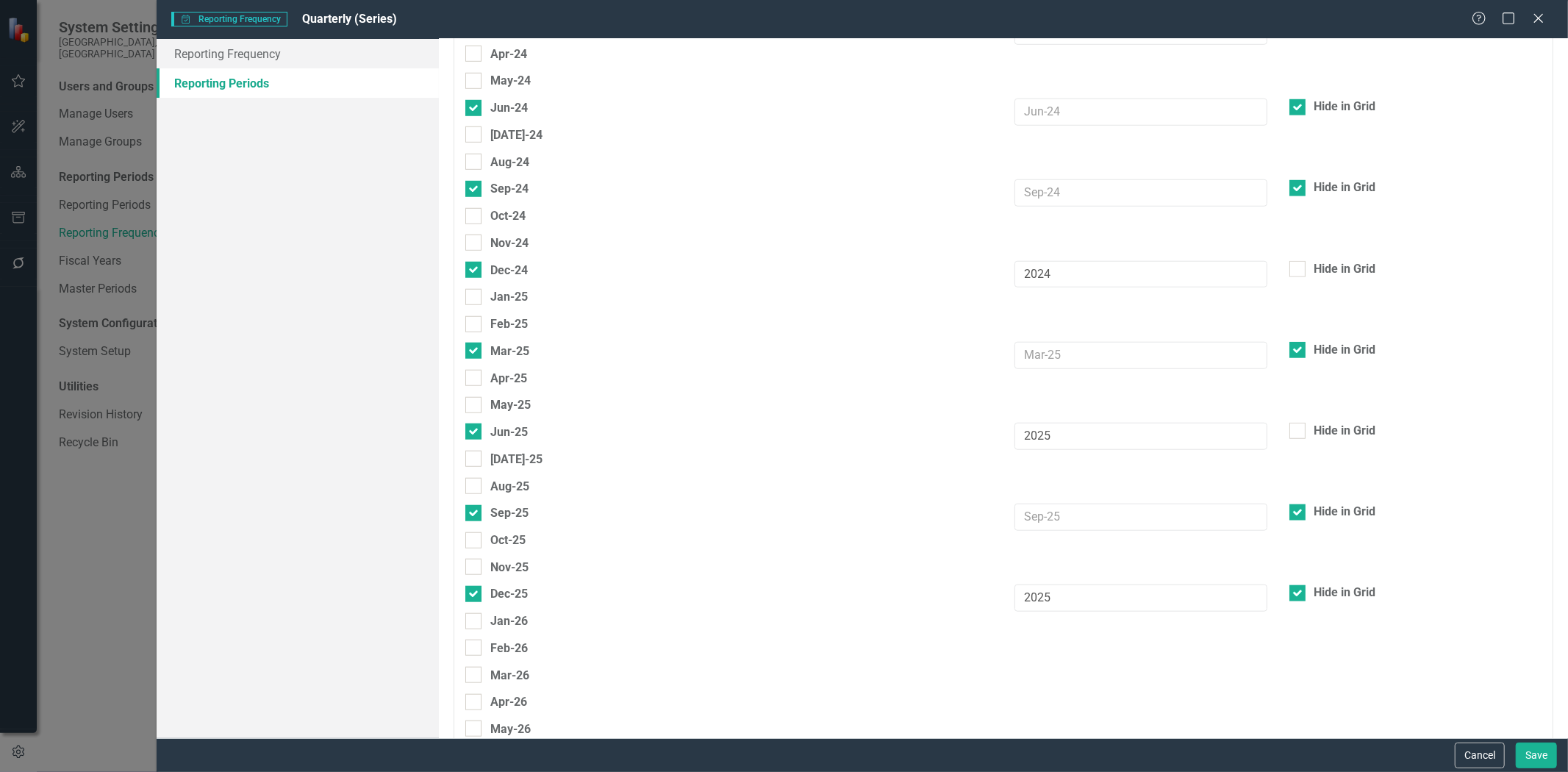
scroll to position [5644, 0]
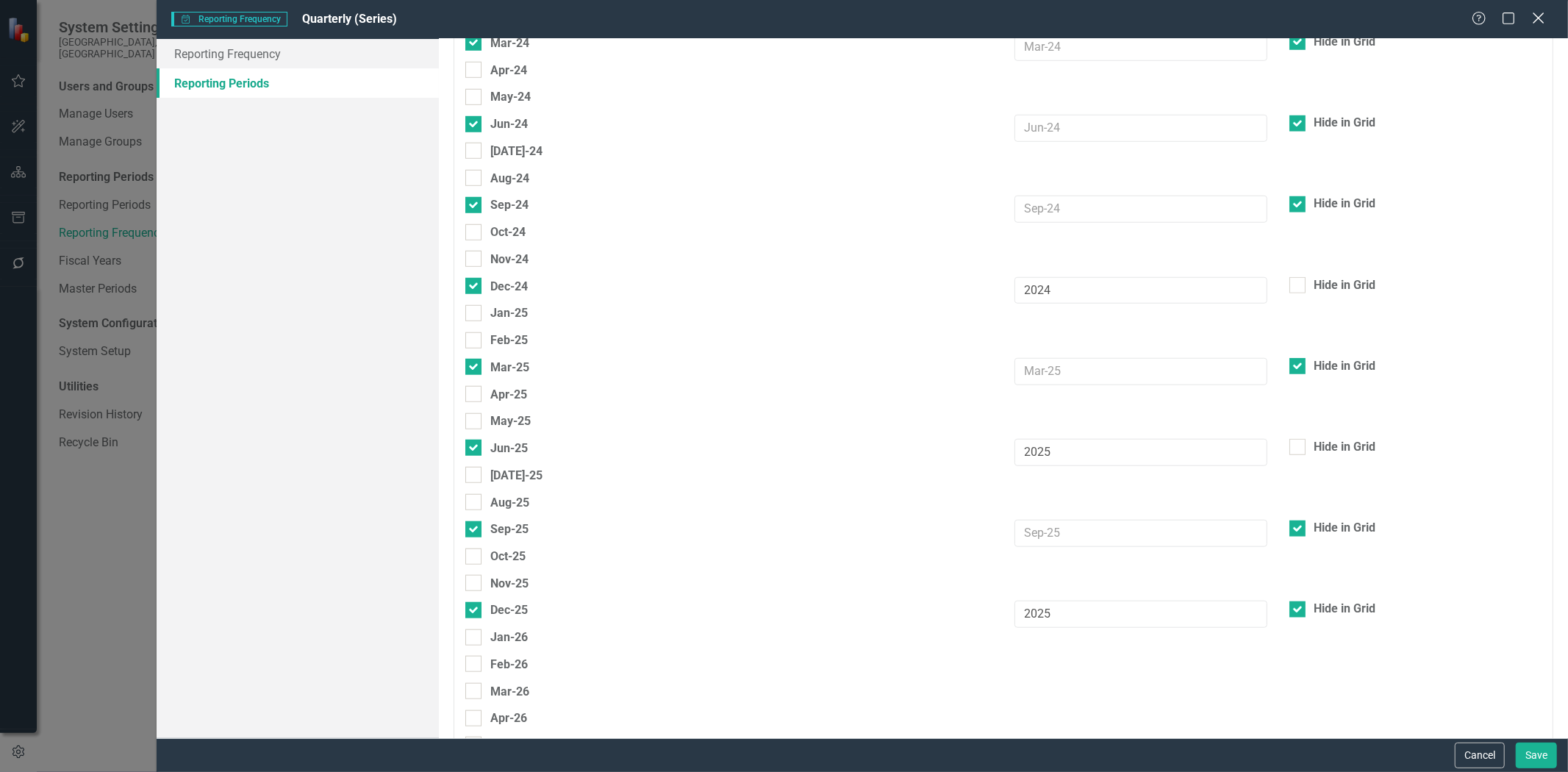
click at [1535, 21] on icon "Close" at bounding box center [1538, 18] width 18 height 14
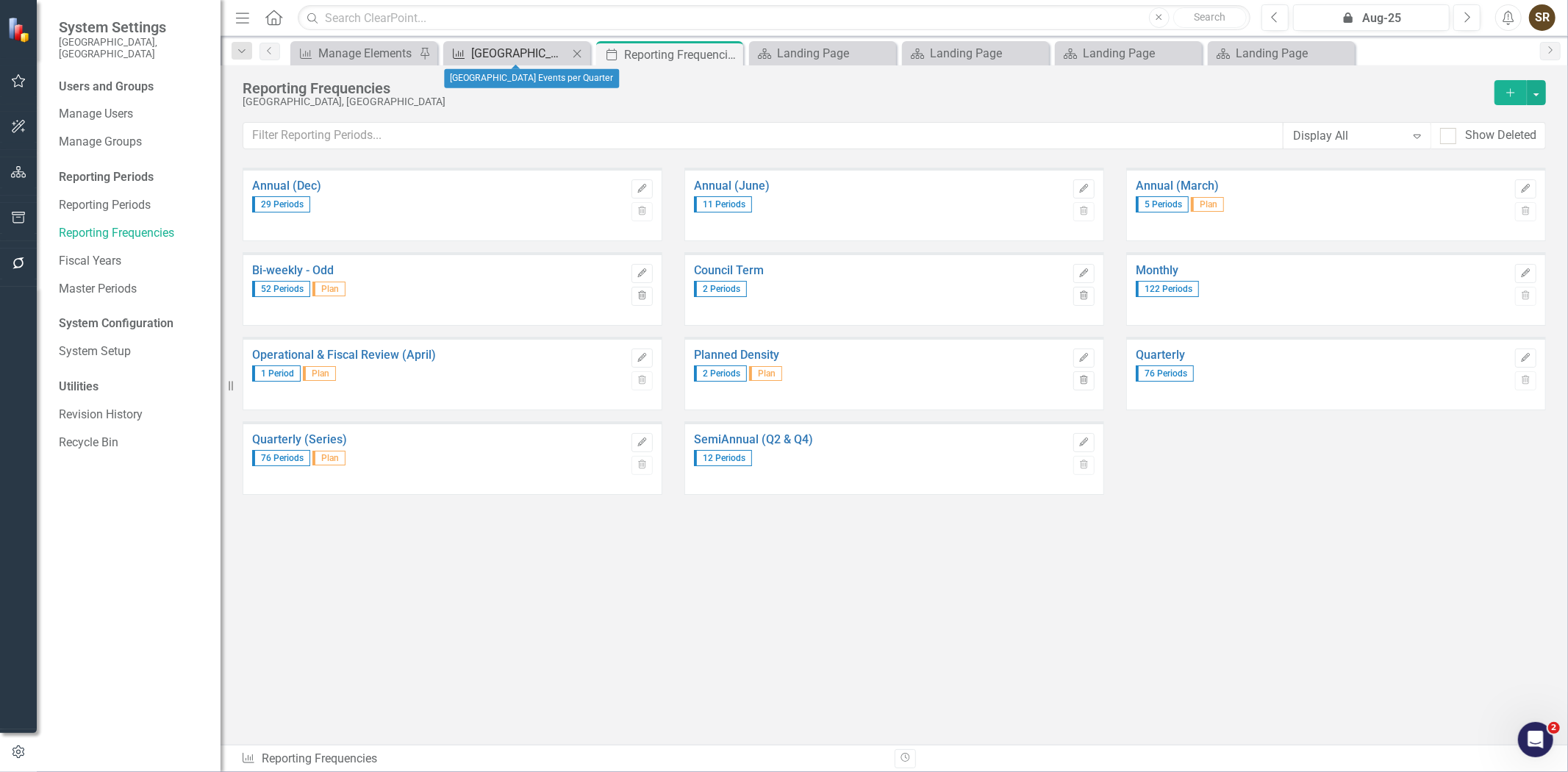
click at [531, 50] on div "[GEOGRAPHIC_DATA] Events per Quarter" at bounding box center [519, 53] width 97 height 18
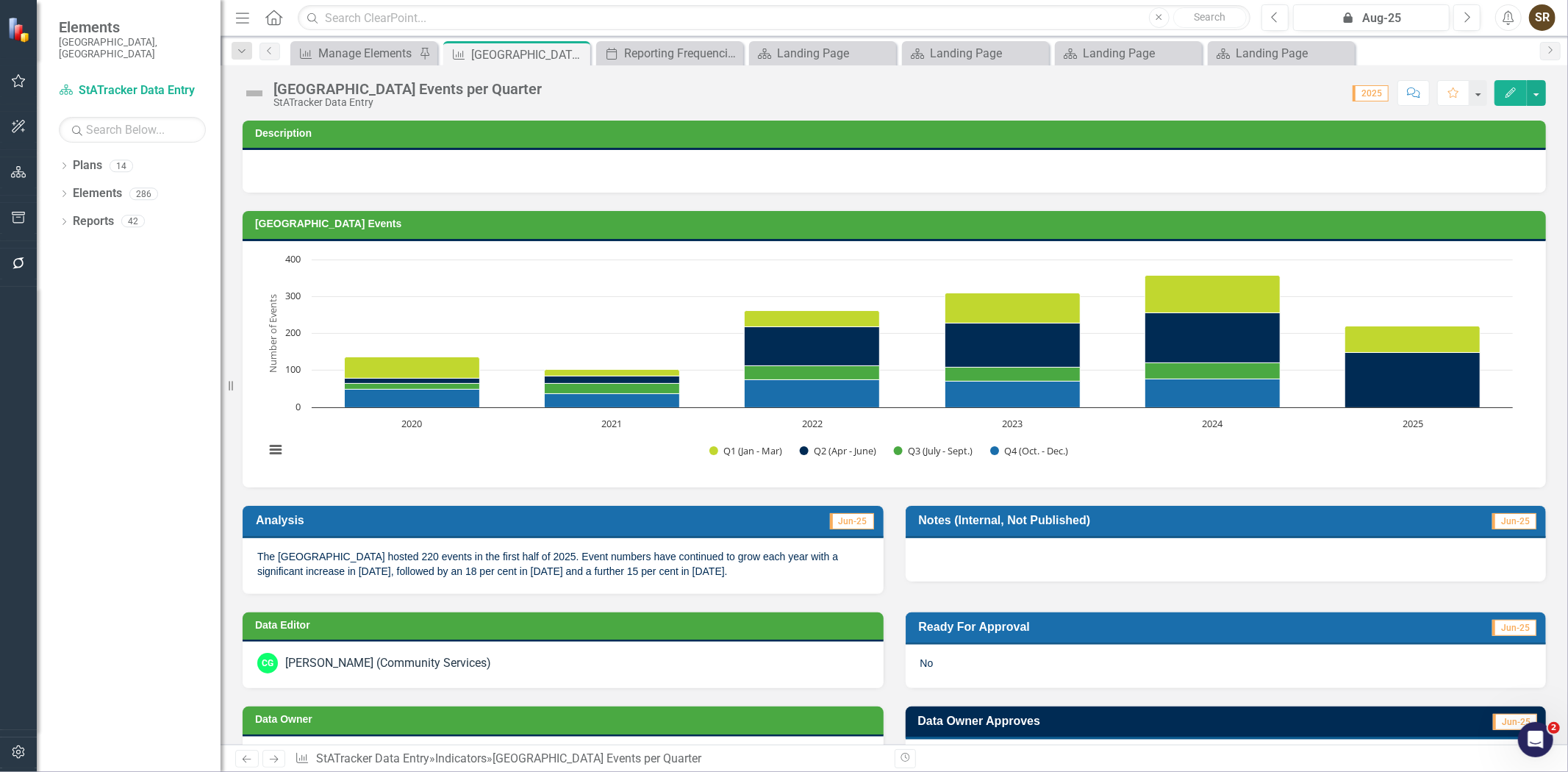
click at [1060, 219] on h3 "[GEOGRAPHIC_DATA] Events" at bounding box center [897, 224] width 1283 height 11
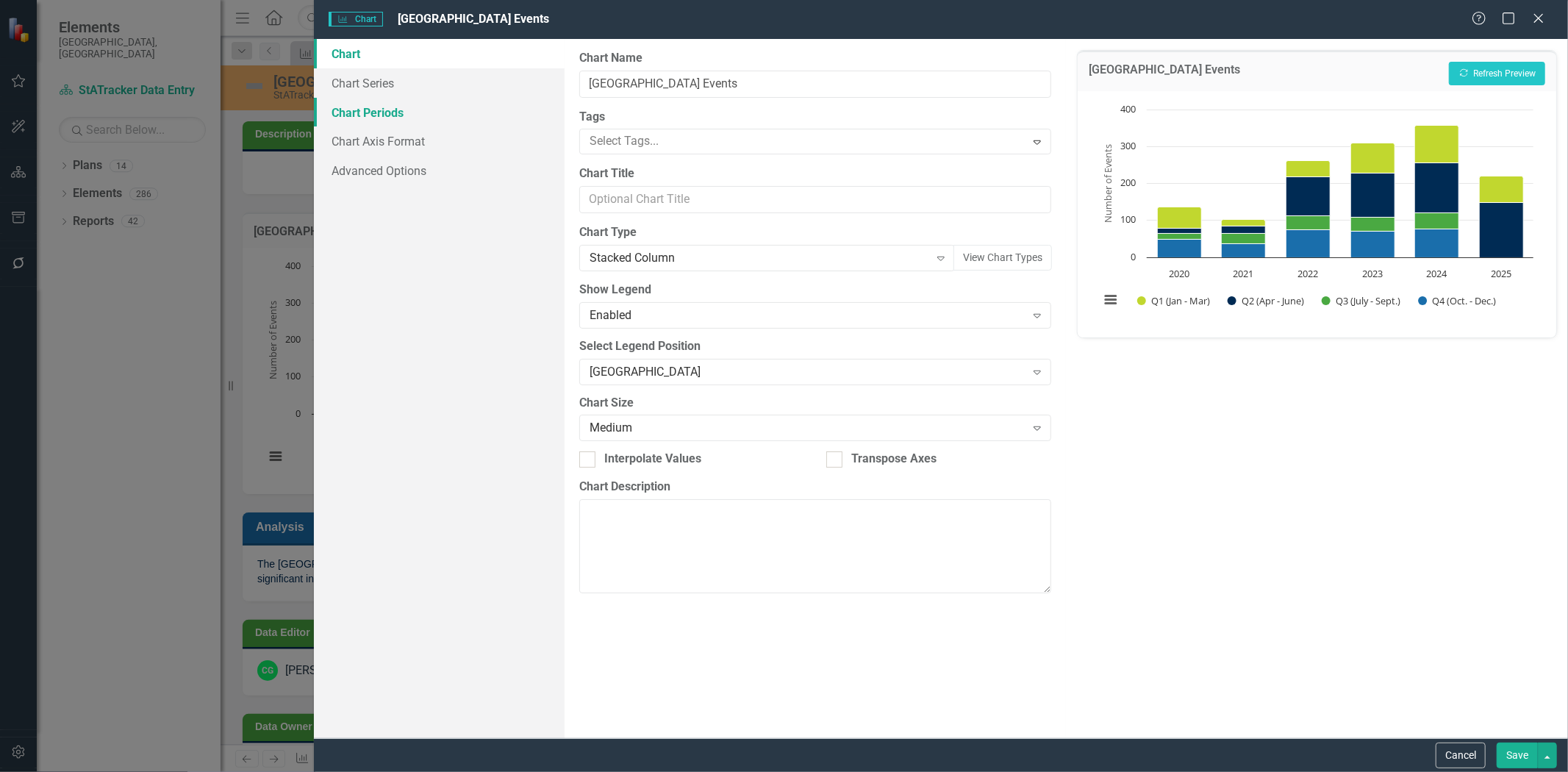
click at [374, 113] on link "Chart Periods" at bounding box center [439, 112] width 251 height 29
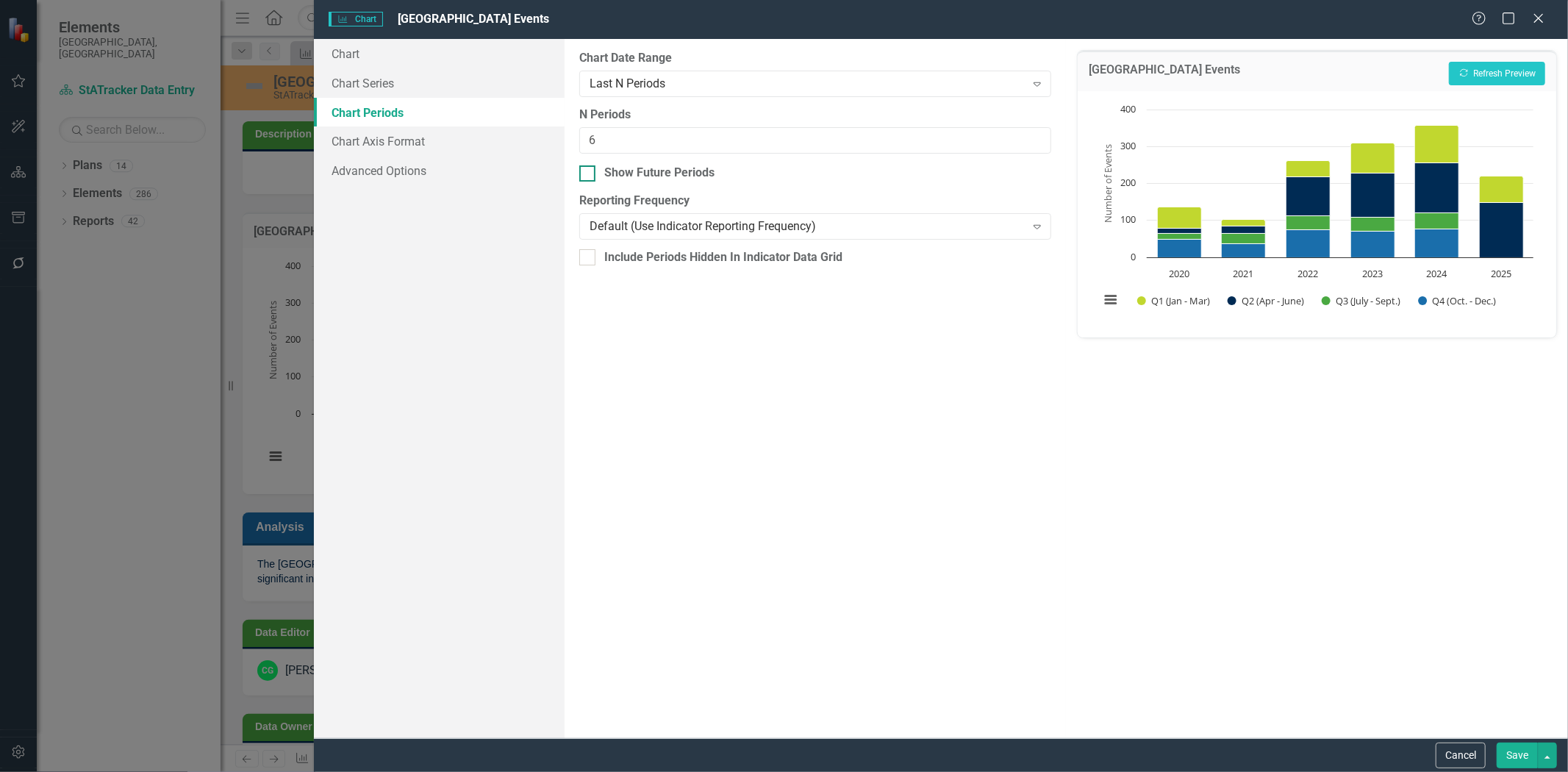
click at [585, 172] on input "Show Future Periods" at bounding box center [584, 171] width 10 height 10
checkbox input "true"
click at [1515, 756] on button "Save" at bounding box center [1517, 755] width 41 height 25
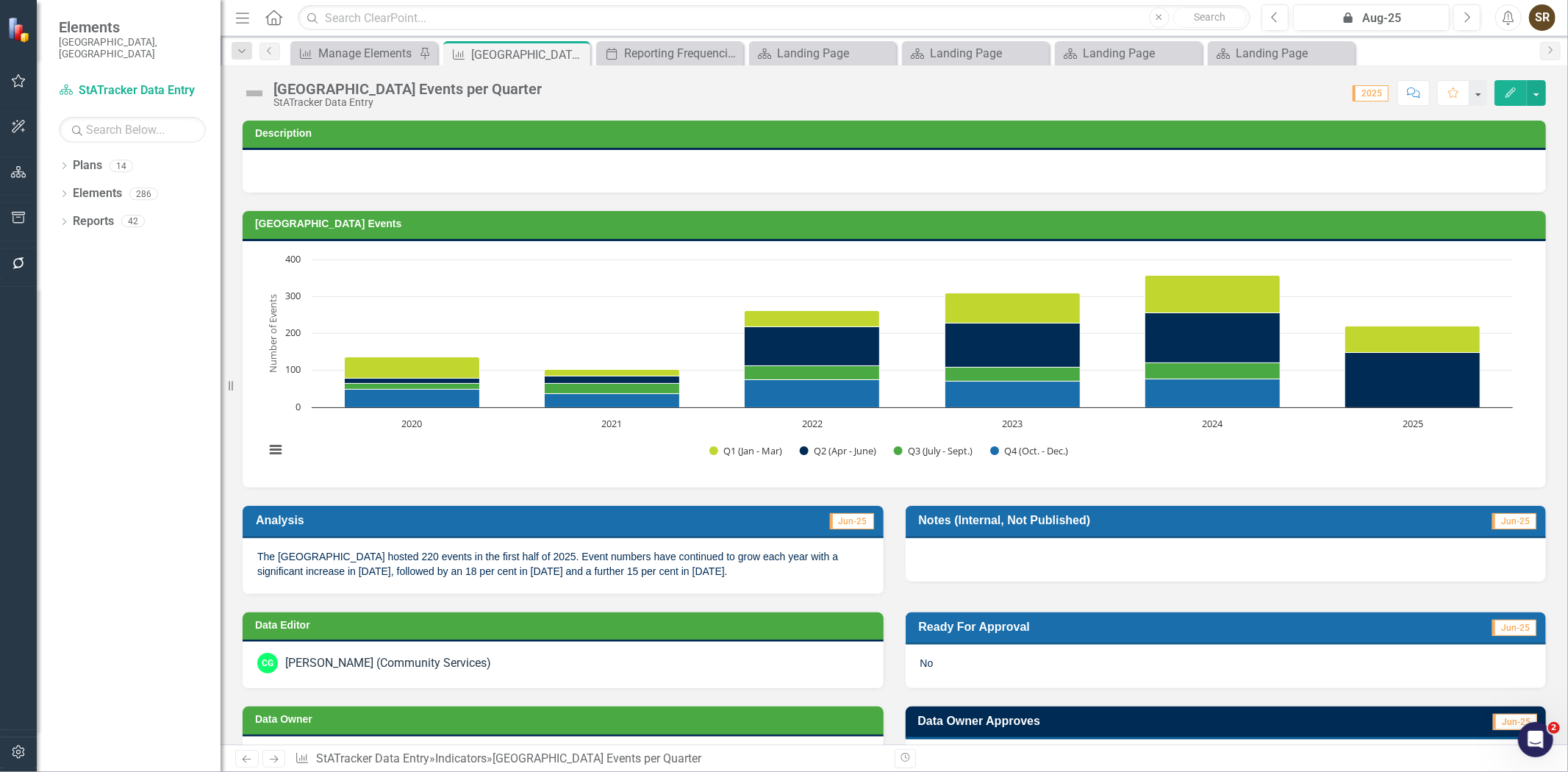
click at [1510, 101] on button "Edit" at bounding box center [1510, 93] width 33 height 25
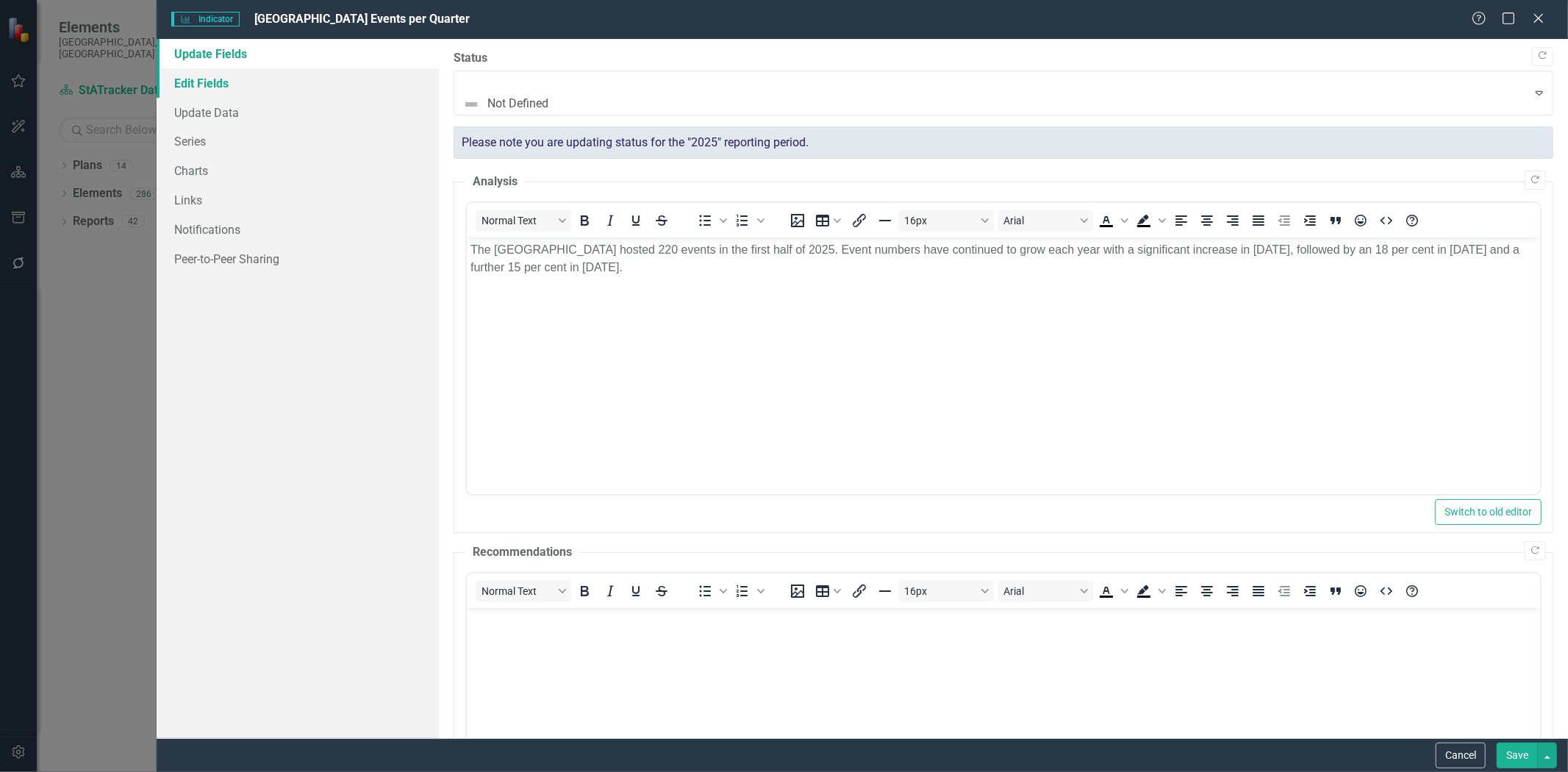
click at [197, 89] on link "Edit Fields" at bounding box center [297, 83] width 282 height 29
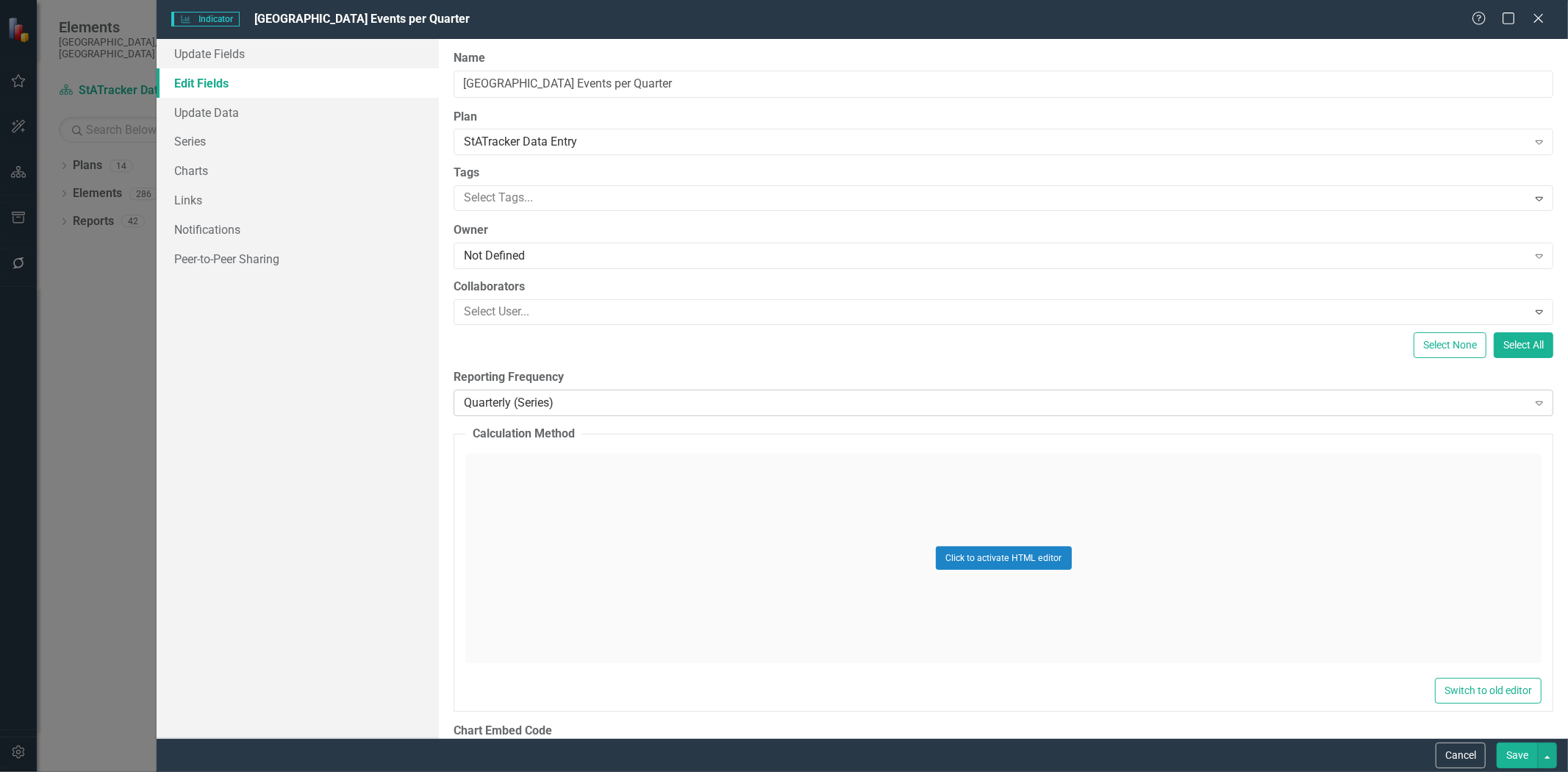
click at [546, 406] on div "Quarterly (Series)" at bounding box center [995, 402] width 1063 height 17
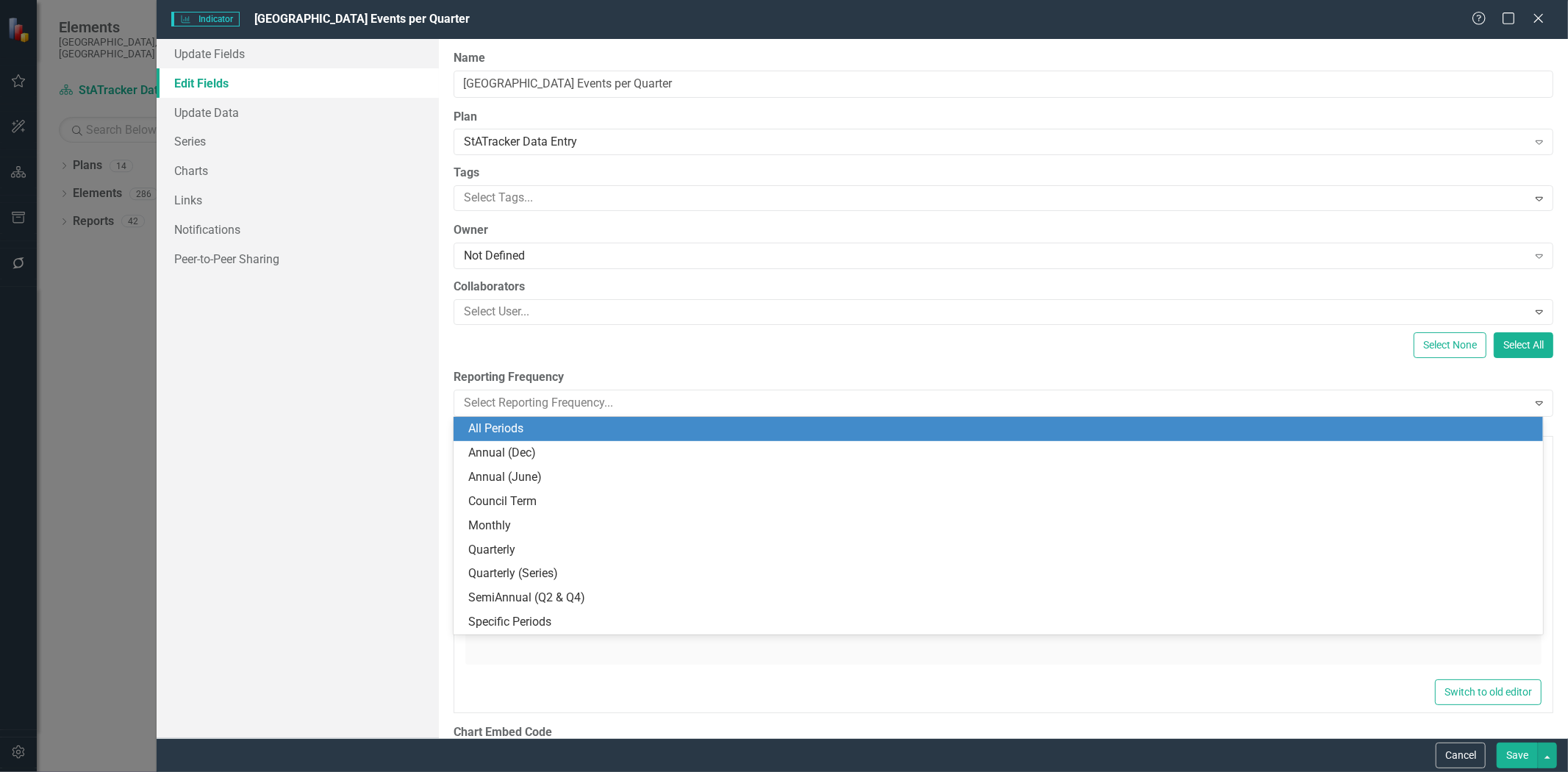
click at [575, 428] on div "All Periods" at bounding box center [1001, 428] width 1066 height 17
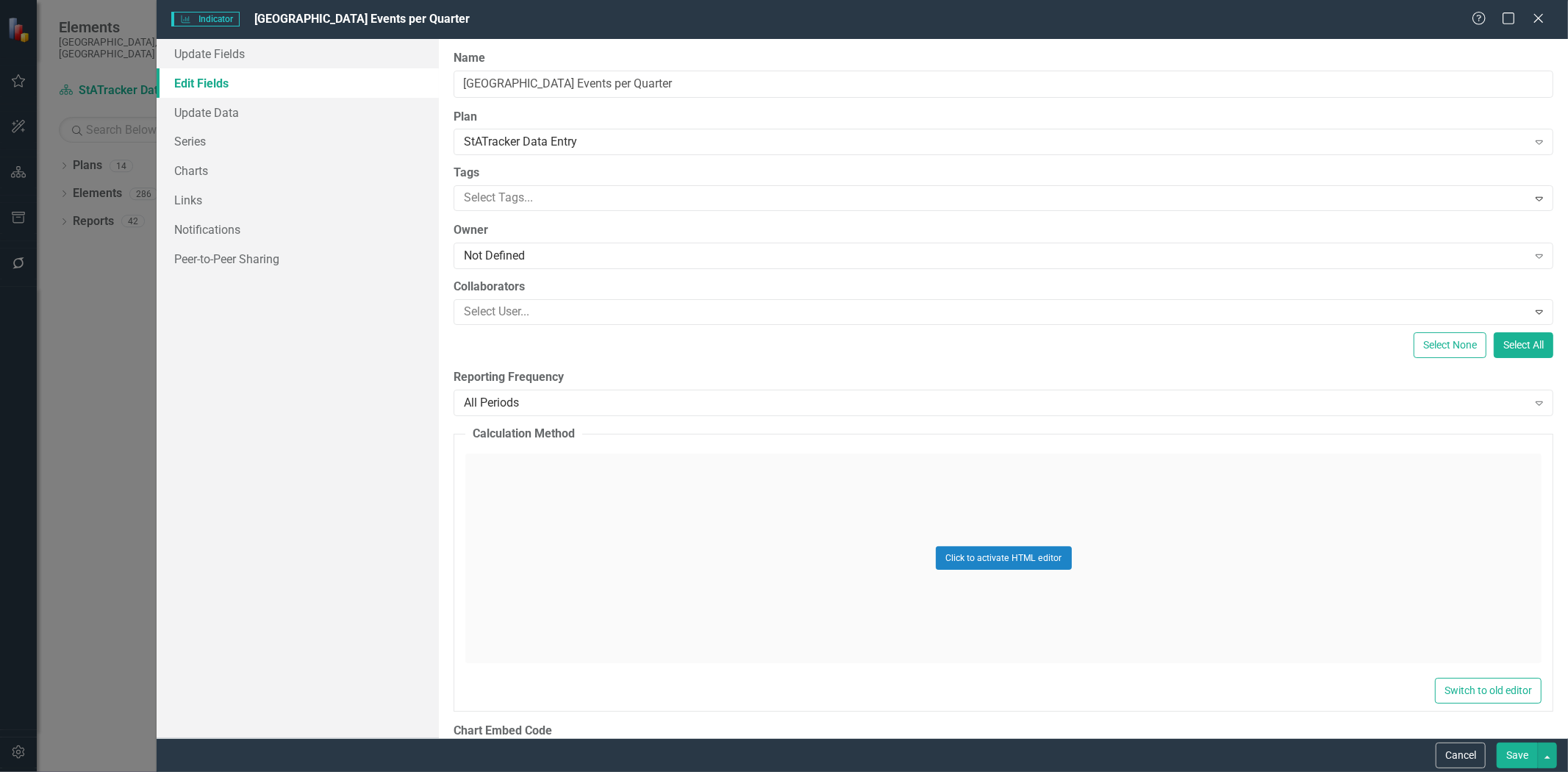
click at [1521, 755] on button "Save" at bounding box center [1517, 755] width 41 height 25
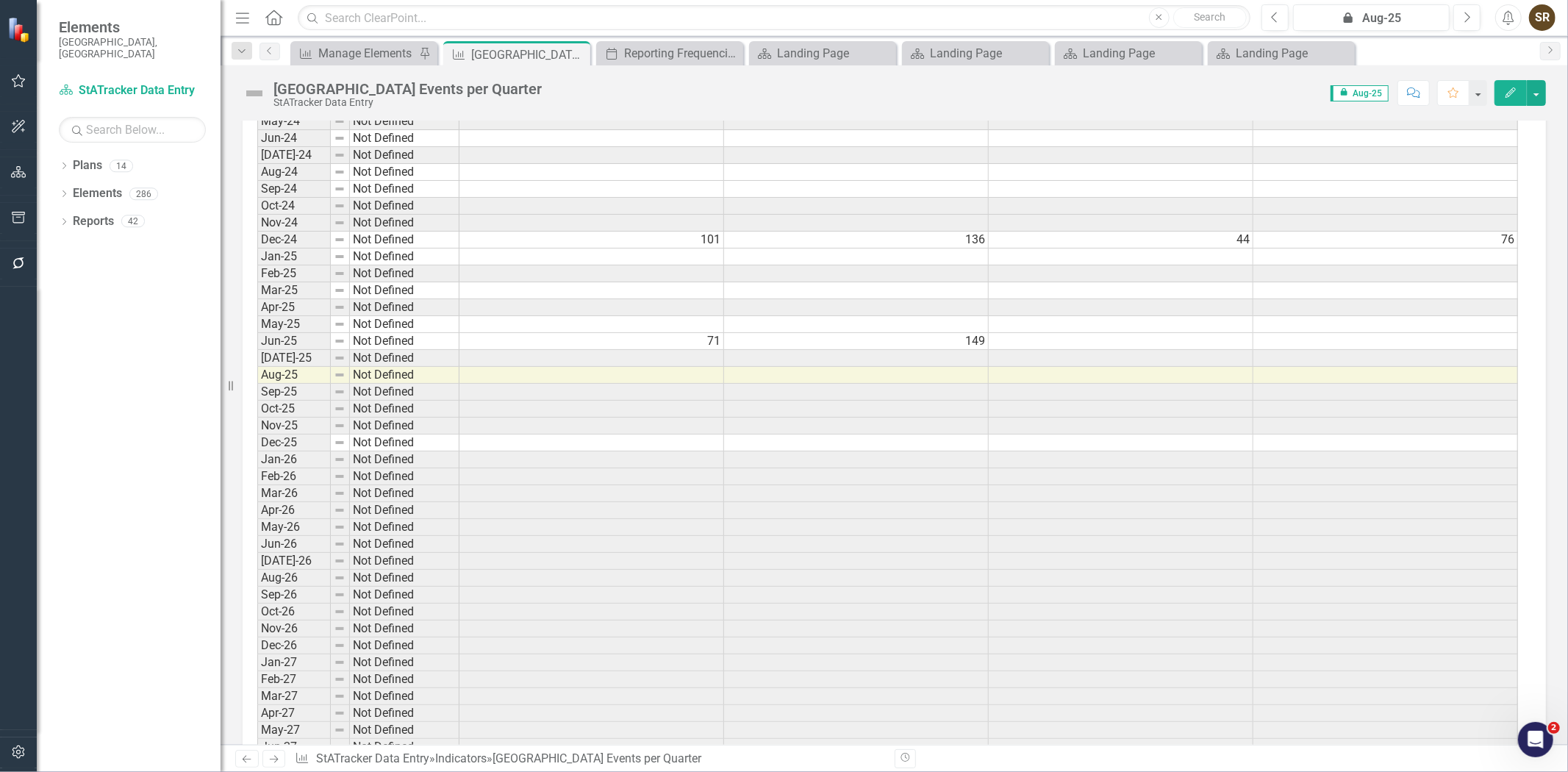
scroll to position [3186, 0]
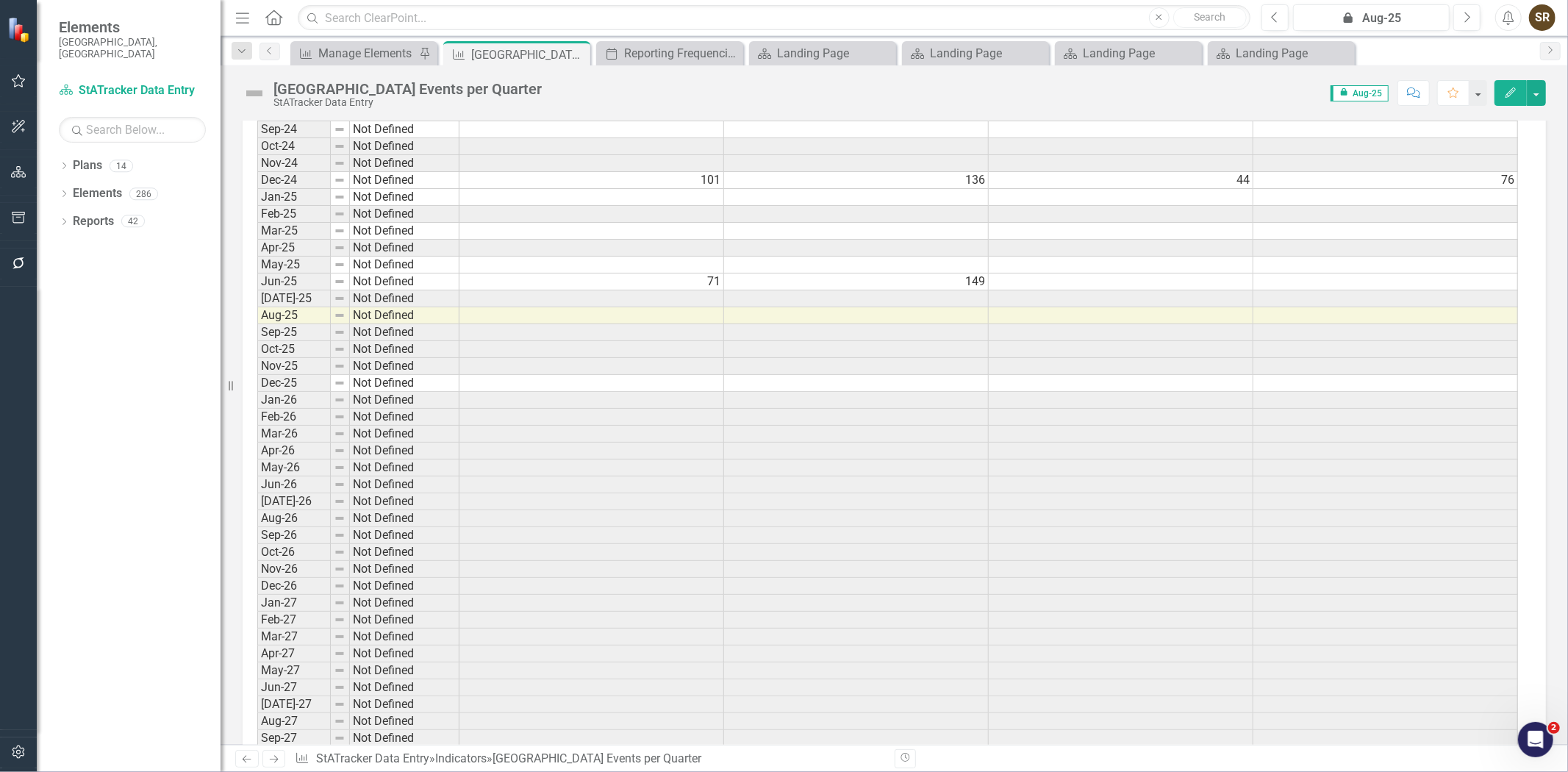
click at [692, 287] on td "71" at bounding box center [592, 282] width 265 height 17
click at [804, 290] on td "149" at bounding box center [857, 282] width 265 height 17
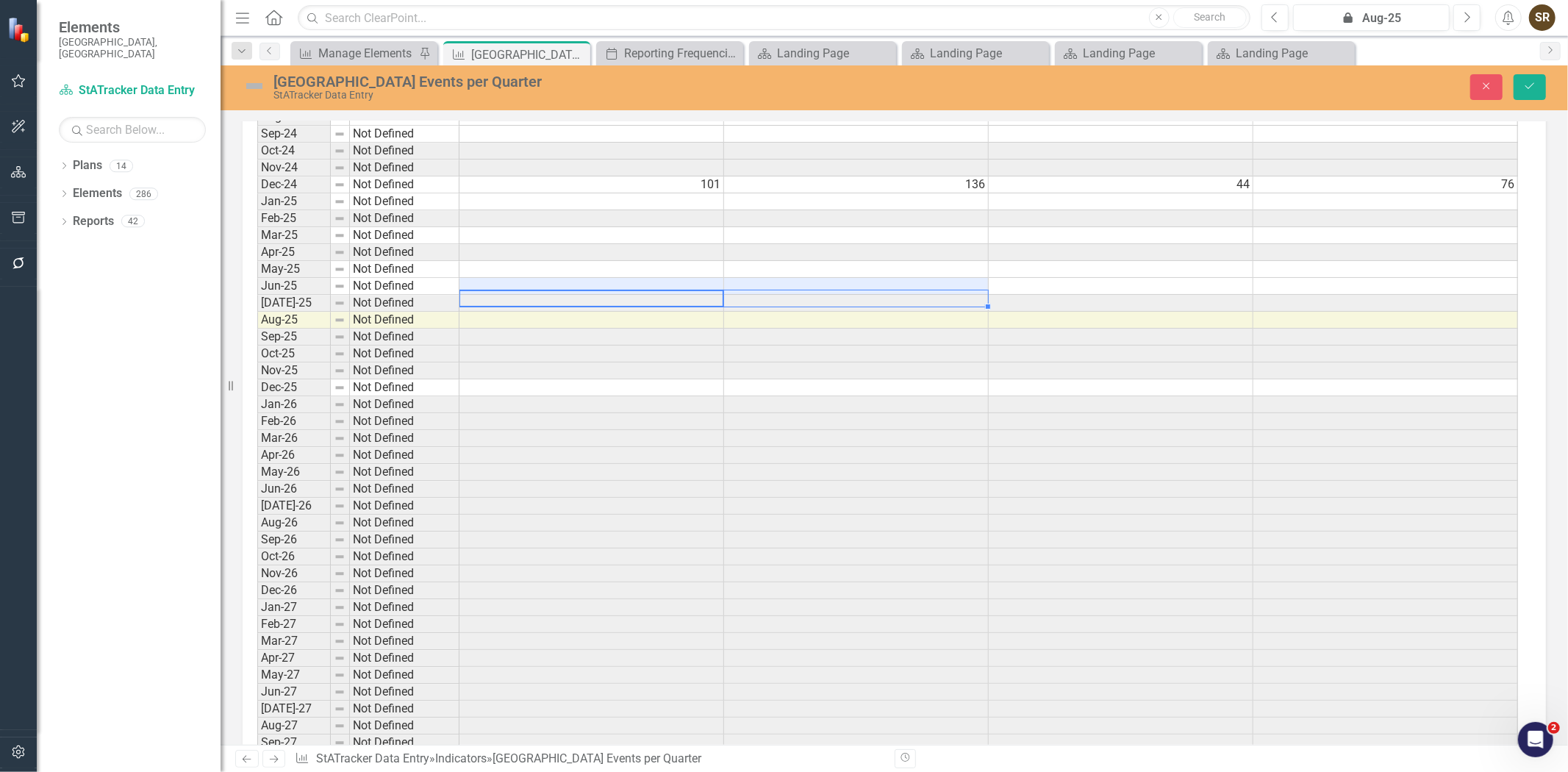
scroll to position [3190, 0]
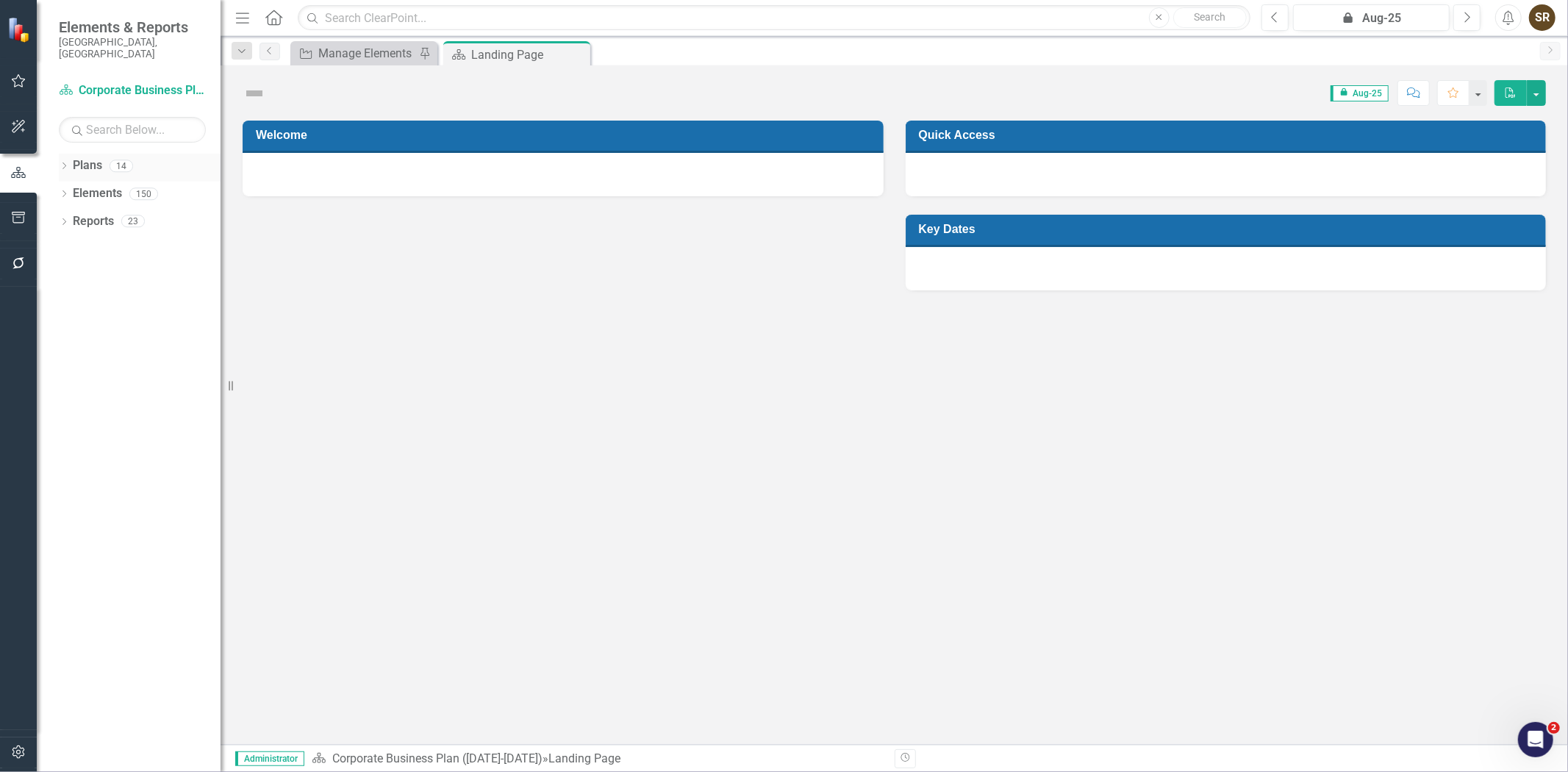
click at [60, 163] on icon "Dropdown" at bounding box center [63, 167] width 10 height 8
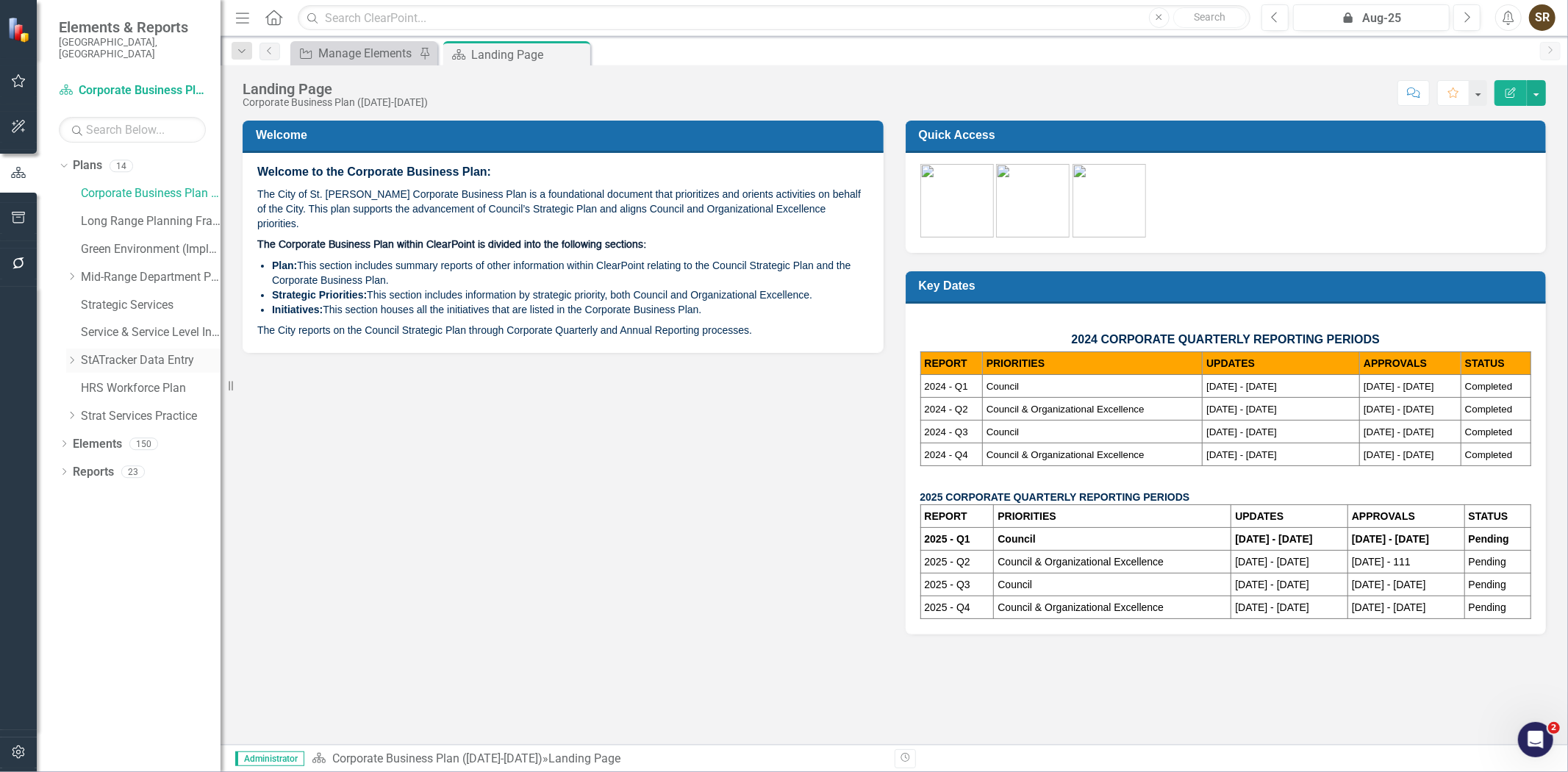
click at [118, 352] on link "StATracker Data Entry" at bounding box center [151, 360] width 140 height 17
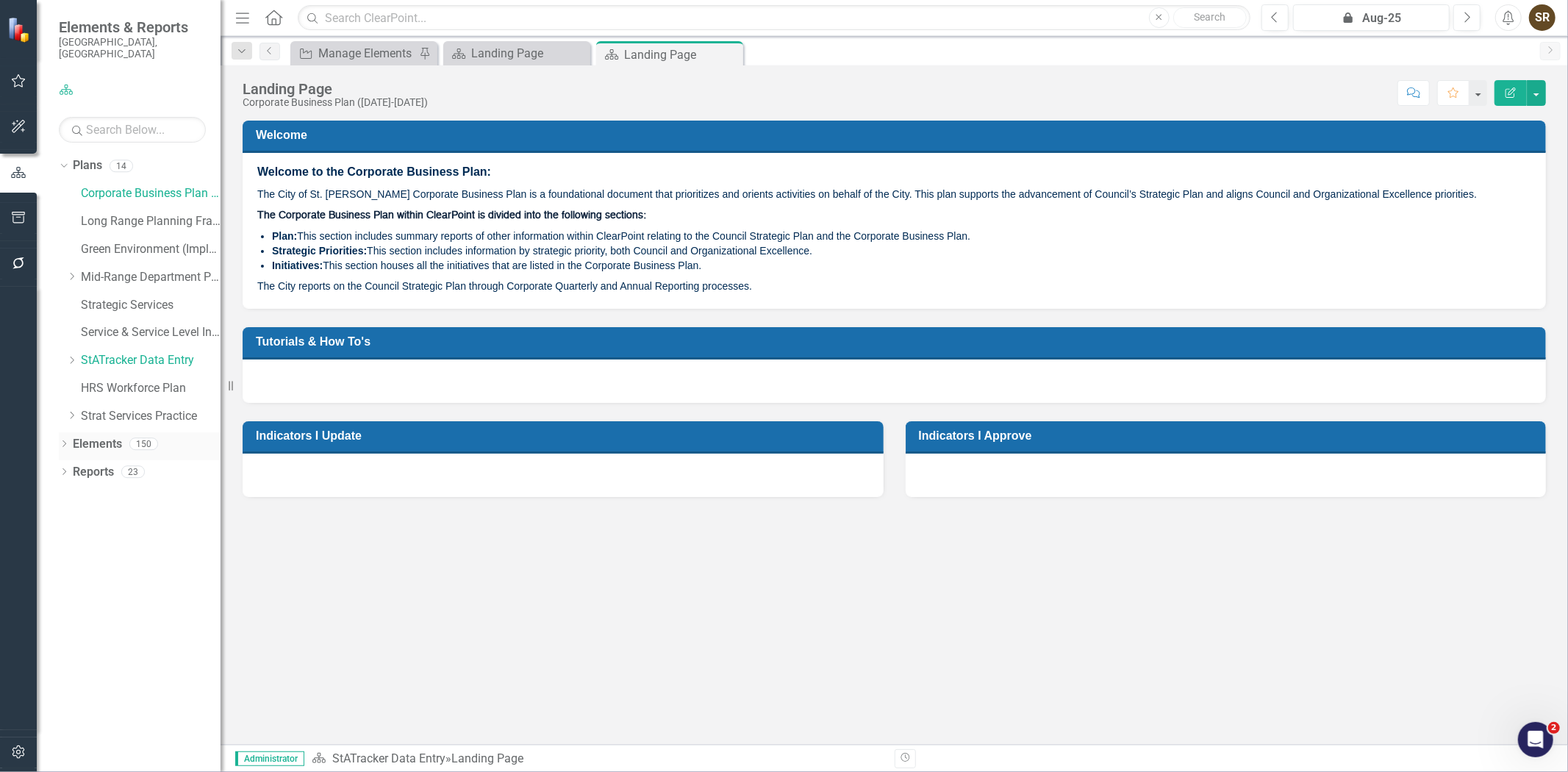
click at [61, 441] on icon "Dropdown" at bounding box center [63, 445] width 10 height 8
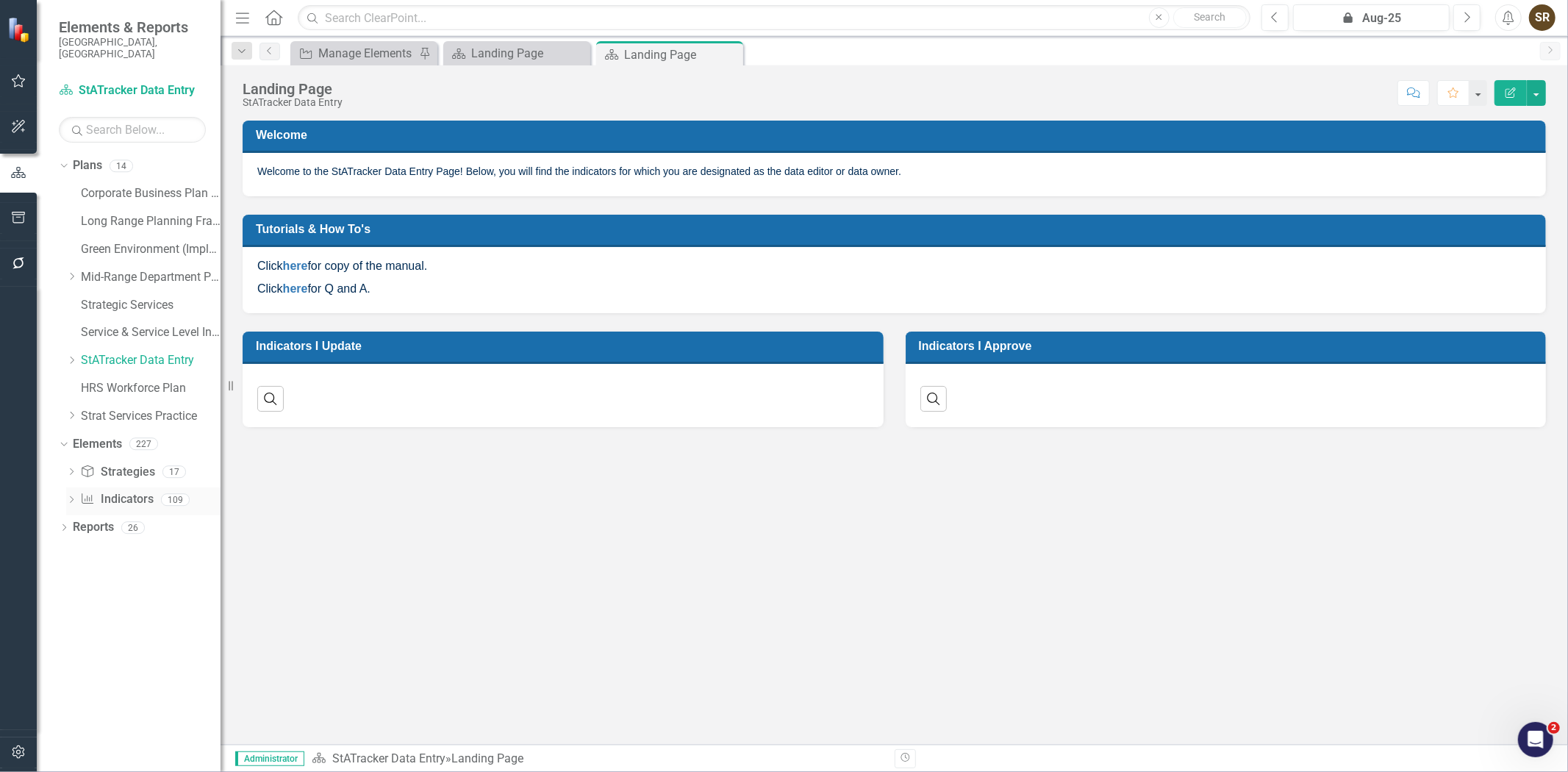
click at [114, 491] on link "Indicator Indicators" at bounding box center [117, 499] width 73 height 17
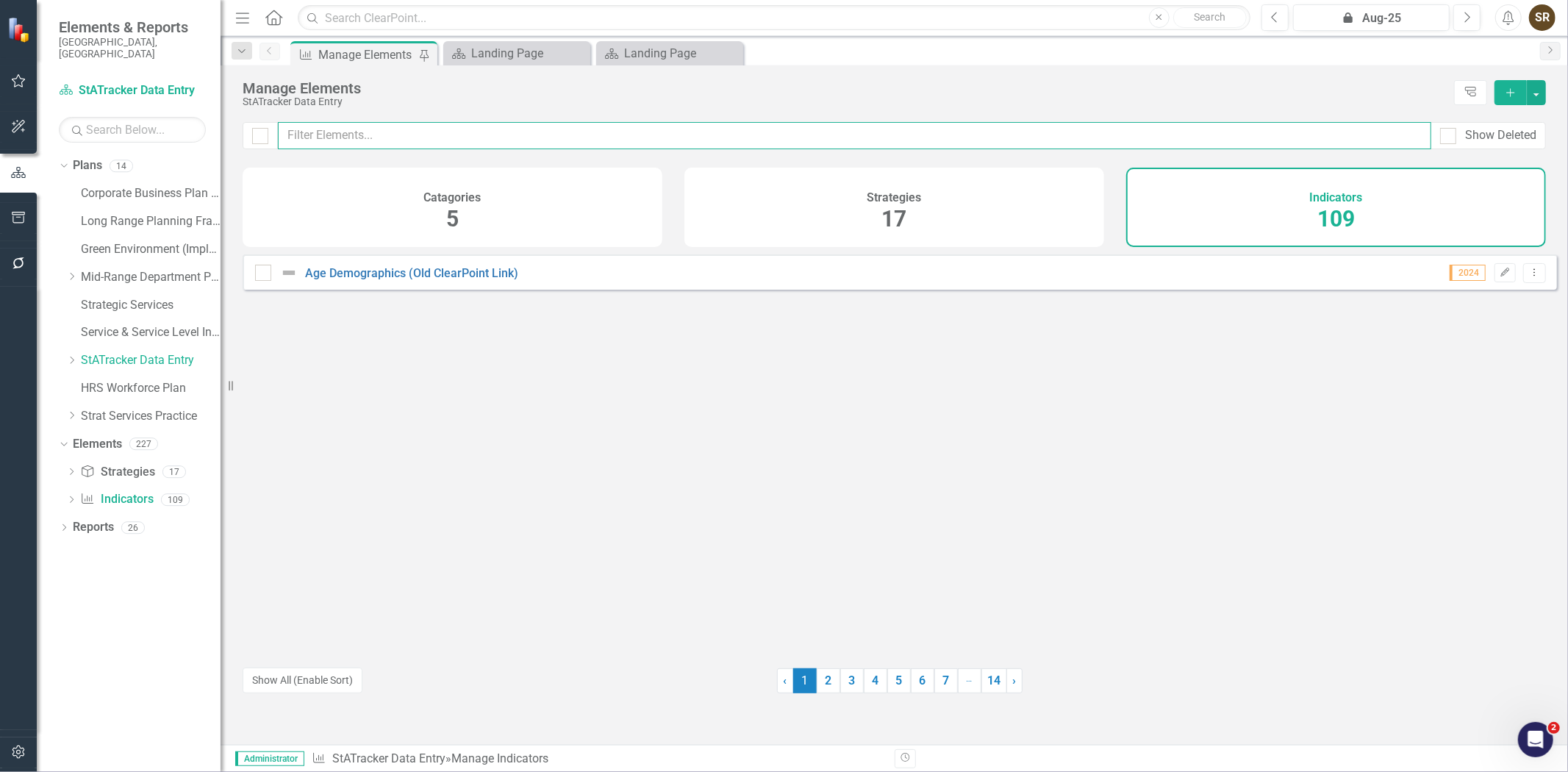
click at [364, 123] on input "text" at bounding box center [854, 136] width 1153 height 27
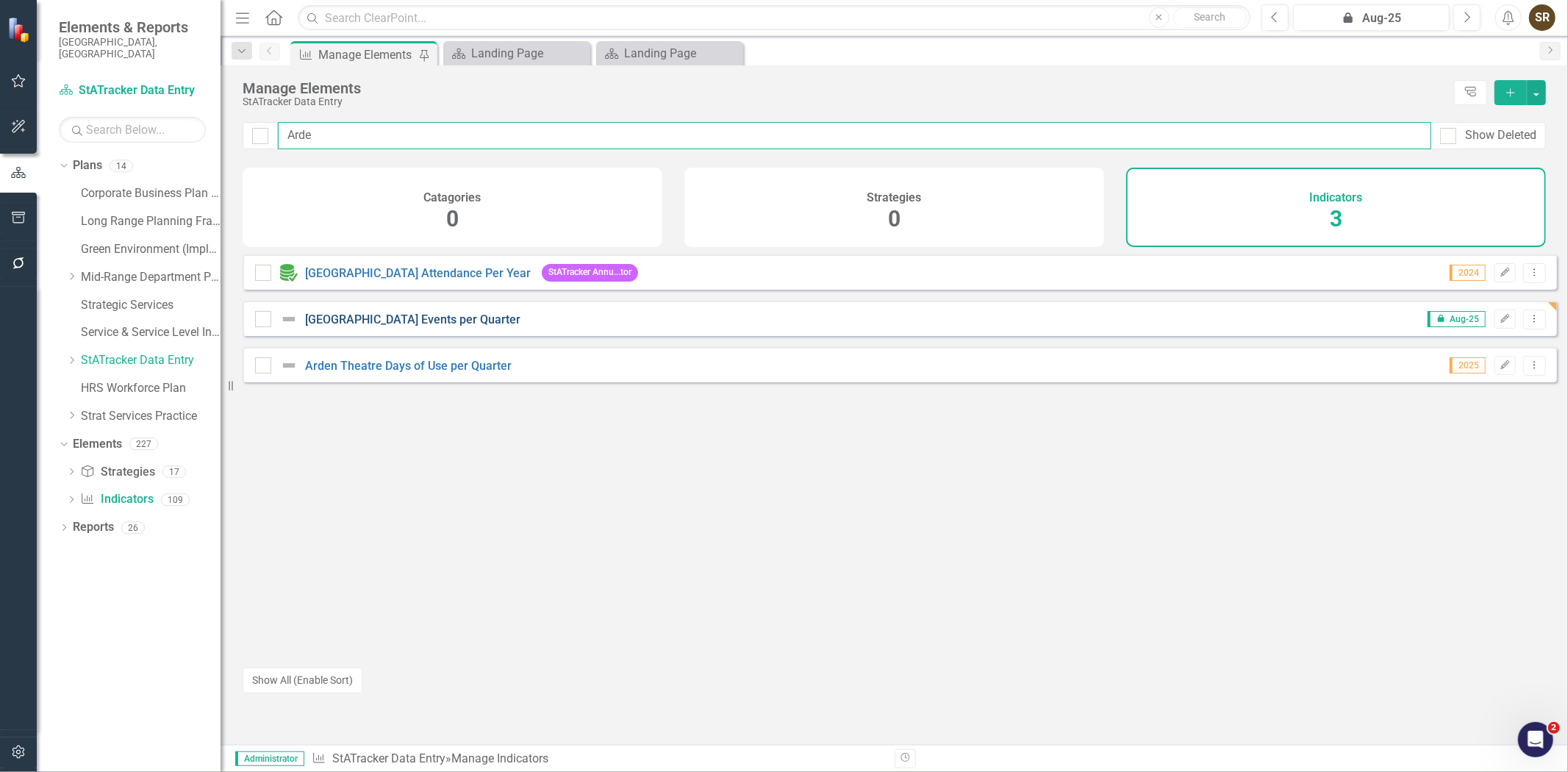
type input "Arde"
click at [372, 326] on link "[GEOGRAPHIC_DATA] Events per Quarter" at bounding box center [413, 320] width 216 height 14
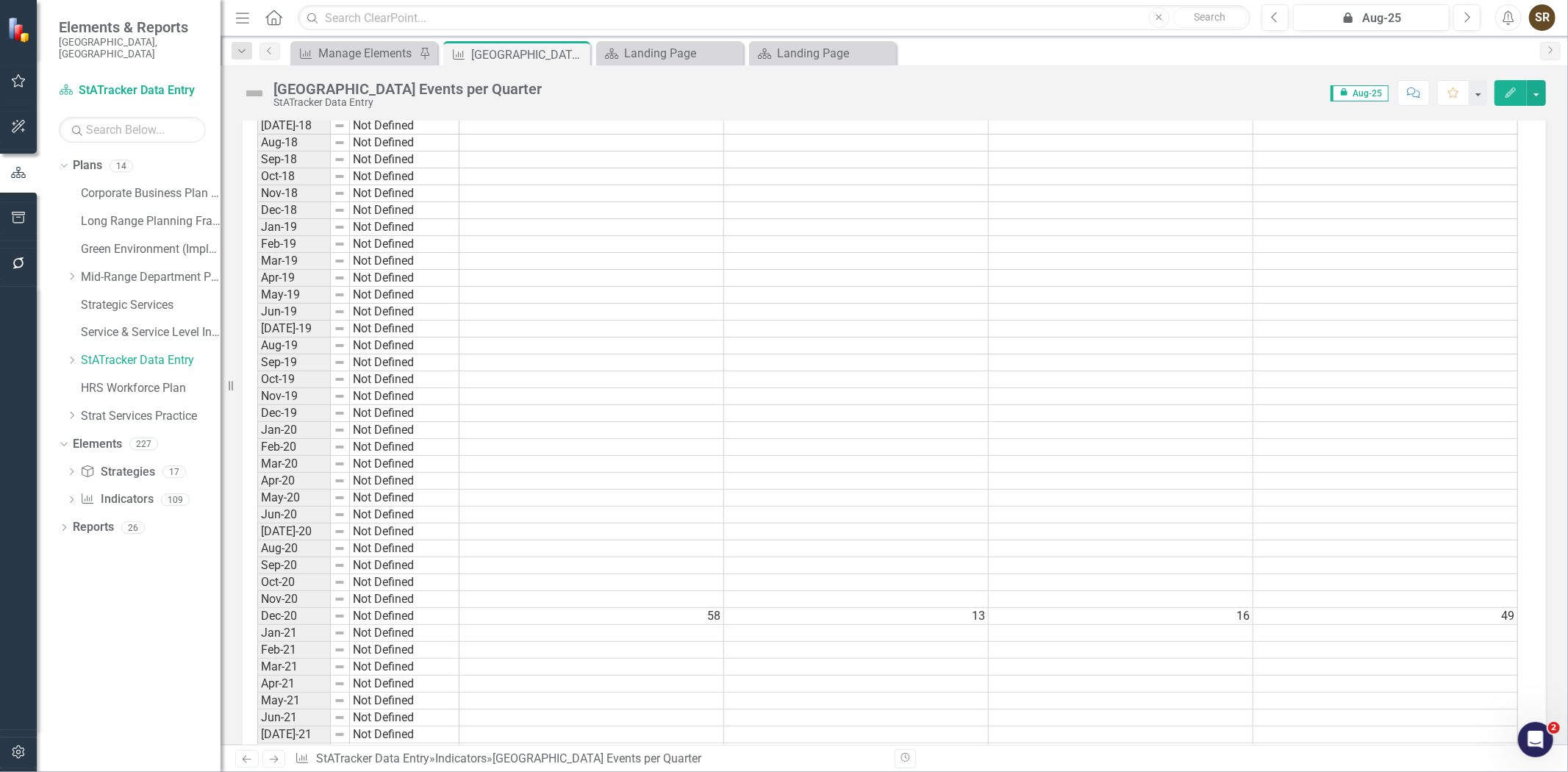
scroll to position [1769, 0]
click at [1510, 96] on icon "Edit" at bounding box center [1510, 92] width 13 height 10
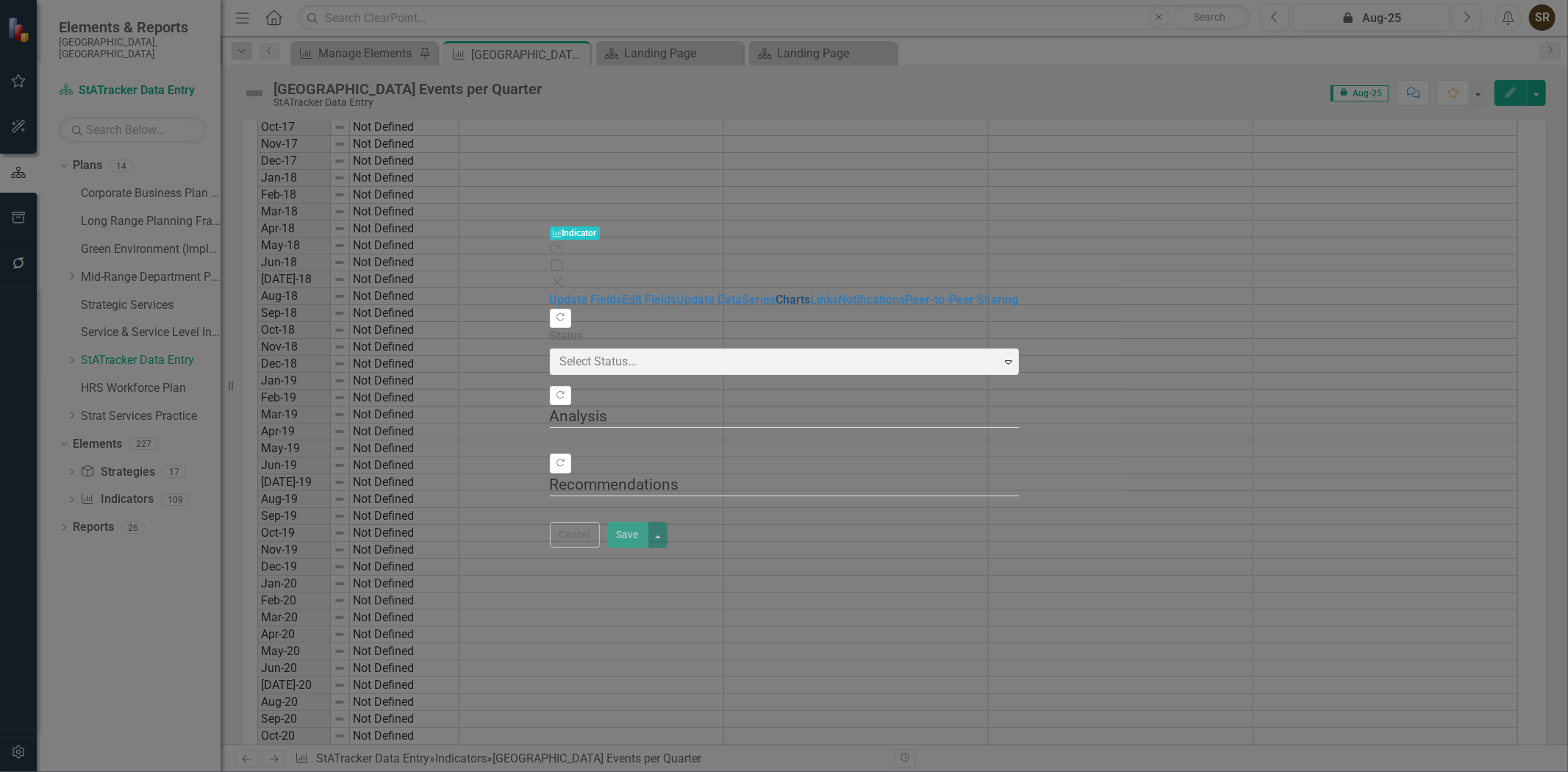
click at [623, 293] on link "Edit Fields" at bounding box center [650, 300] width 55 height 14
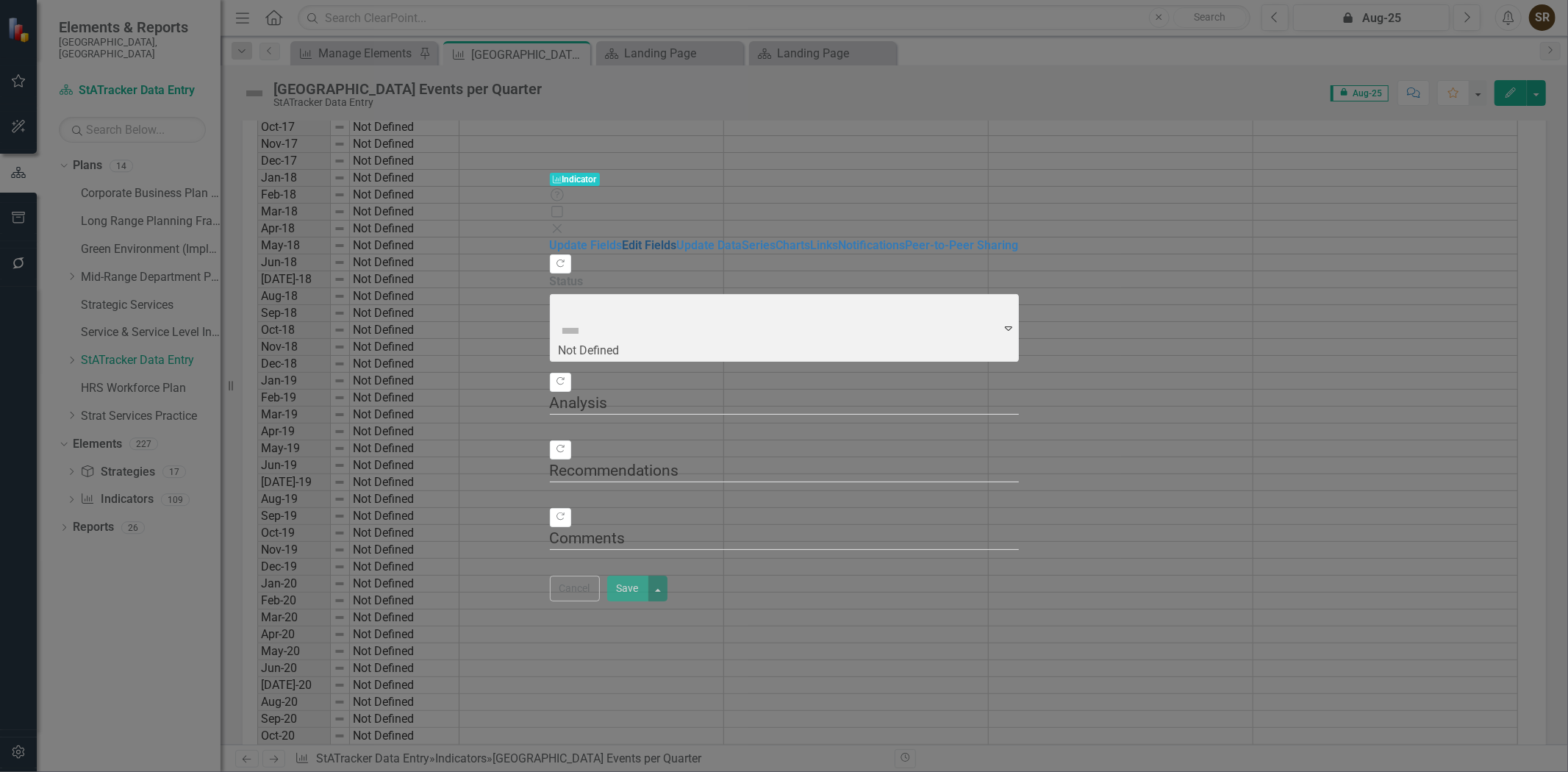
click at [623, 238] on link "Edit Fields" at bounding box center [650, 245] width 55 height 14
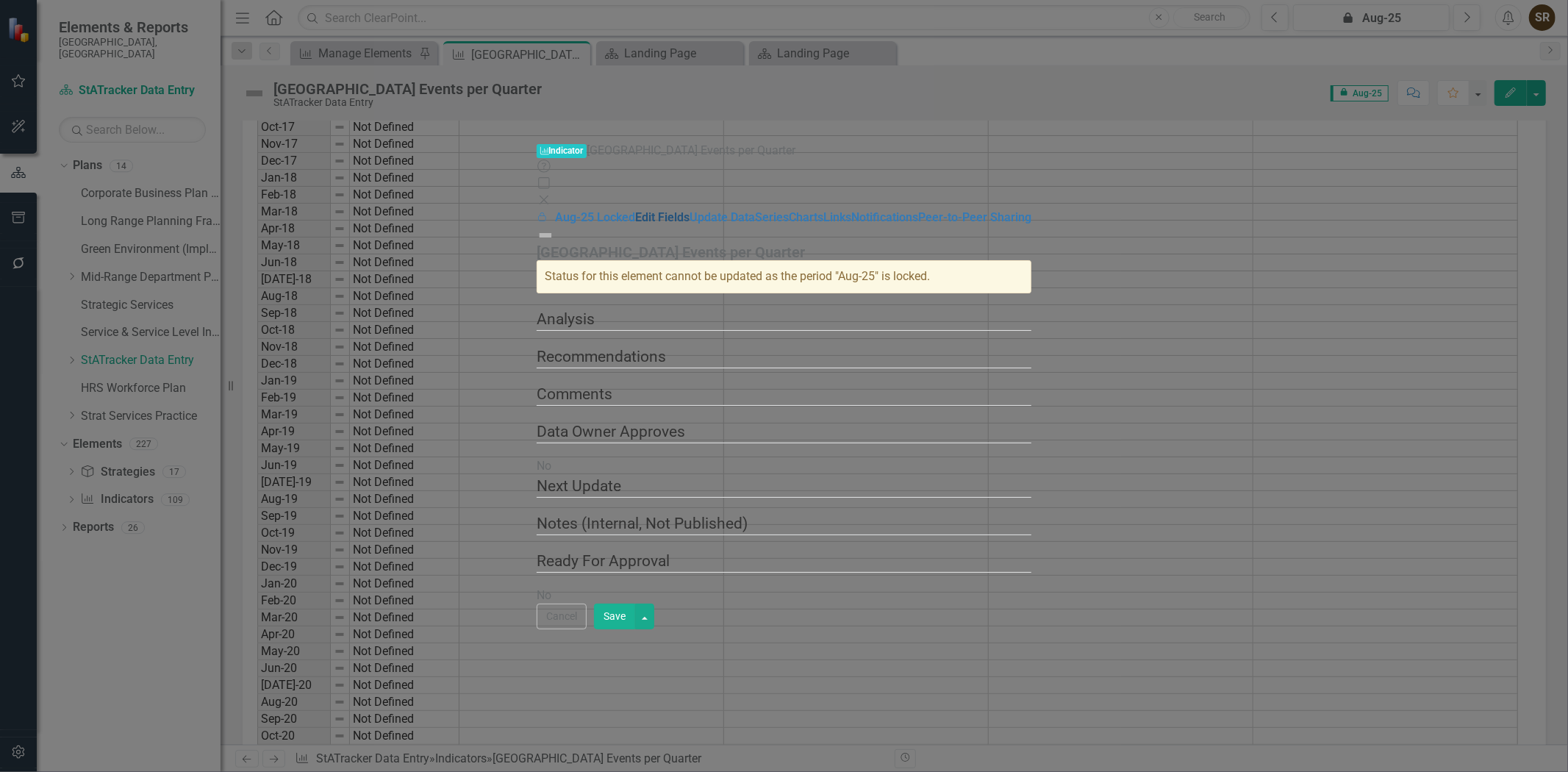
click at [635, 210] on link "Edit Fields" at bounding box center [662, 217] width 55 height 14
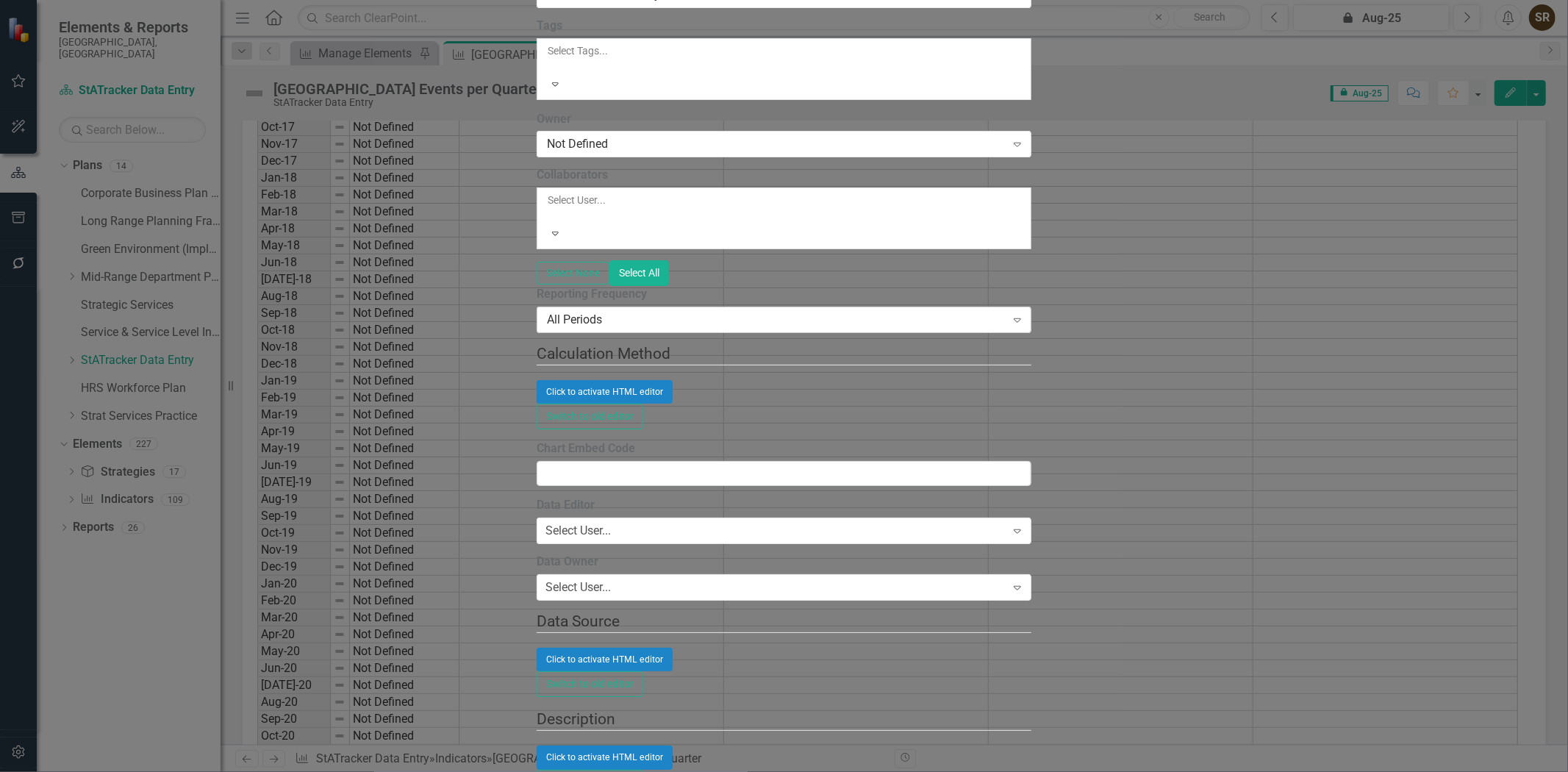
click at [546, 328] on div "All Periods" at bounding box center [776, 320] width 458 height 17
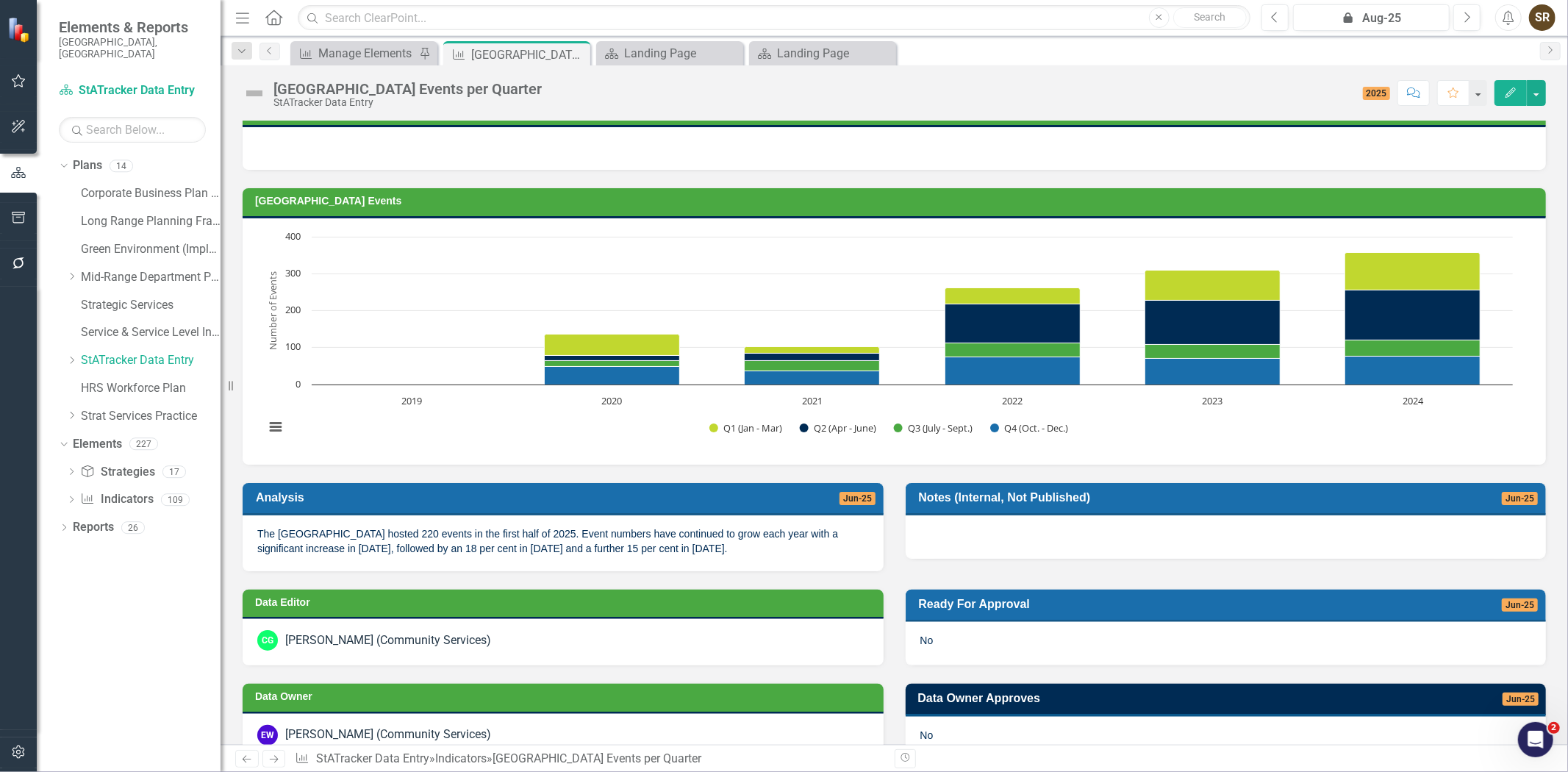
scroll to position [0, 0]
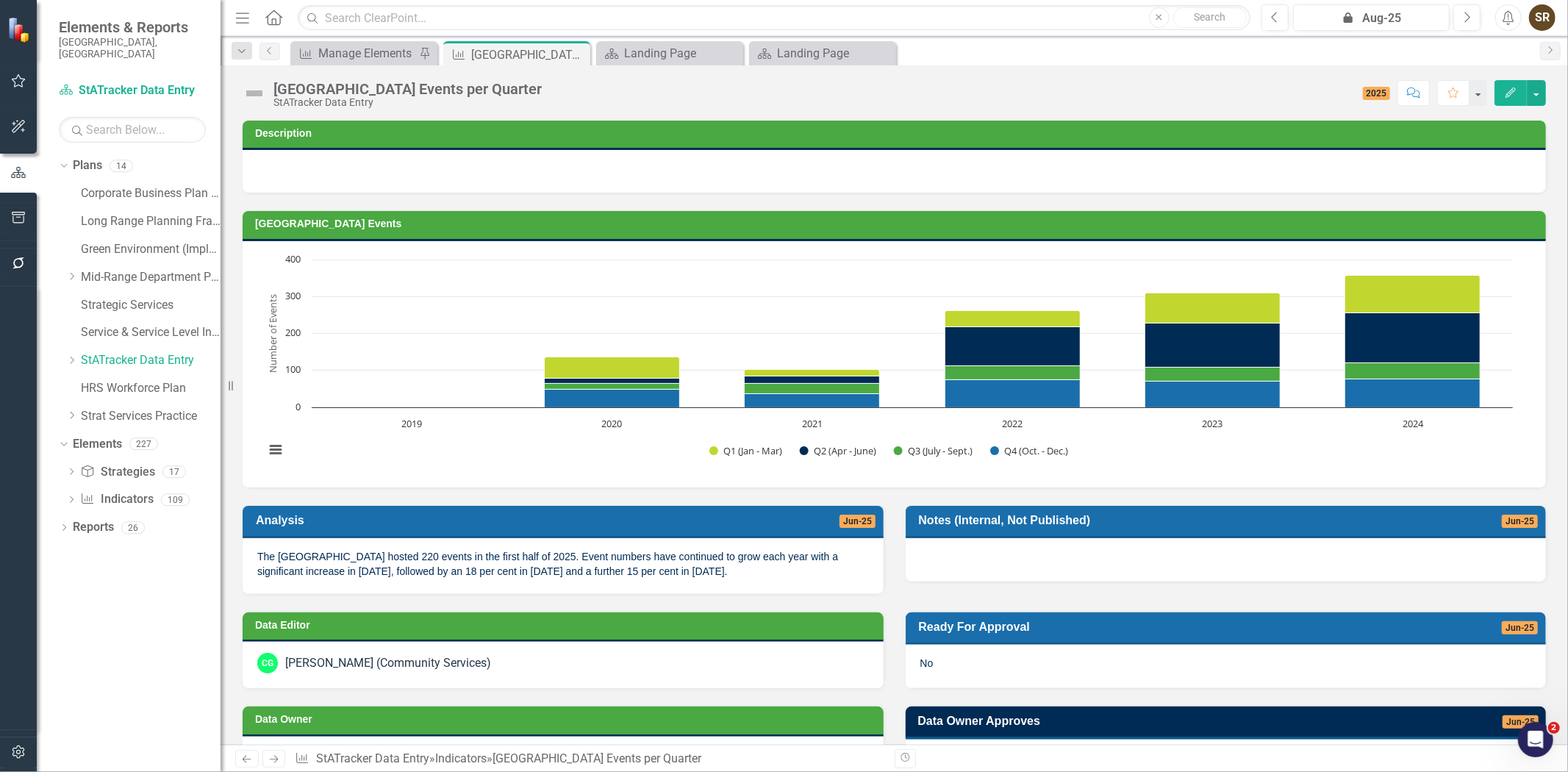
click at [1512, 89] on icon "Edit" at bounding box center [1510, 92] width 13 height 10
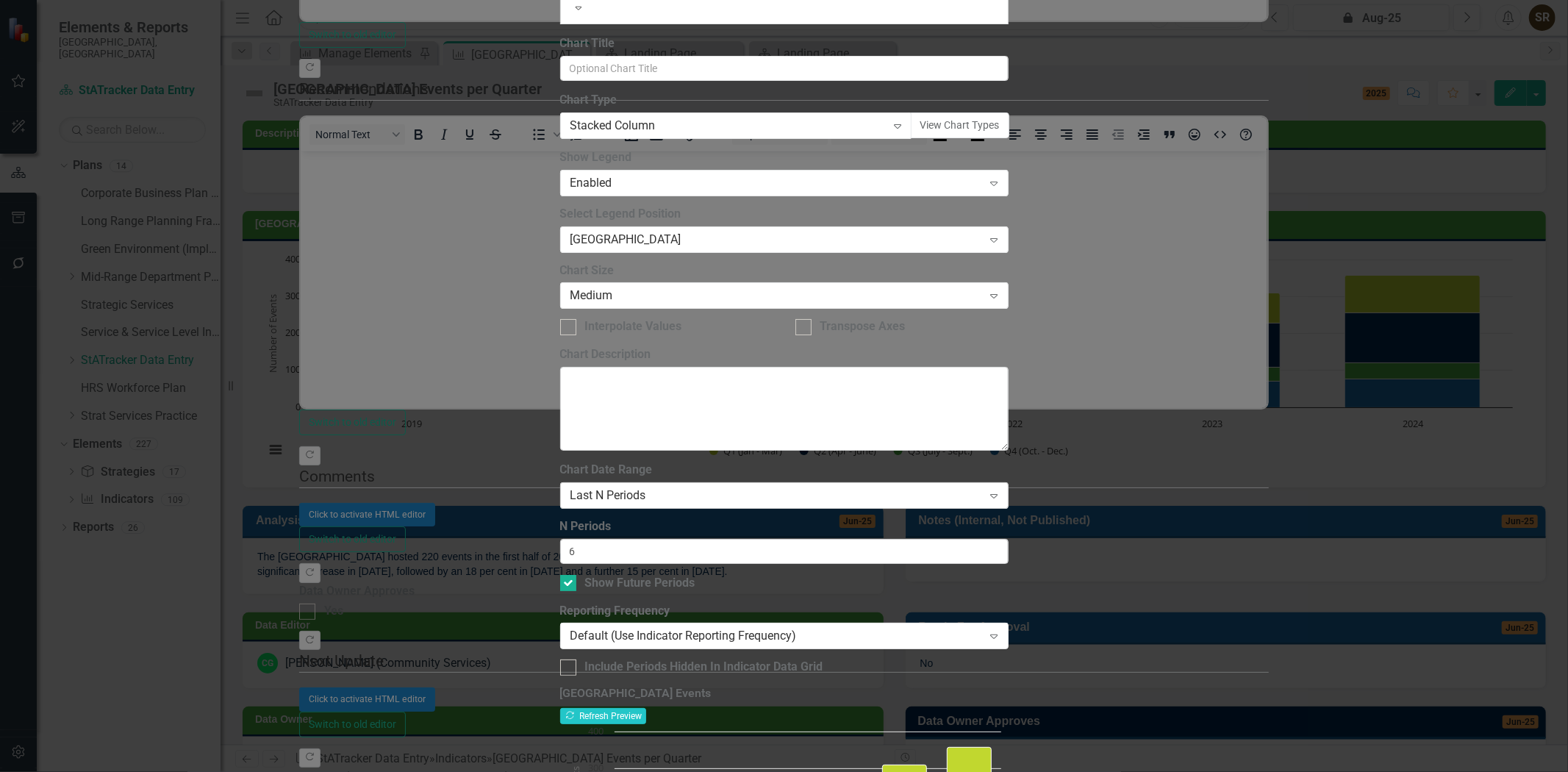
click at [1001, 490] on icon "Expand" at bounding box center [994, 495] width 15 height 12
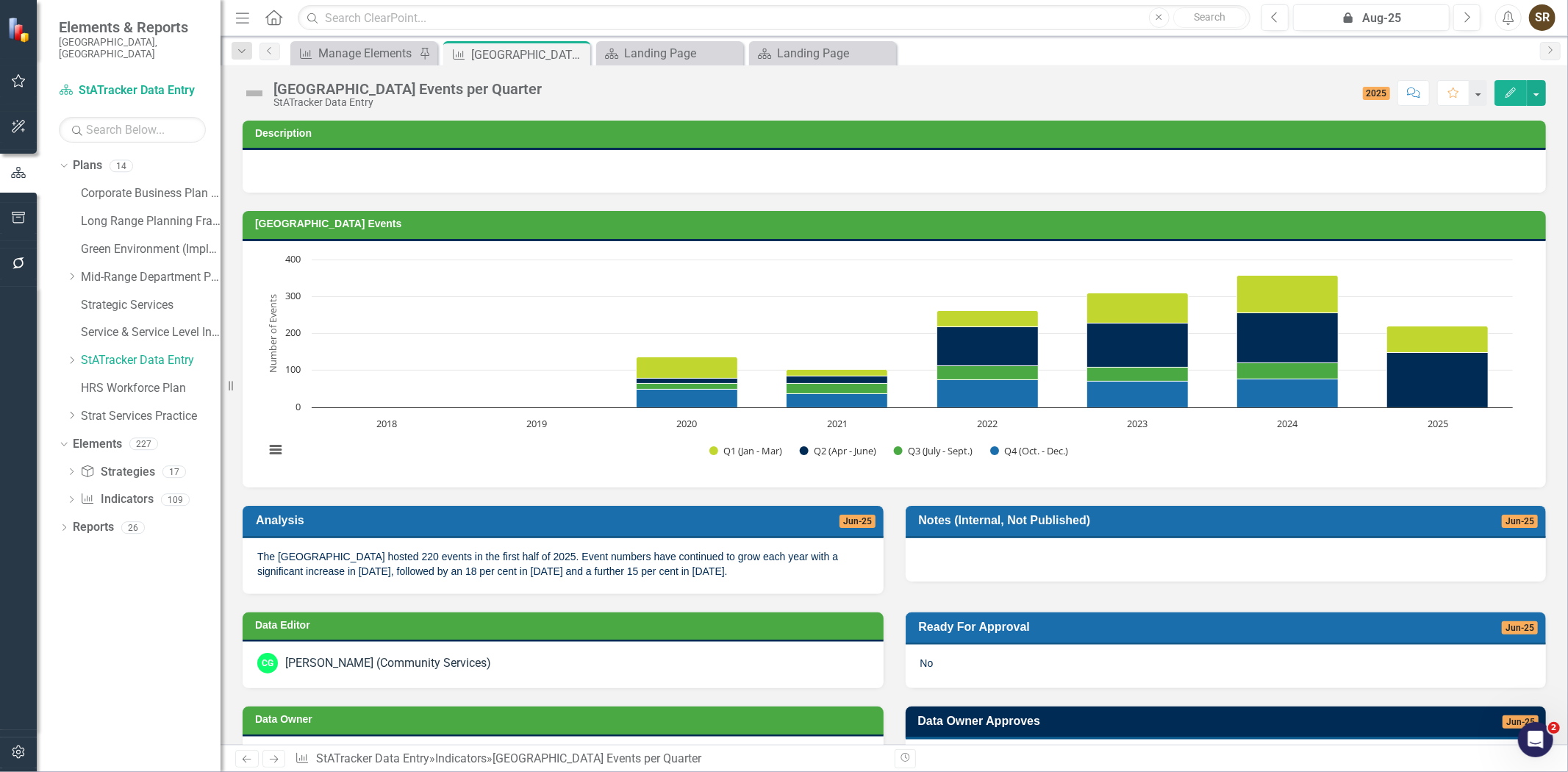
click at [1505, 88] on icon "Edit" at bounding box center [1510, 92] width 13 height 10
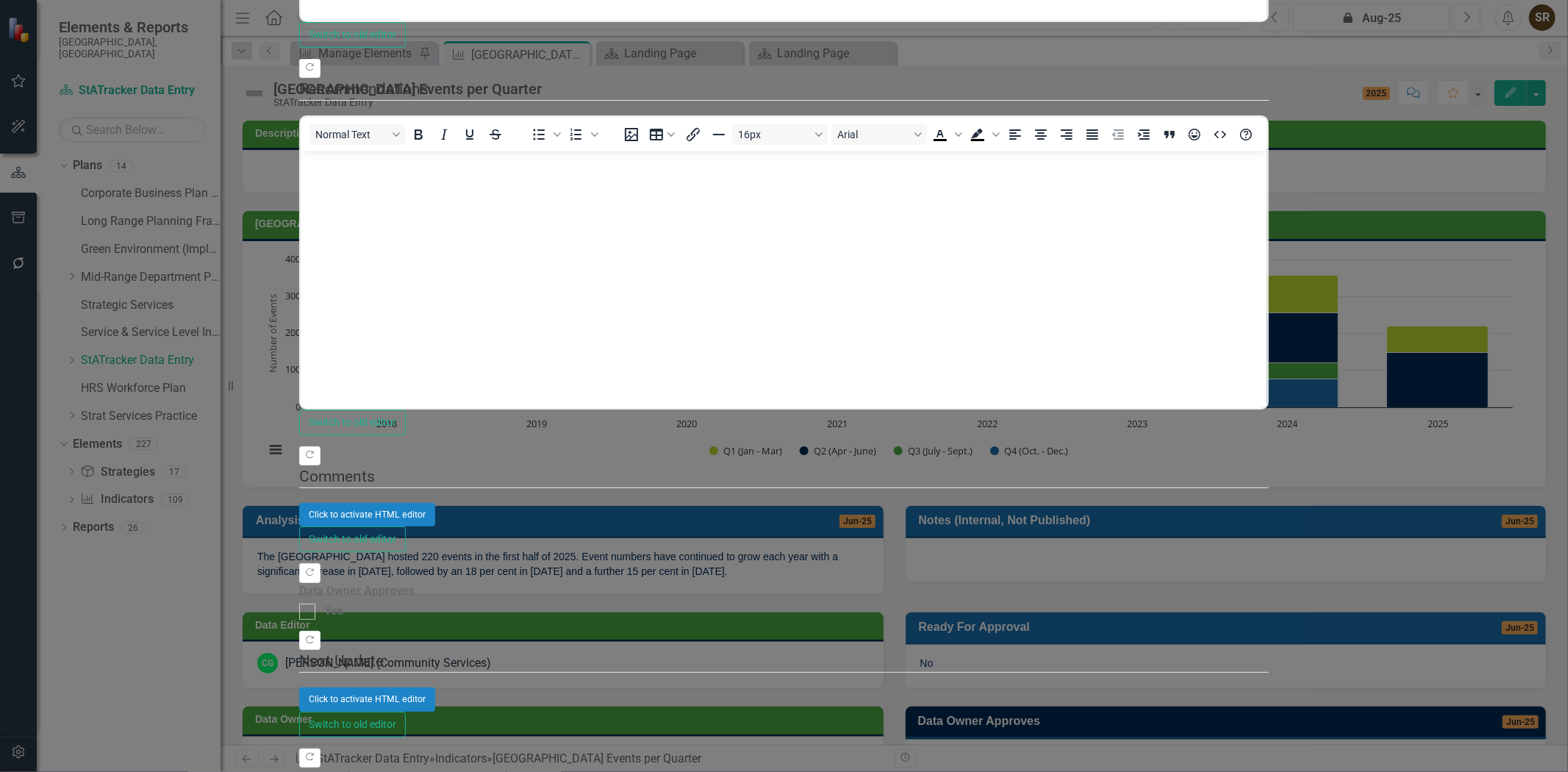
checkbox input "false"
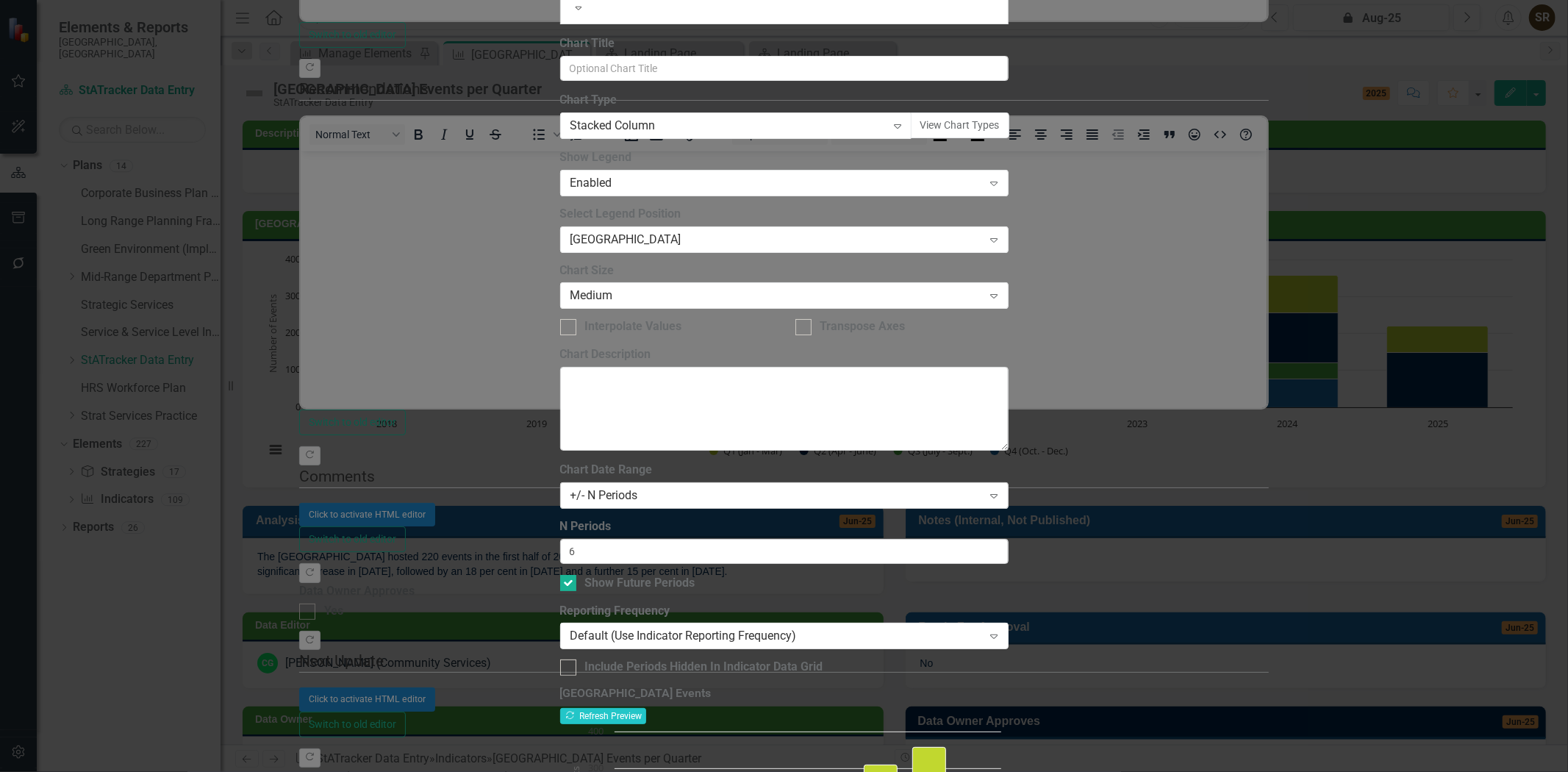
click at [724, 487] on div "+/- N Periods" at bounding box center [776, 495] width 412 height 17
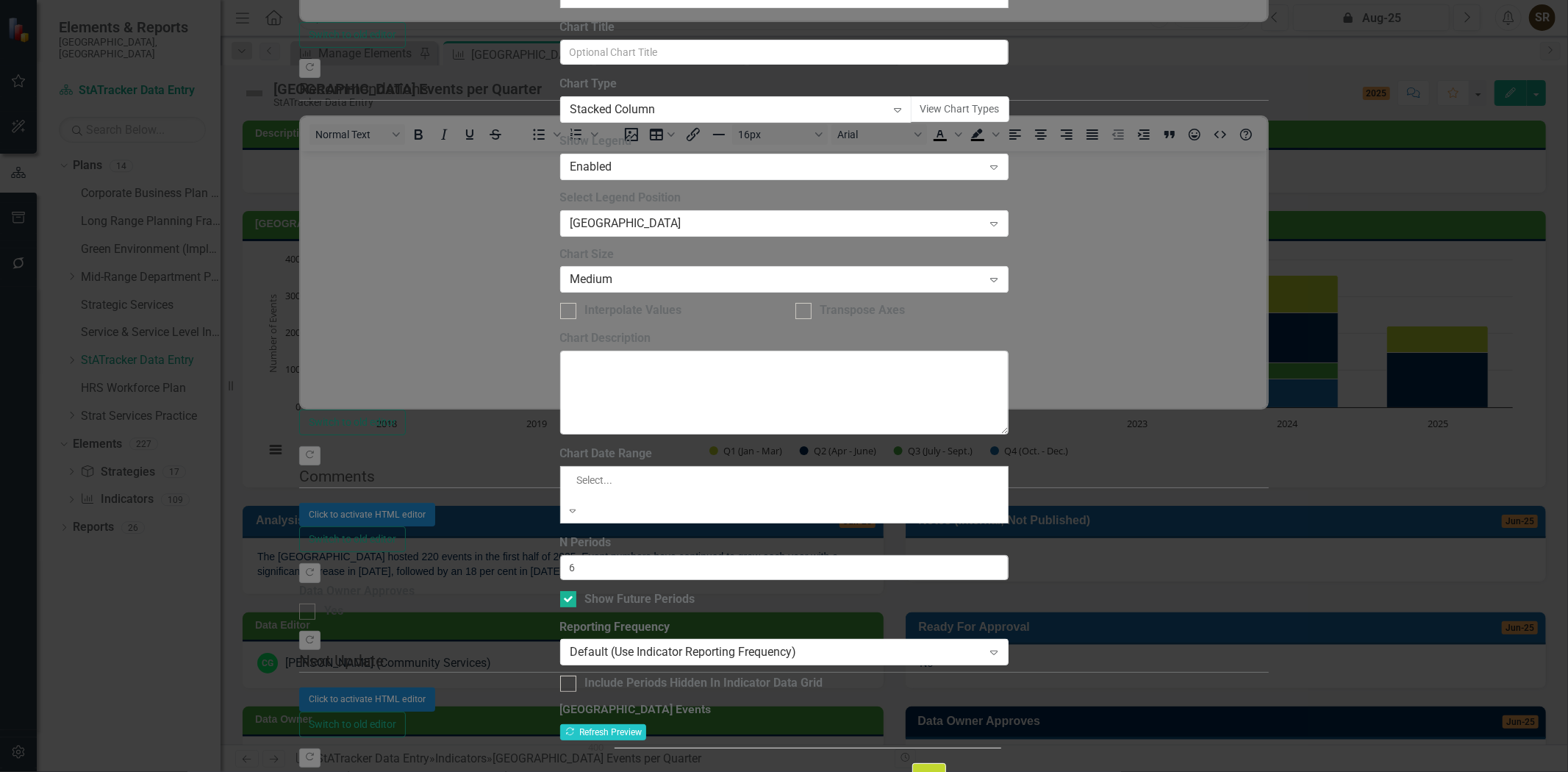
click at [707, 771] on div "All Periods" at bounding box center [784, 780] width 1568 height 17
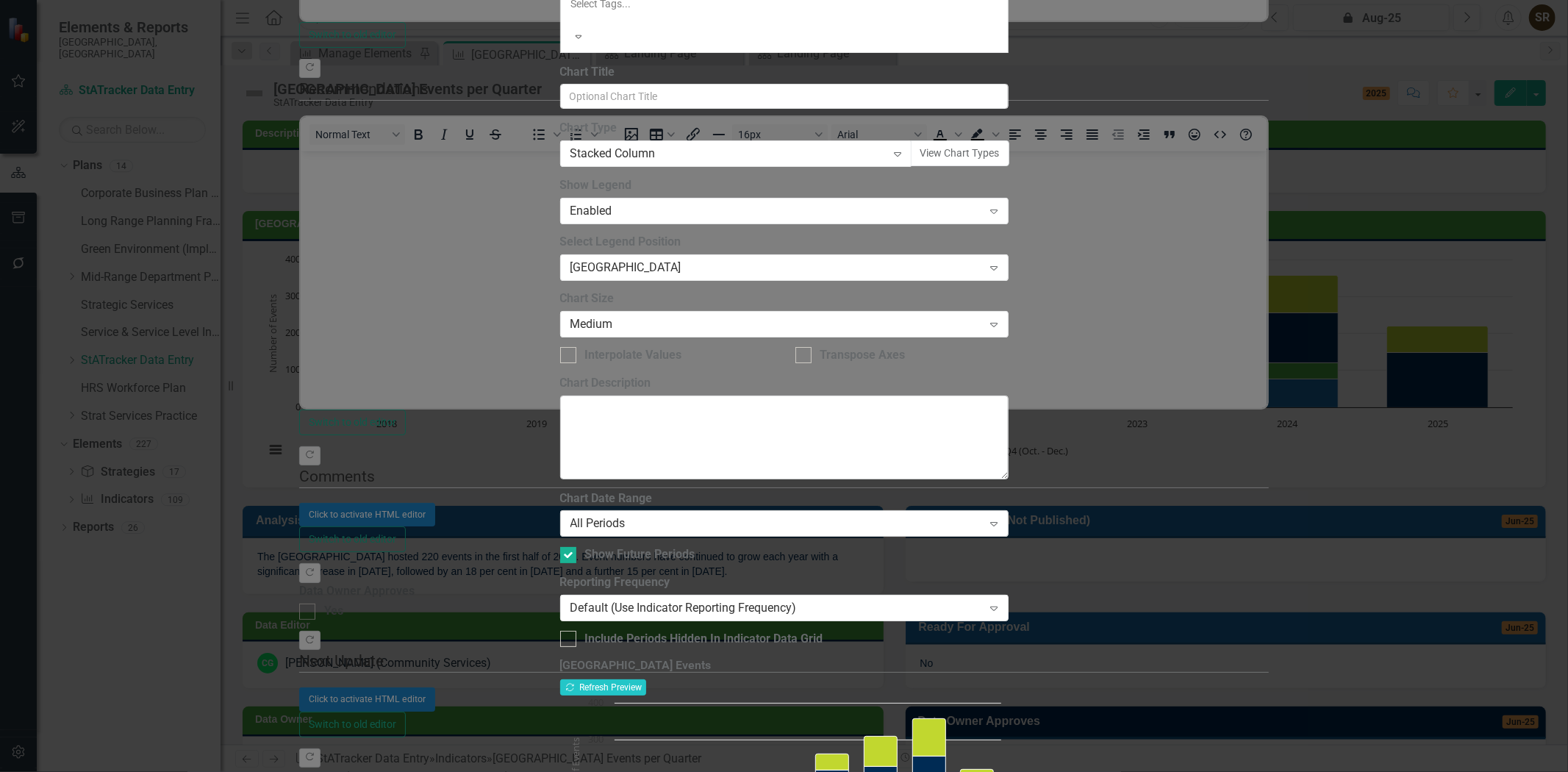
click at [738, 516] on div "All Periods" at bounding box center [776, 524] width 412 height 17
click at [736, 516] on div "All Periods" at bounding box center [776, 524] width 412 height 17
click at [719, 490] on div "From this tab, you define the periods you want included in the chart. For examp…" at bounding box center [784, 569] width 448 height 157
click at [577, 547] on div at bounding box center [568, 555] width 16 height 16
click at [569, 547] on input "Show Future Periods" at bounding box center [565, 551] width 10 height 10
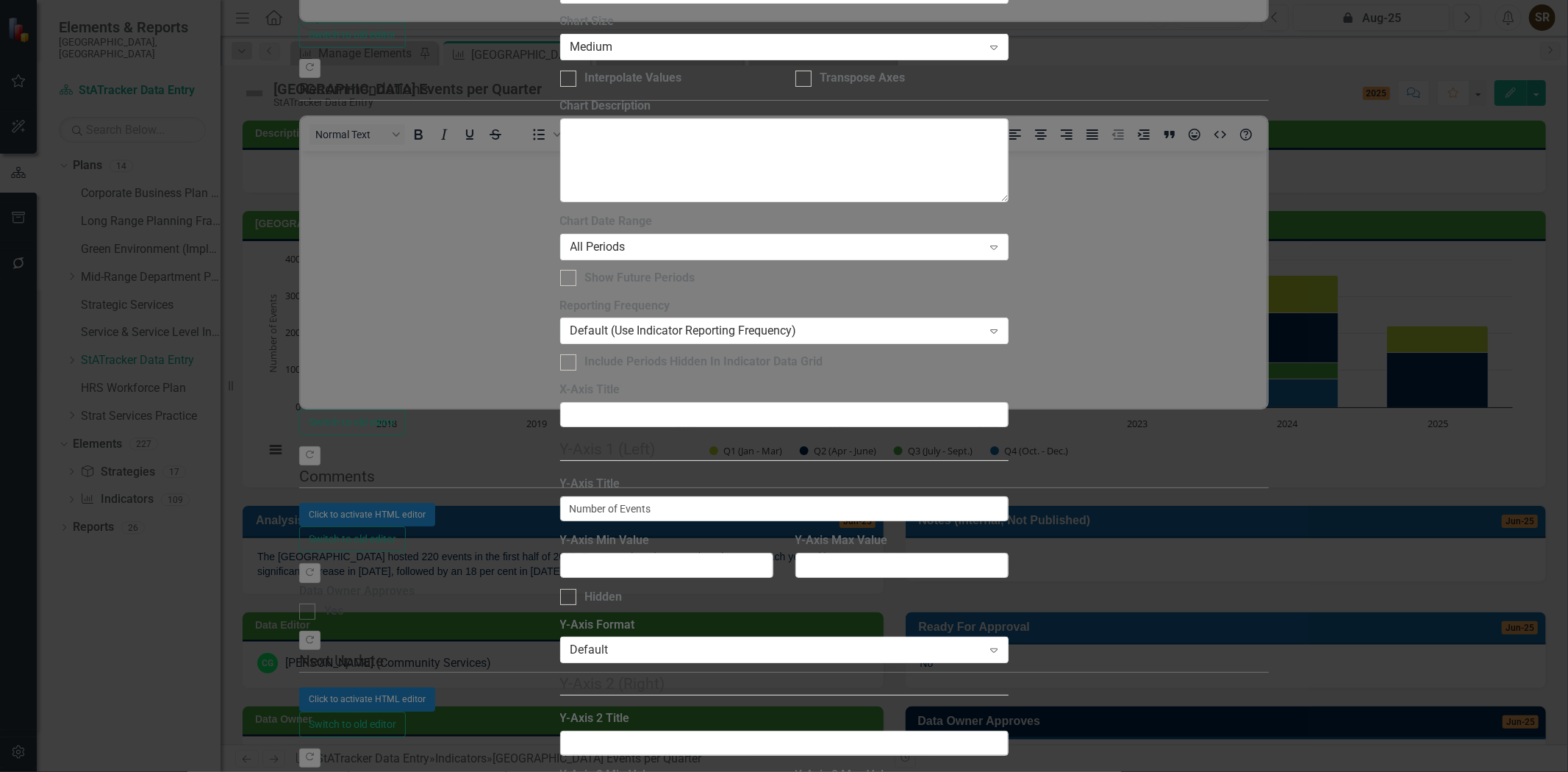
click at [1007, 236] on div "Expand" at bounding box center [993, 248] width 26 height 24
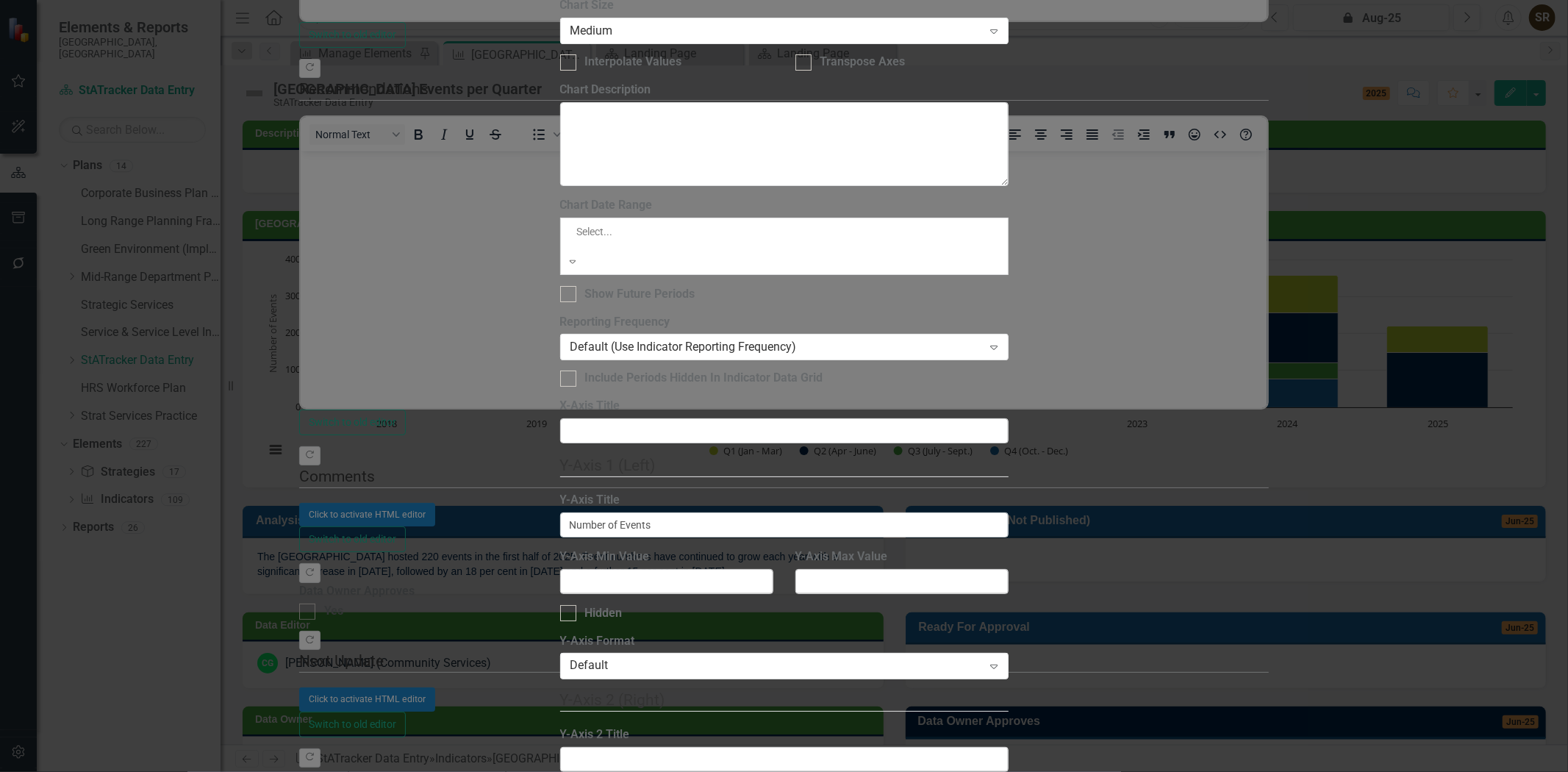
click at [1005, 771] on div "All Periods" at bounding box center [784, 780] width 1568 height 17
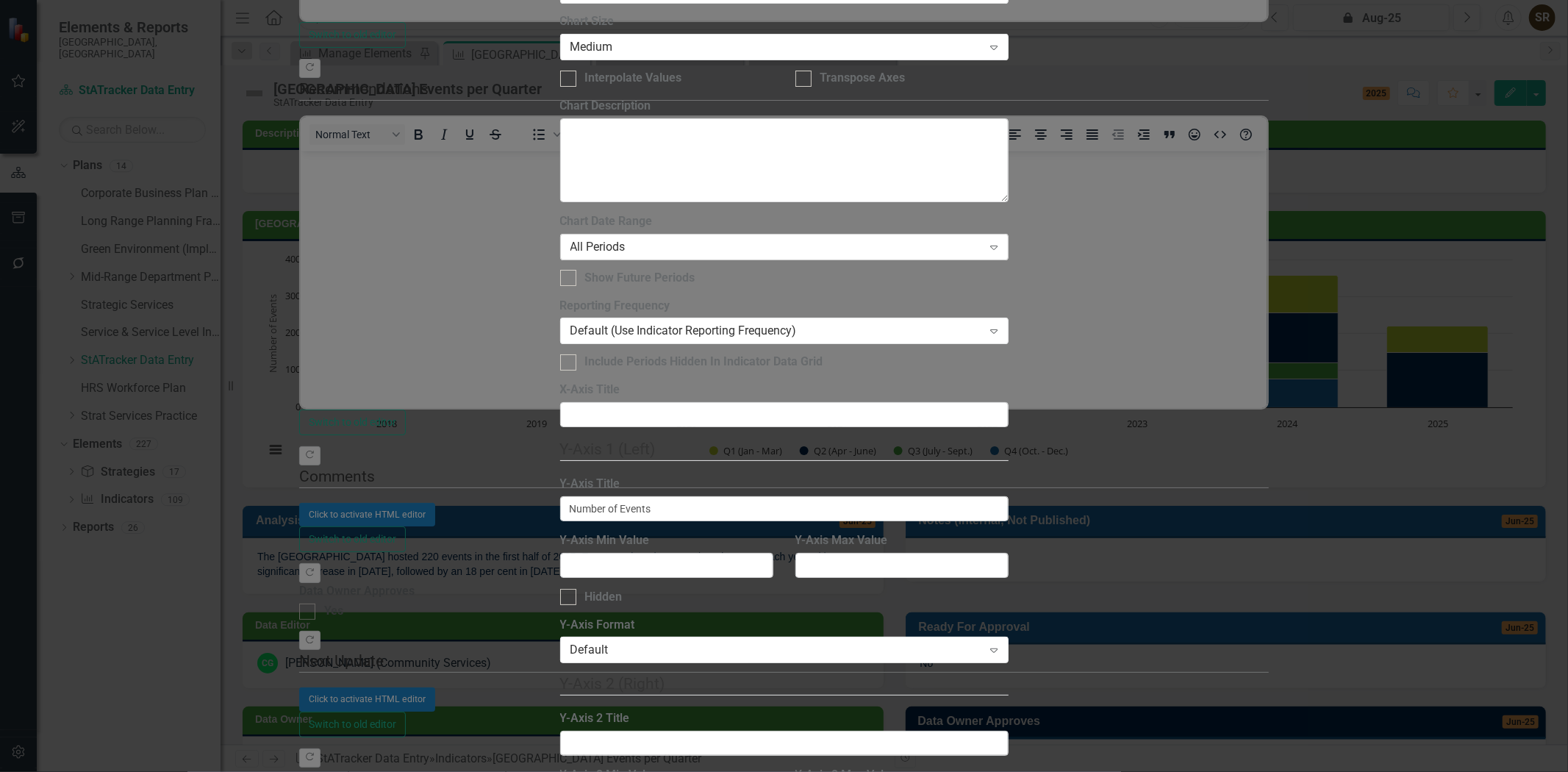
click at [838, 238] on div "All Periods" at bounding box center [776, 246] width 412 height 17
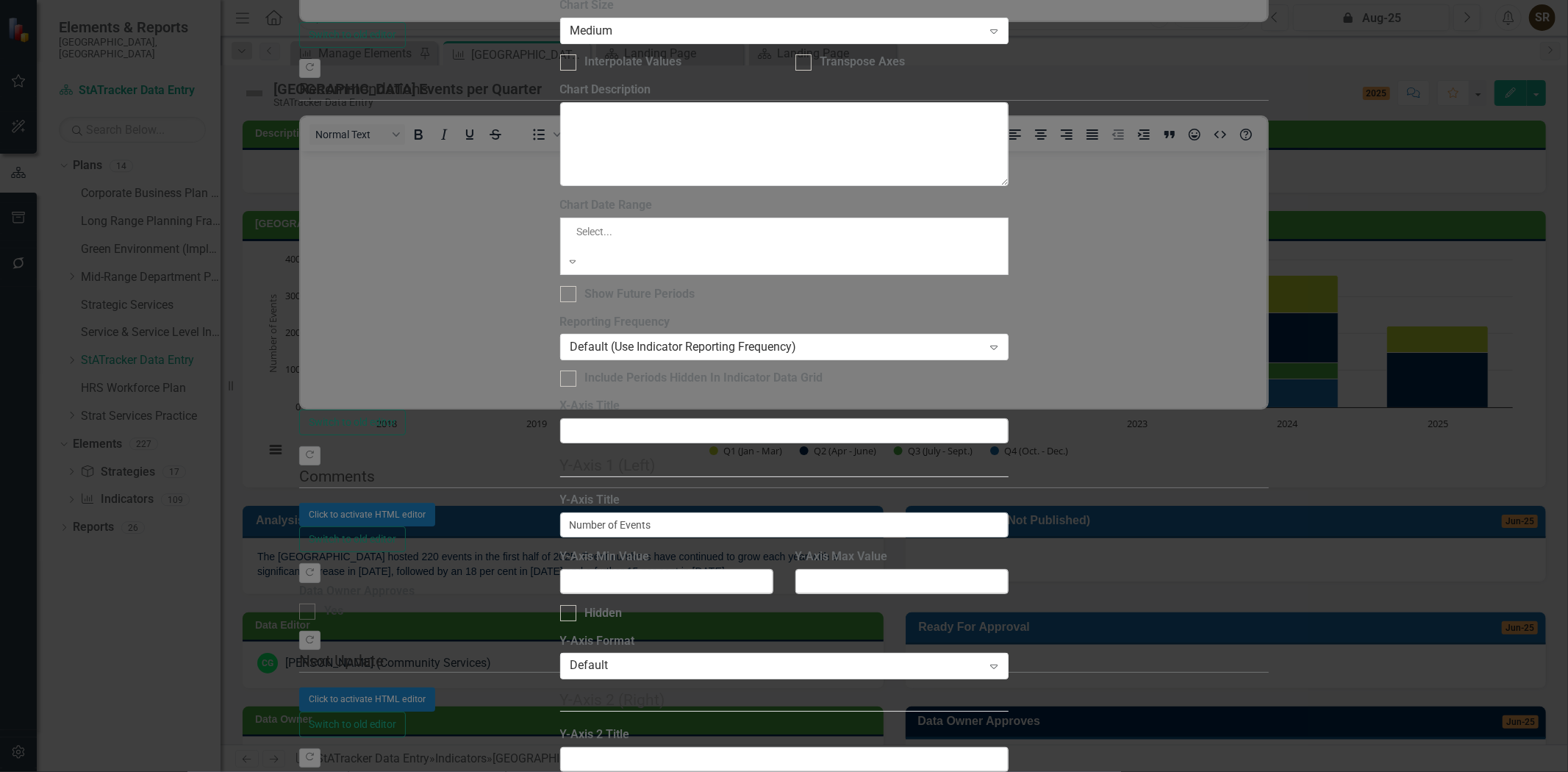
click at [647, 771] on div "All Periods" at bounding box center [784, 780] width 1568 height 17
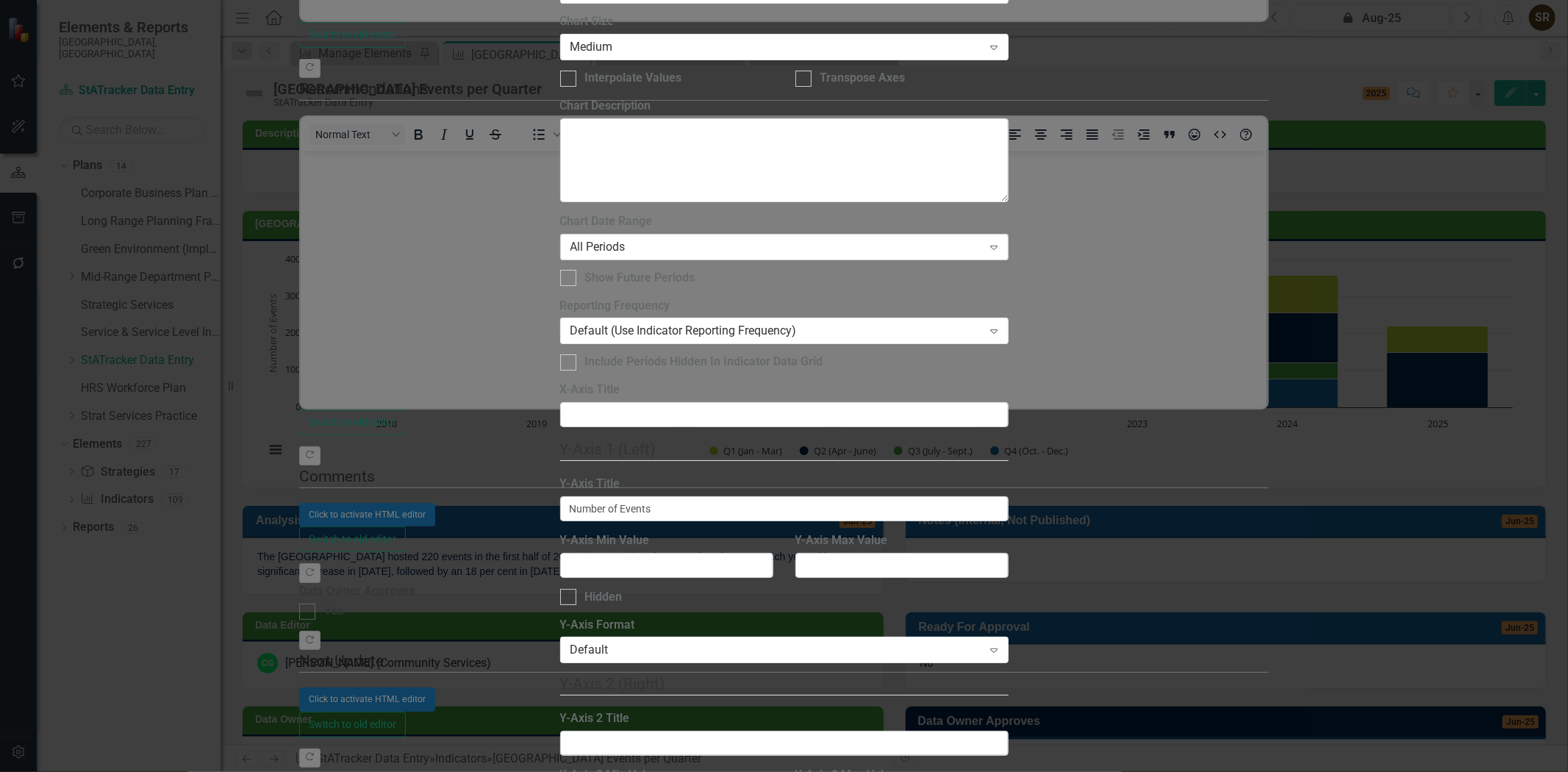
click at [1001, 241] on icon "Expand" at bounding box center [994, 247] width 15 height 12
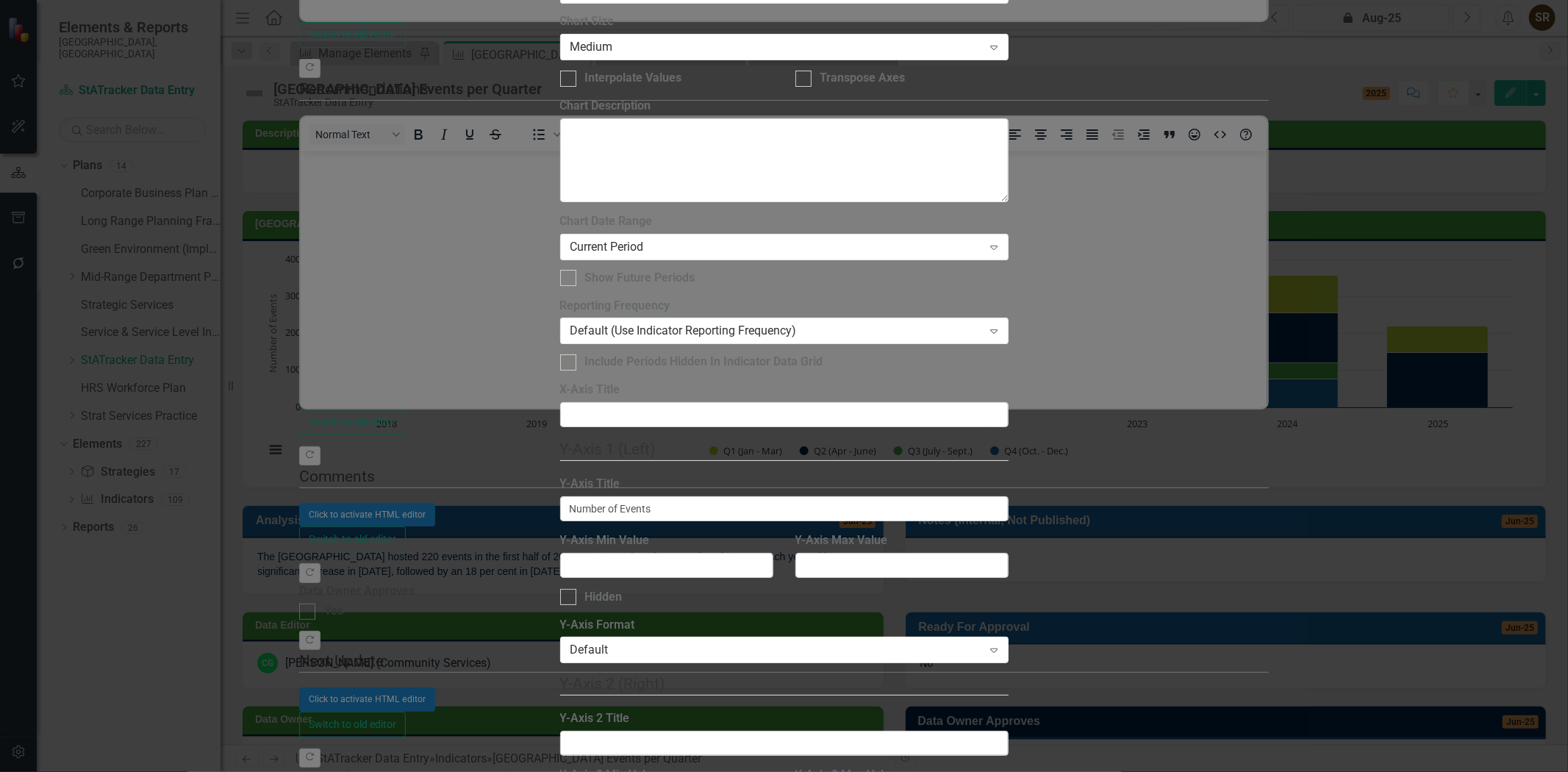
click at [847, 234] on div "Current Period Expand" at bounding box center [784, 247] width 448 height 26
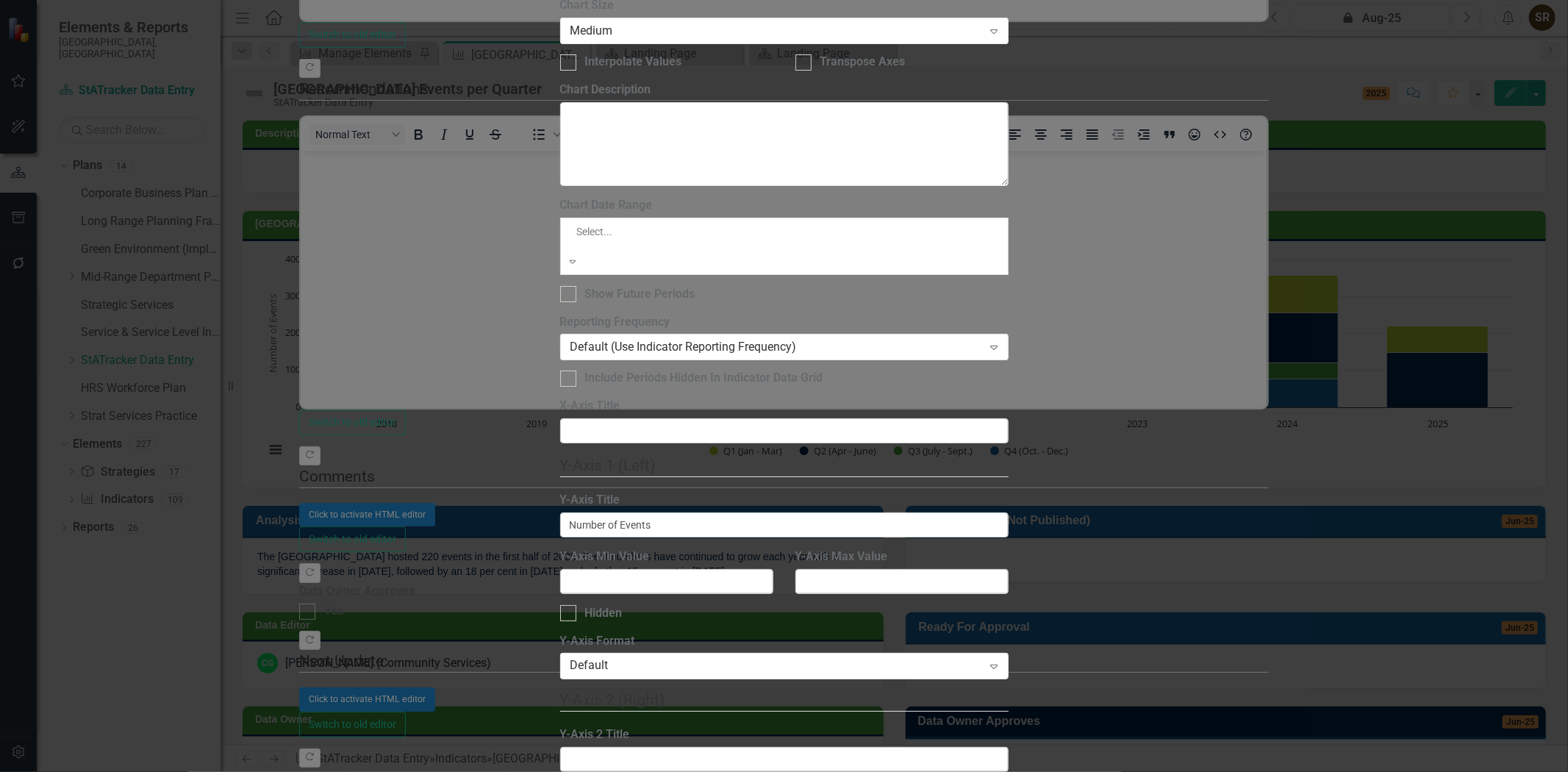
click at [829, 771] on div "All Periods" at bounding box center [784, 780] width 1568 height 17
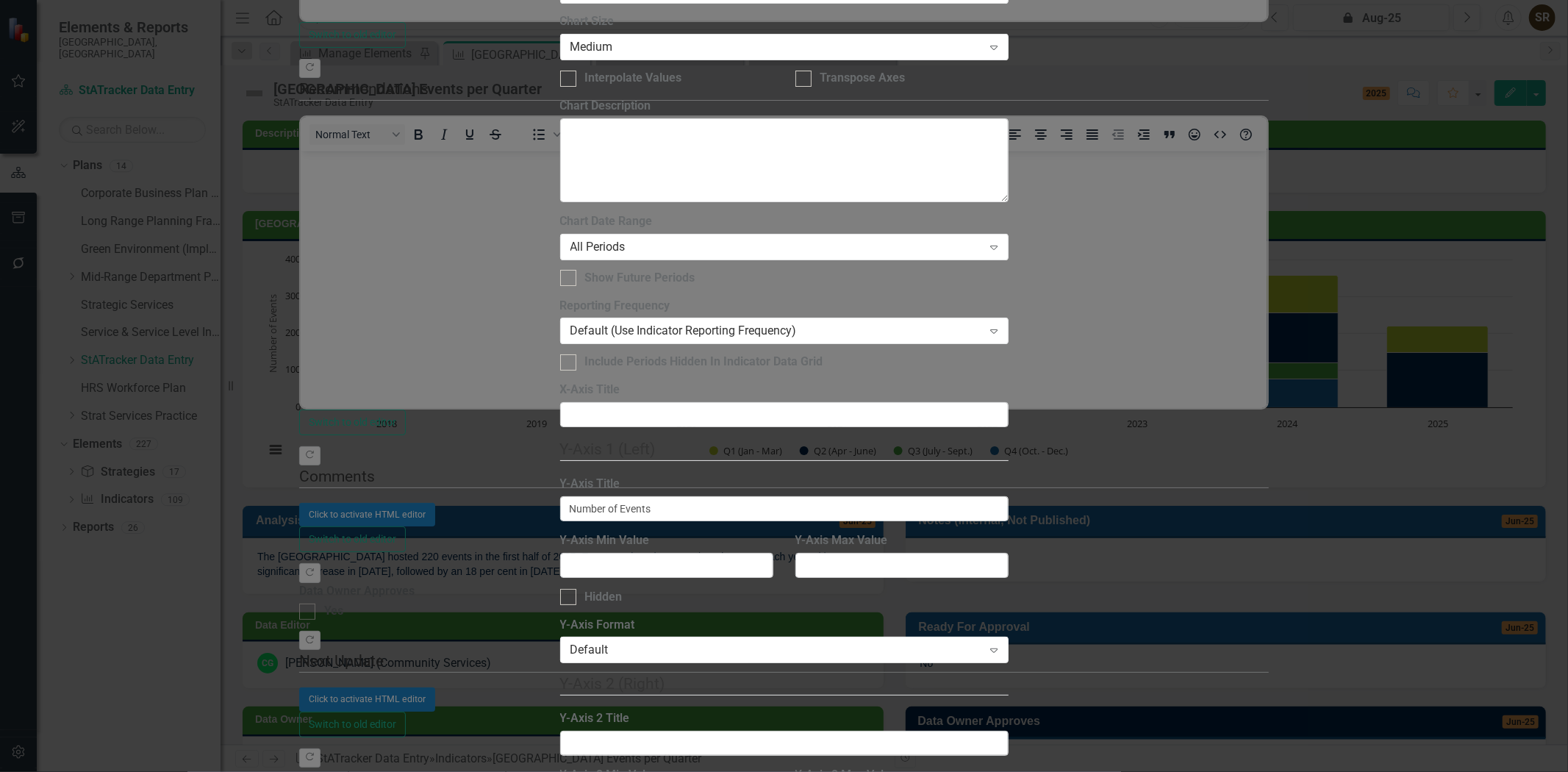
click at [802, 238] on div "All Periods" at bounding box center [776, 246] width 412 height 17
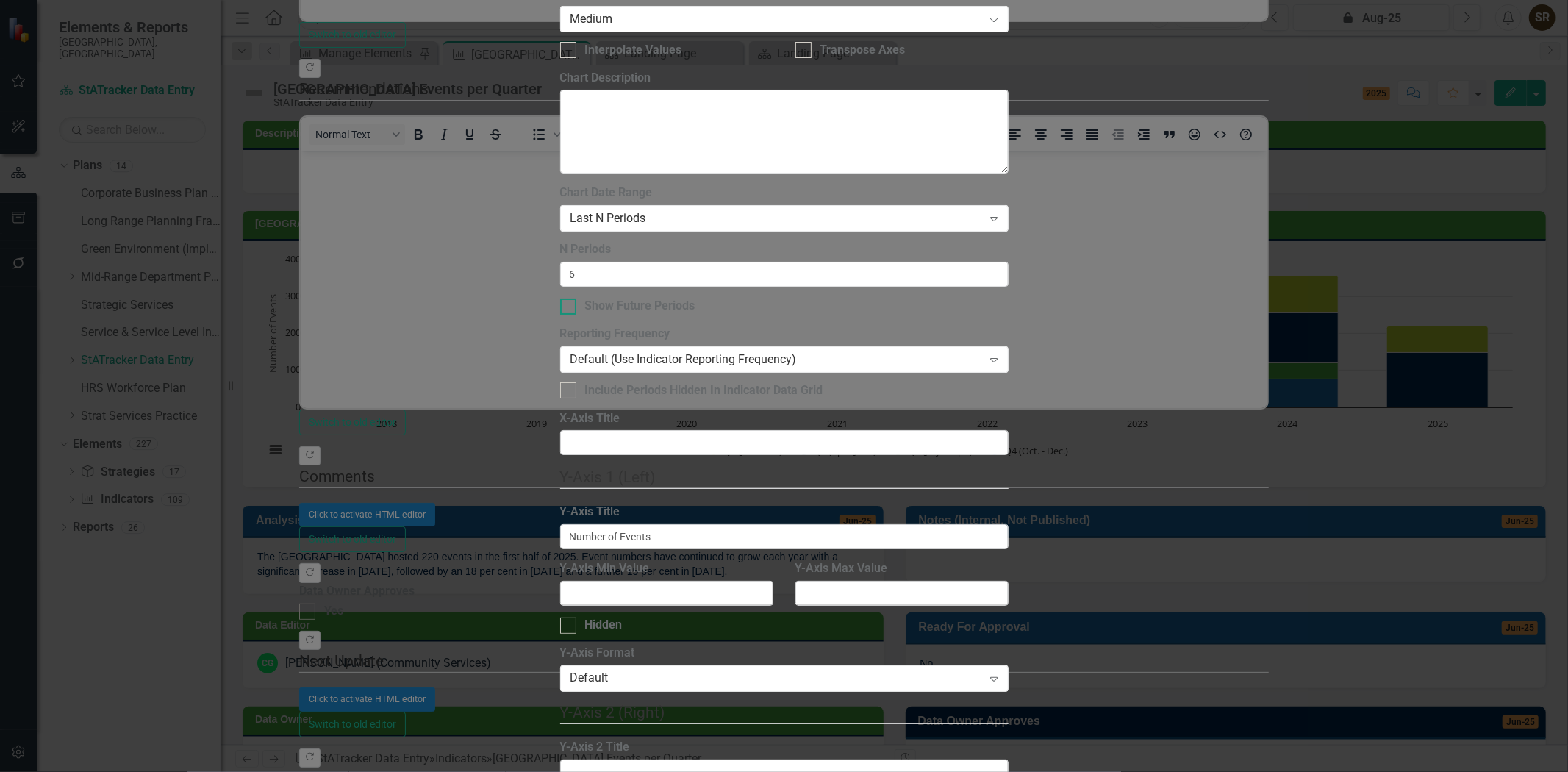
click at [577, 298] on div at bounding box center [568, 306] width 16 height 16
click at [569, 298] on input "Show Future Periods" at bounding box center [565, 303] width 10 height 10
click at [784, 210] on div "Last N Periods" at bounding box center [776, 218] width 412 height 17
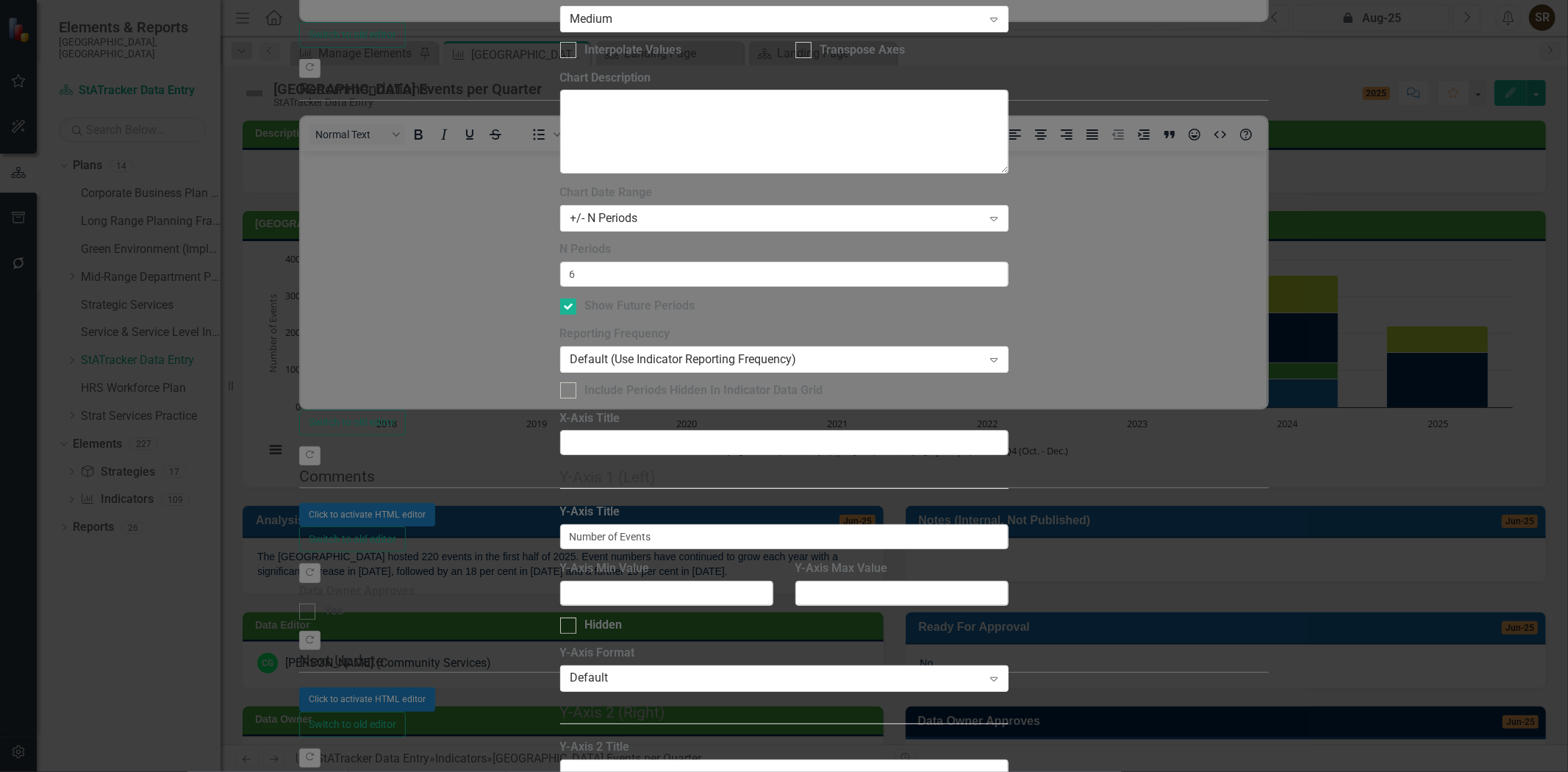
click at [906, 210] on div "+/- N Periods" at bounding box center [776, 218] width 412 height 17
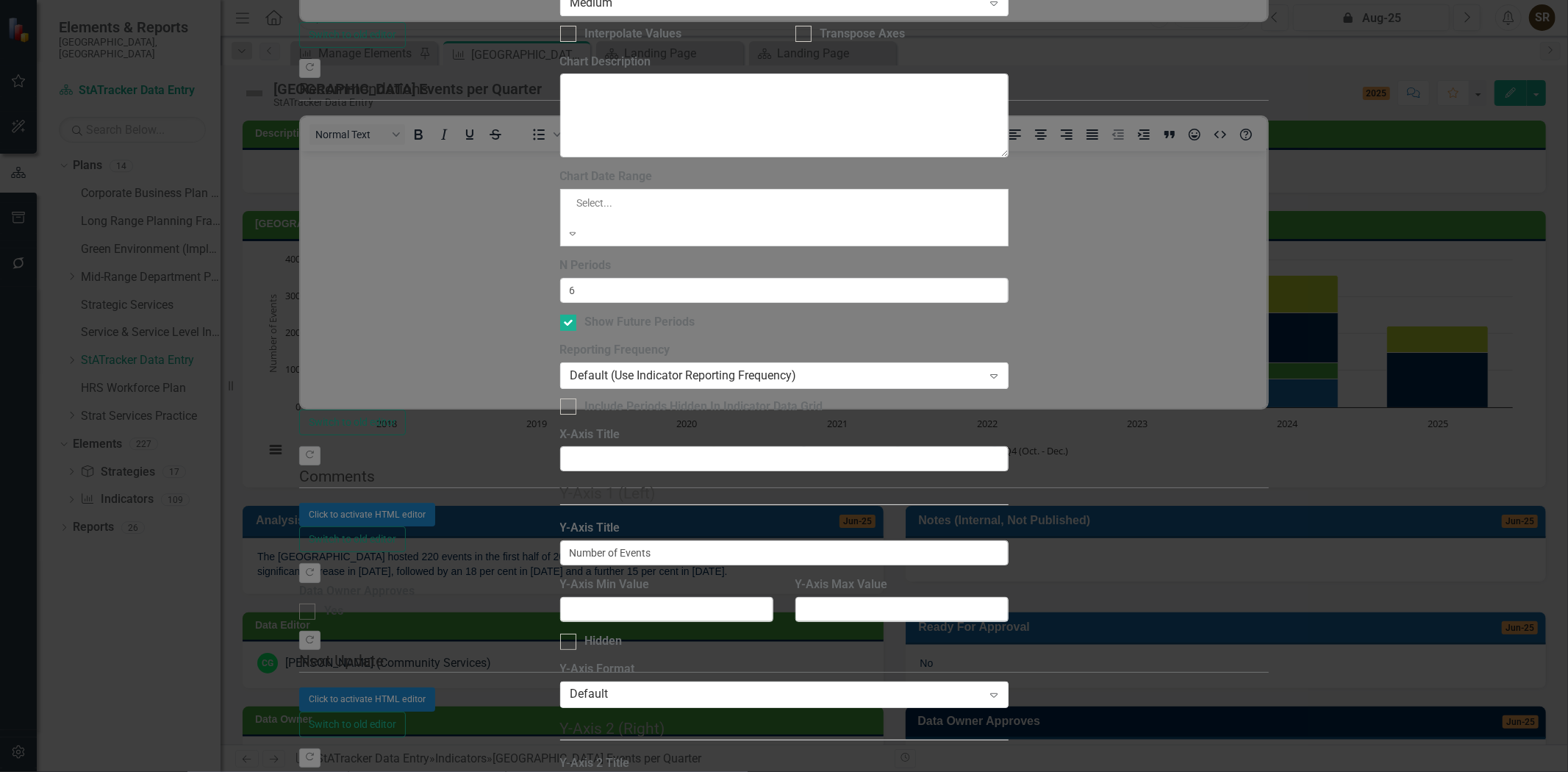
click at [891, 771] on div "All Periods" at bounding box center [784, 780] width 1568 height 17
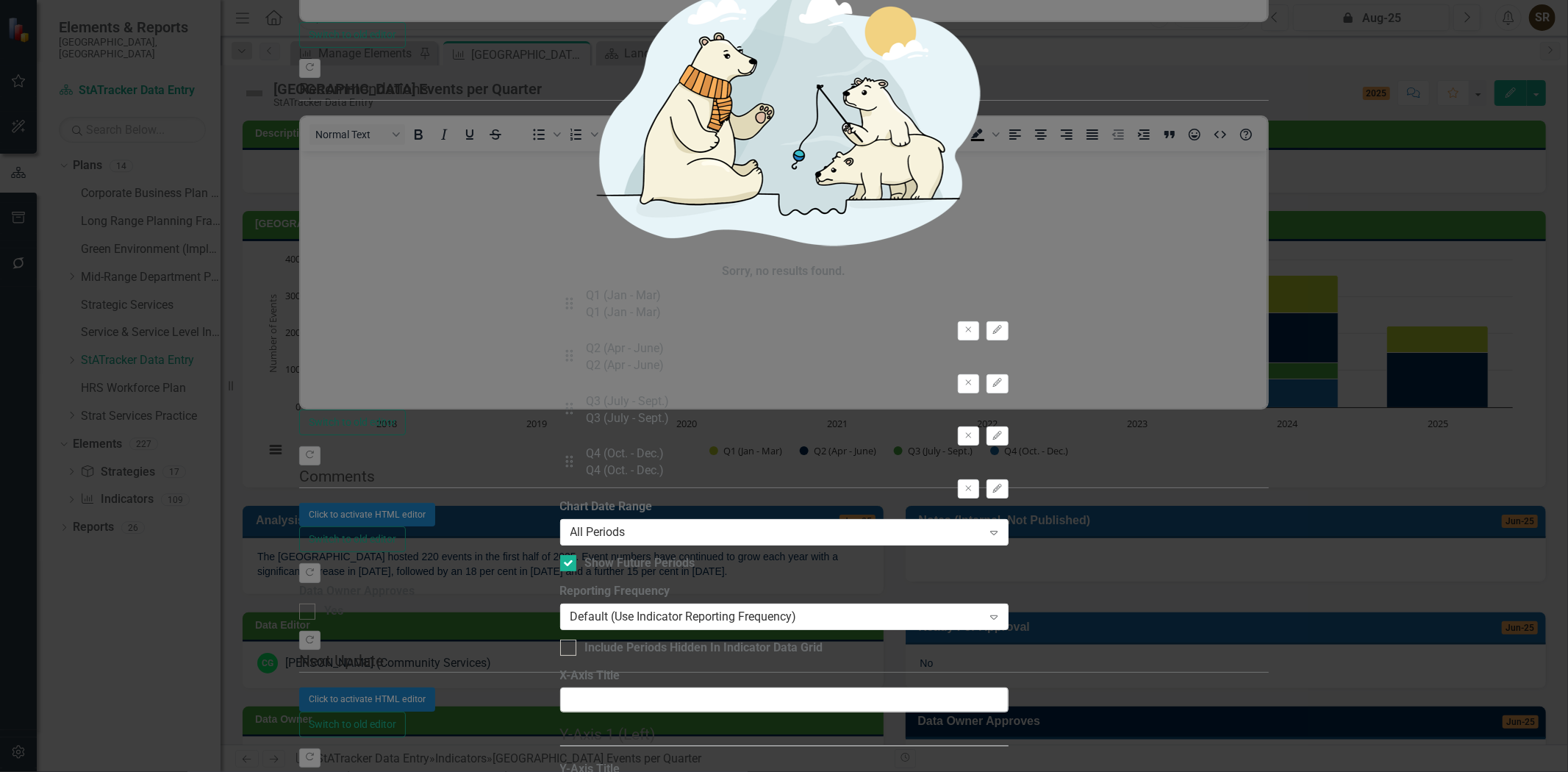
click at [636, 608] on div "Default (Use Indicator Reporting Frequency)" at bounding box center [776, 616] width 412 height 17
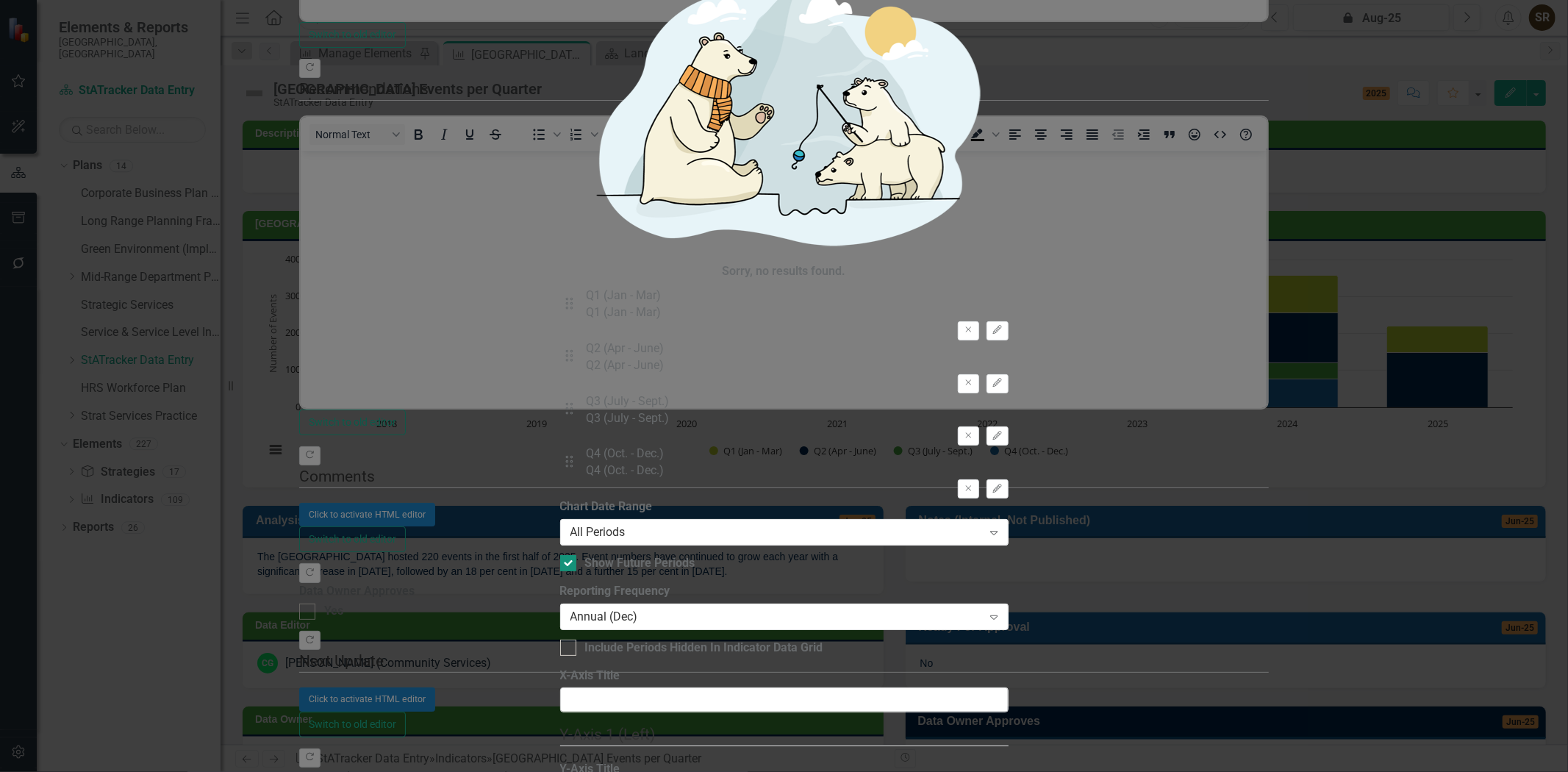
click at [569, 555] on input "Show Future Periods" at bounding box center [565, 560] width 10 height 10
click at [587, 498] on div "From this tab, you define the periods you want included in the chart. For examp…" at bounding box center [784, 577] width 448 height 157
click at [577, 555] on div at bounding box center [568, 563] width 16 height 16
click at [569, 555] on input "Show Future Periods" at bounding box center [565, 560] width 10 height 10
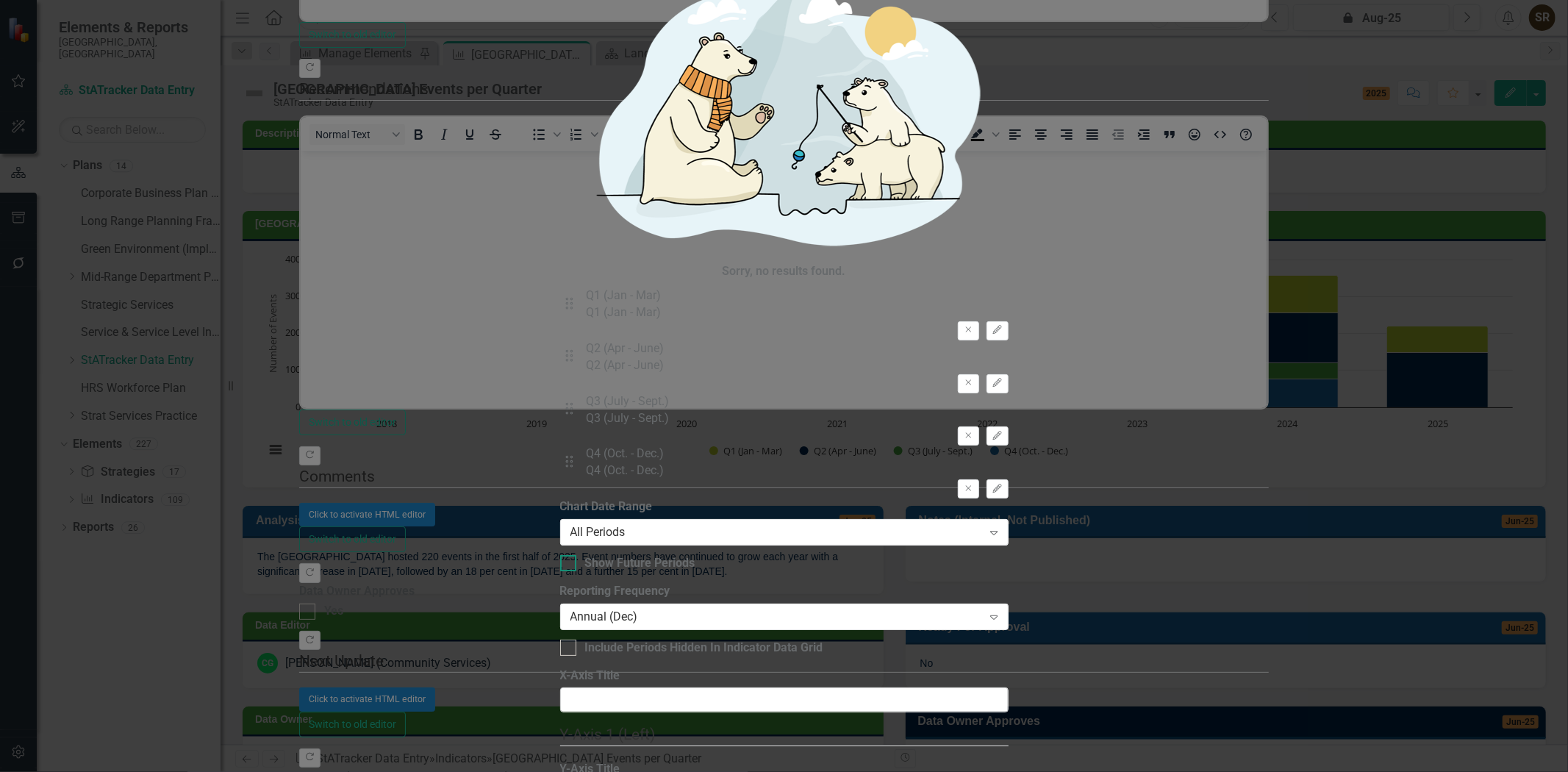
checkbox input "true"
click at [673, 524] on div "All Periods" at bounding box center [776, 532] width 412 height 17
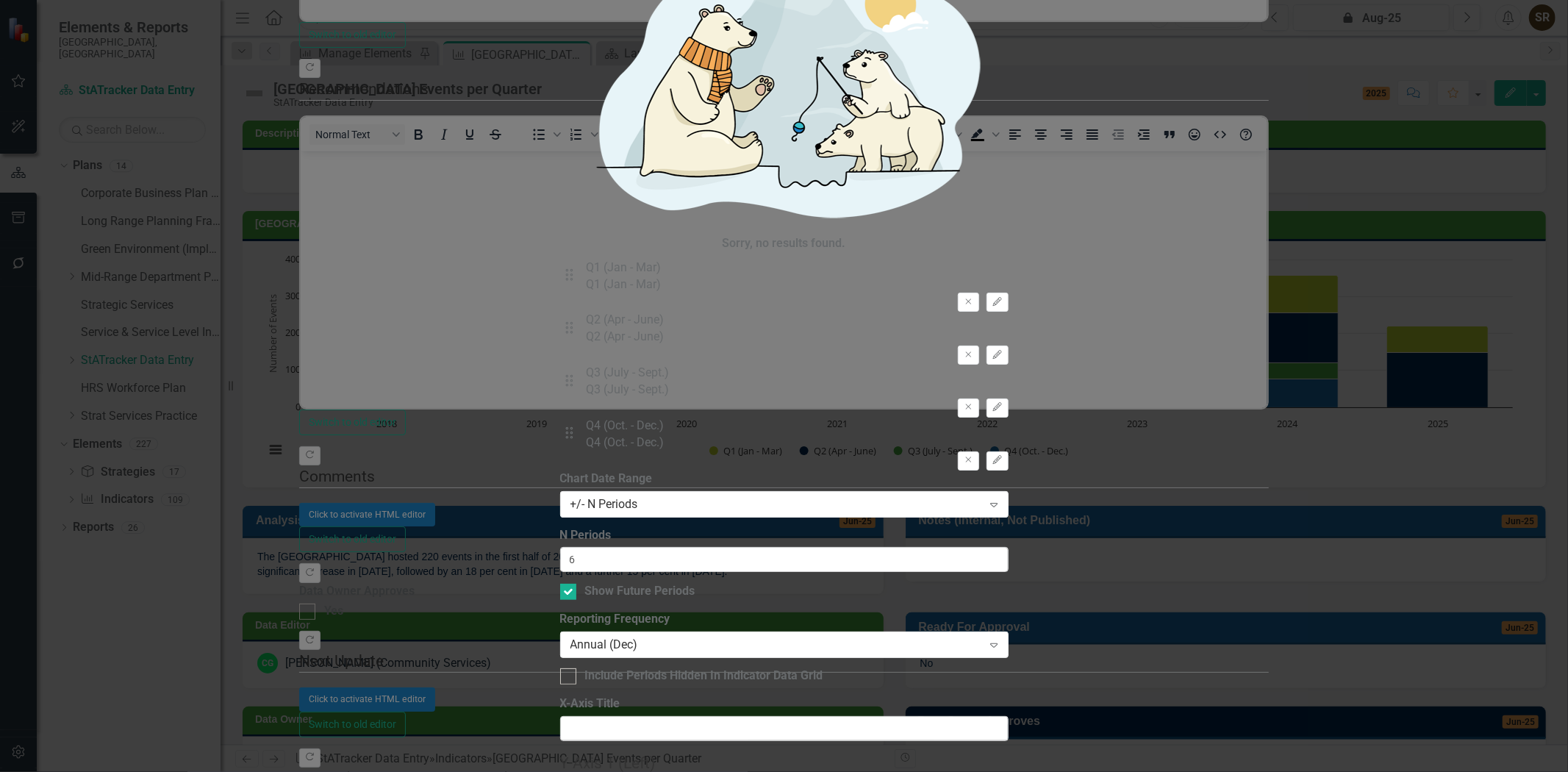
drag, startPoint x: 603, startPoint y: 143, endPoint x: 583, endPoint y: 144, distance: 20.0
click at [583, 547] on input "6" at bounding box center [784, 559] width 448 height 25
click at [610, 547] on input "6" at bounding box center [784, 559] width 448 height 25
drag, startPoint x: 608, startPoint y: 140, endPoint x: 569, endPoint y: 140, distance: 39.0
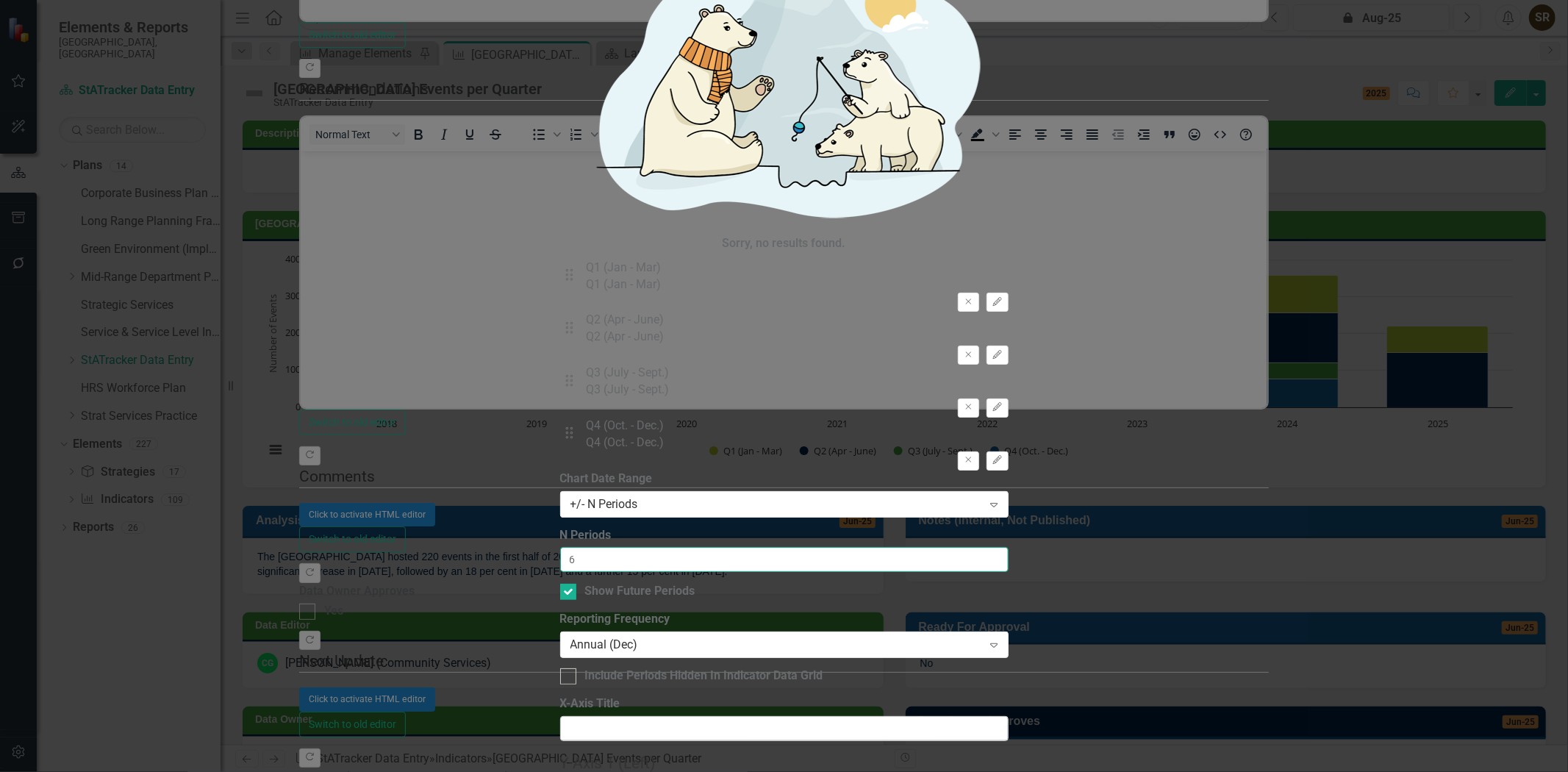
click at [569, 470] on div "From this tab, you define the periods you want included in the chart. For examp…" at bounding box center [784, 578] width 448 height 214
type input "4"
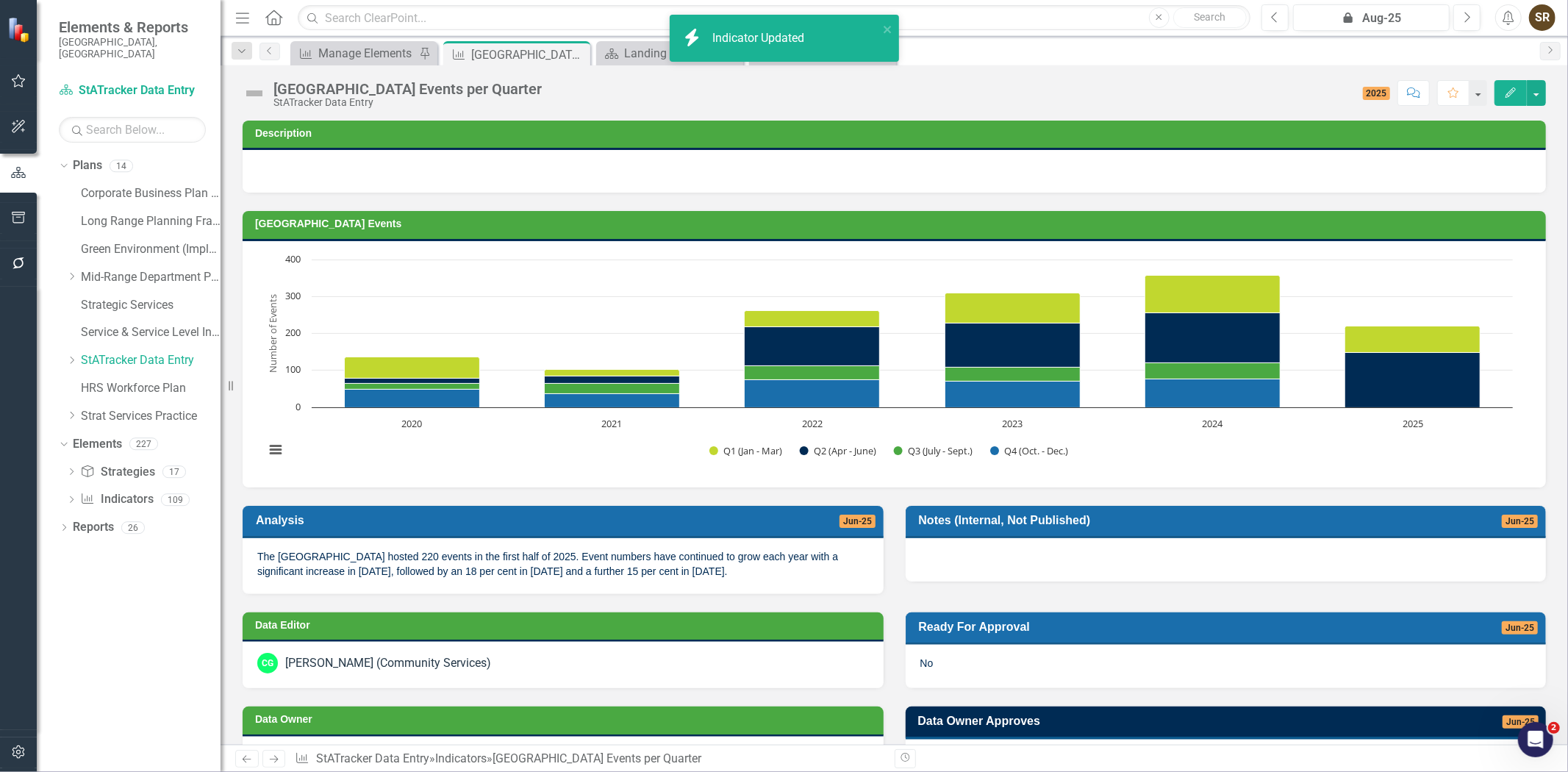
click at [1371, 225] on h3 "[GEOGRAPHIC_DATA] Events" at bounding box center [897, 224] width 1283 height 11
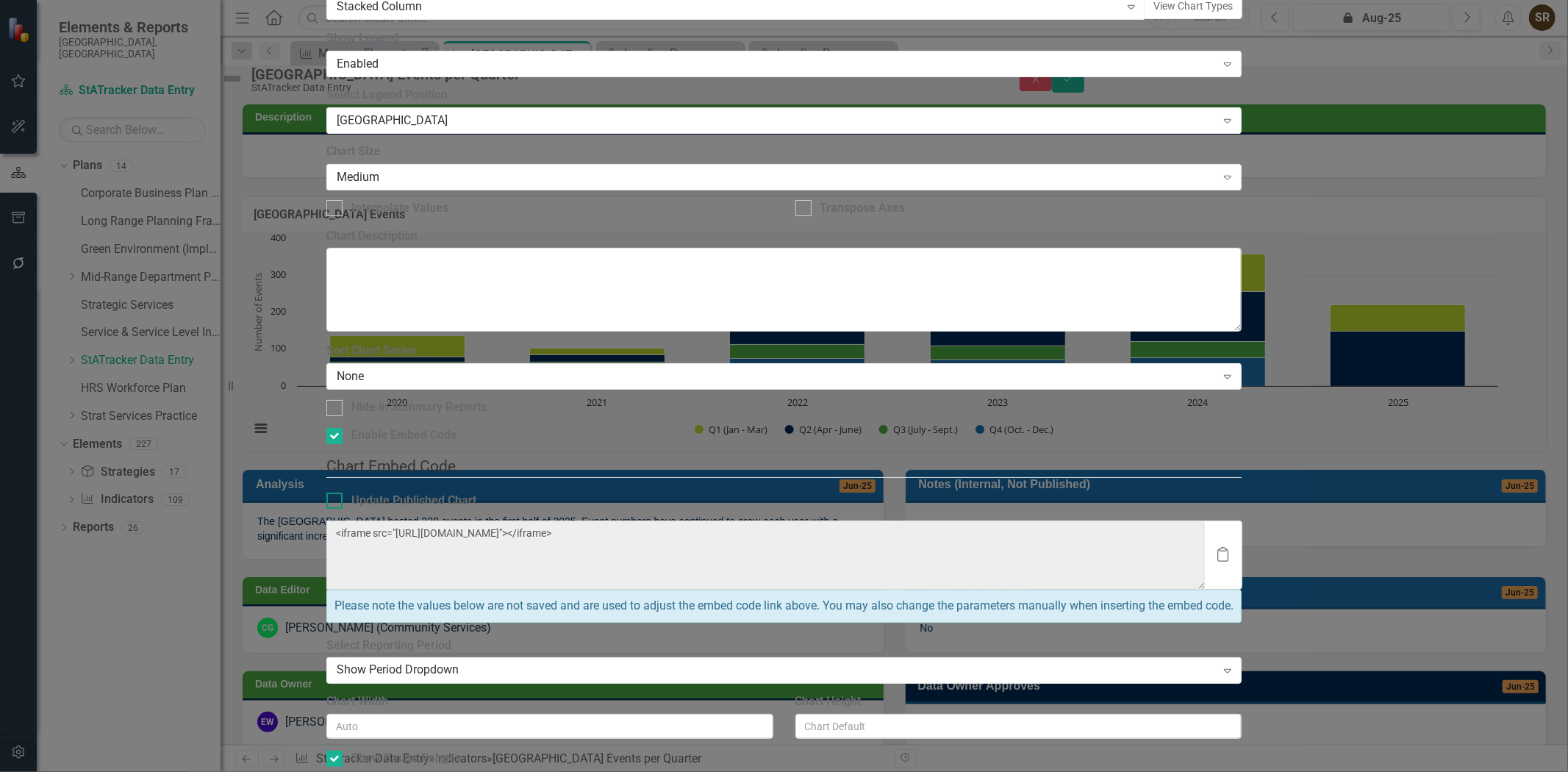
click at [336, 493] on input "Update Published Chart" at bounding box center [331, 497] width 10 height 10
checkbox input "true"
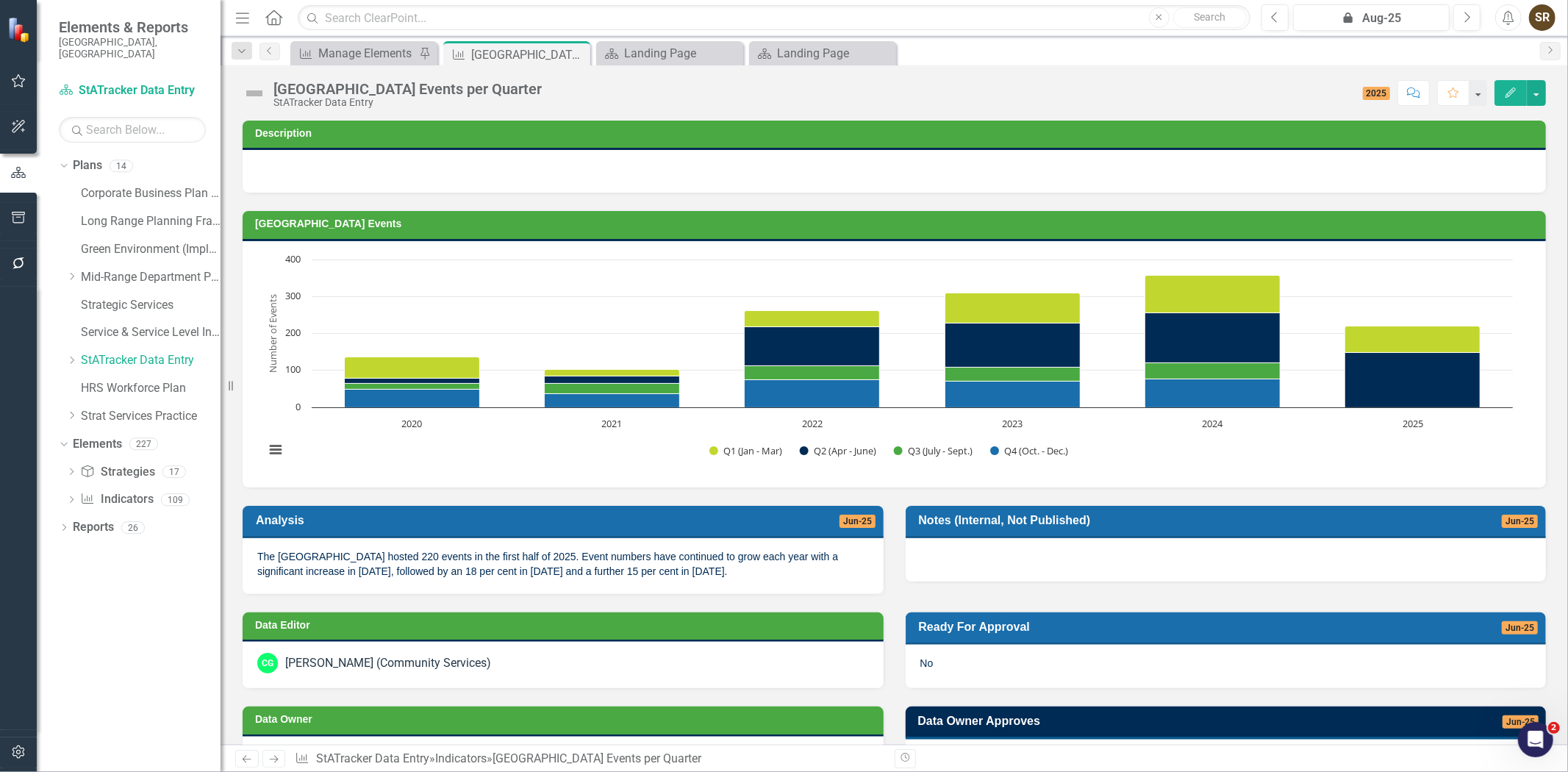
click at [1505, 98] on button "Edit" at bounding box center [1510, 93] width 33 height 25
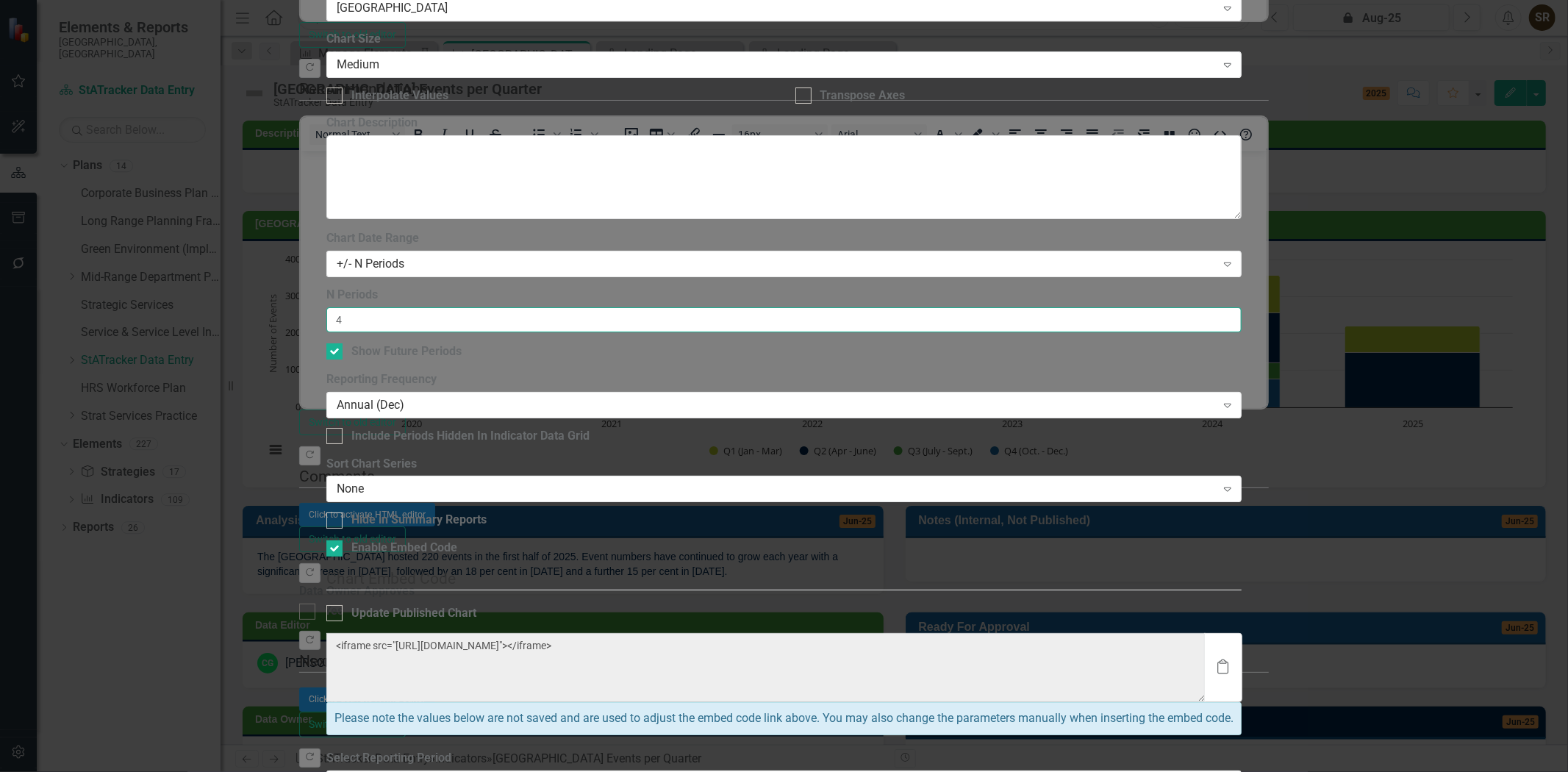
drag, startPoint x: 596, startPoint y: 138, endPoint x: 547, endPoint y: 155, distance: 51.9
click at [547, 155] on div "Chart Chart Series Chart Periods Chart Axis Format Advanced Options From this p…" at bounding box center [784, 407] width 915 height 1539
type input "5"
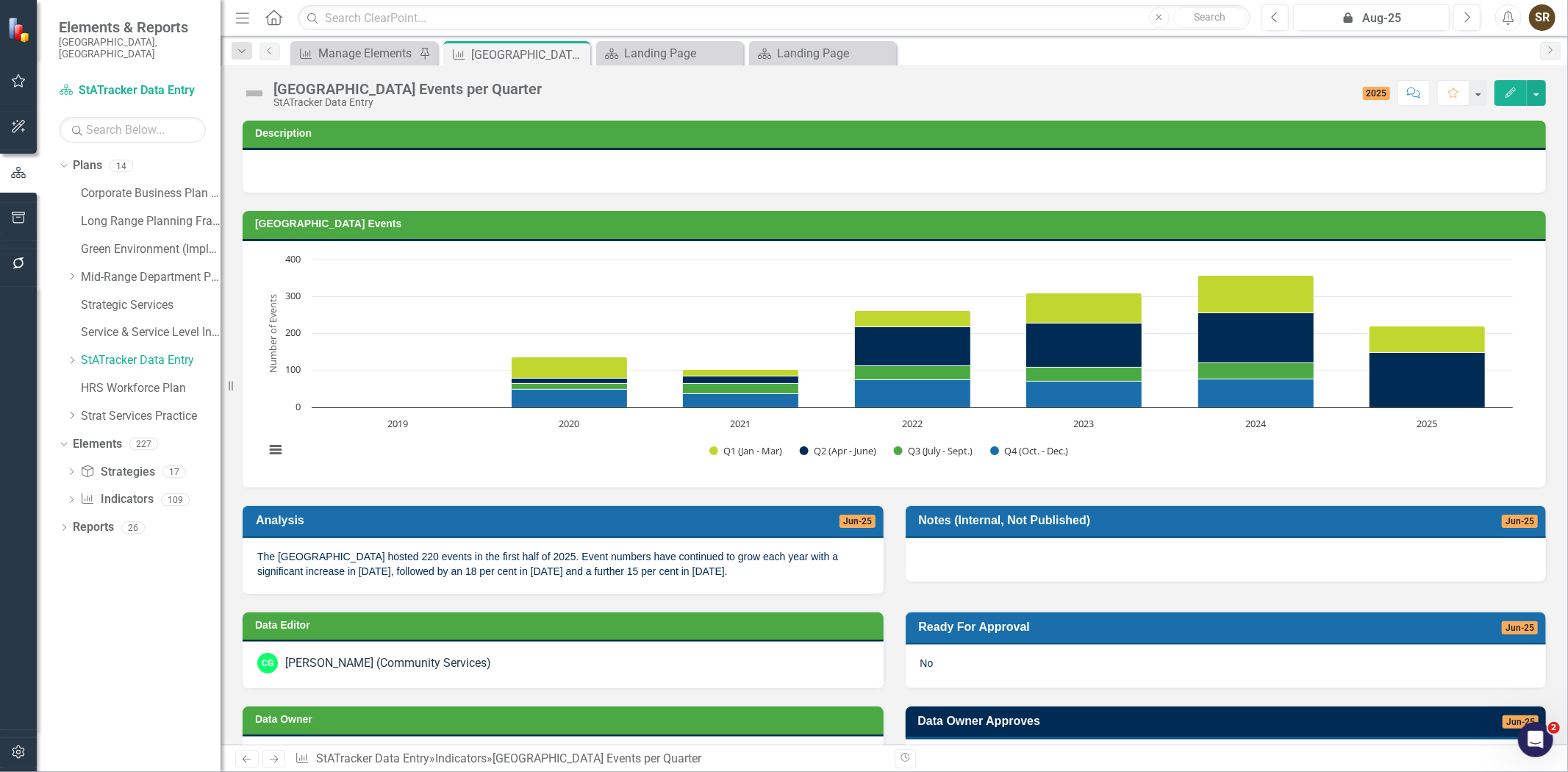
click at [1393, 229] on td "[GEOGRAPHIC_DATA] Events" at bounding box center [897, 226] width 1283 height 22
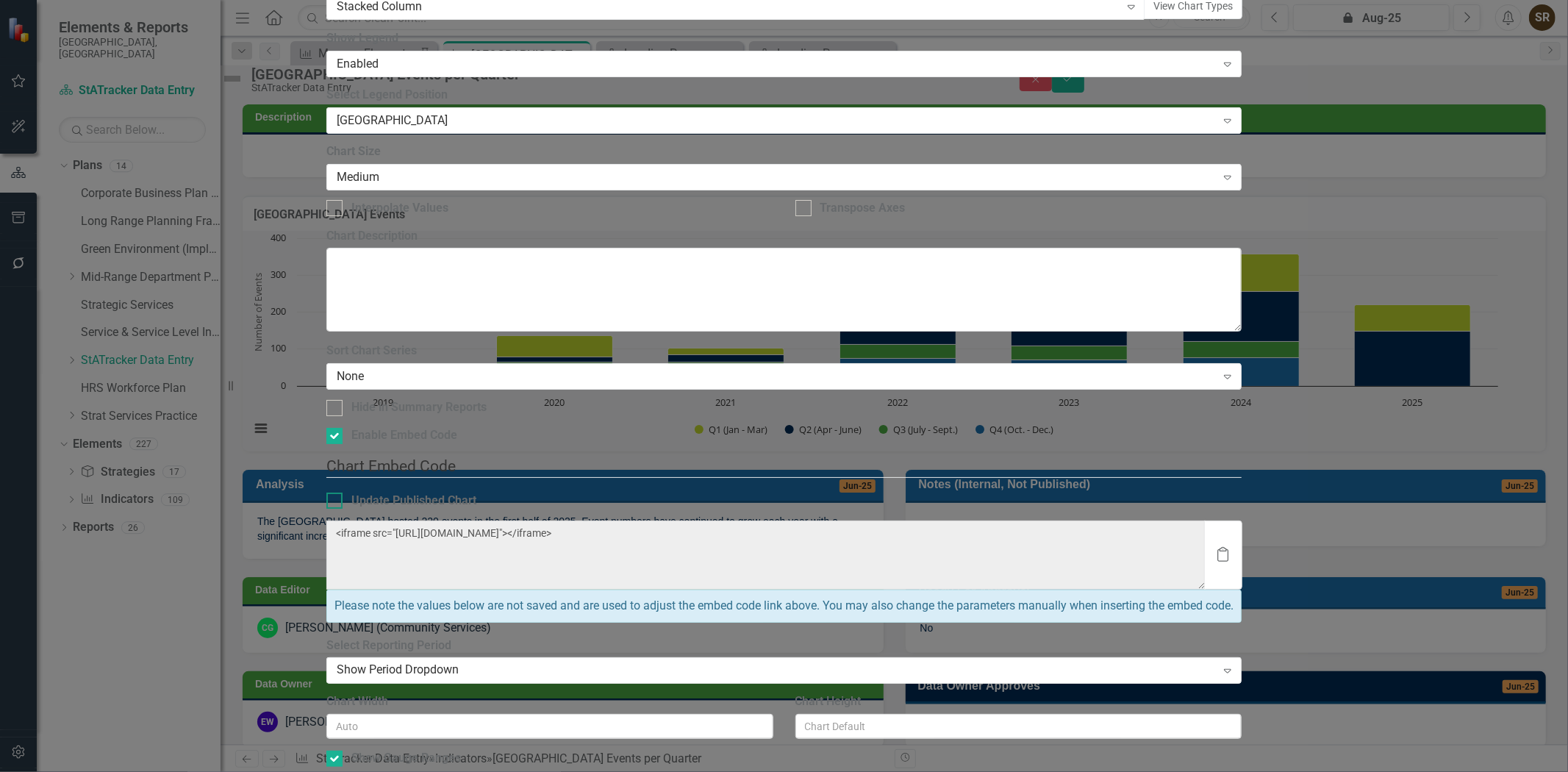
click at [343, 493] on div at bounding box center [334, 501] width 16 height 16
click at [336, 493] on input "Update Published Chart" at bounding box center [331, 497] width 10 height 10
checkbox input "true"
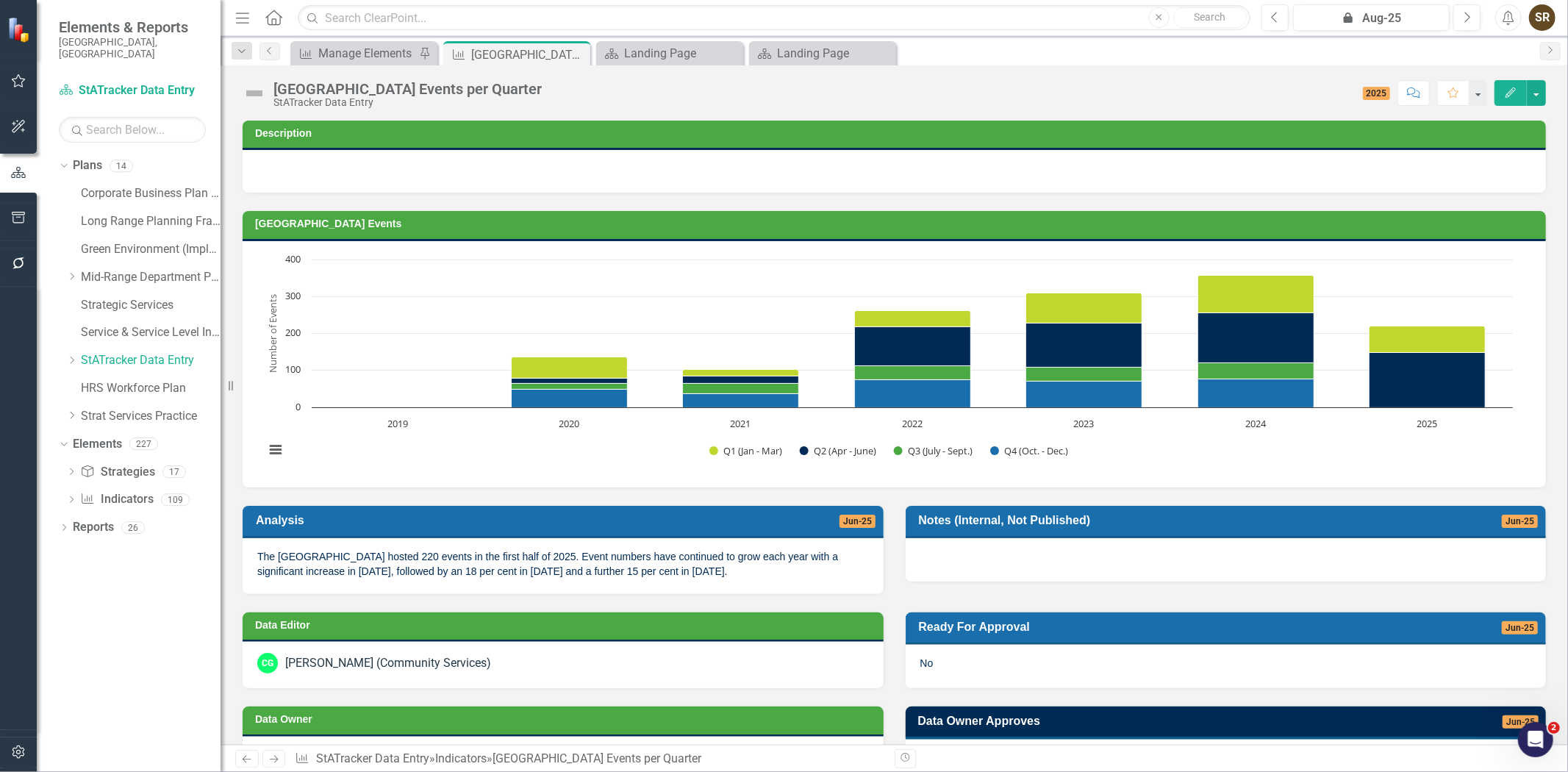
click at [1018, 225] on h3 "[GEOGRAPHIC_DATA] Events" at bounding box center [897, 224] width 1283 height 11
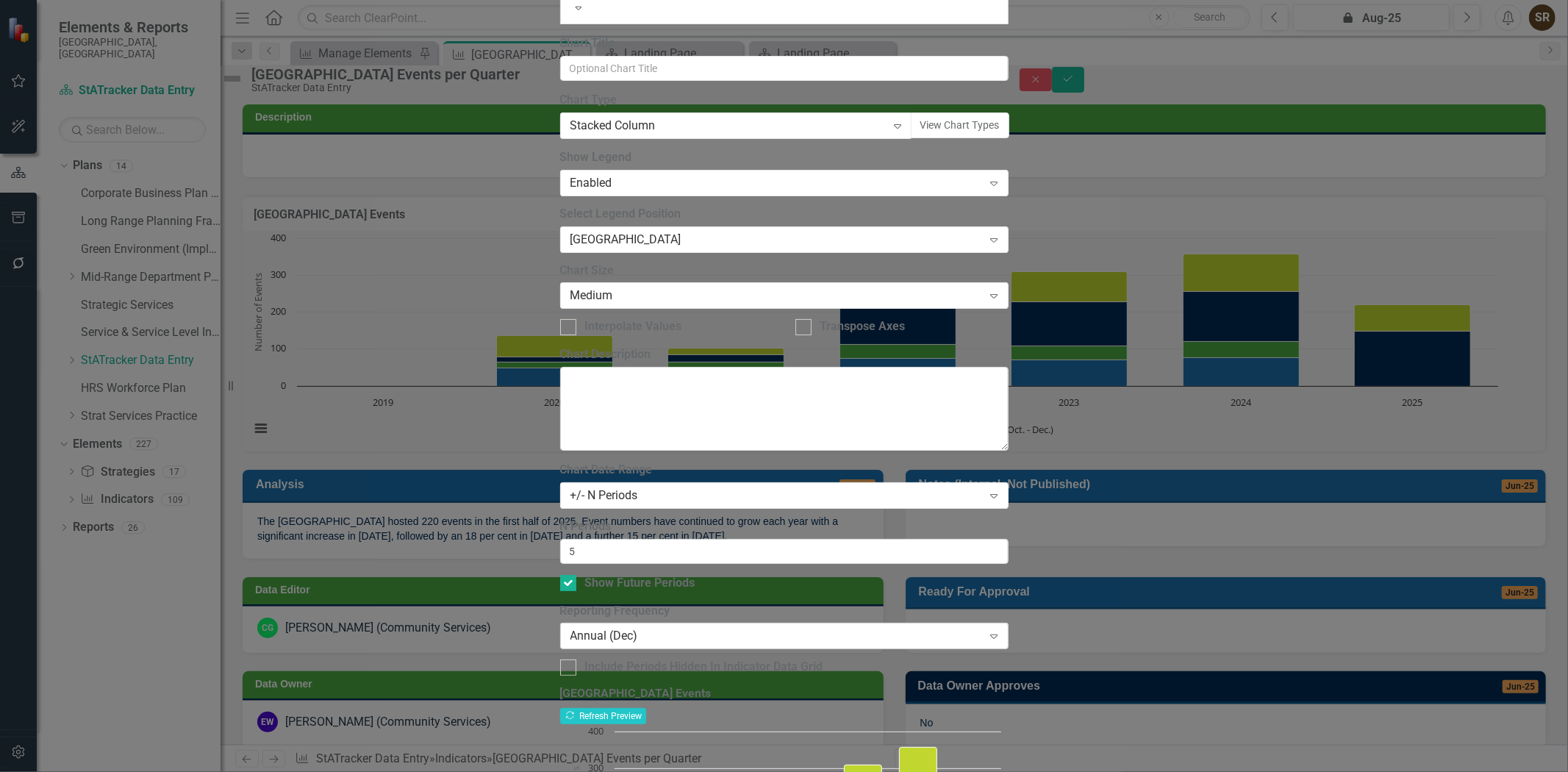
click at [715, 628] on div "Annual (Dec)" at bounding box center [776, 636] width 412 height 17
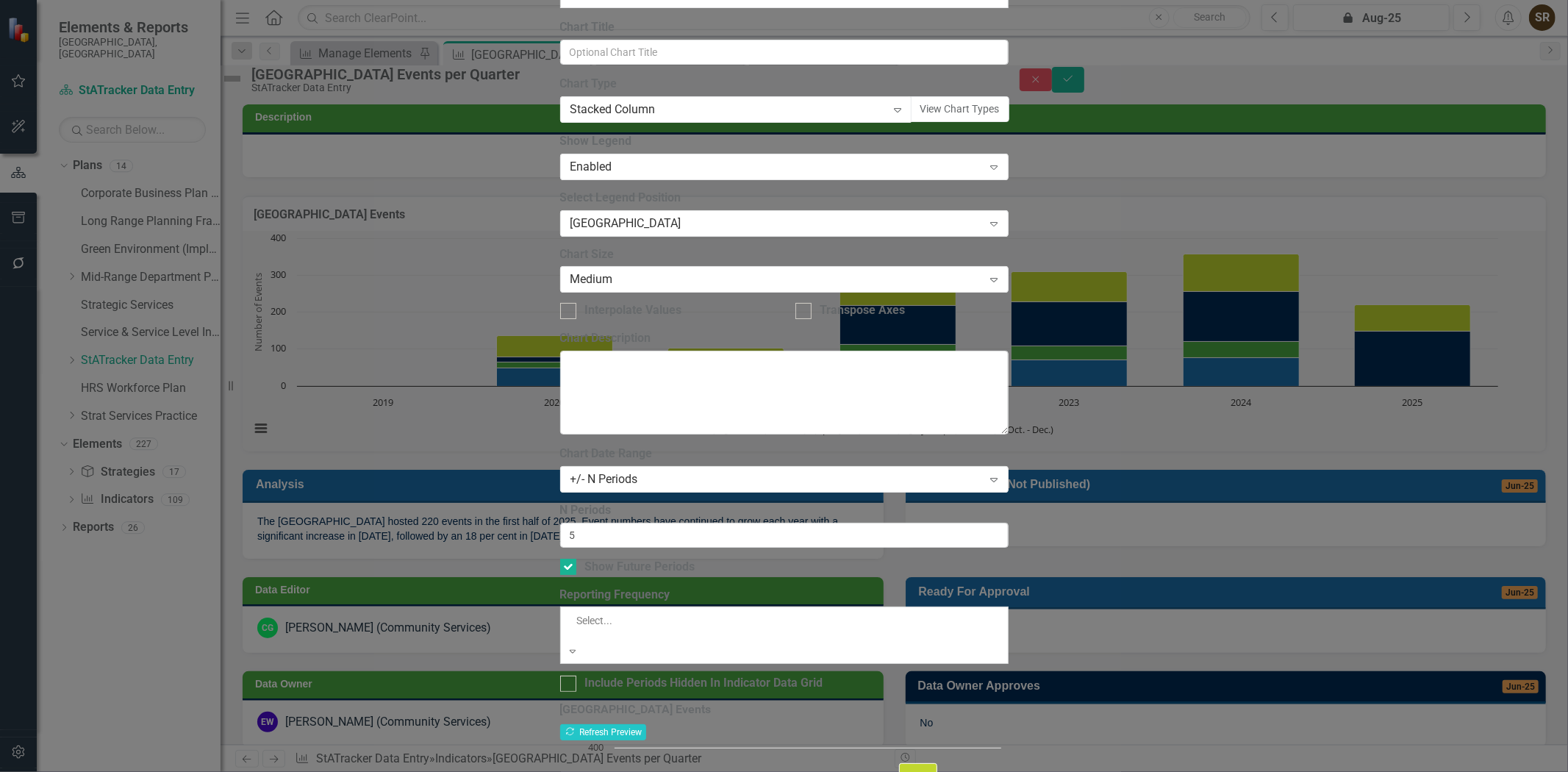
click at [813, 771] on div "Default (Use Indicator Reporting Frequency)" at bounding box center [784, 780] width 1568 height 17
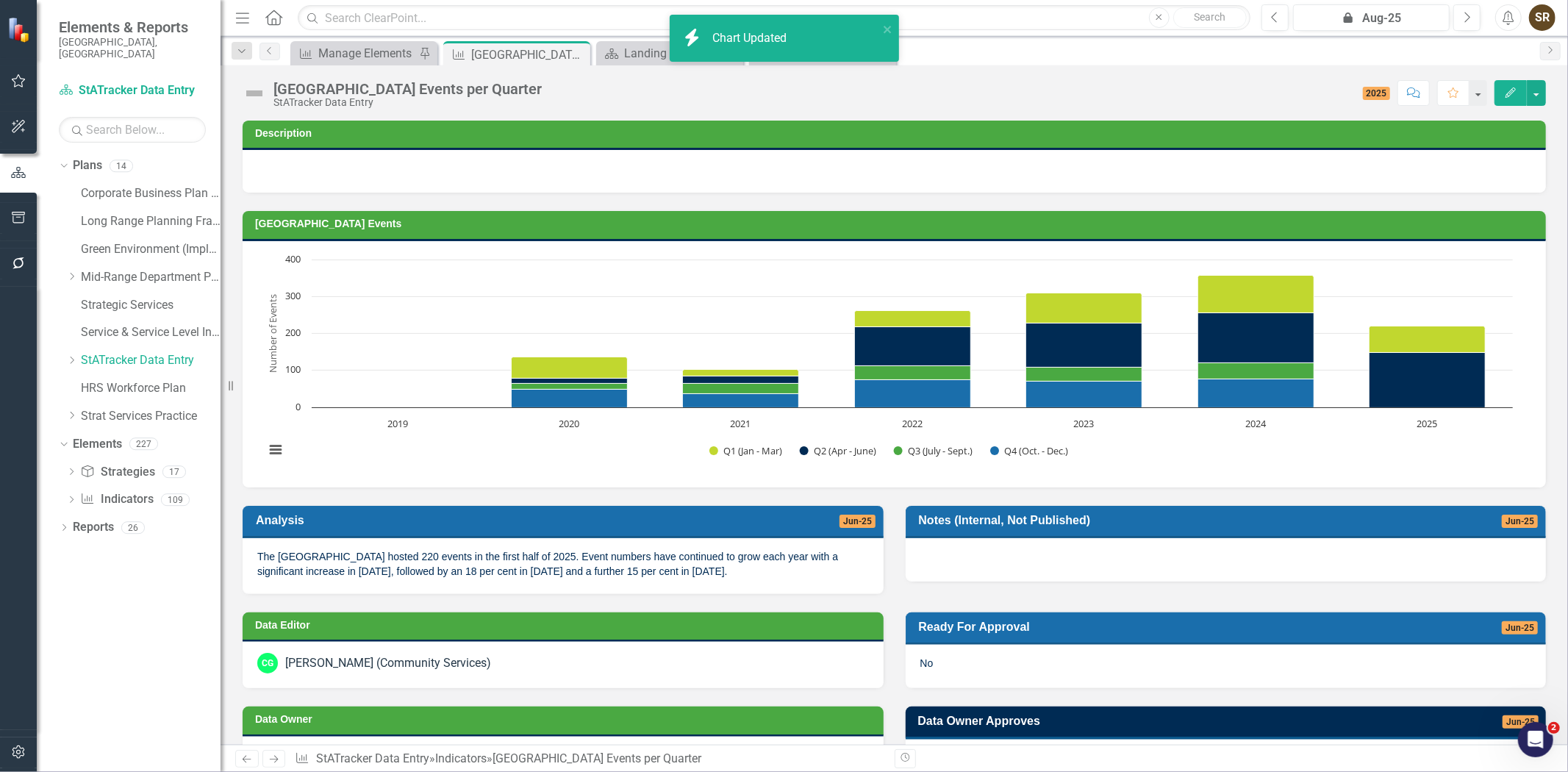
click at [970, 224] on h3 "[GEOGRAPHIC_DATA] Events" at bounding box center [897, 224] width 1283 height 11
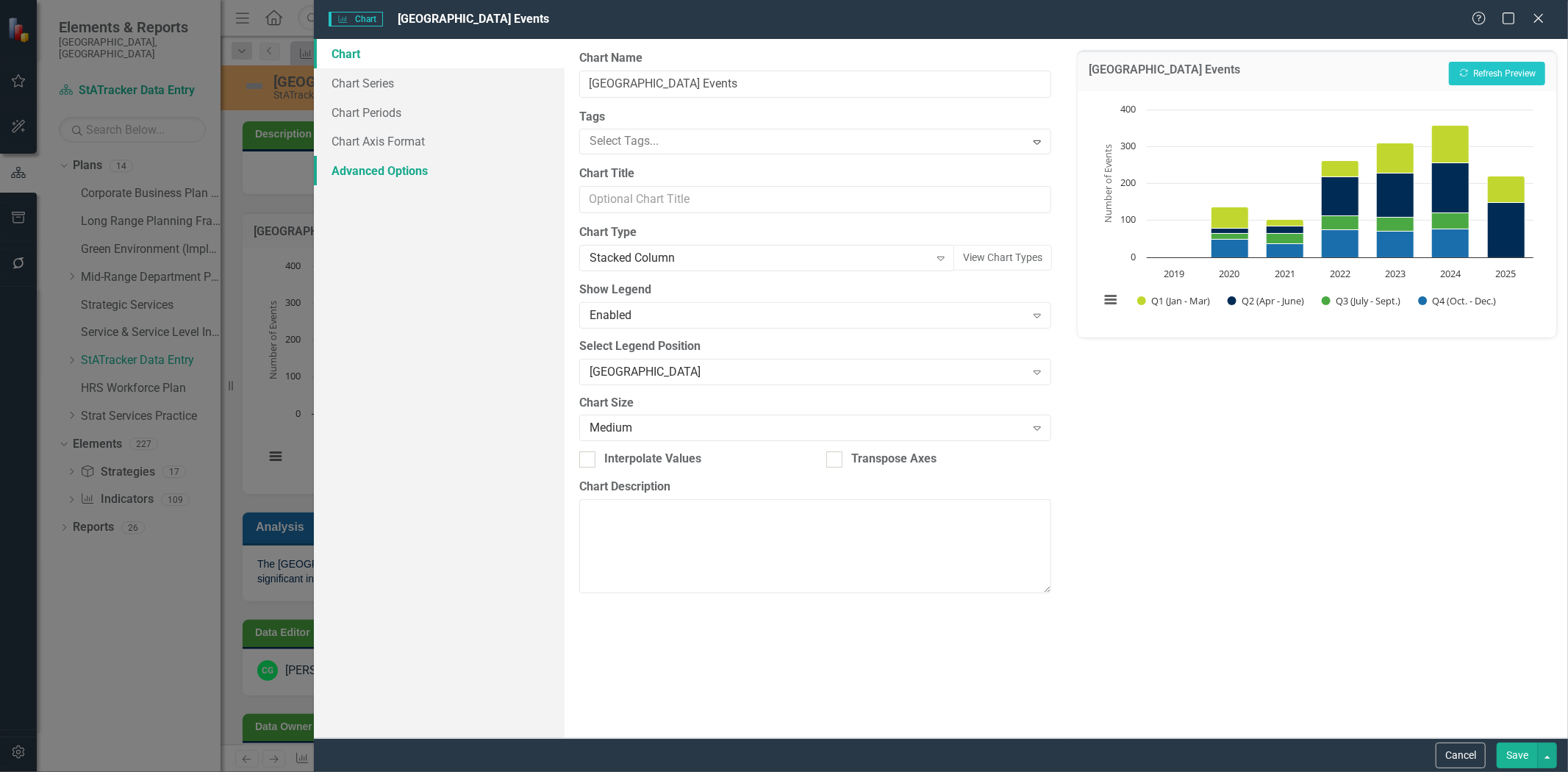
click at [366, 172] on link "Advanced Options" at bounding box center [439, 170] width 251 height 29
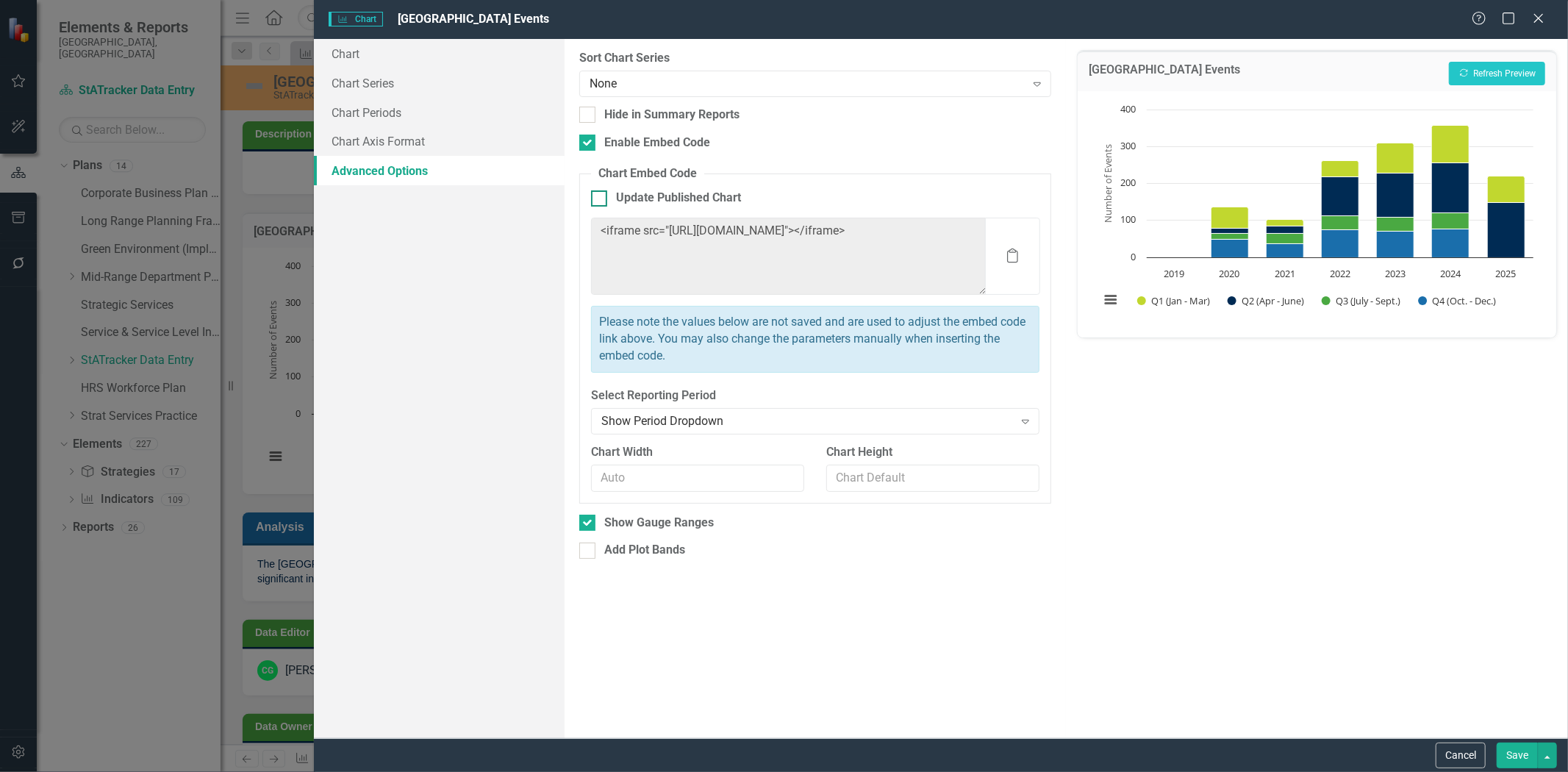
click at [599, 204] on div at bounding box center [599, 198] width 16 height 16
click at [599, 200] on input "Update Published Chart" at bounding box center [596, 195] width 10 height 10
checkbox input "true"
click at [1507, 754] on button "Save" at bounding box center [1517, 755] width 41 height 25
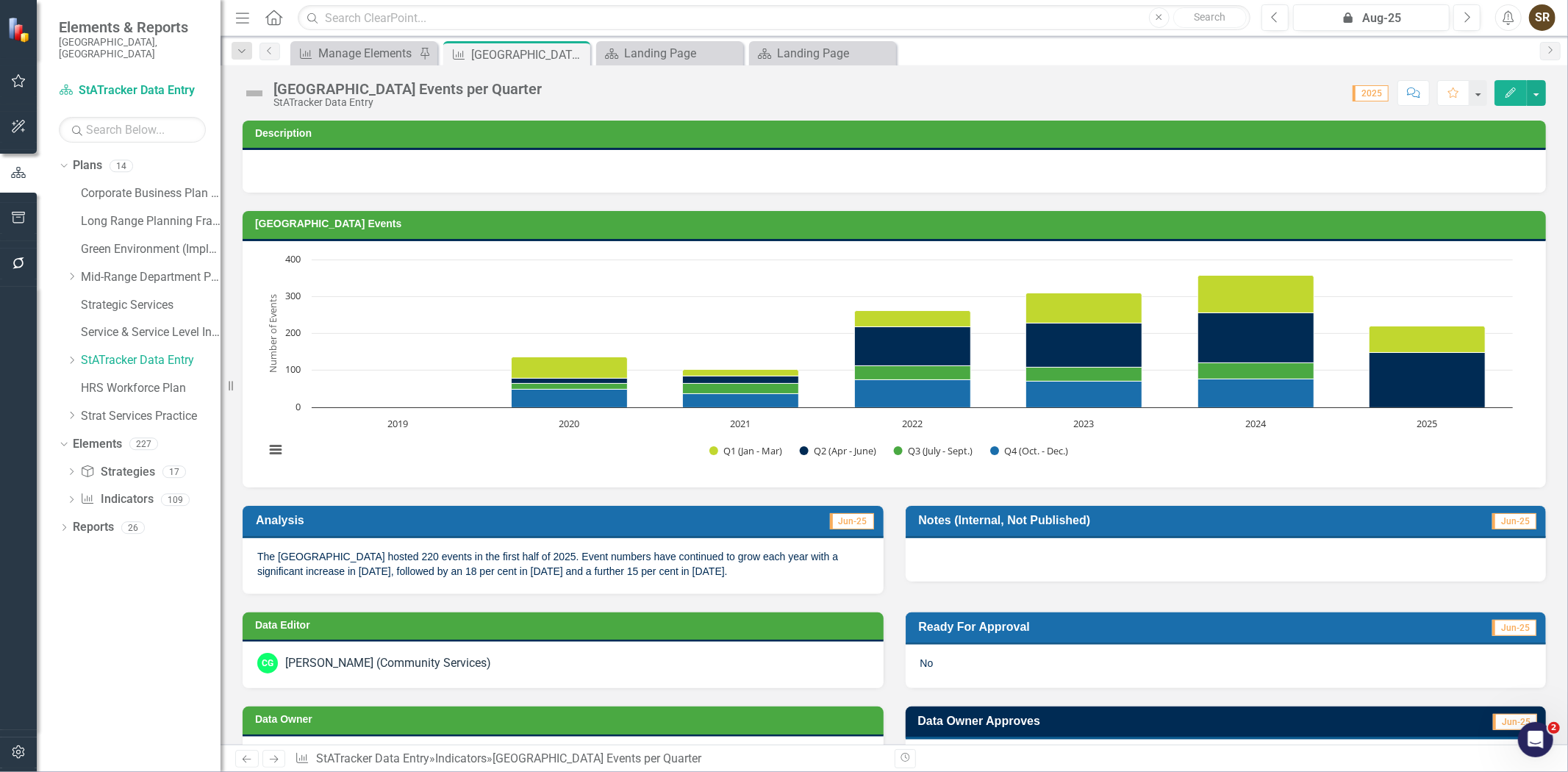
click at [1516, 98] on button "Edit" at bounding box center [1510, 93] width 33 height 25
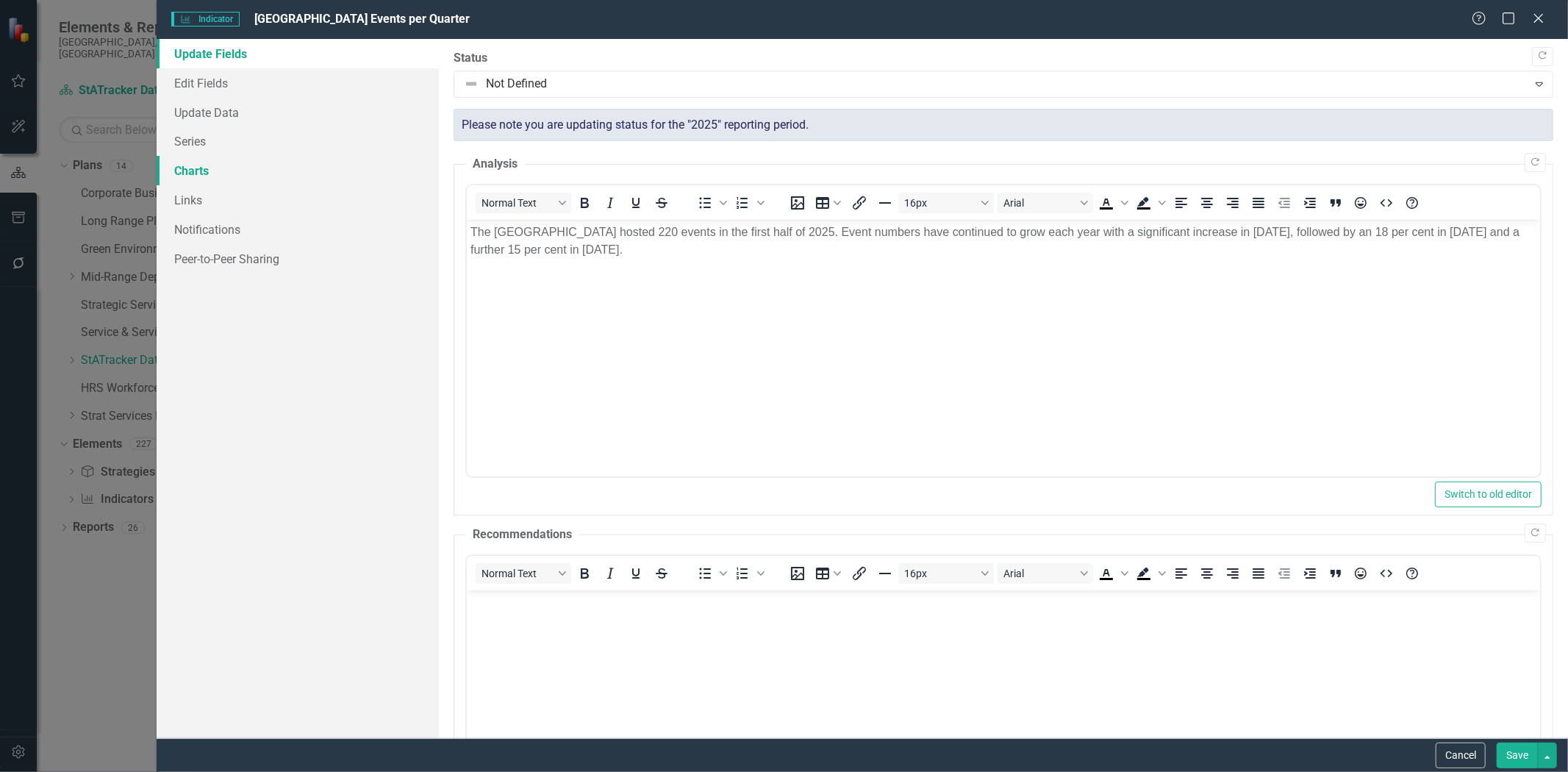
click at [196, 171] on link "Charts" at bounding box center [297, 170] width 282 height 29
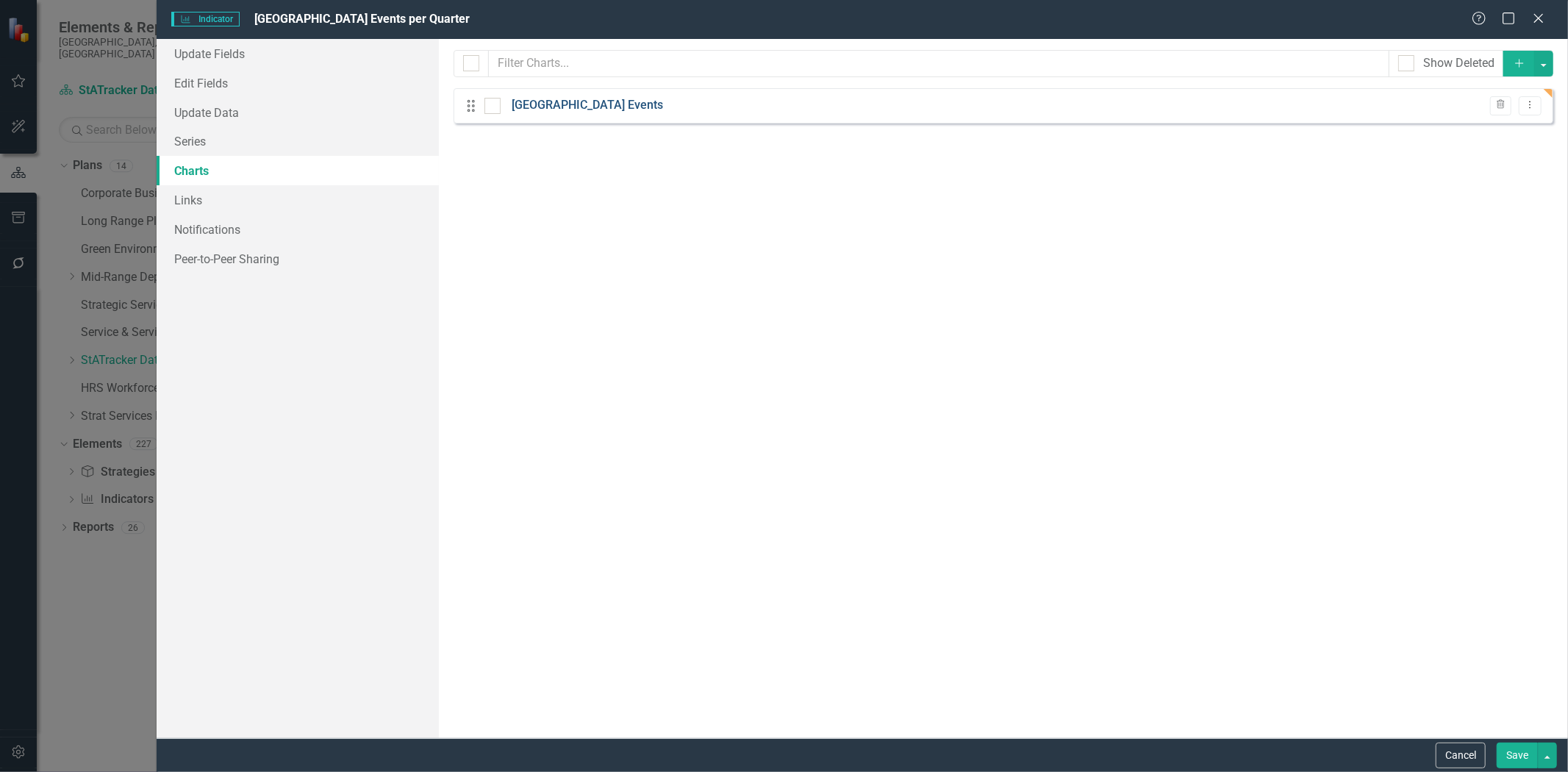
click at [542, 106] on link "[GEOGRAPHIC_DATA] Events" at bounding box center [587, 105] width 151 height 17
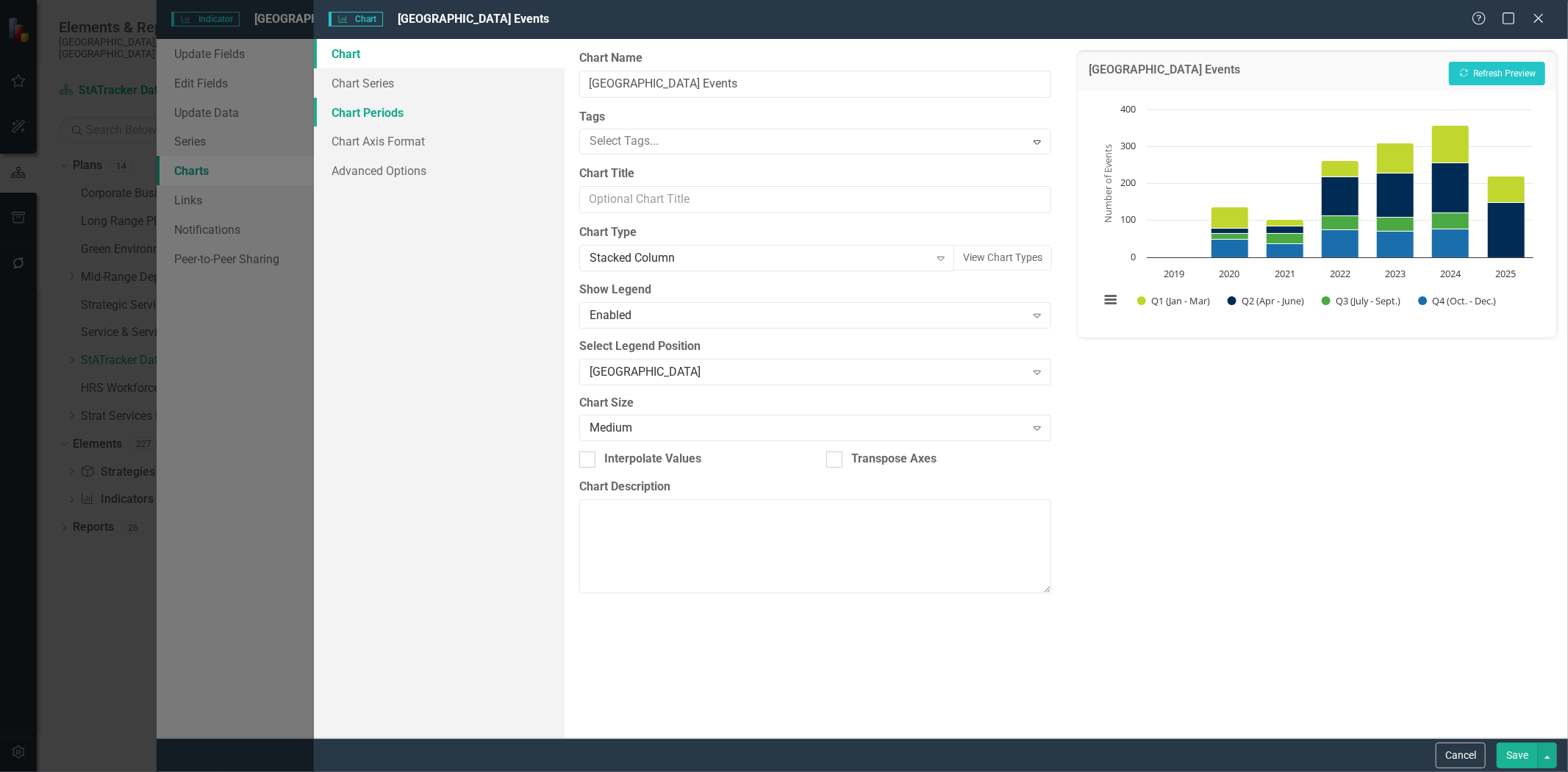
click at [387, 118] on link "Chart Periods" at bounding box center [439, 112] width 251 height 29
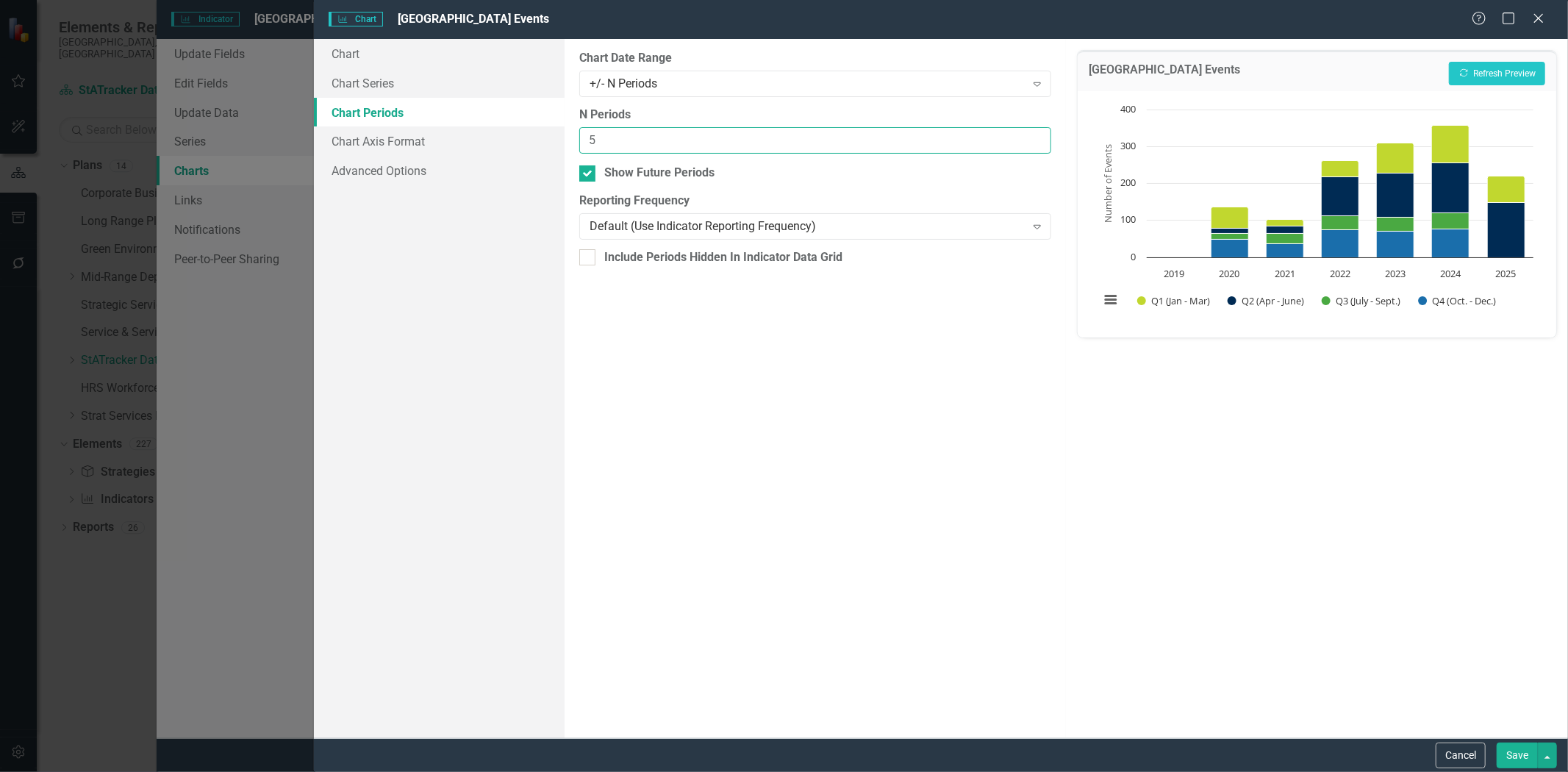
drag, startPoint x: 600, startPoint y: 140, endPoint x: 589, endPoint y: 141, distance: 11.0
click at [589, 141] on input "5" at bounding box center [815, 140] width 473 height 27
type input "7"
click at [1489, 71] on button "Recalculate Refresh Preview" at bounding box center [1497, 74] width 96 height 24
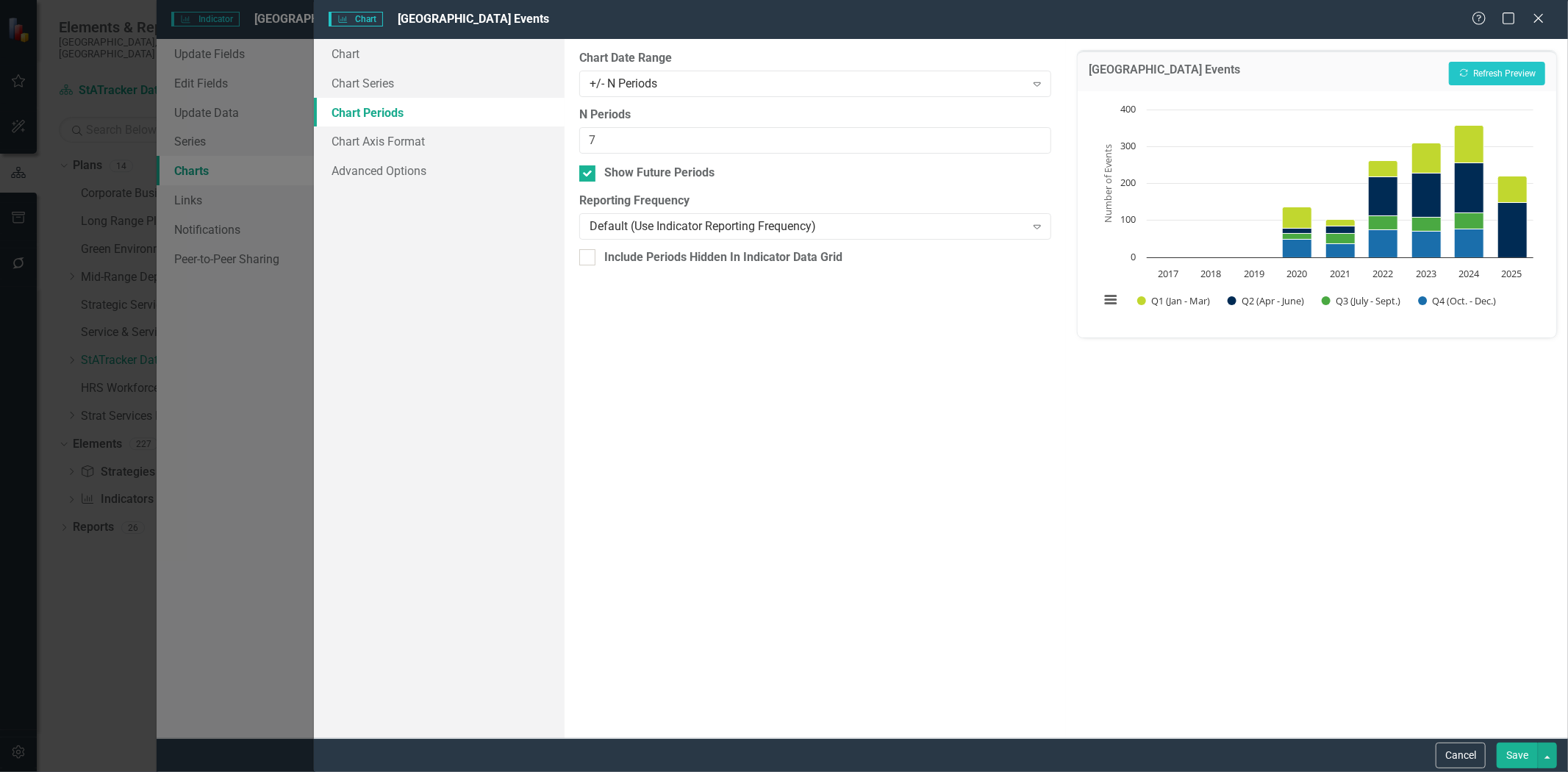
click at [1516, 755] on button "Save" at bounding box center [1517, 755] width 41 height 25
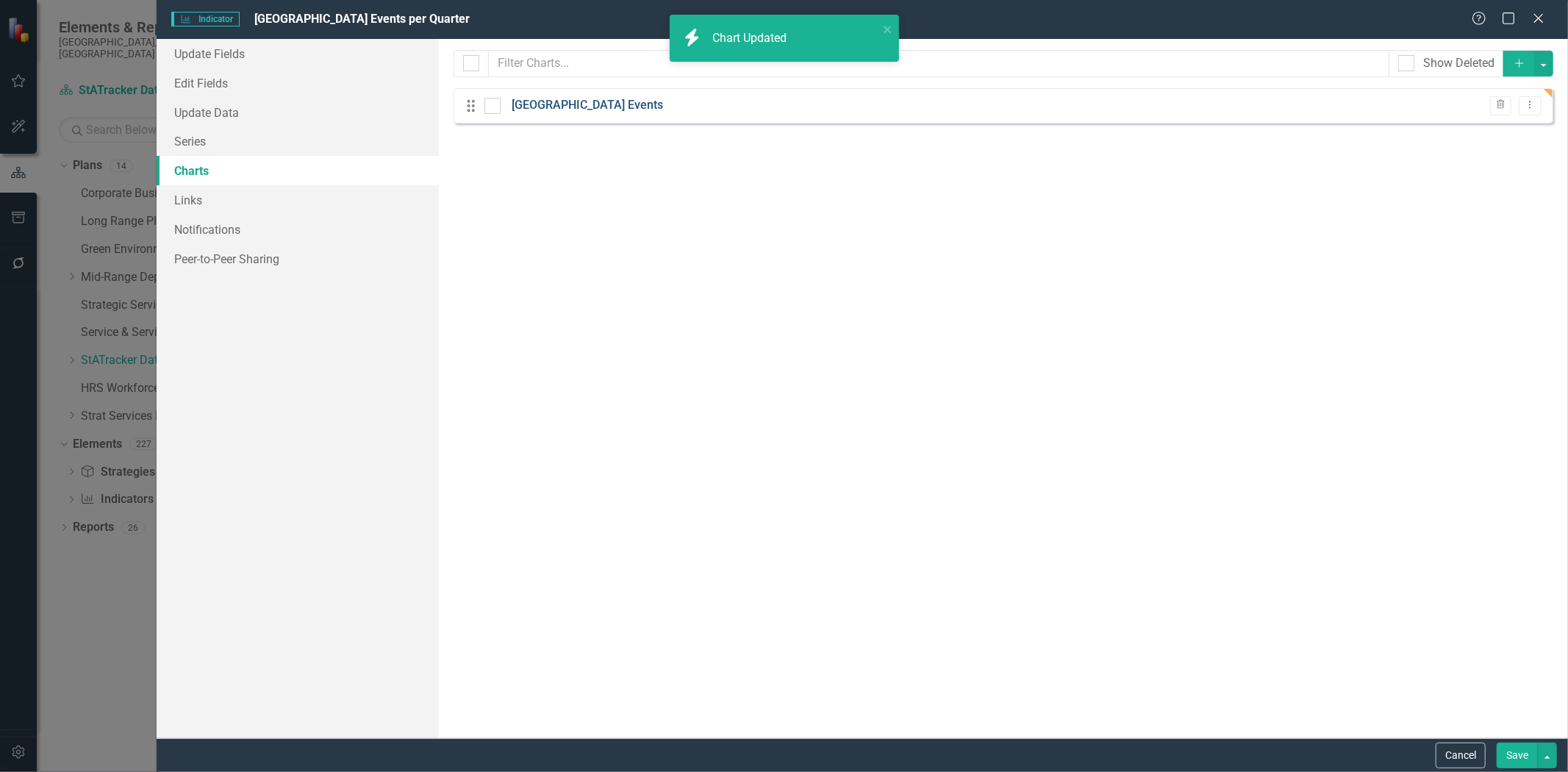
click at [567, 106] on link "[GEOGRAPHIC_DATA] Events" at bounding box center [587, 105] width 151 height 17
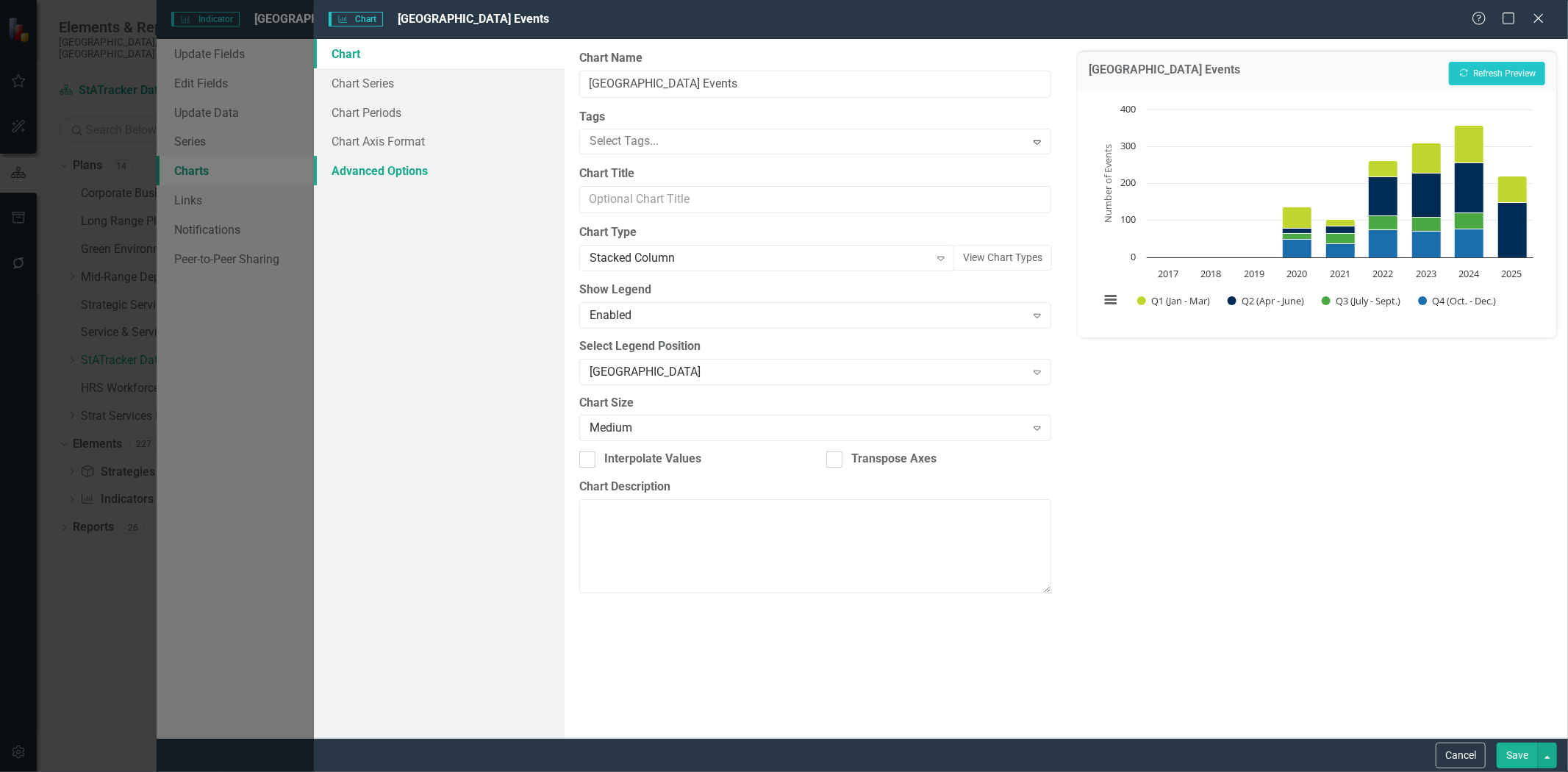
click at [414, 173] on link "Advanced Options" at bounding box center [439, 170] width 251 height 29
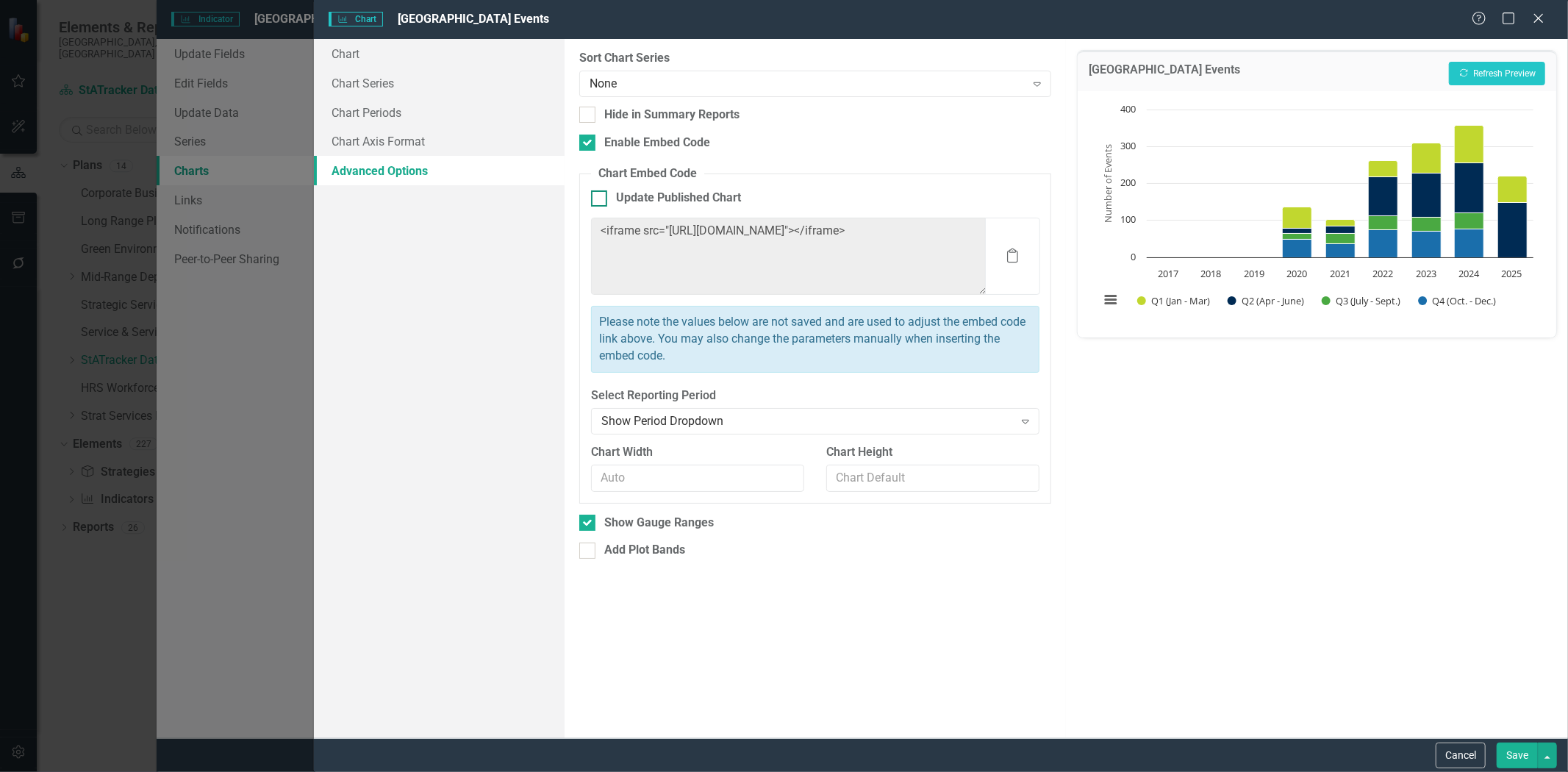
click at [597, 196] on input "Update Published Chart" at bounding box center [596, 195] width 10 height 10
checkbox input "true"
click at [1505, 751] on button "Save" at bounding box center [1517, 755] width 41 height 25
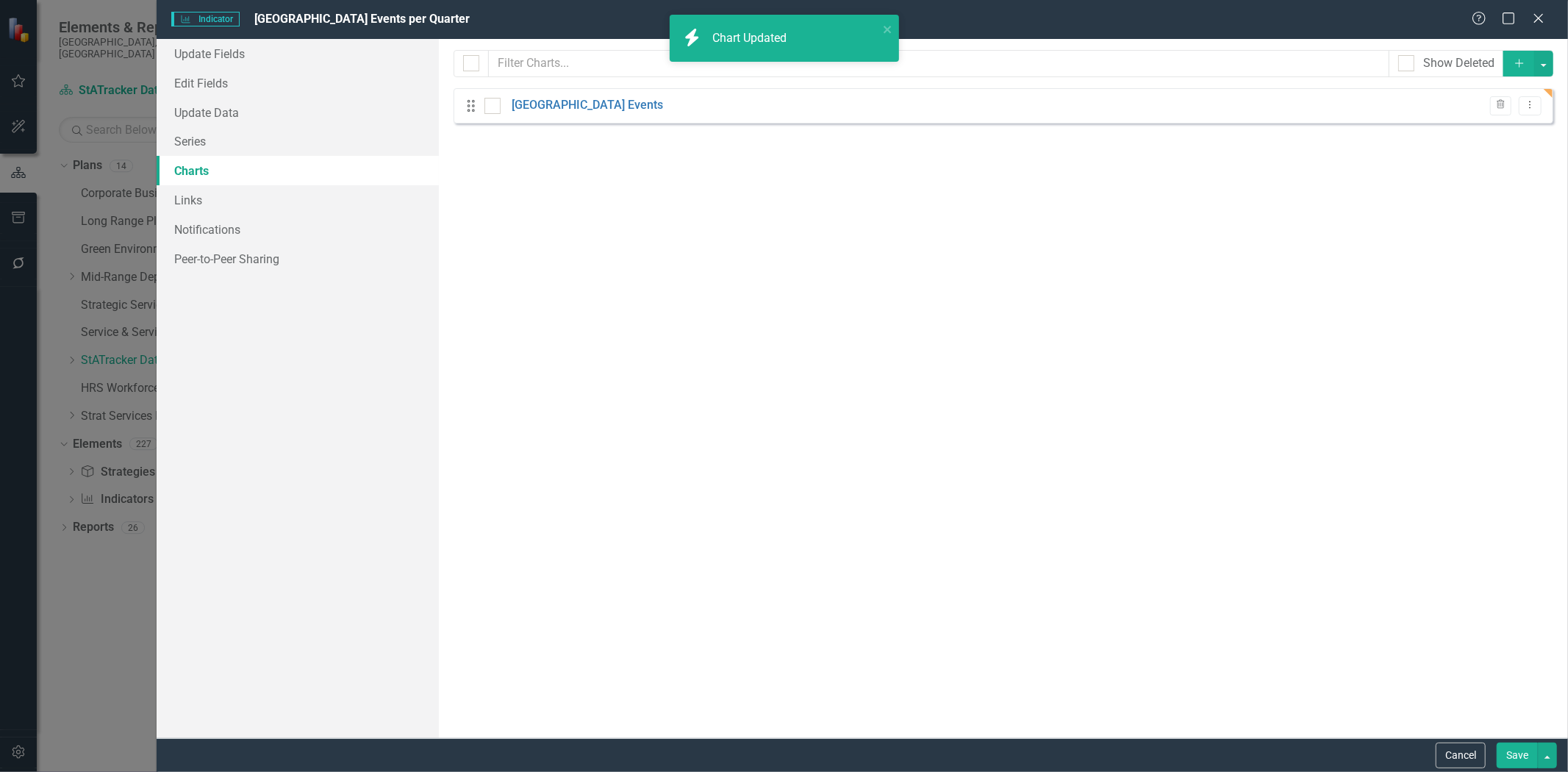
click at [1509, 755] on button "Save" at bounding box center [1517, 755] width 41 height 25
